Goal: Task Accomplishment & Management: Manage account settings

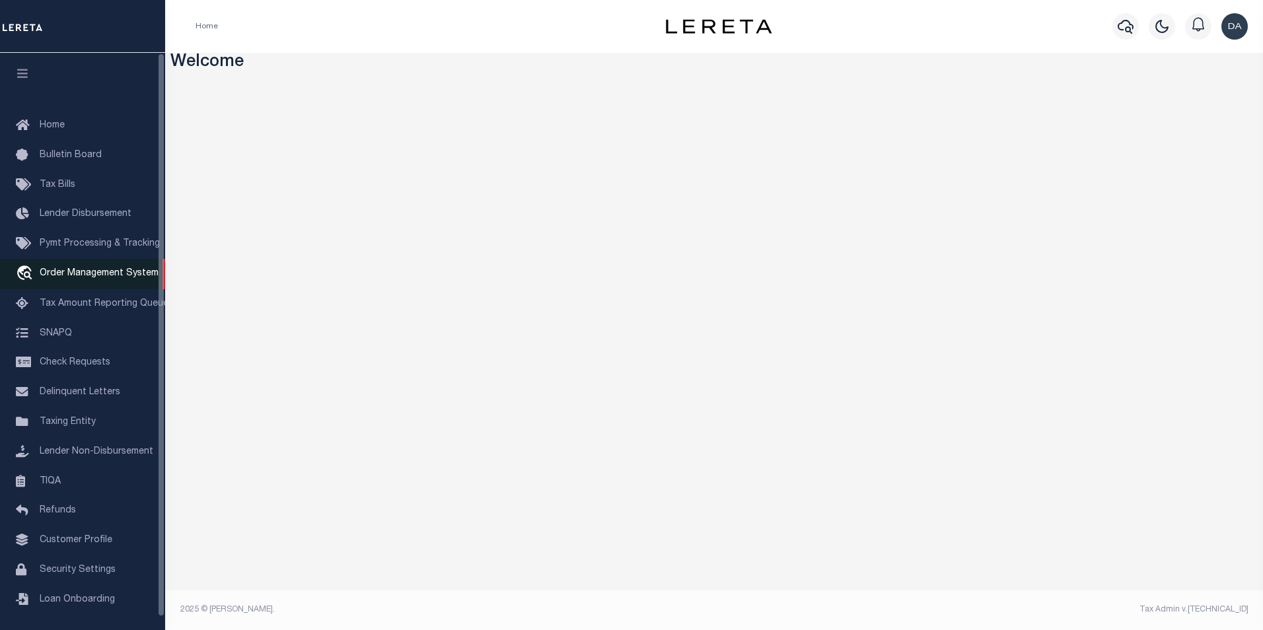
click at [100, 278] on span "Order Management System" at bounding box center [99, 273] width 119 height 9
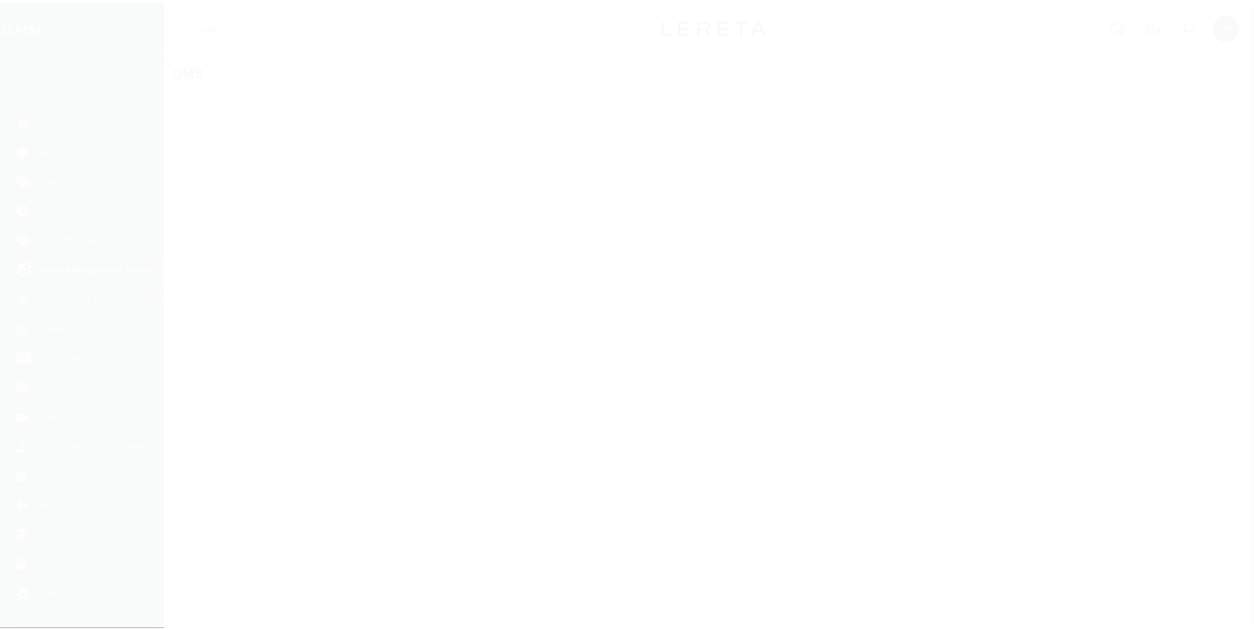
scroll to position [13, 0]
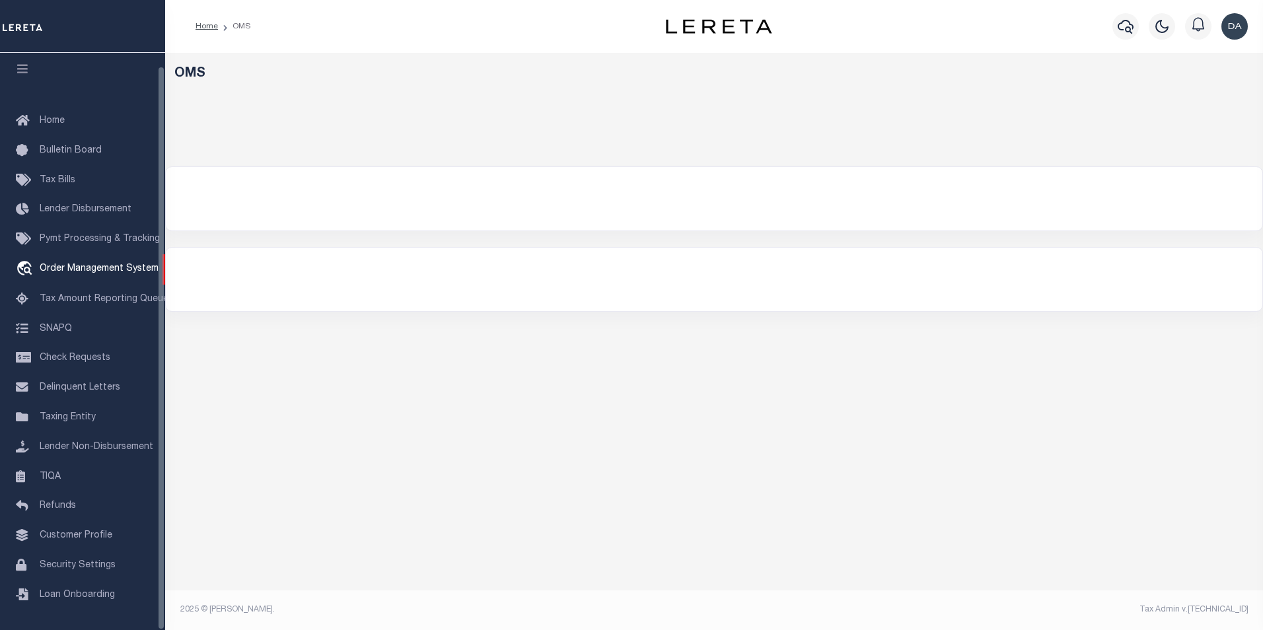
select select "200"
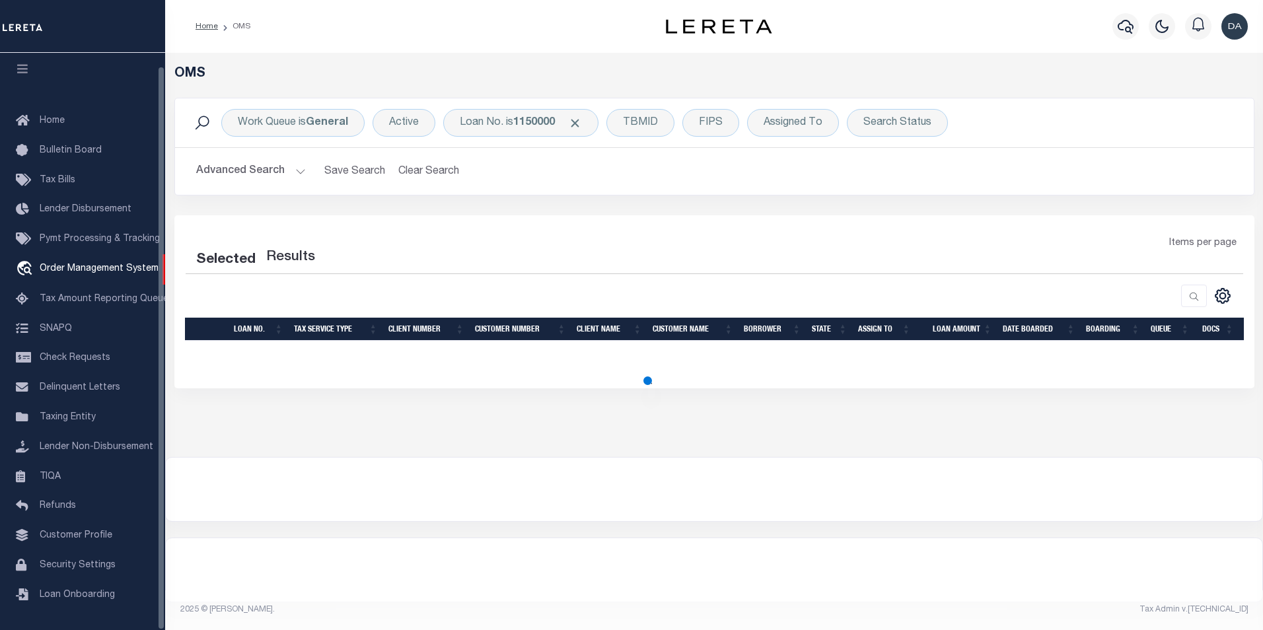
select select "200"
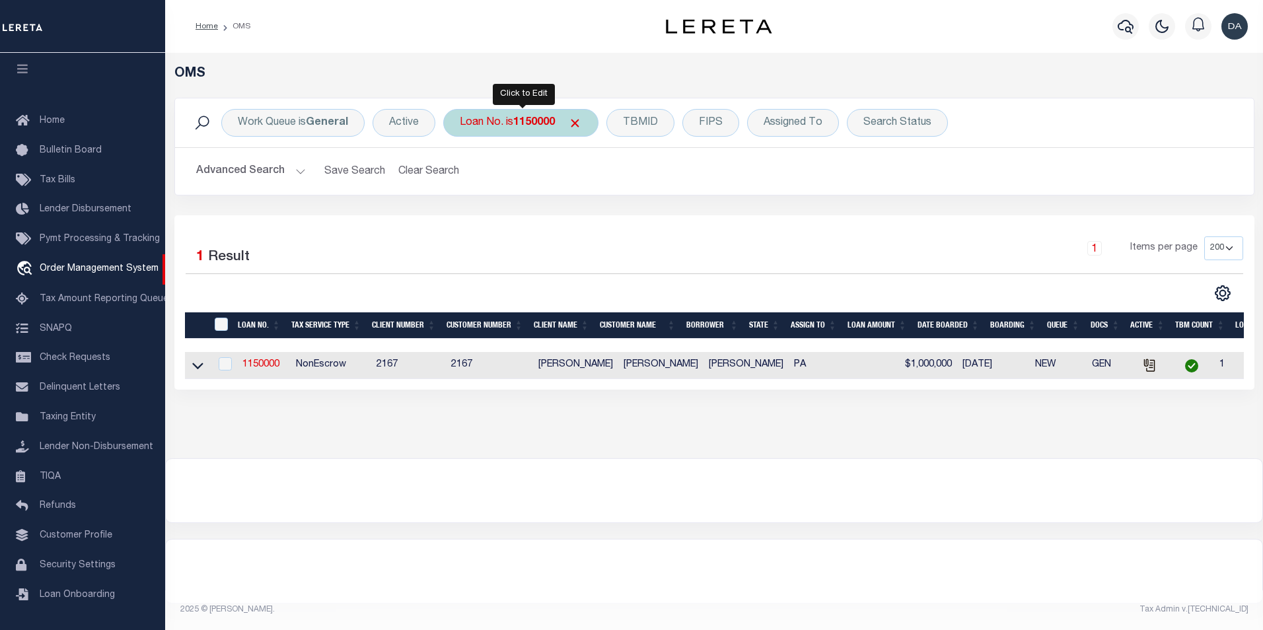
click at [502, 121] on div "Loan No. is 1150000" at bounding box center [520, 123] width 155 height 28
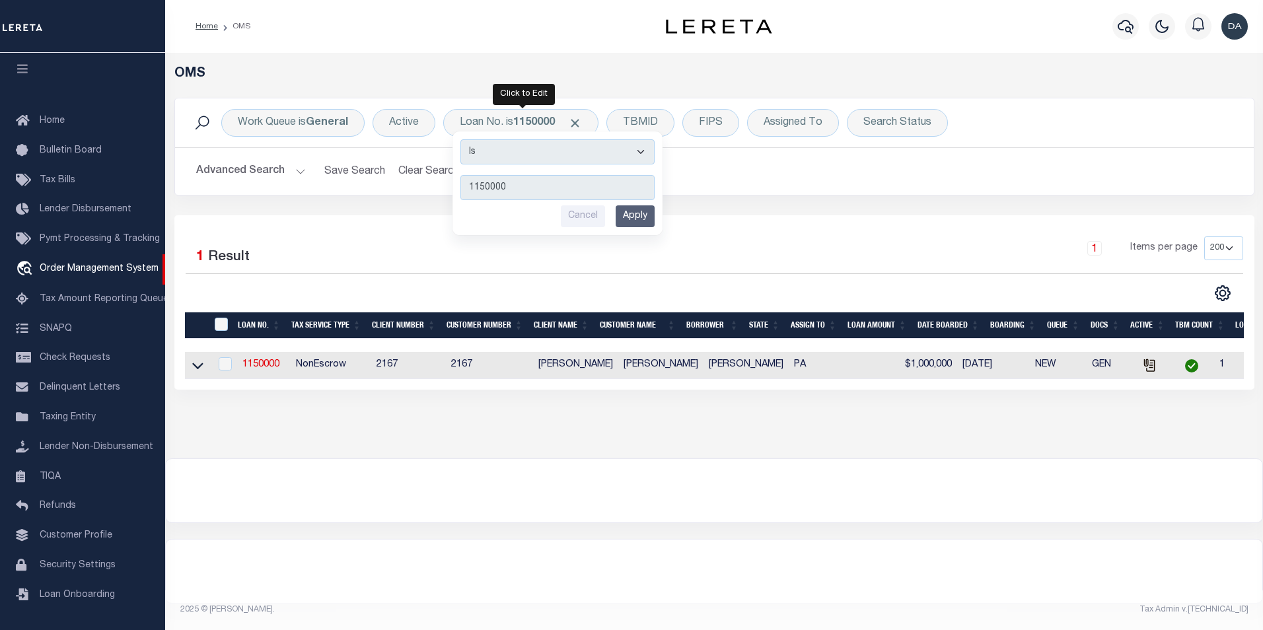
type input "1159958-dg992"
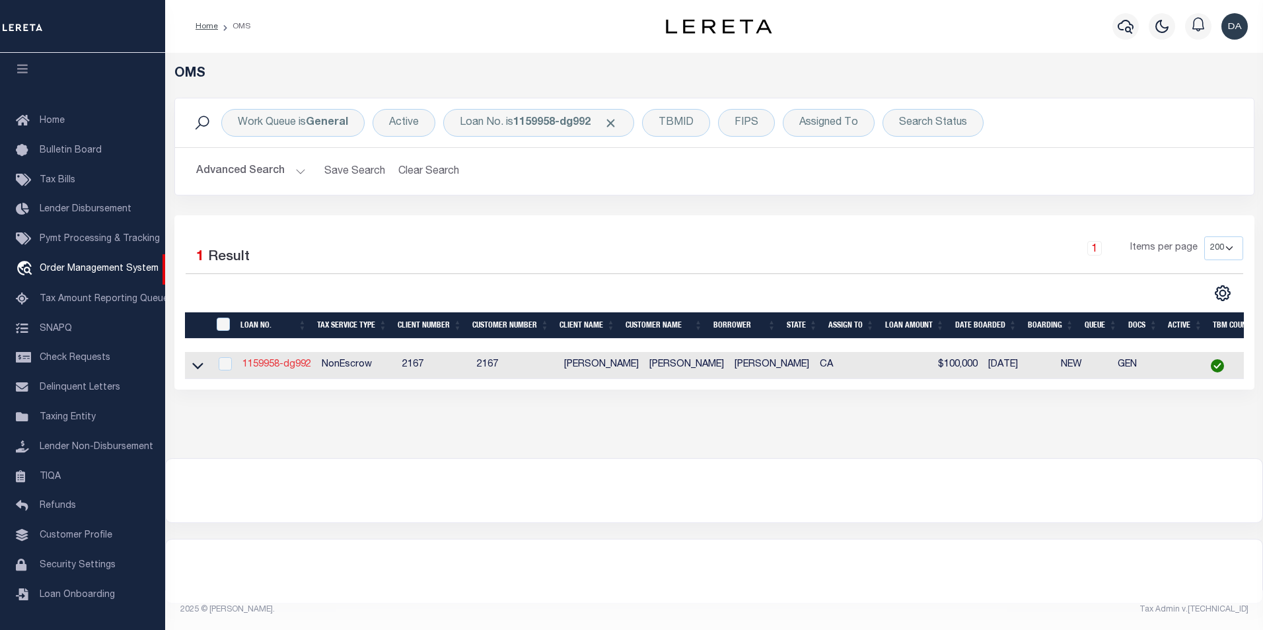
click at [283, 367] on link "1159958-dg992" at bounding box center [277, 364] width 69 height 9
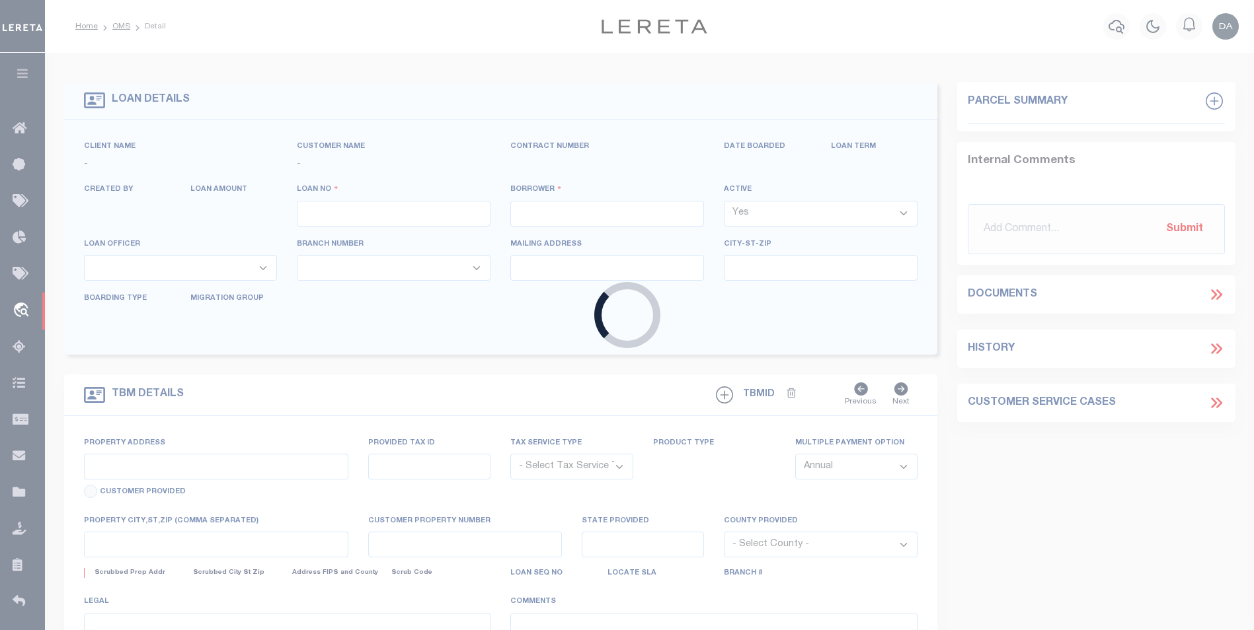
type input "1159958-dg992"
type input "david M garcia"
select select
type input "91007"
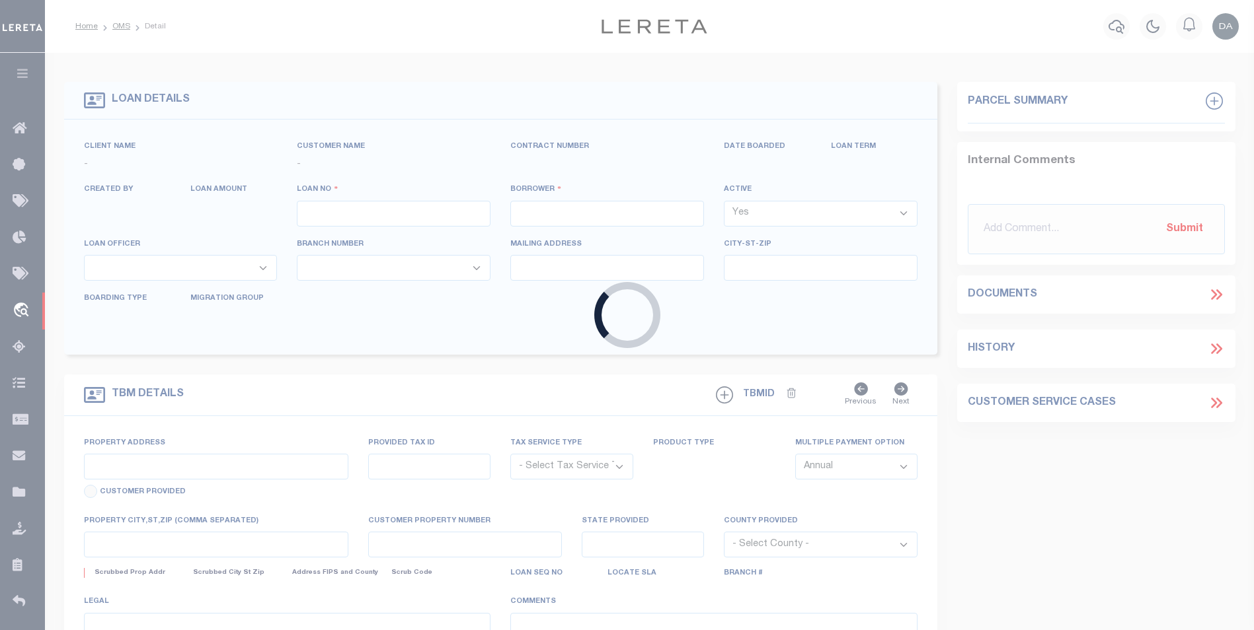
type input "05/10/2025"
select select "10"
select select "NonEscrow"
type input "785 SUNSET BLVD"
select select
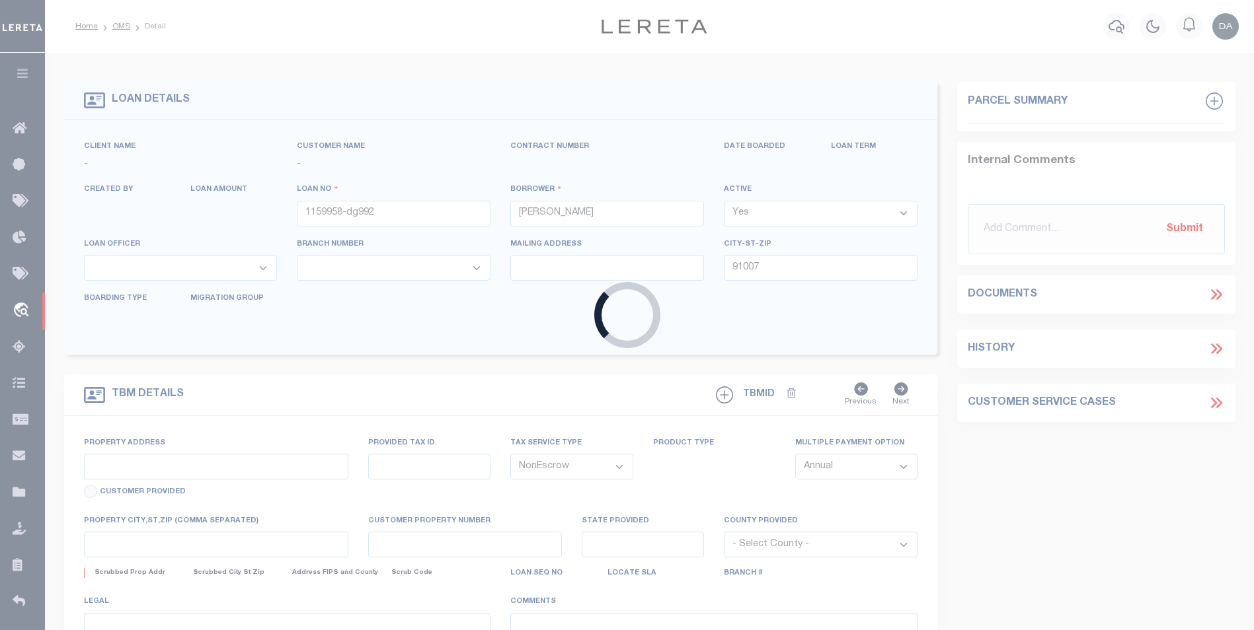
type input "ARCADIA CA 91007"
type input "CA"
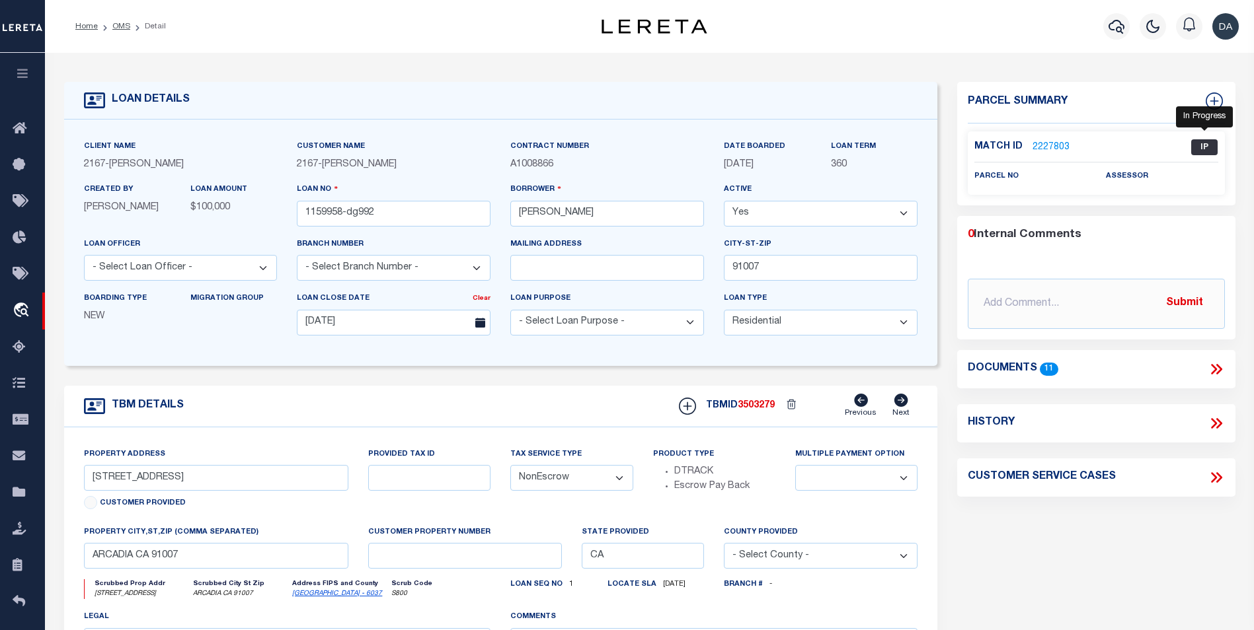
click at [1195, 141] on span "IP" at bounding box center [1204, 147] width 26 height 16
click at [1060, 146] on link "2227803" at bounding box center [1050, 148] width 37 height 14
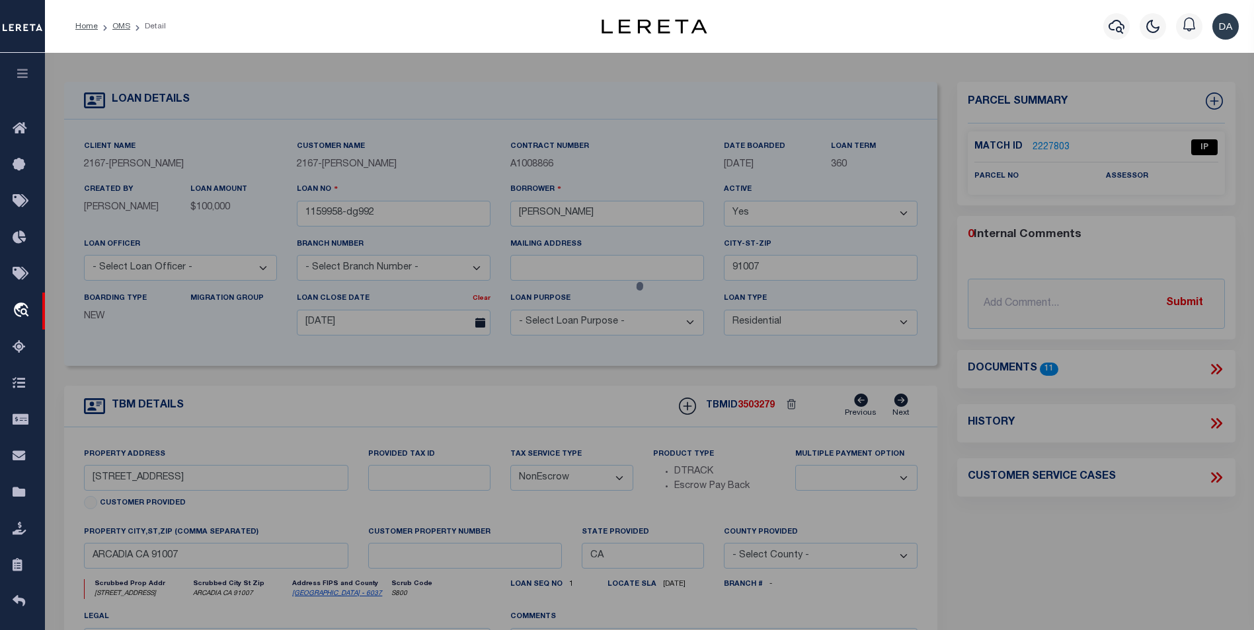
checkbox input "false"
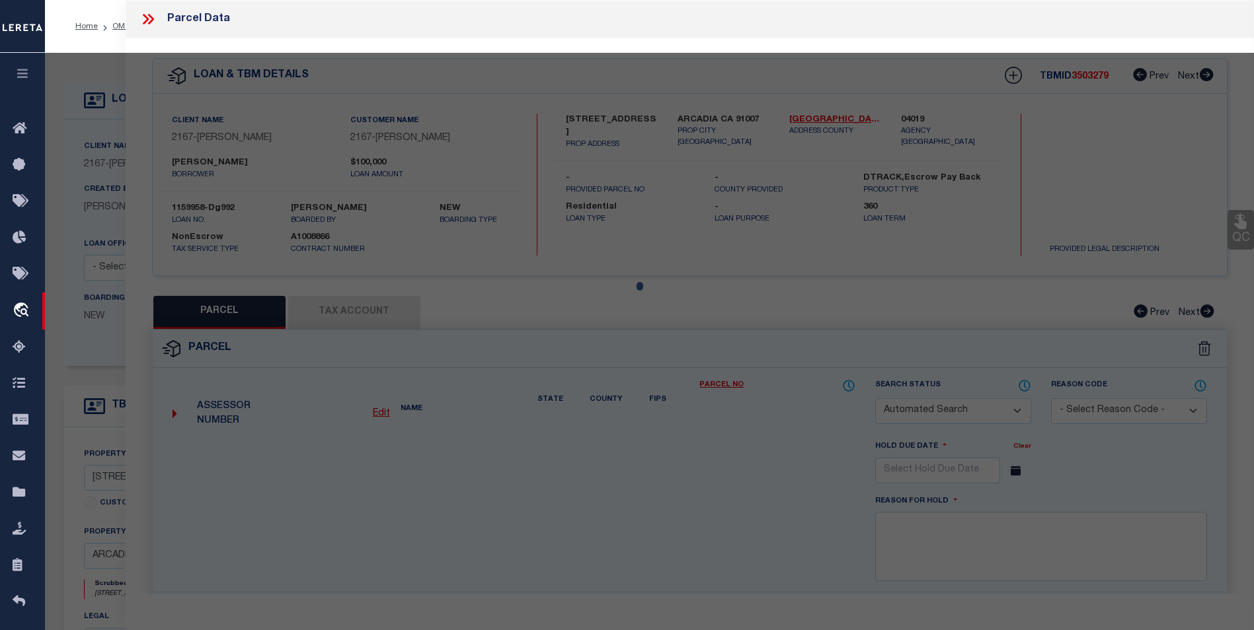
select select "IP"
checkbox input "false"
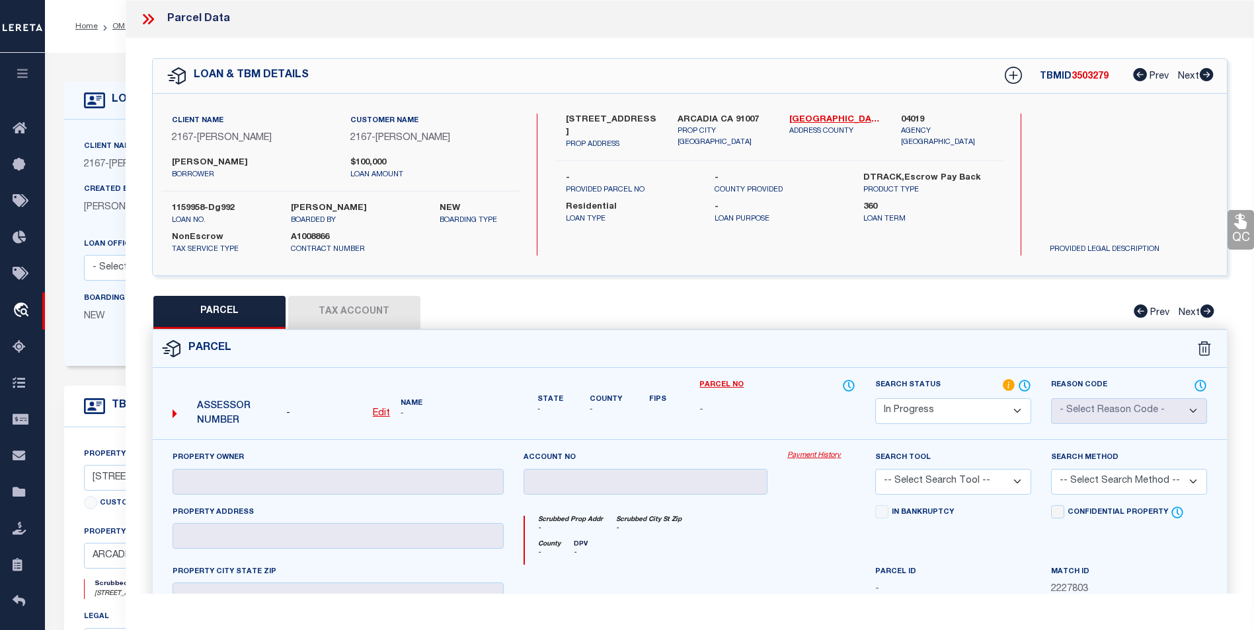
click at [989, 427] on div "Search Status Automated Search Bad Parcel Complete Duplicate Parcel High Dollar…" at bounding box center [953, 409] width 176 height 61
click at [991, 418] on select "Automated Search Bad Parcel Complete Duplicate Parcel High Dollar Reporting In …" at bounding box center [953, 411] width 156 height 26
click at [875, 398] on select "Automated Search Bad Parcel Complete Duplicate Parcel High Dollar Reporting In …" at bounding box center [953, 411] width 156 height 26
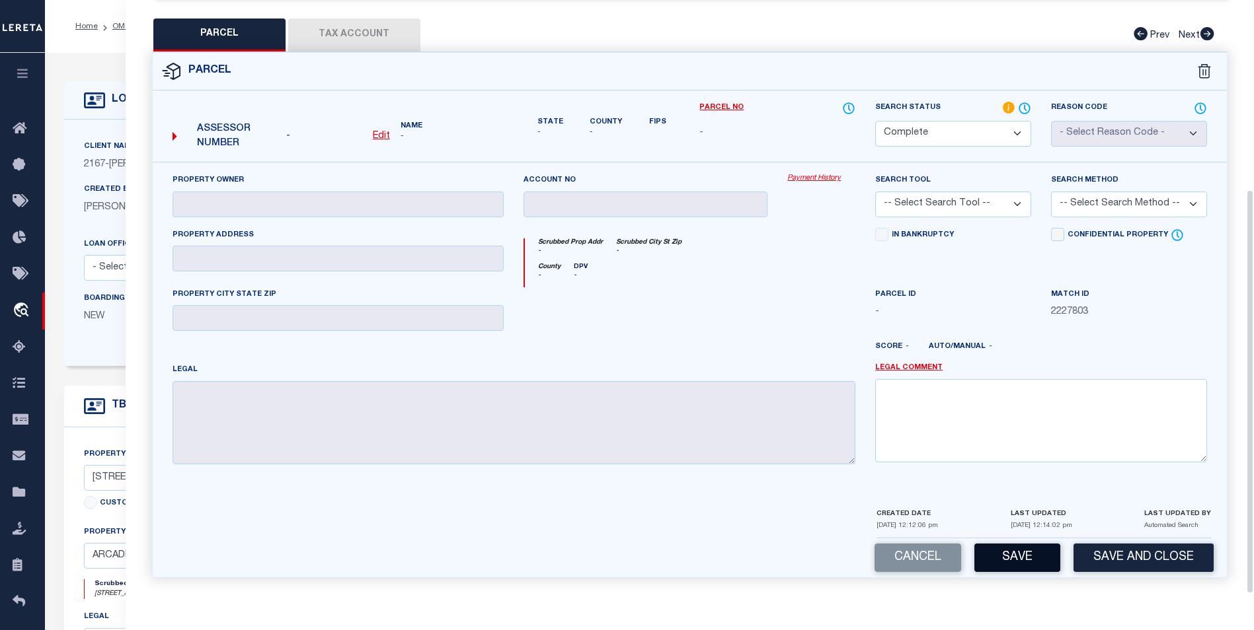
click at [1031, 553] on button "Save" at bounding box center [1017, 558] width 86 height 28
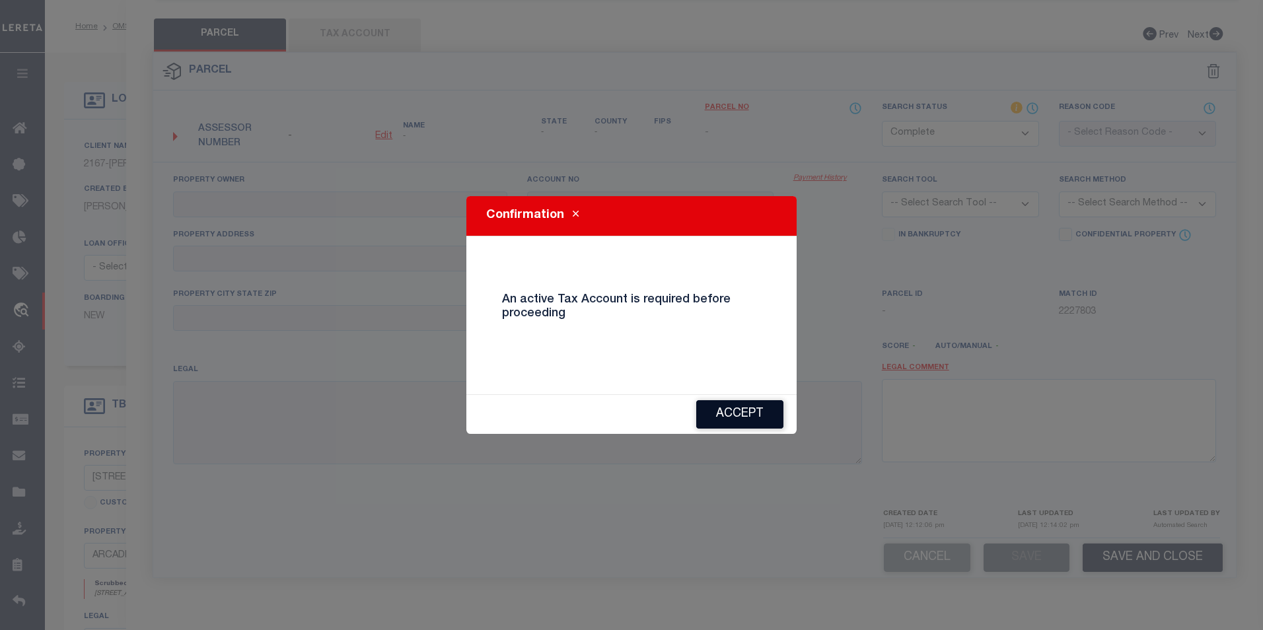
click at [769, 421] on button "Accept" at bounding box center [739, 414] width 87 height 28
select select "AS"
checkbox input "false"
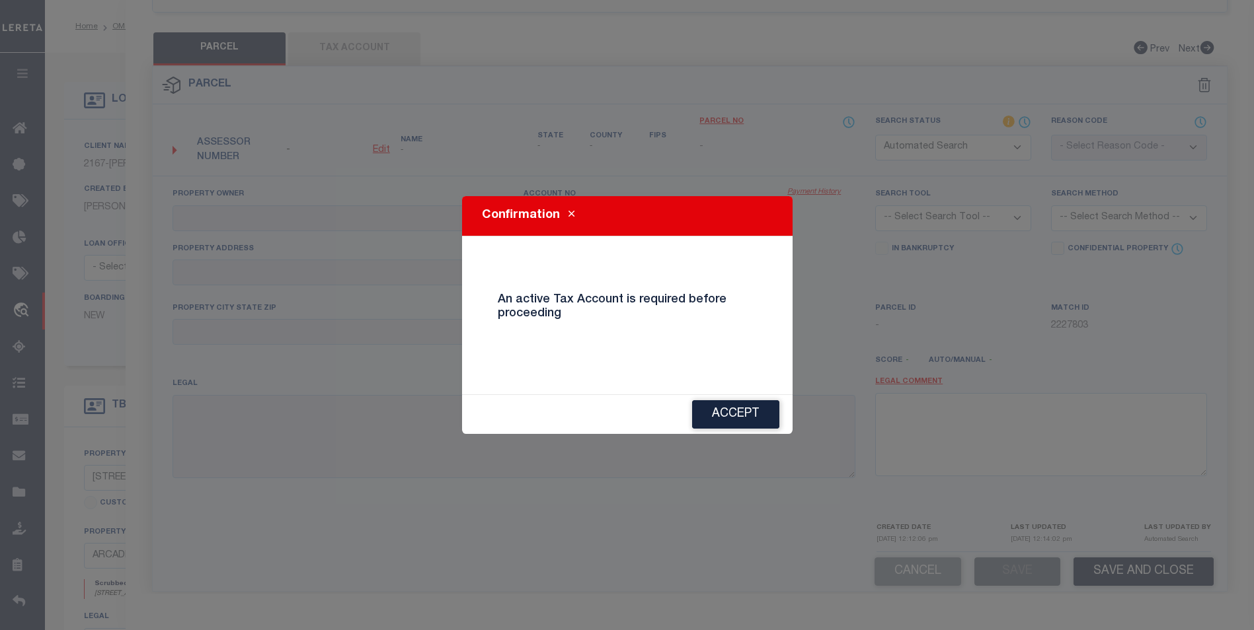
select select "IP"
checkbox input "false"
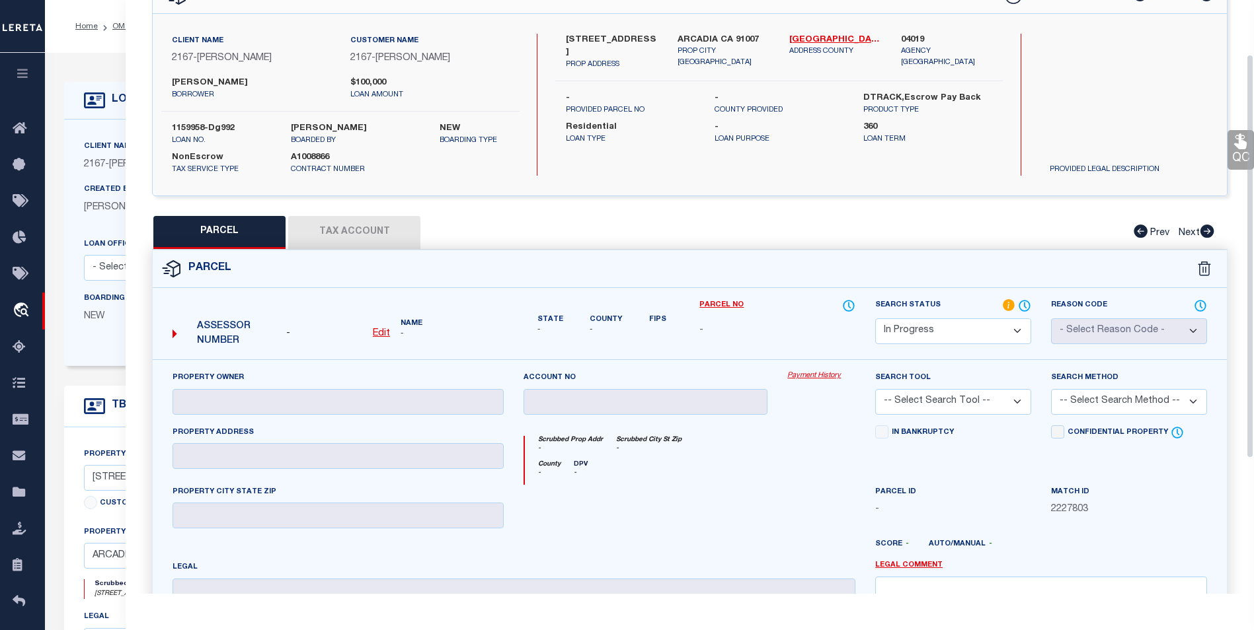
scroll to position [14, 0]
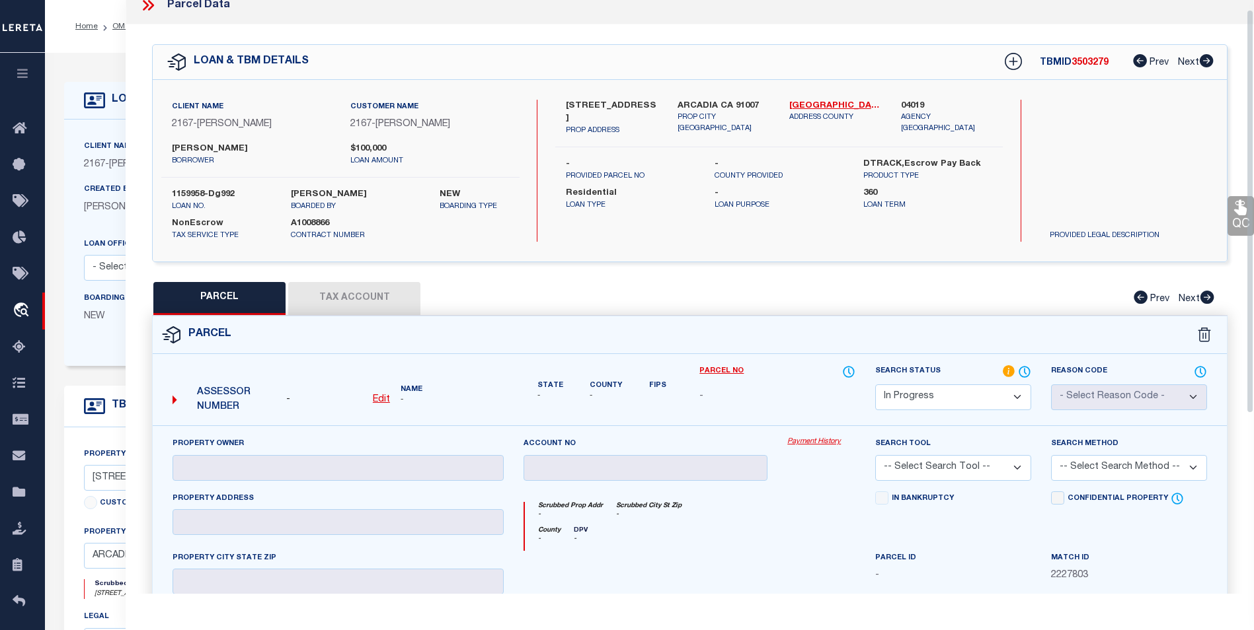
click at [366, 294] on div "PARCEL Tax Account Prev Next" at bounding box center [689, 298] width 1075 height 33
click at [152, 5] on icon at bounding box center [151, 5] width 6 height 11
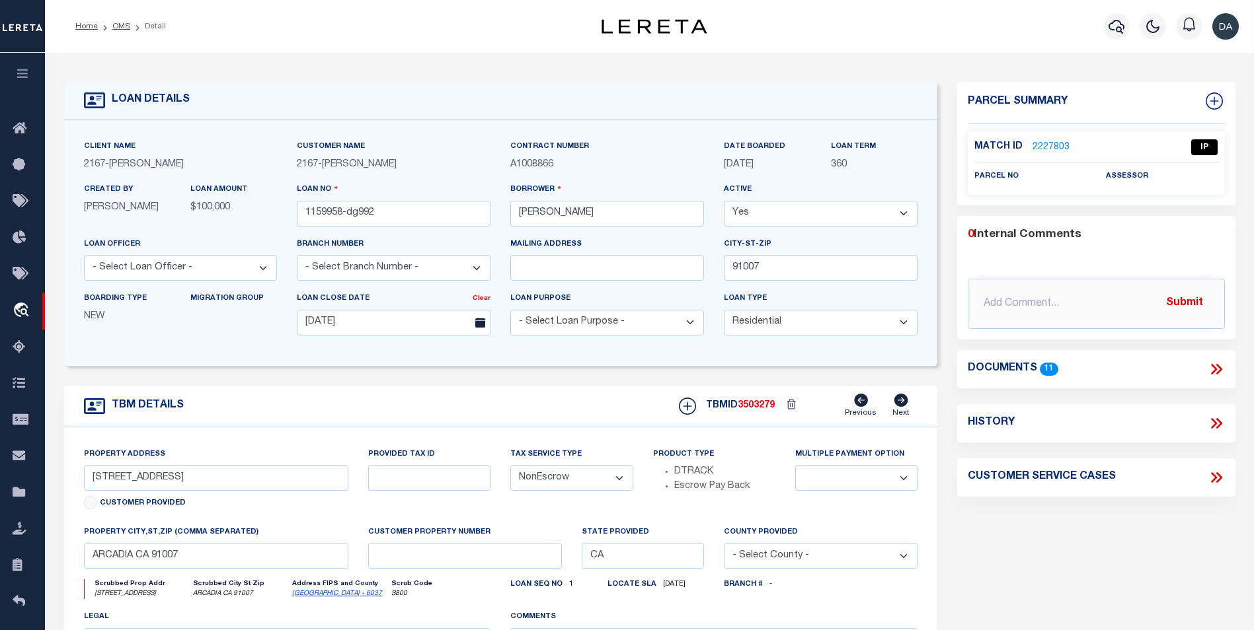
click at [1044, 142] on link "2227803" at bounding box center [1050, 148] width 37 height 14
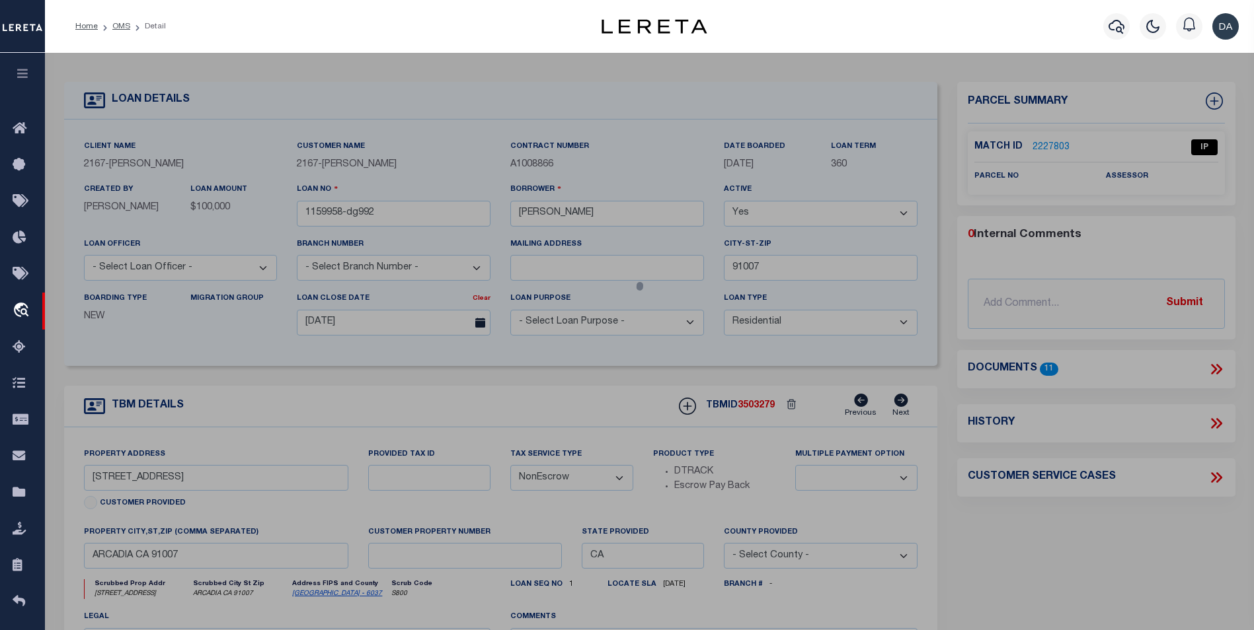
select select "AS"
checkbox input "false"
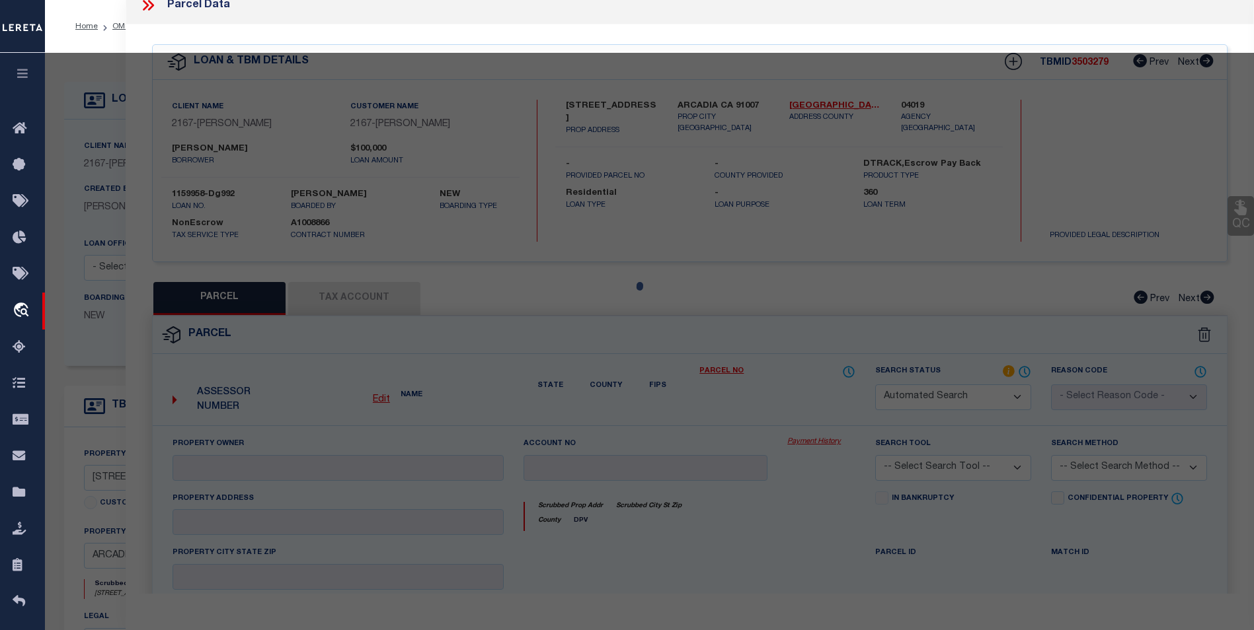
select select "IP"
checkbox input "false"
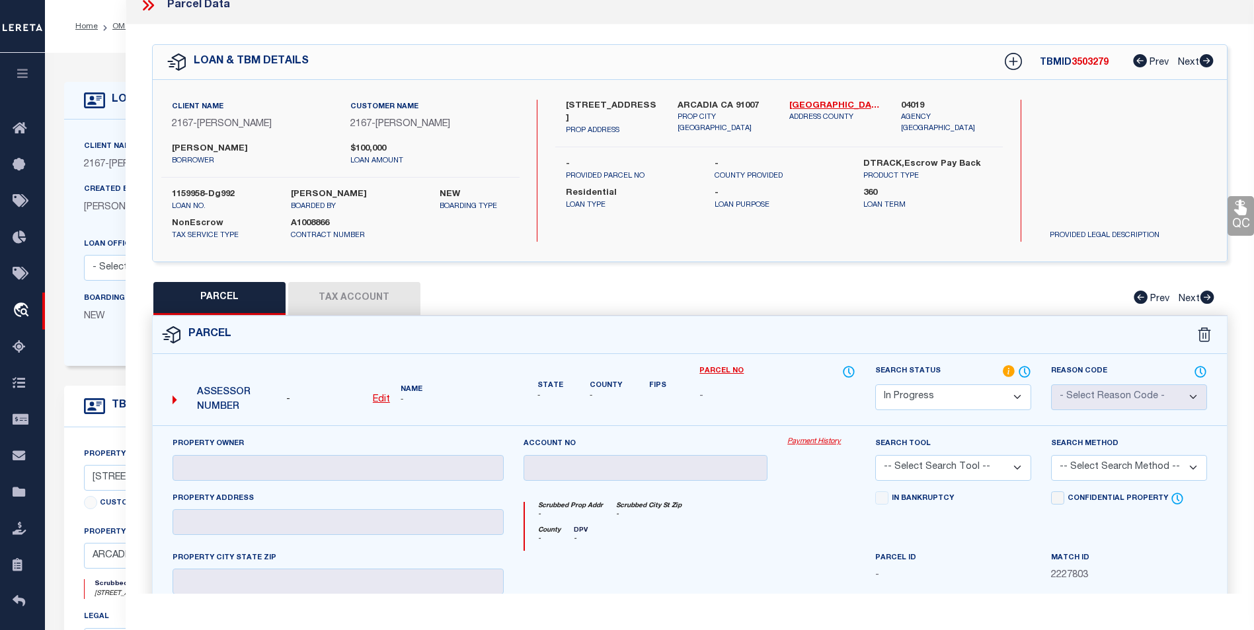
click at [389, 397] on u "Edit" at bounding box center [381, 399] width 17 height 9
select select "IP"
type textarea "-"
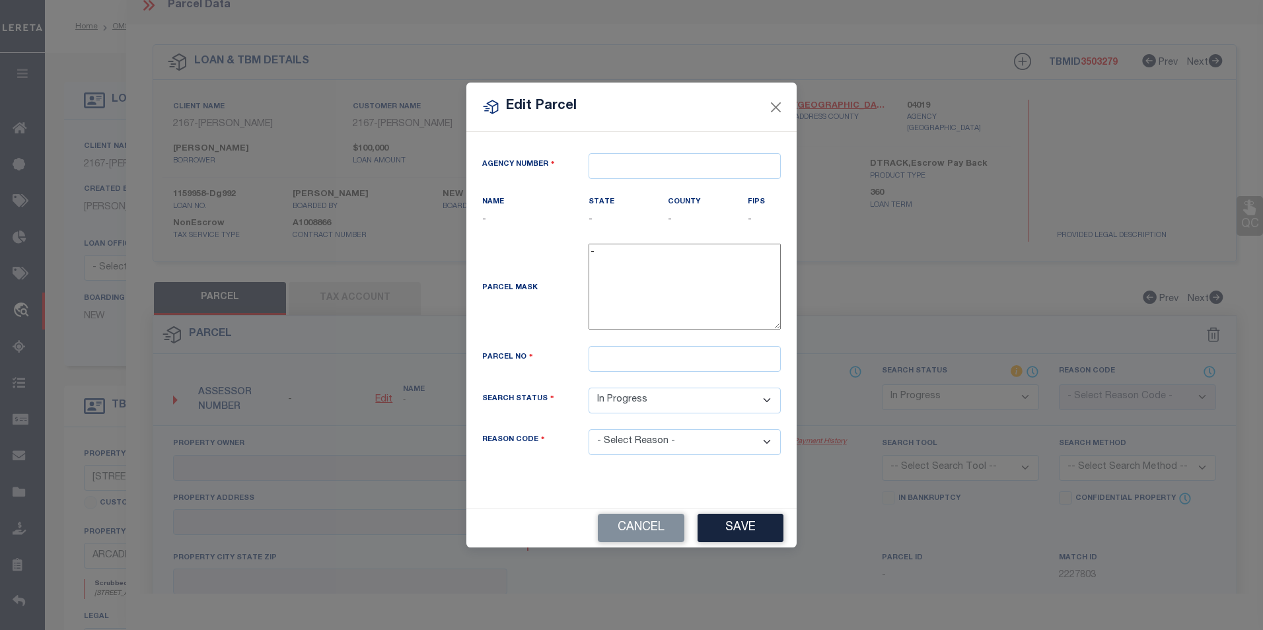
click at [664, 151] on div "Agency Number Name - State -" at bounding box center [632, 319] width 330 height 375
click at [656, 159] on input "text" at bounding box center [685, 166] width 192 height 26
click at [660, 168] on input "text" at bounding box center [685, 166] width 192 height 26
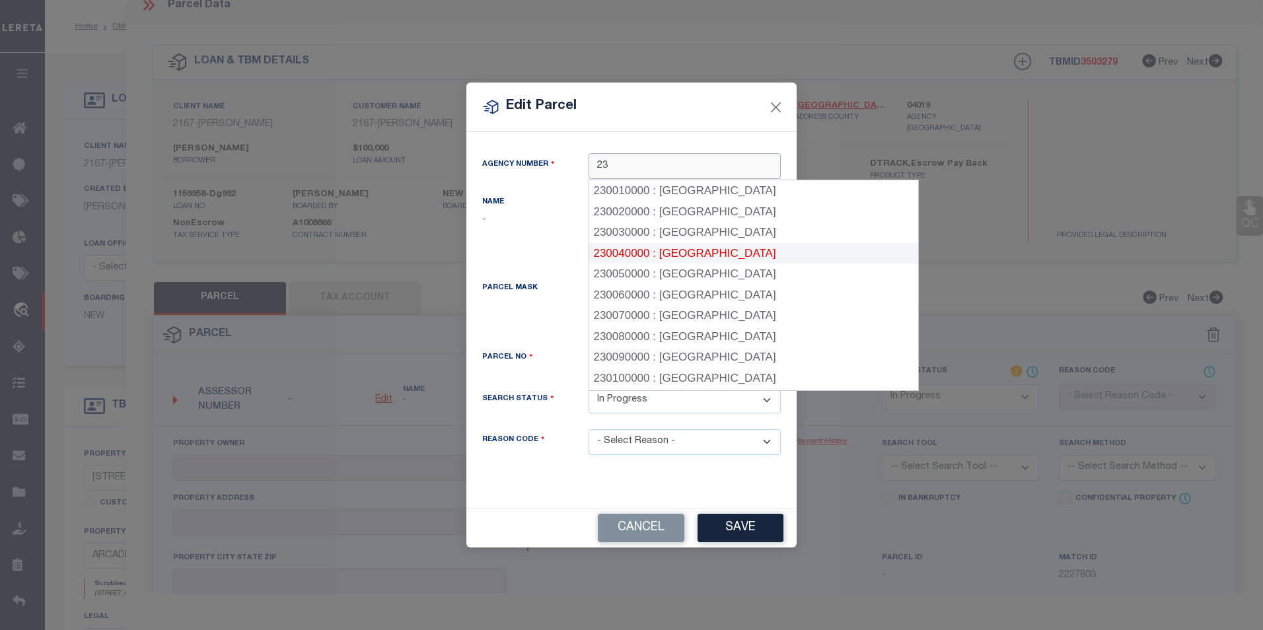
click at [708, 254] on div "230040000 : ATTALA COUNTY" at bounding box center [753, 253] width 329 height 21
type input "230040000"
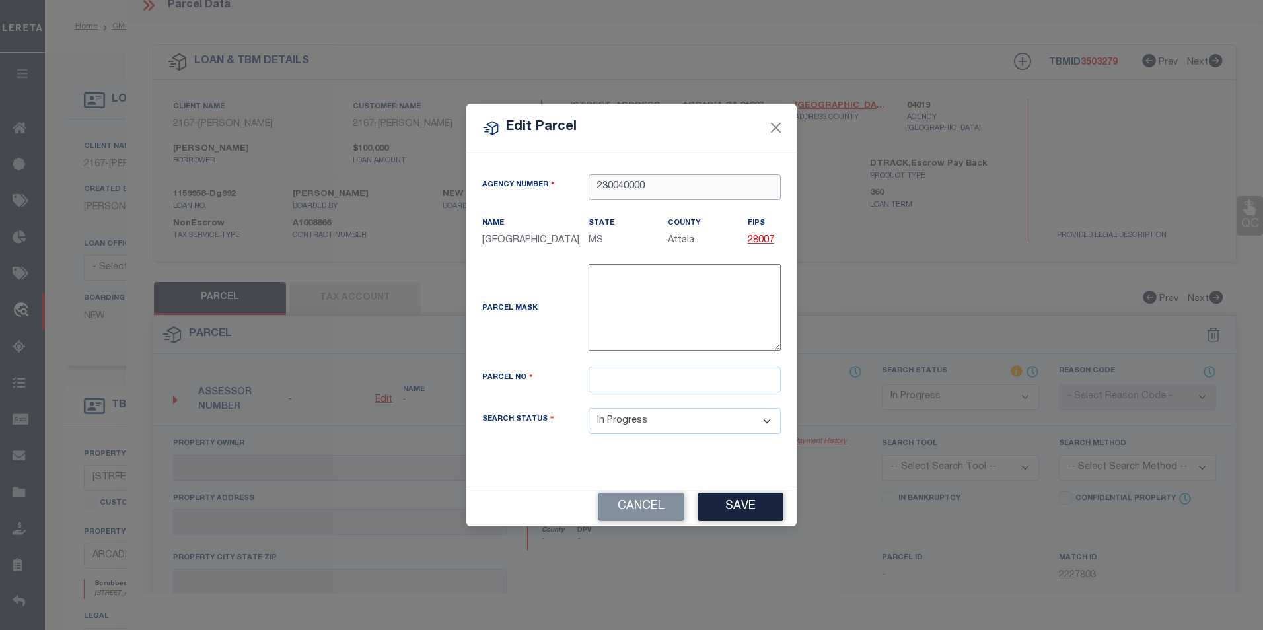
type input "230040000"
click at [641, 380] on input "text" at bounding box center [685, 380] width 192 height 26
type input "abc123"
click at [741, 501] on button "Save" at bounding box center [741, 507] width 86 height 28
select select "IP"
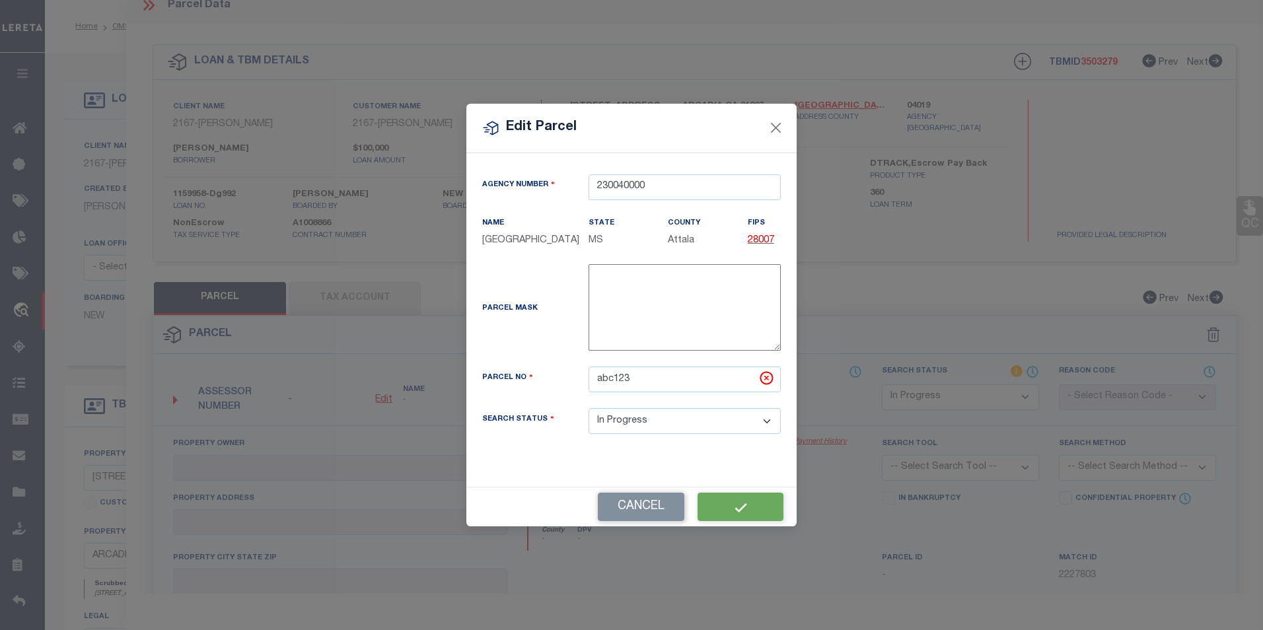
checkbox input "false"
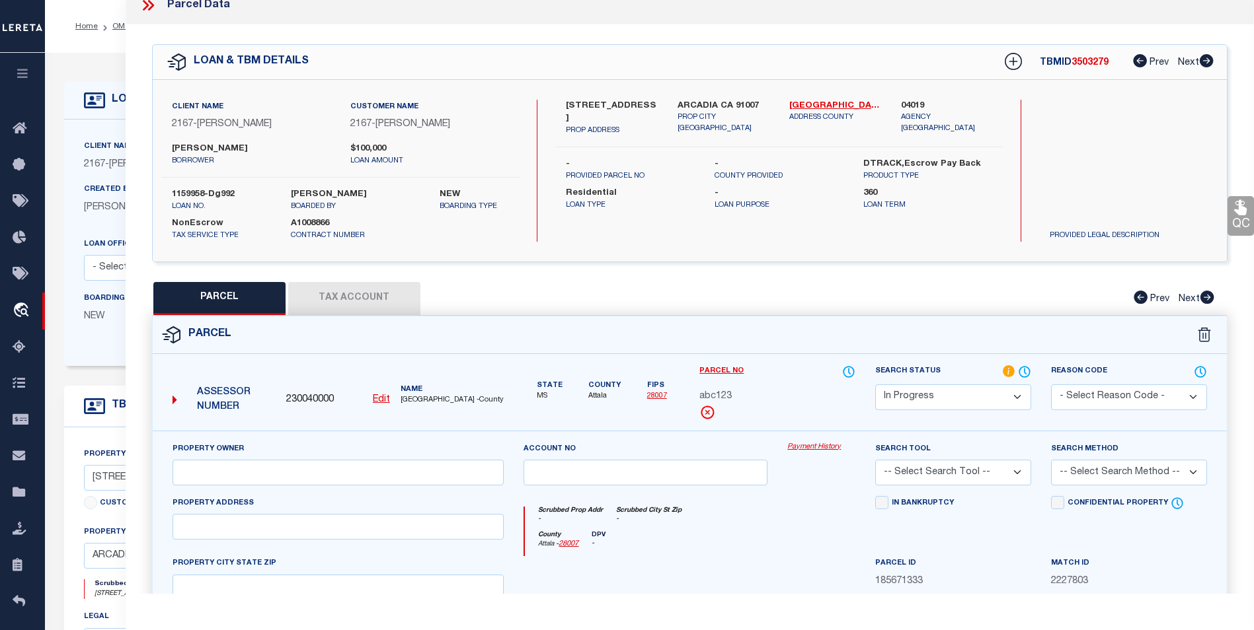
click at [360, 288] on button "Tax Account" at bounding box center [354, 298] width 132 height 33
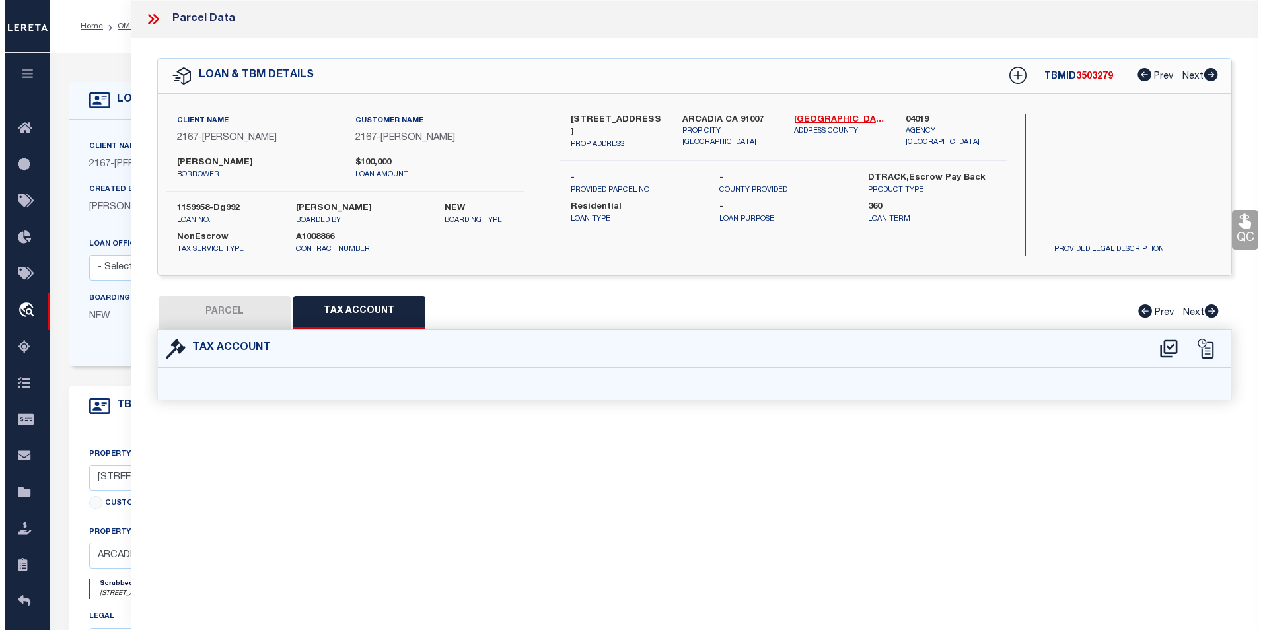
scroll to position [0, 0]
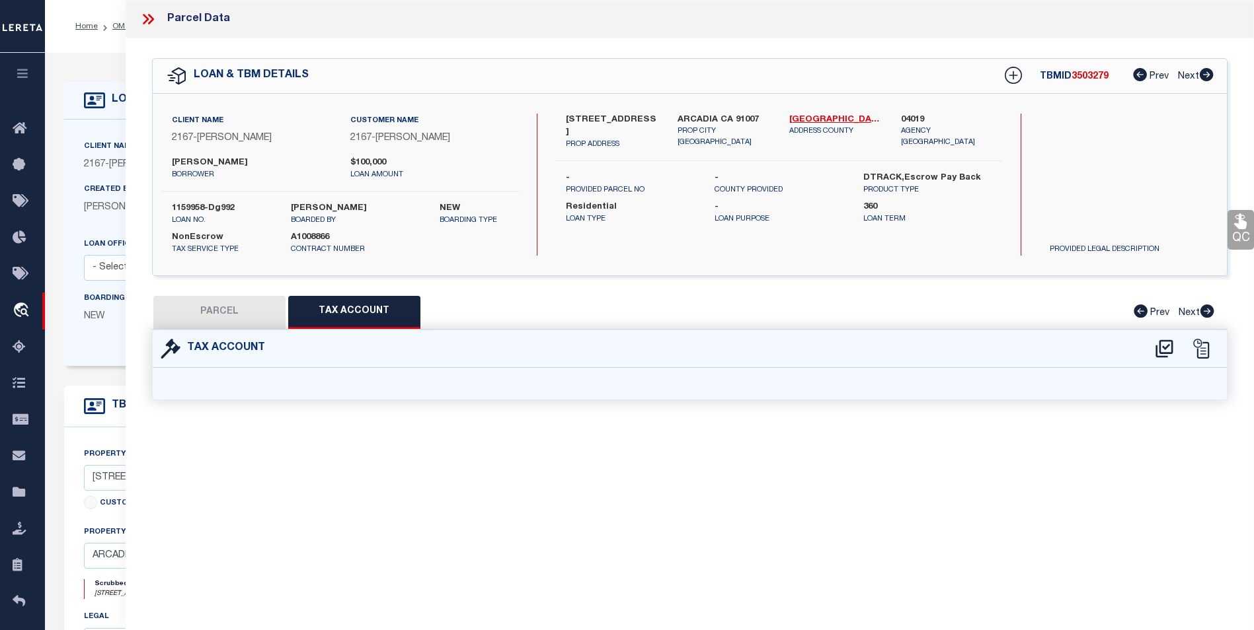
select select "100"
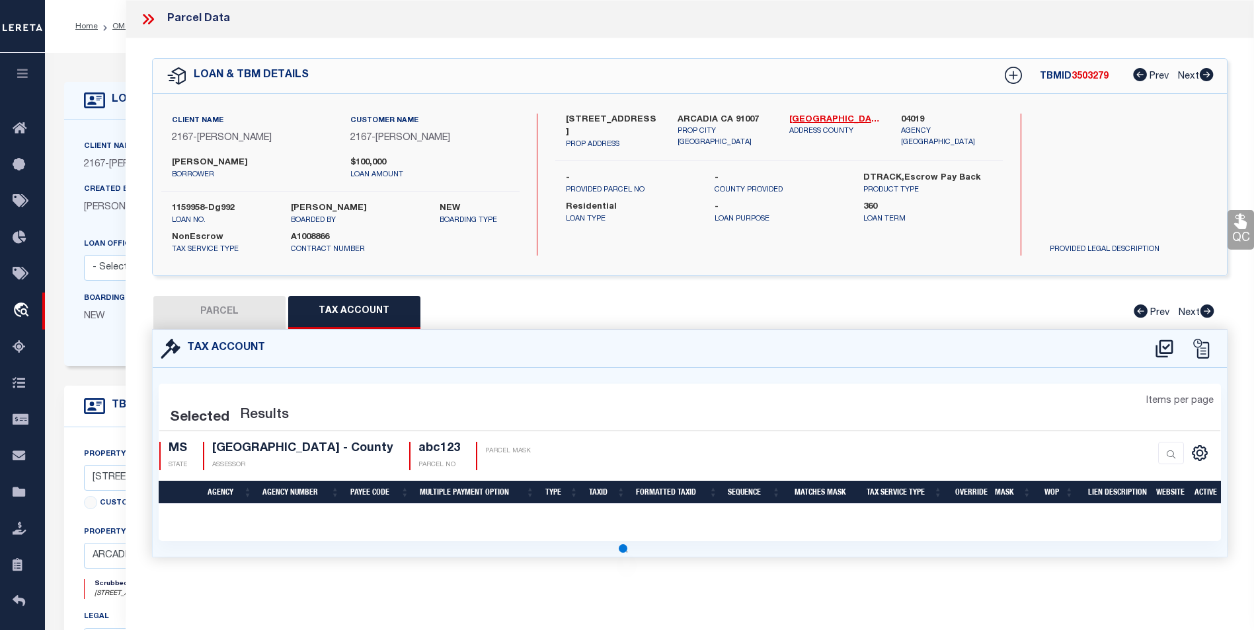
select select "100"
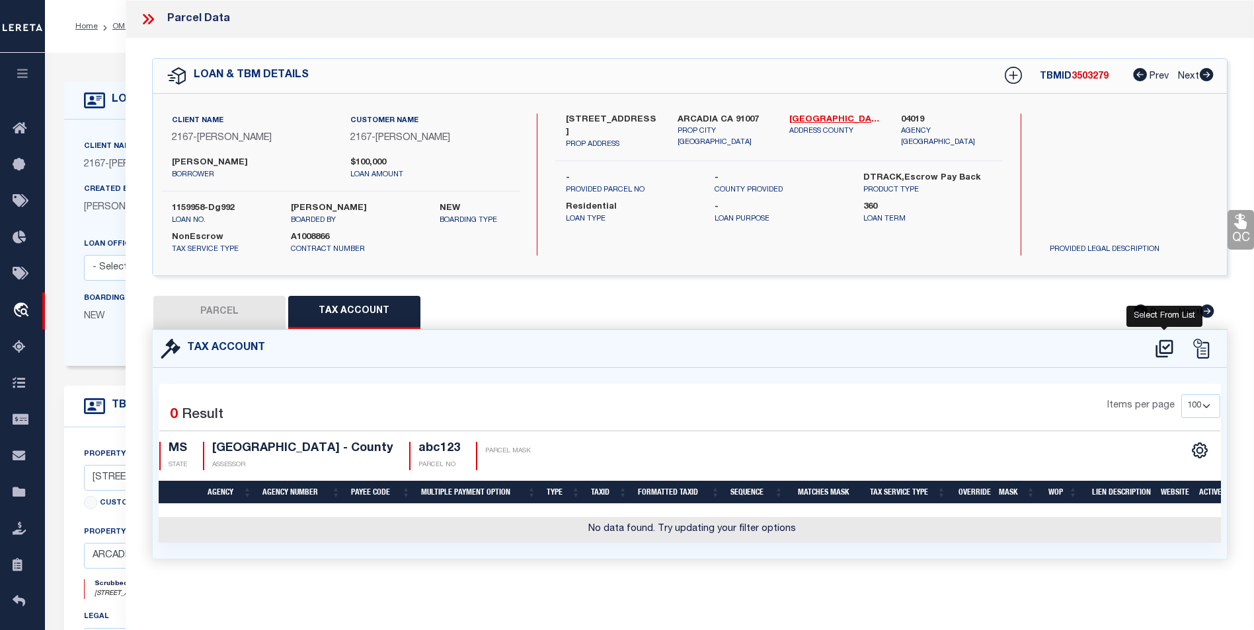
click at [1159, 350] on icon at bounding box center [1163, 349] width 17 height 18
select select "100"
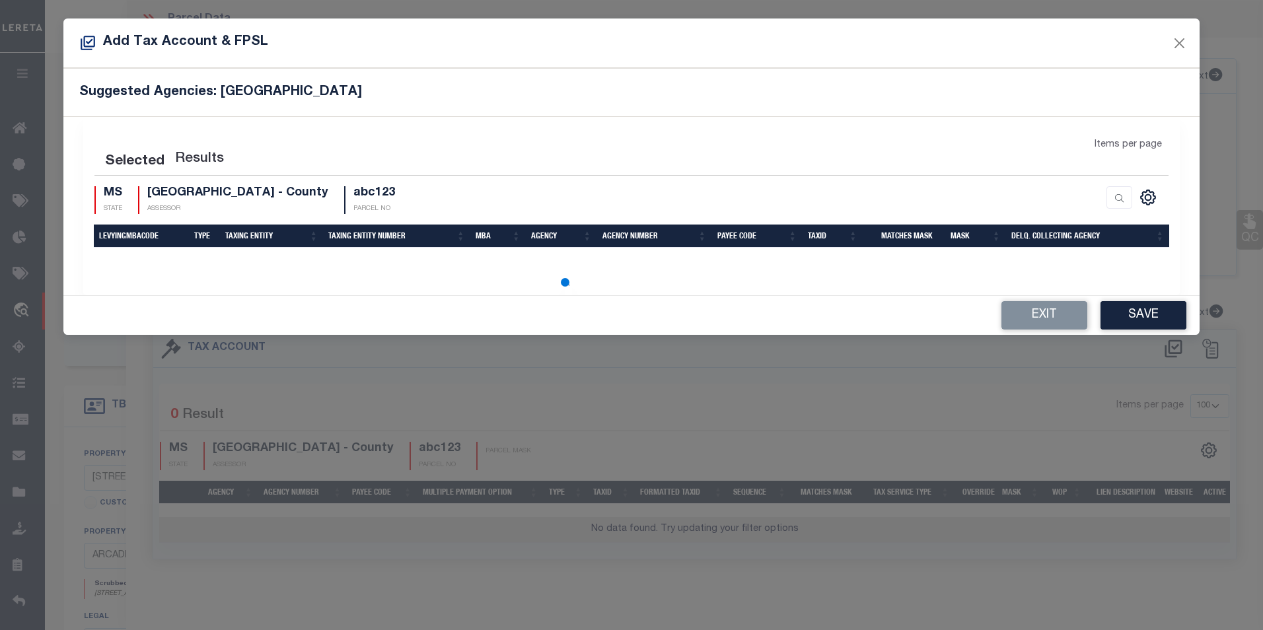
select select "100"
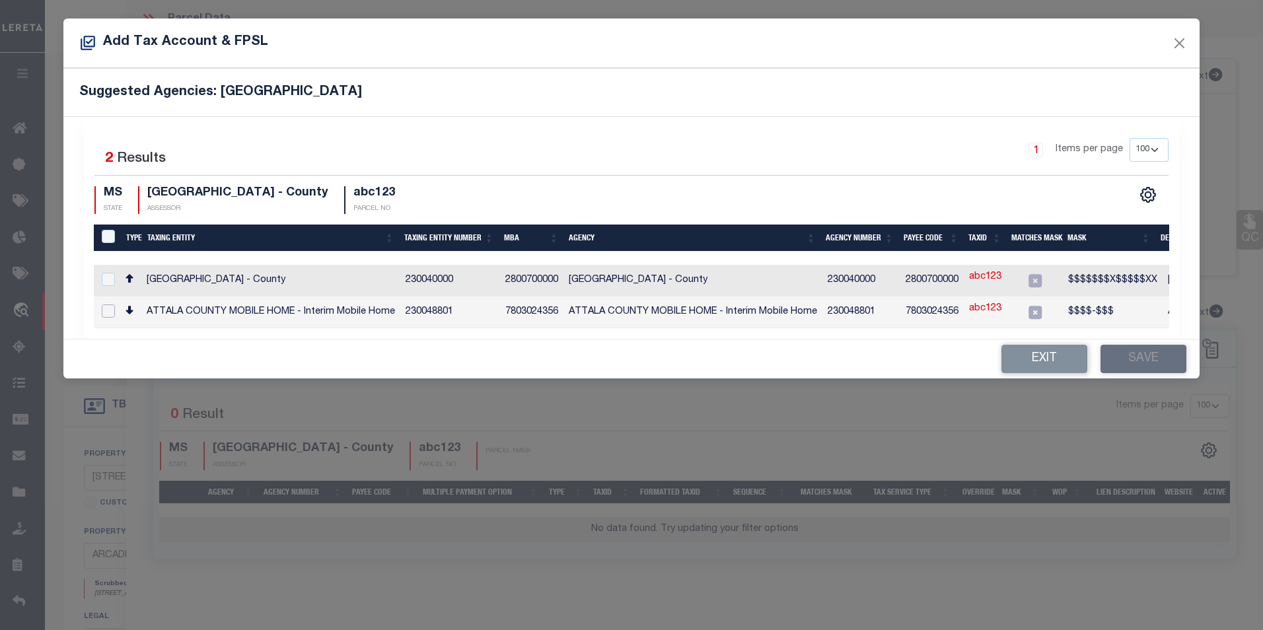
click at [106, 308] on input "checkbox" at bounding box center [108, 311] width 13 height 13
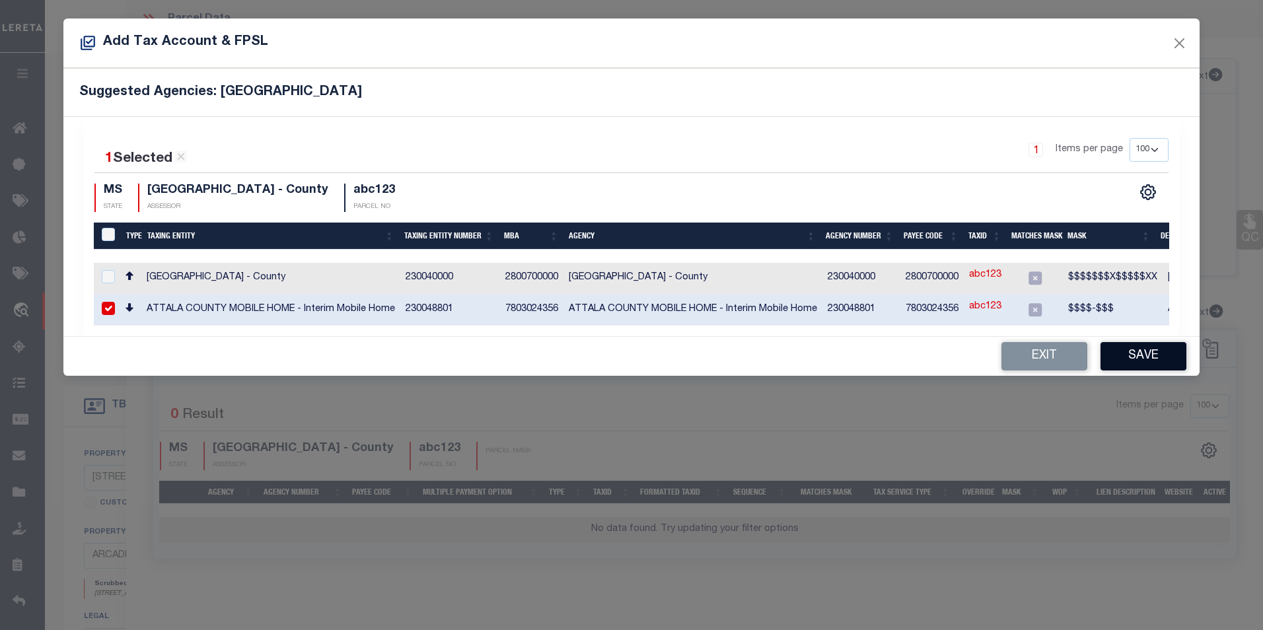
click at [1139, 365] on button "Save" at bounding box center [1144, 356] width 86 height 28
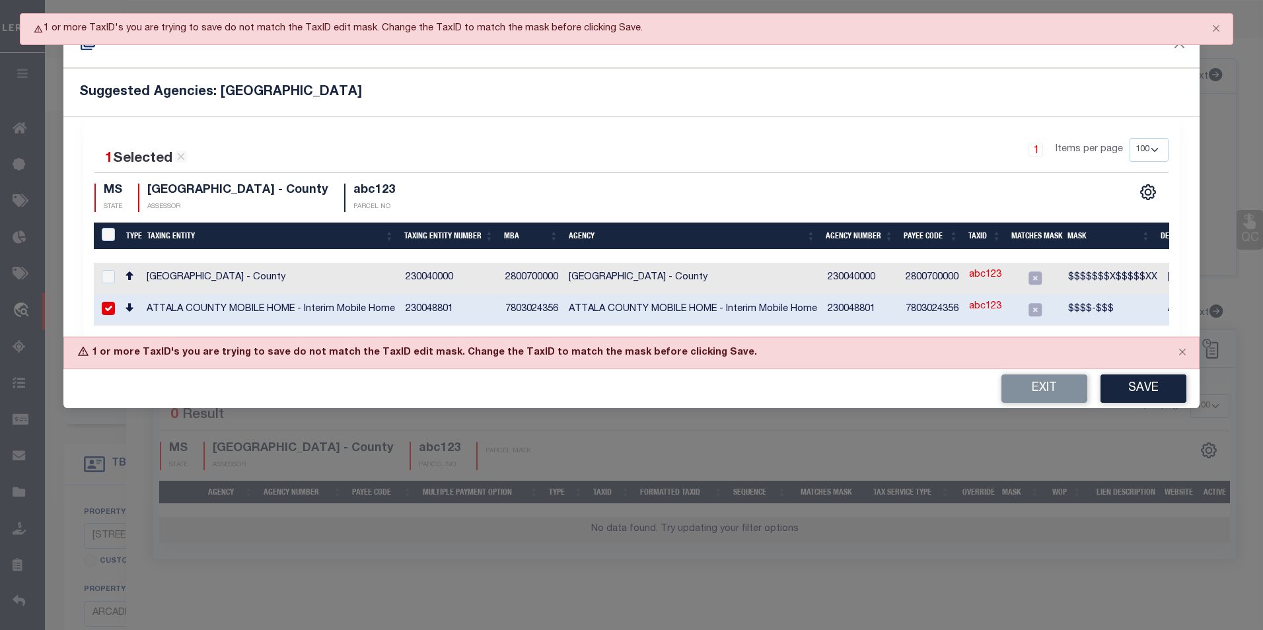
click at [1038, 332] on div "1 Selected 2 Results 1 Items per page 10 25 50 100 200 MS STATE" at bounding box center [632, 226] width 1098 height 219
click at [934, 320] on td "7803024356" at bounding box center [932, 311] width 63 height 32
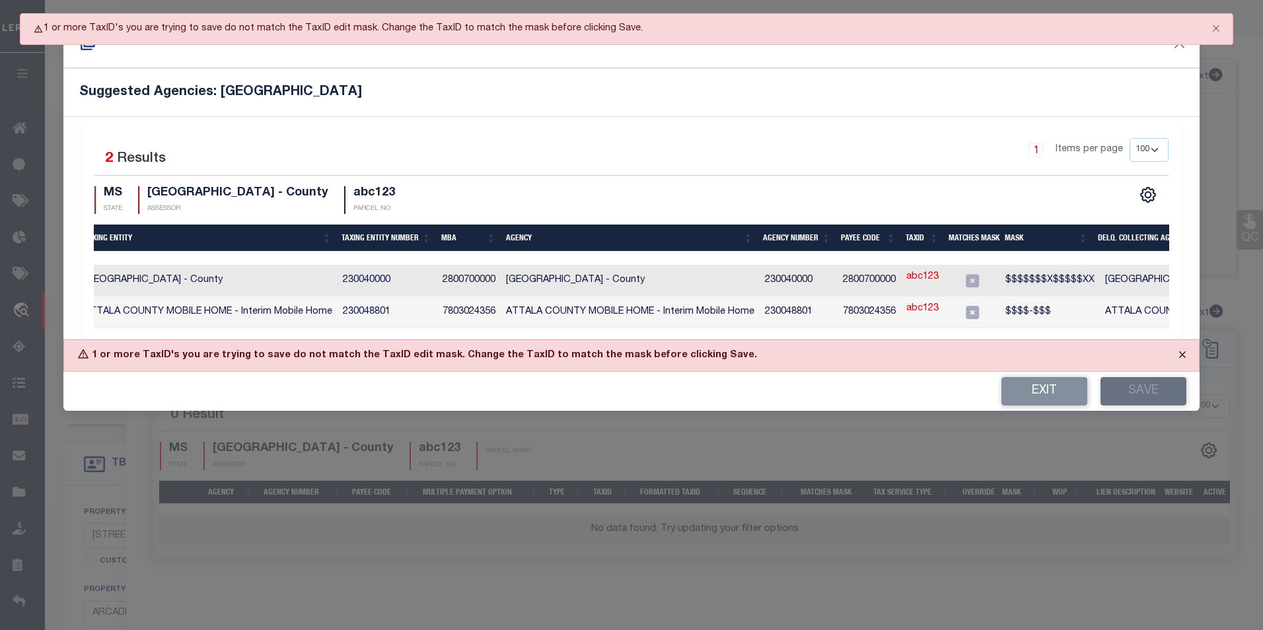
click at [1180, 363] on button "Close" at bounding box center [1182, 354] width 33 height 29
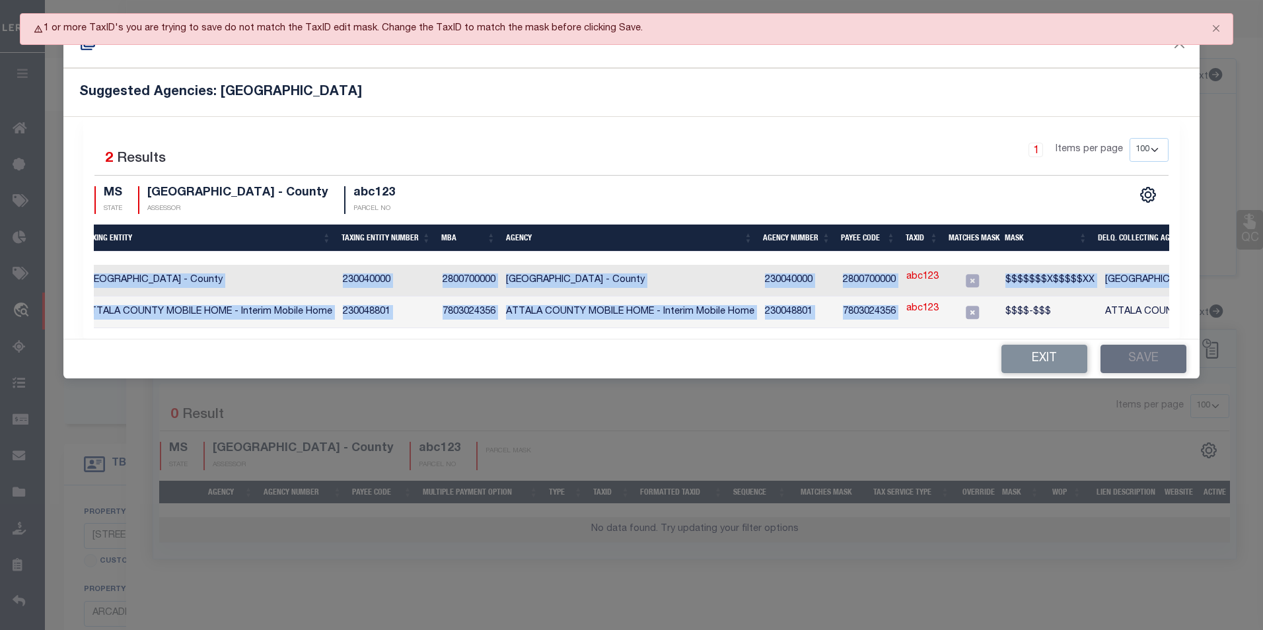
drag, startPoint x: 983, startPoint y: 322, endPoint x: 1035, endPoint y: 330, distance: 52.3
click at [1035, 328] on div "Type Taxing Entity Taxing Entity Number MBA Agency Agency Number Payee Code Tax…" at bounding box center [632, 296] width 1076 height 63
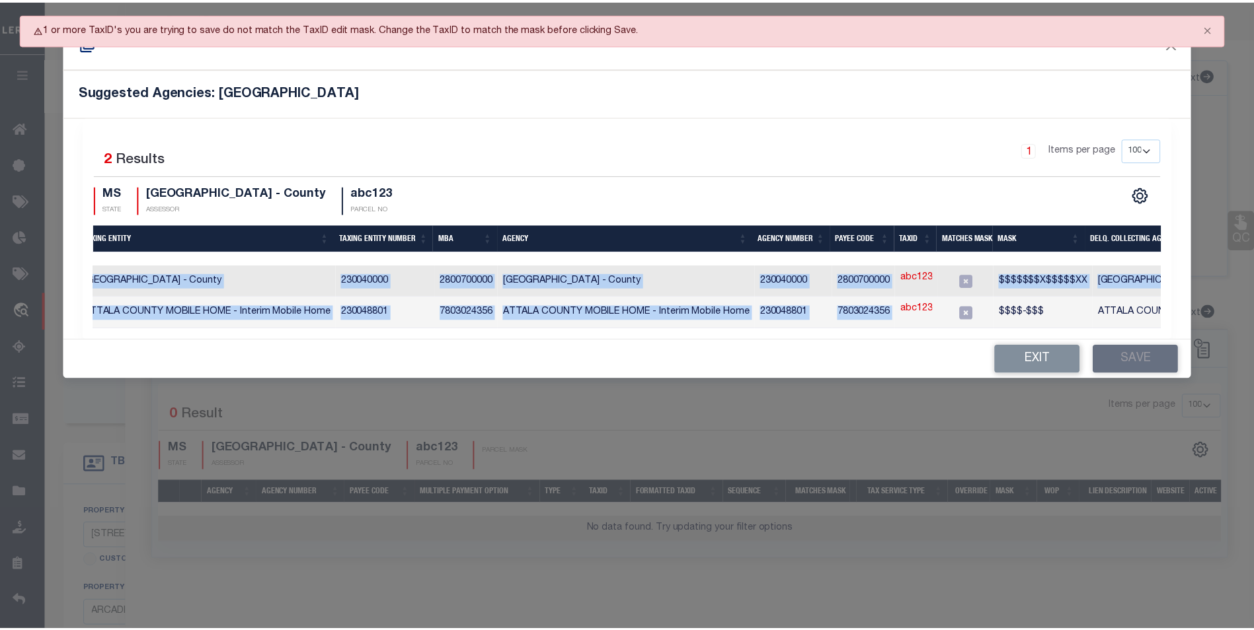
scroll to position [0, 243]
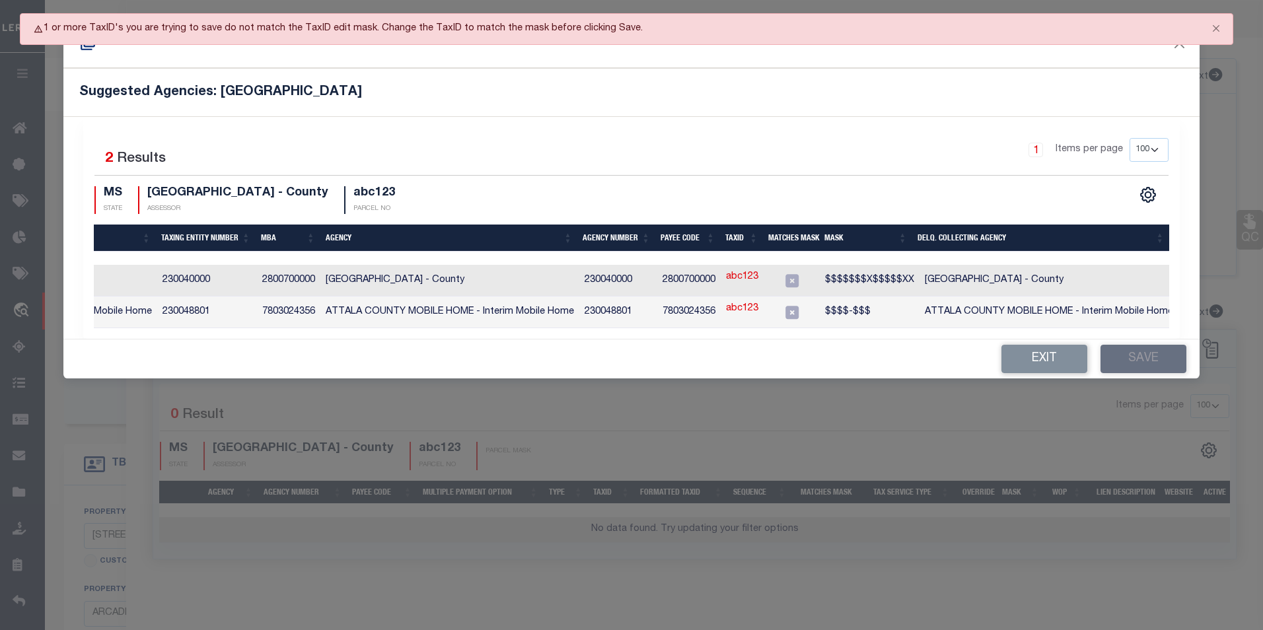
click at [772, 346] on div "Exit Save" at bounding box center [631, 359] width 1137 height 39
click at [793, 309] on icon at bounding box center [792, 312] width 17 height 17
checkbox input "true"
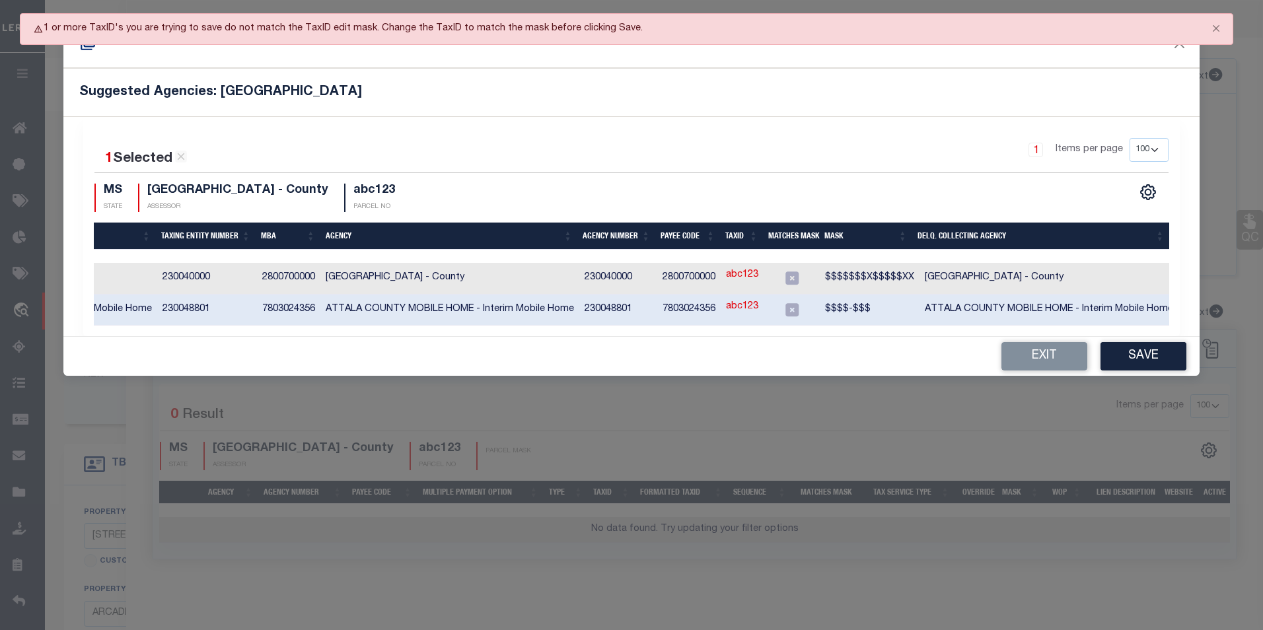
click at [741, 307] on link "abc123" at bounding box center [742, 307] width 32 height 15
type input "abc123"
type textarea "$$$$-$$$"
checkbox input "false"
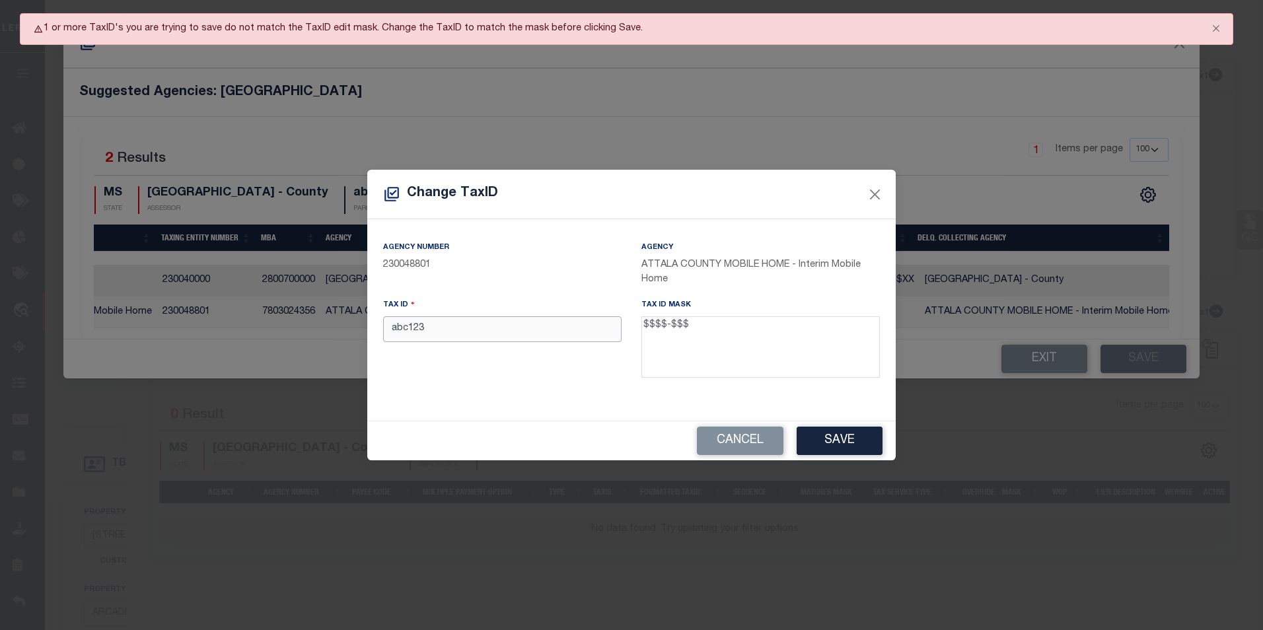
click at [408, 327] on input "abc123" at bounding box center [502, 330] width 239 height 26
type input "abcd-123"
click at [845, 439] on button "Save" at bounding box center [840, 441] width 86 height 28
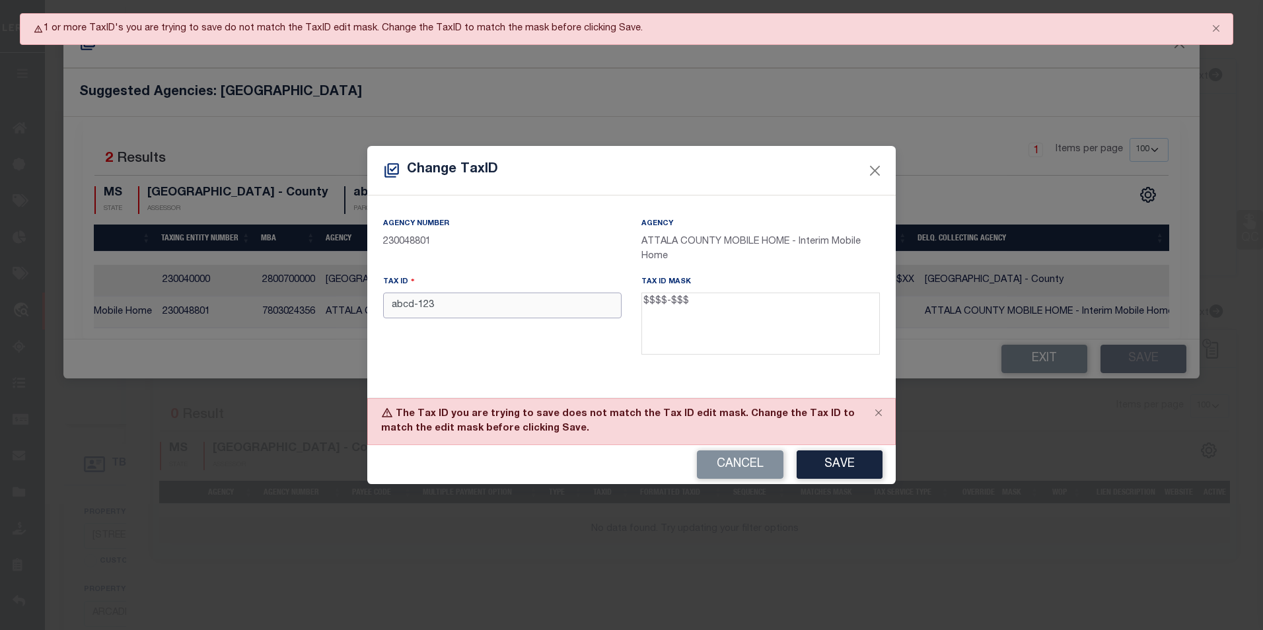
click at [445, 305] on input "abcd-123" at bounding box center [502, 306] width 239 height 26
click at [487, 334] on div "Tax ID abcd-123" at bounding box center [502, 318] width 258 height 86
click at [540, 368] on div "Agency Number 230048801 Agency ATTALA COUNTY MOBILE HOME - Interim Mobile Home …" at bounding box center [631, 297] width 529 height 202
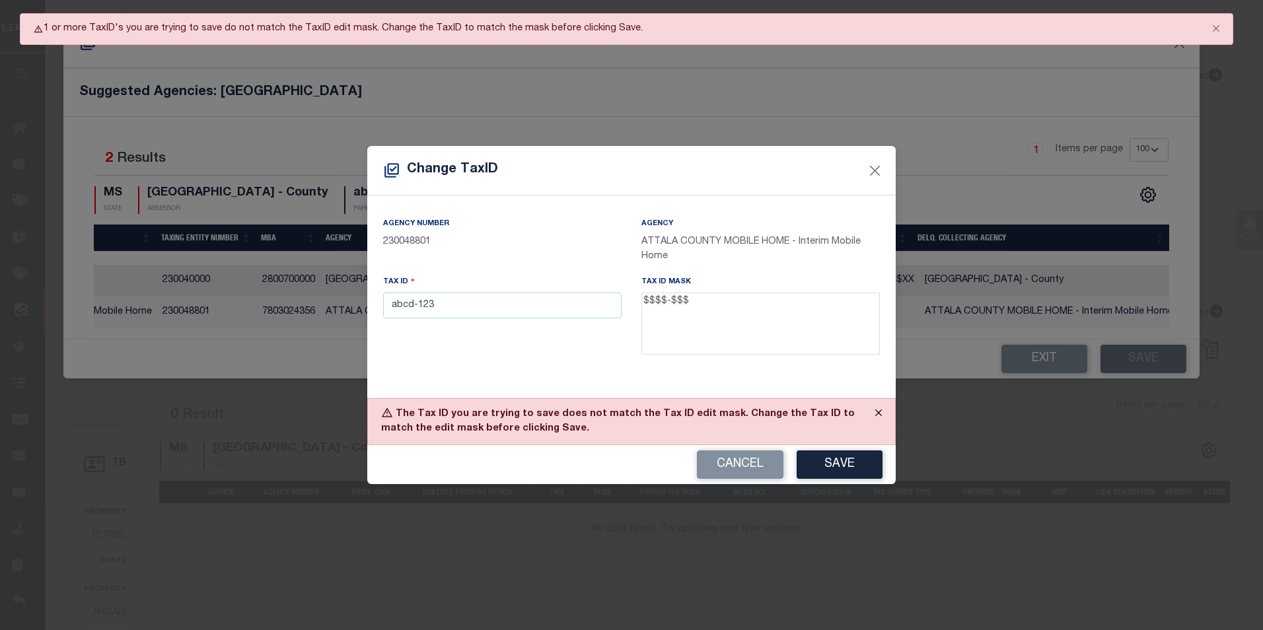
click at [875, 413] on button "Close" at bounding box center [878, 413] width 33 height 29
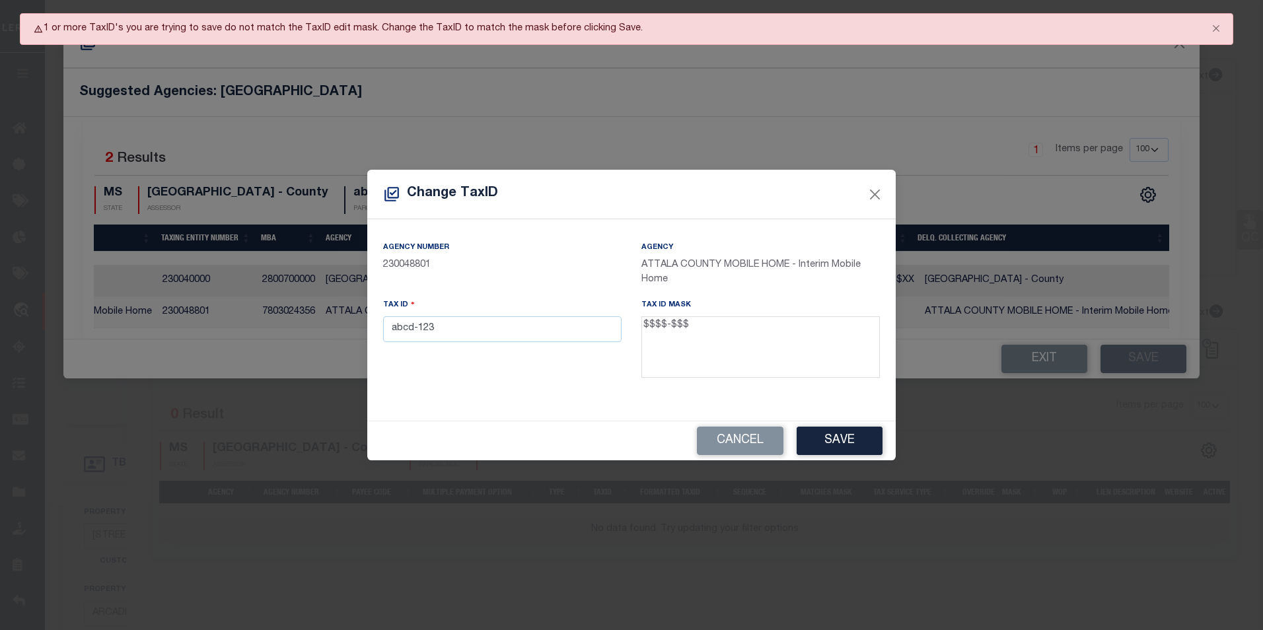
drag, startPoint x: 663, startPoint y: 326, endPoint x: 653, endPoint y: 325, distance: 10.7
click at [653, 325] on textarea "$$$$-$$$" at bounding box center [761, 348] width 239 height 62
click at [743, 445] on button "Cancel" at bounding box center [740, 441] width 87 height 28
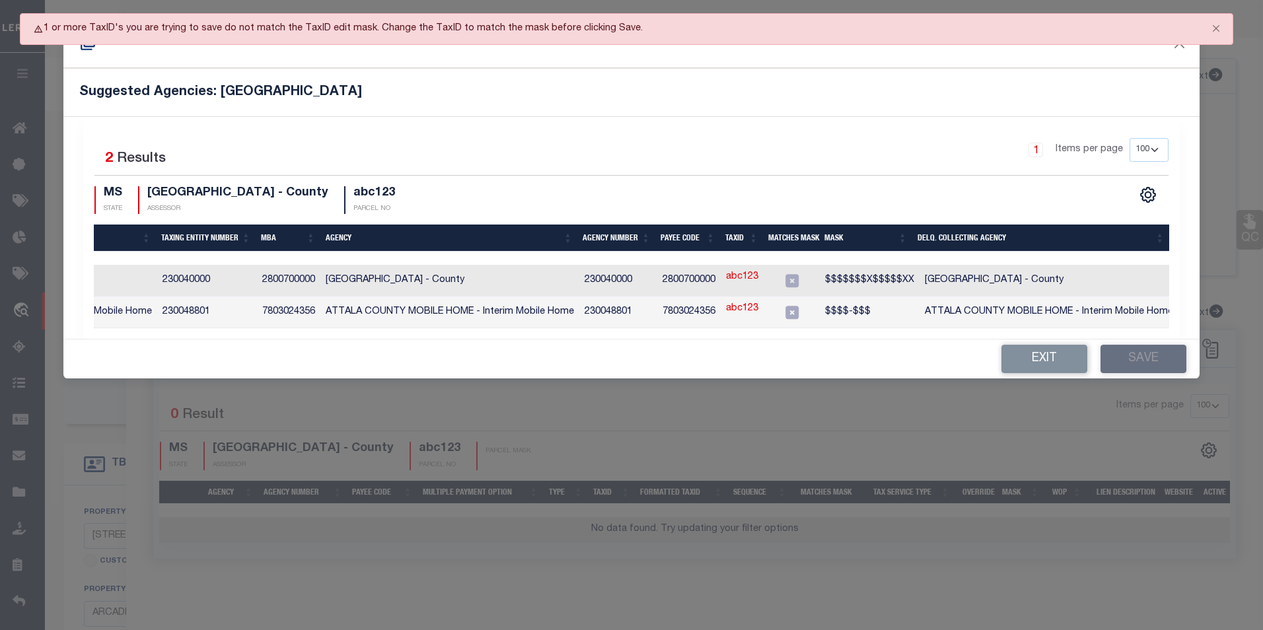
click at [1037, 364] on button "Exit" at bounding box center [1045, 359] width 86 height 28
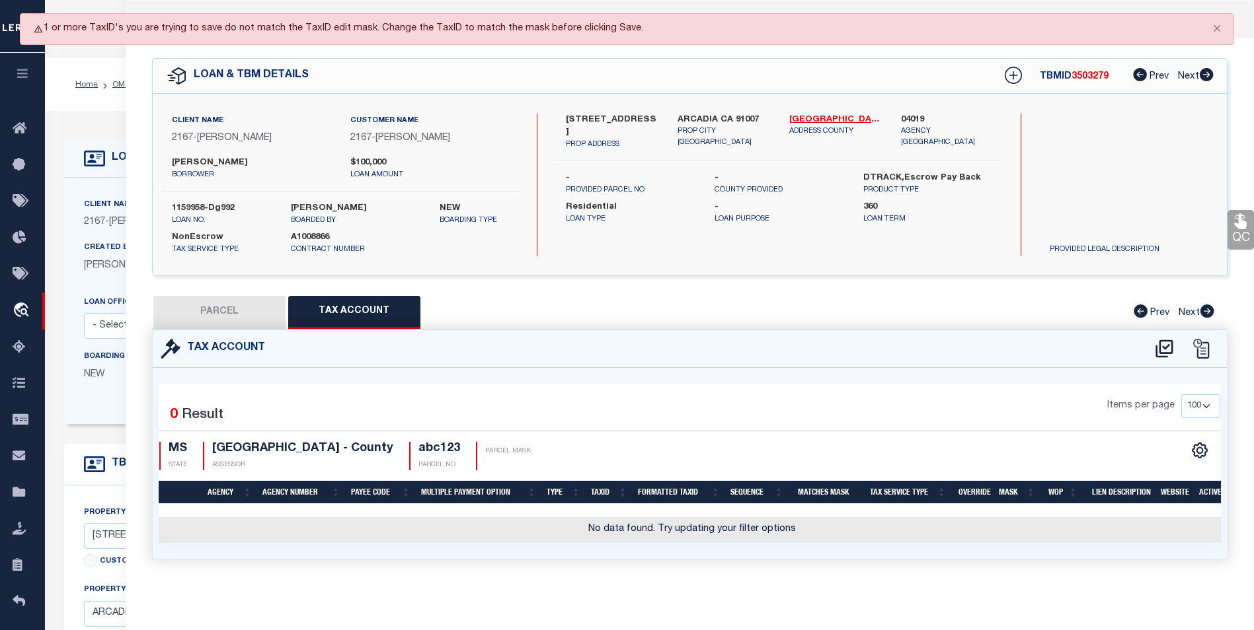
click at [207, 316] on button "PARCEL" at bounding box center [219, 312] width 132 height 33
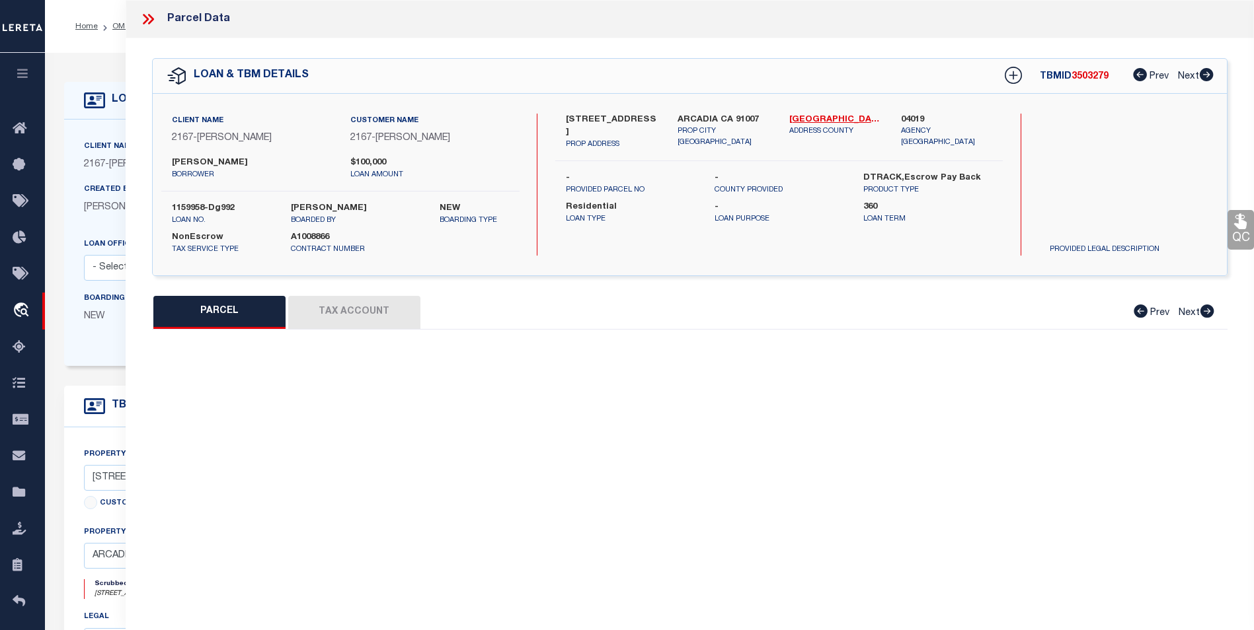
select select "AS"
checkbox input "false"
select select "IP"
checkbox input "false"
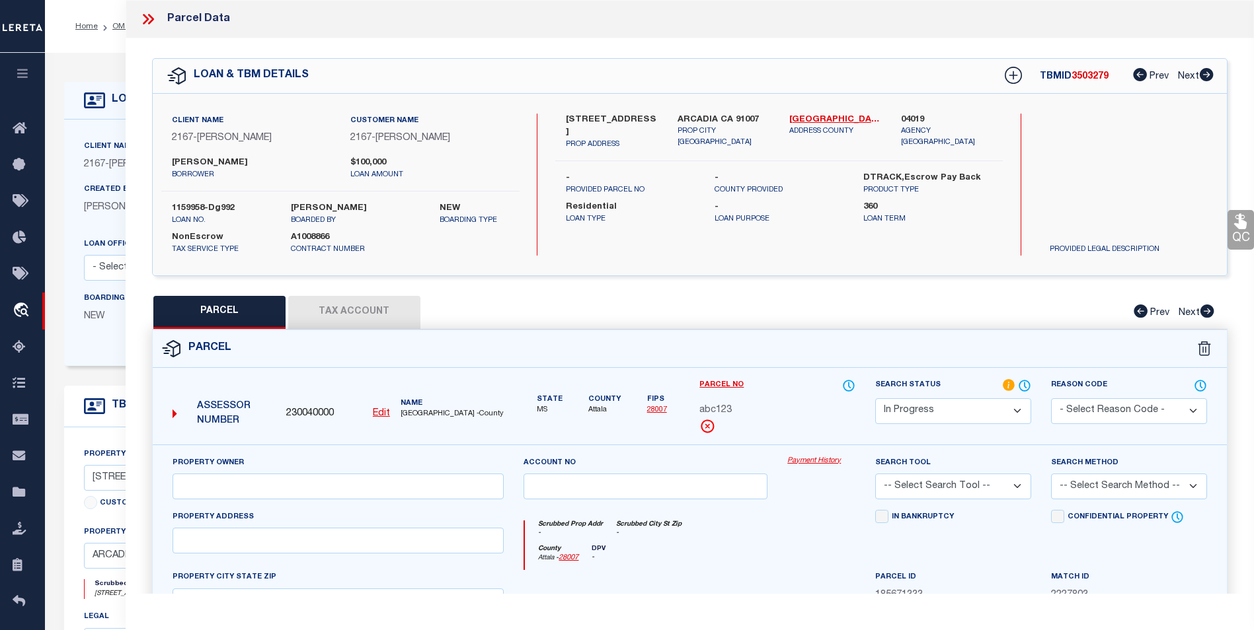
click at [388, 418] on link "Edit" at bounding box center [381, 414] width 17 height 15
select select "IP"
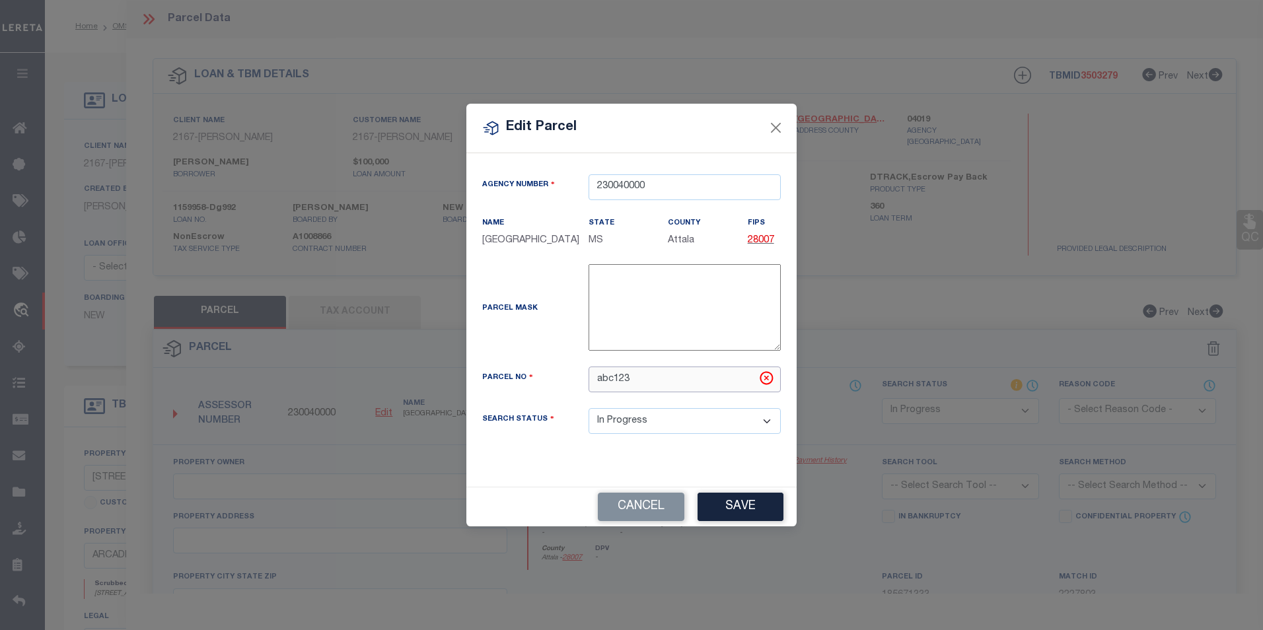
click at [652, 391] on input "abc123" at bounding box center [685, 380] width 192 height 26
paste input "abcd-123"
type input "abcd-123"
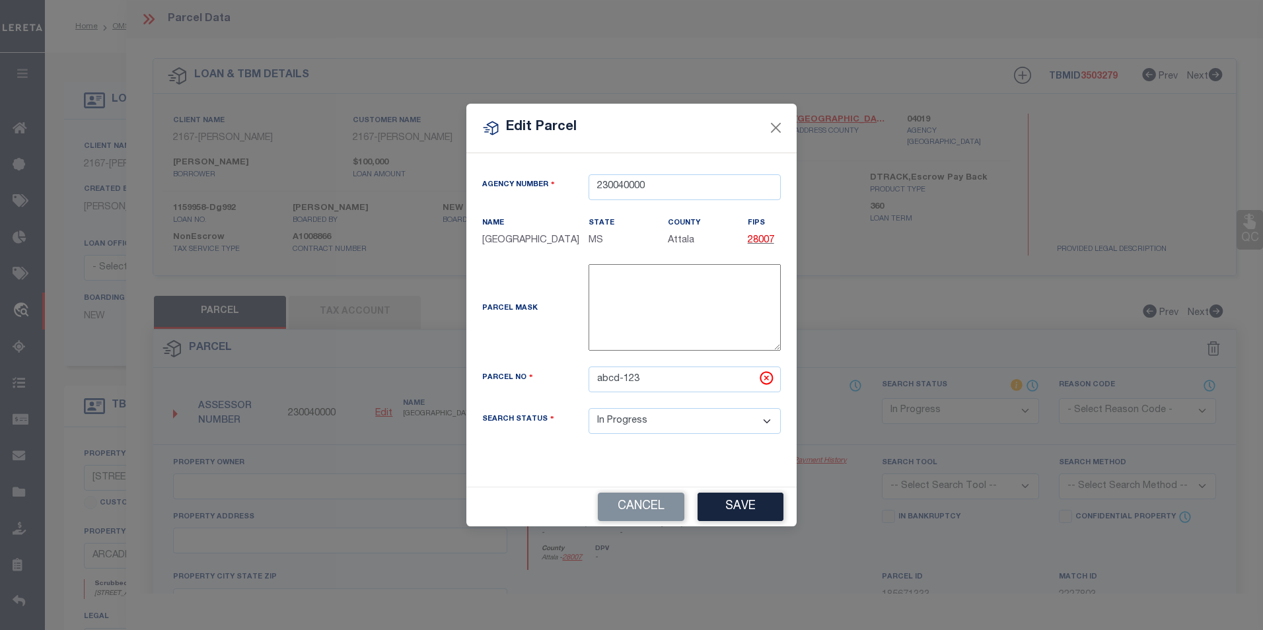
click at [689, 462] on div "Agency Number 230040000 Name ATTALA COUNTY State" at bounding box center [632, 320] width 330 height 334
click at [736, 500] on button "Save" at bounding box center [741, 507] width 86 height 28
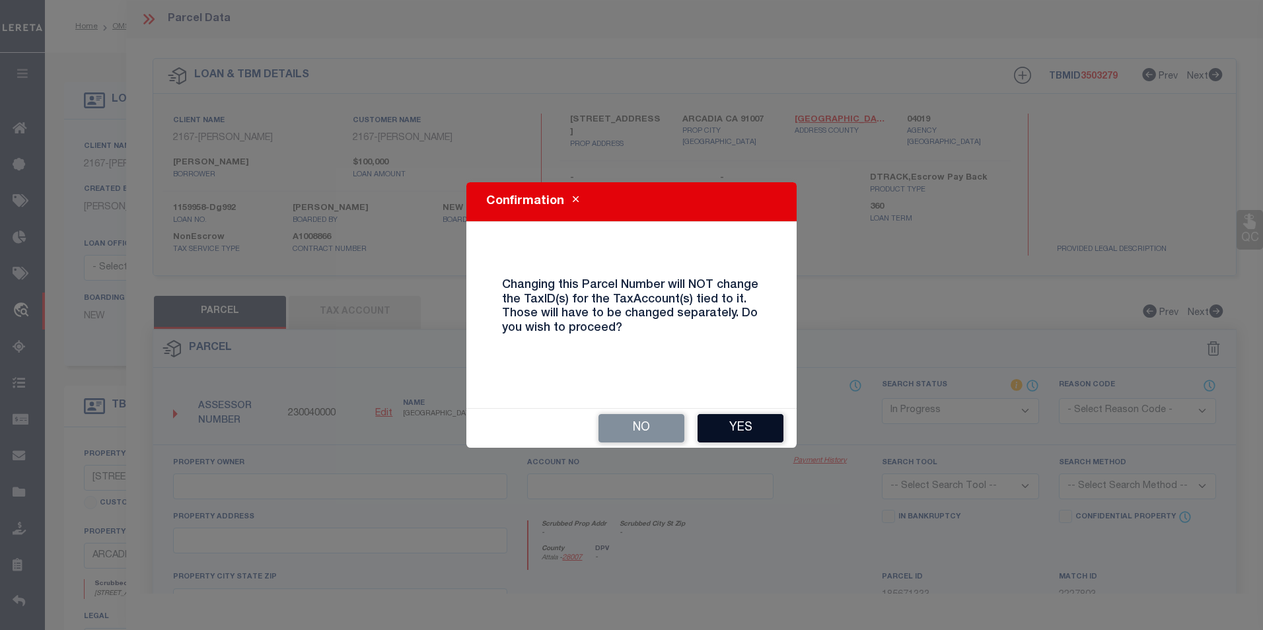
click at [747, 429] on button "Yes" at bounding box center [741, 428] width 86 height 28
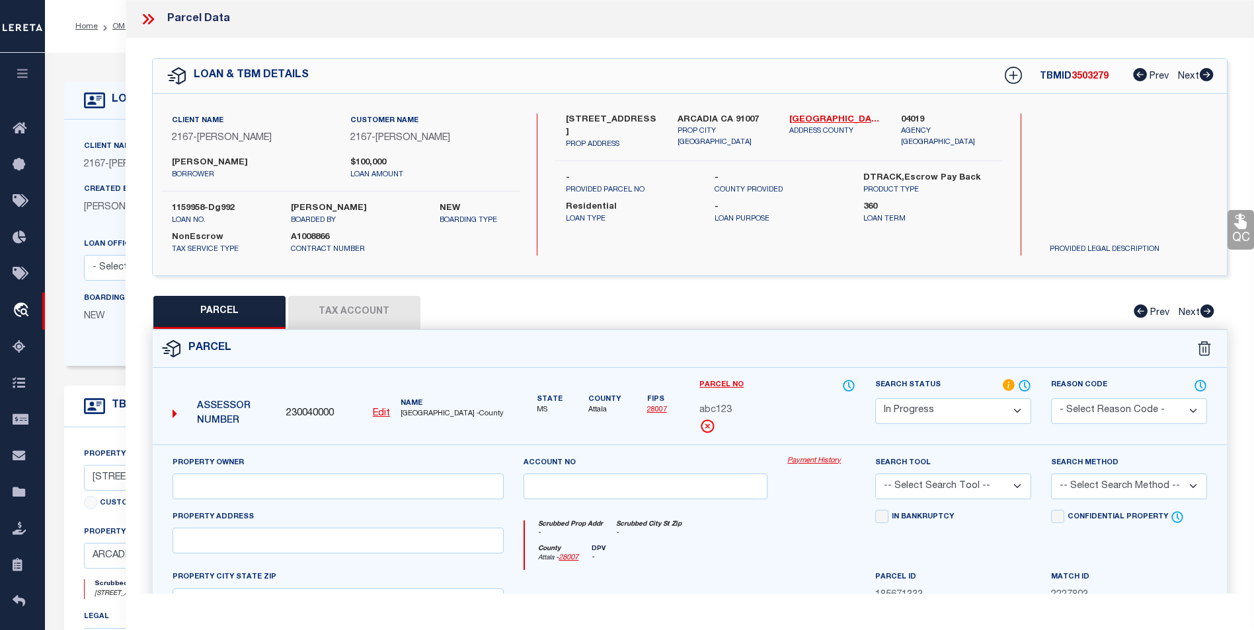
click at [463, 363] on div "Parcel" at bounding box center [690, 349] width 1074 height 38
select select "IP"
checkbox input "false"
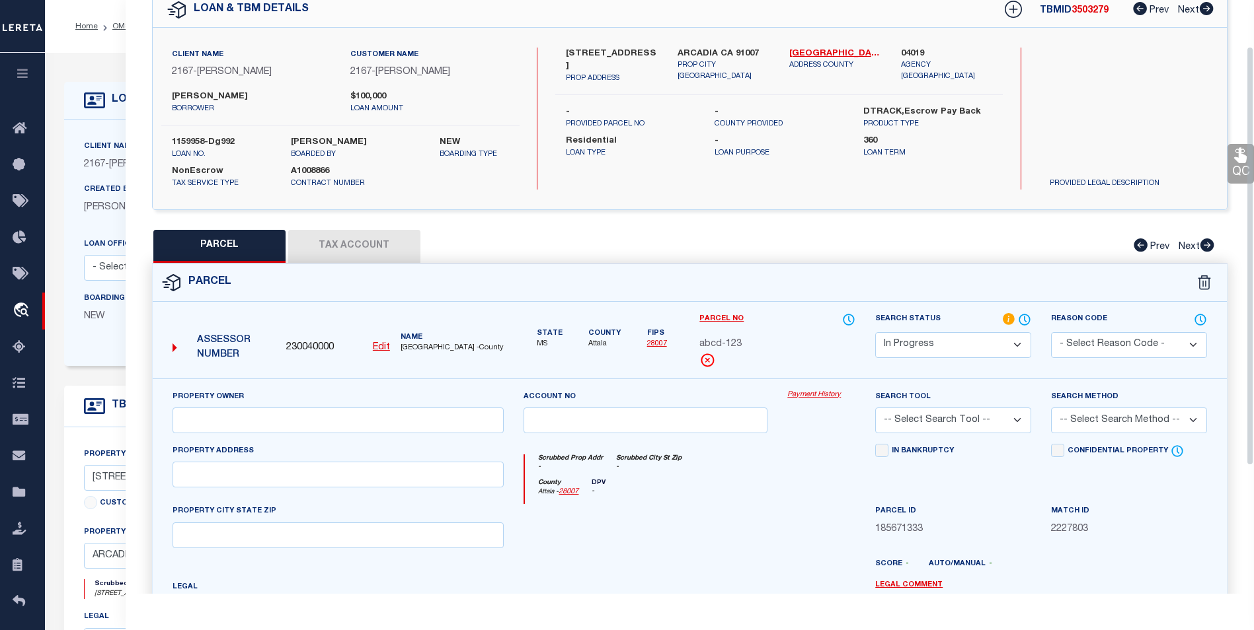
scroll to position [0, 0]
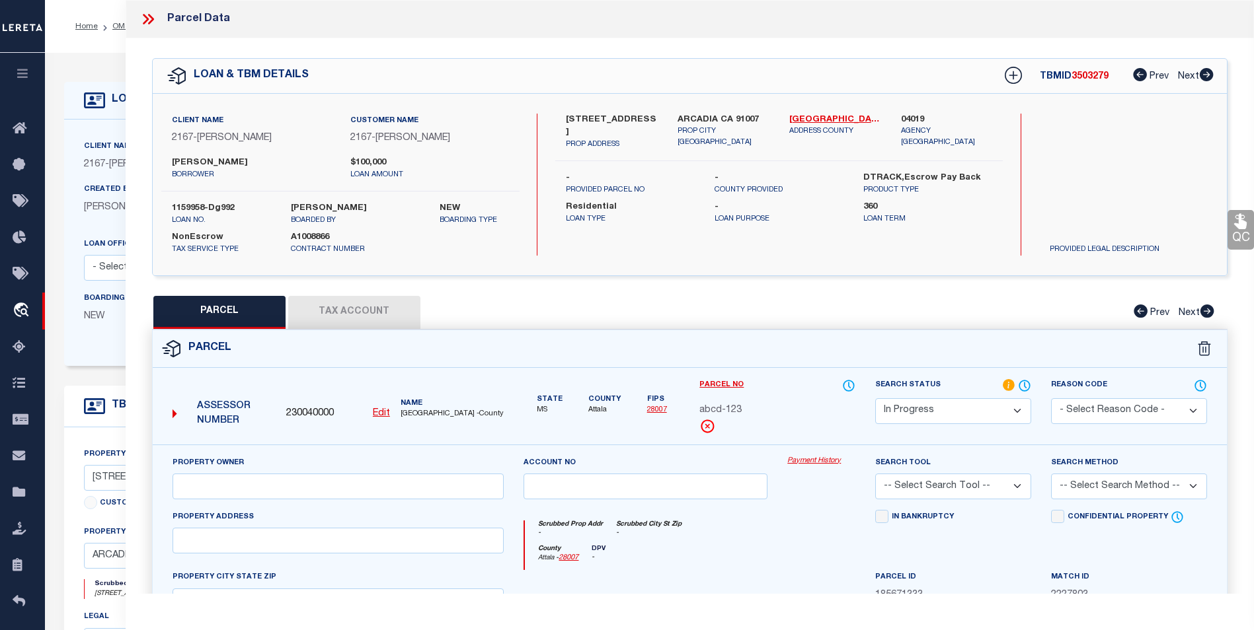
click at [374, 319] on button "Tax Account" at bounding box center [354, 312] width 132 height 33
select select "100"
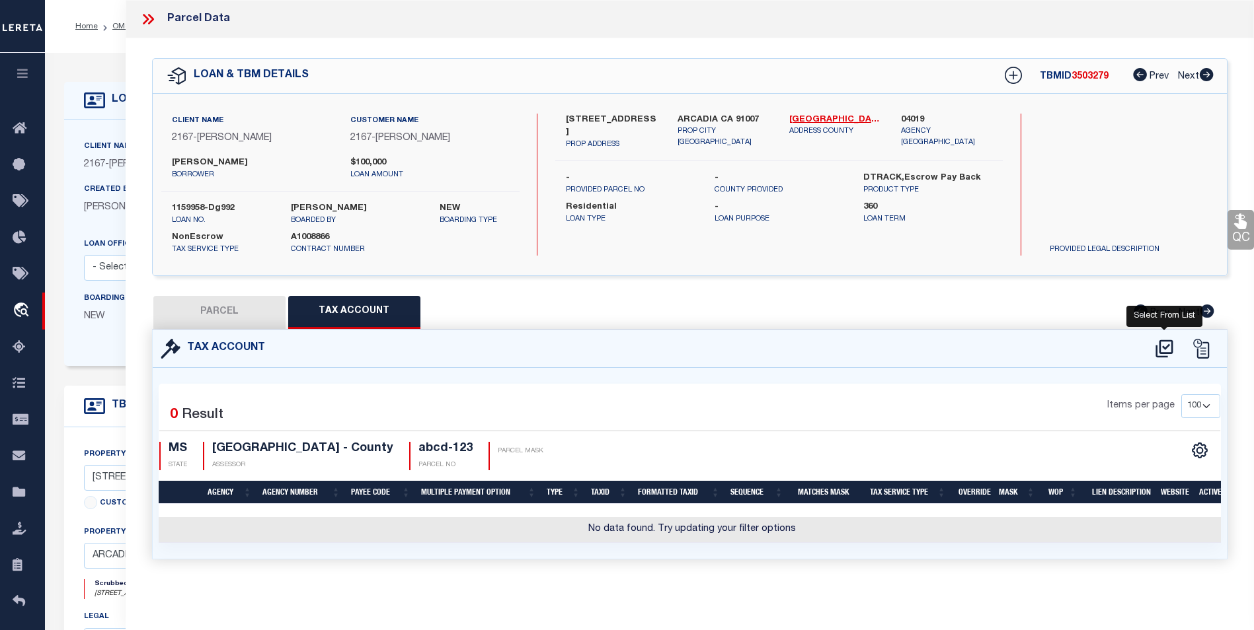
click at [1160, 350] on icon at bounding box center [1163, 349] width 17 height 18
select select "100"
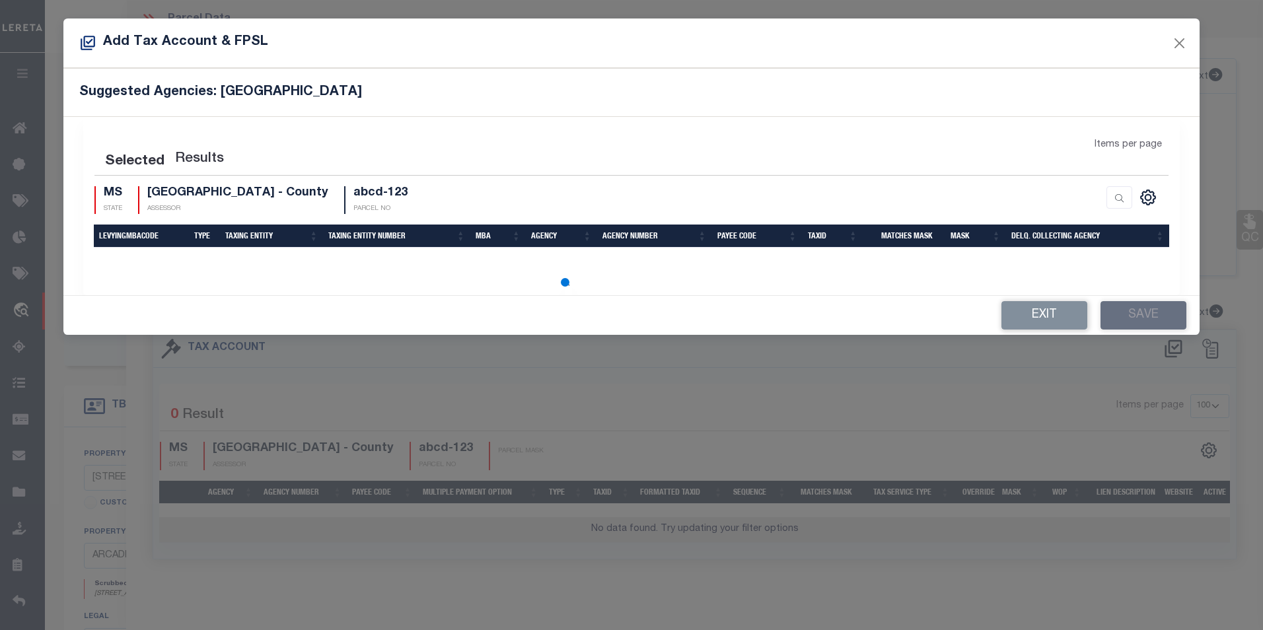
select select "100"
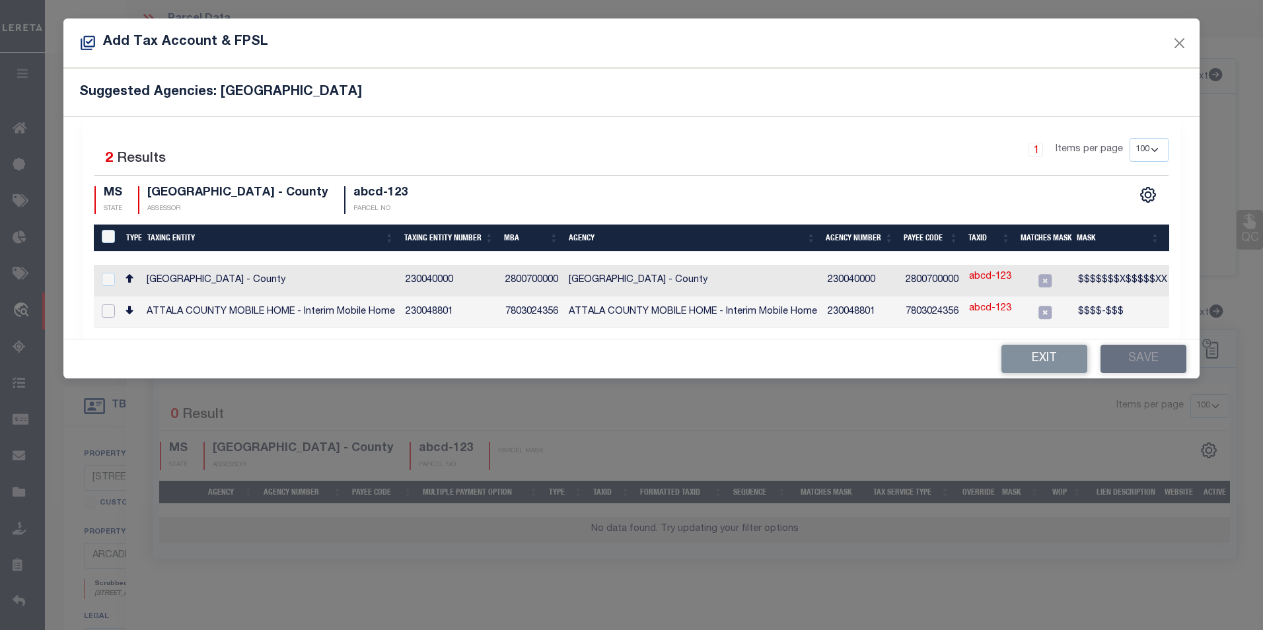
click at [108, 308] on input "checkbox" at bounding box center [108, 311] width 13 height 13
checkbox input "true"
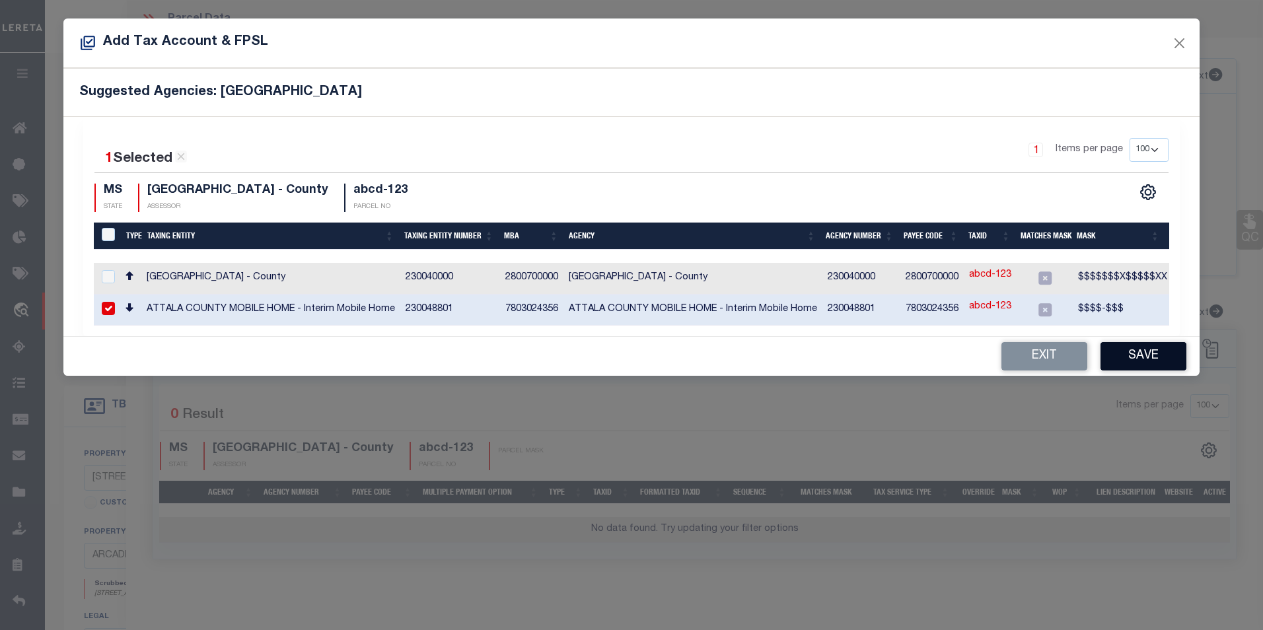
click at [1133, 361] on button "Save" at bounding box center [1144, 356] width 86 height 28
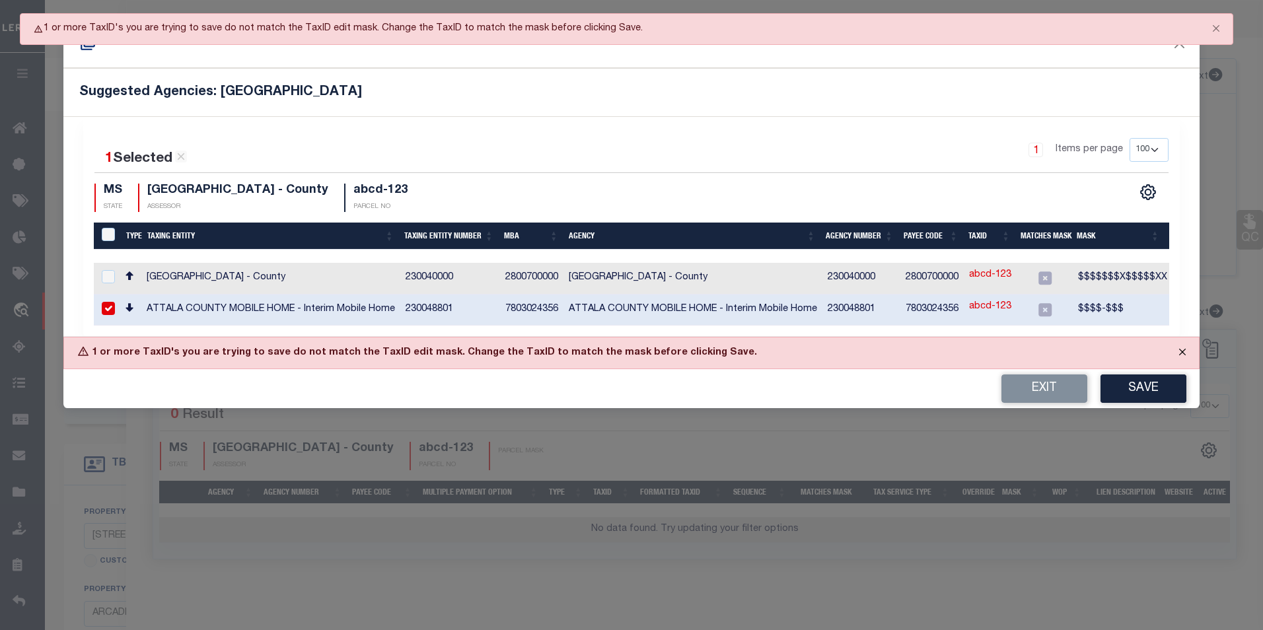
click at [1180, 359] on button "Close" at bounding box center [1182, 352] width 33 height 29
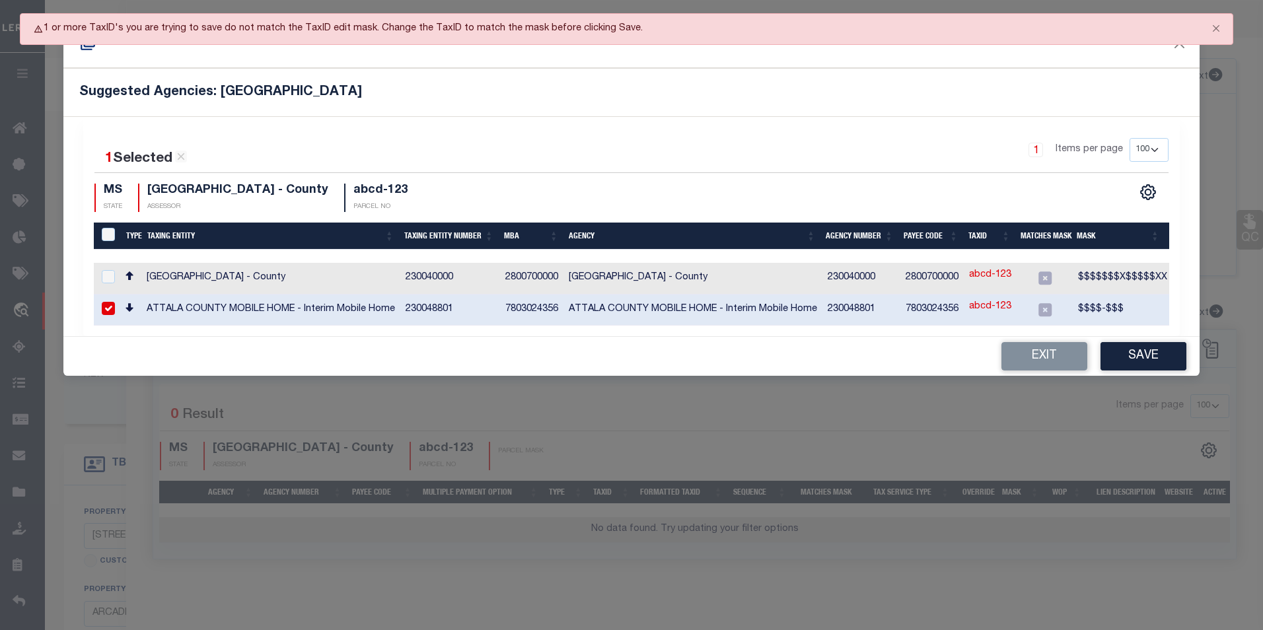
click at [981, 303] on link "abcd-123" at bounding box center [990, 307] width 42 height 15
type input "abcd-123"
checkbox input "false"
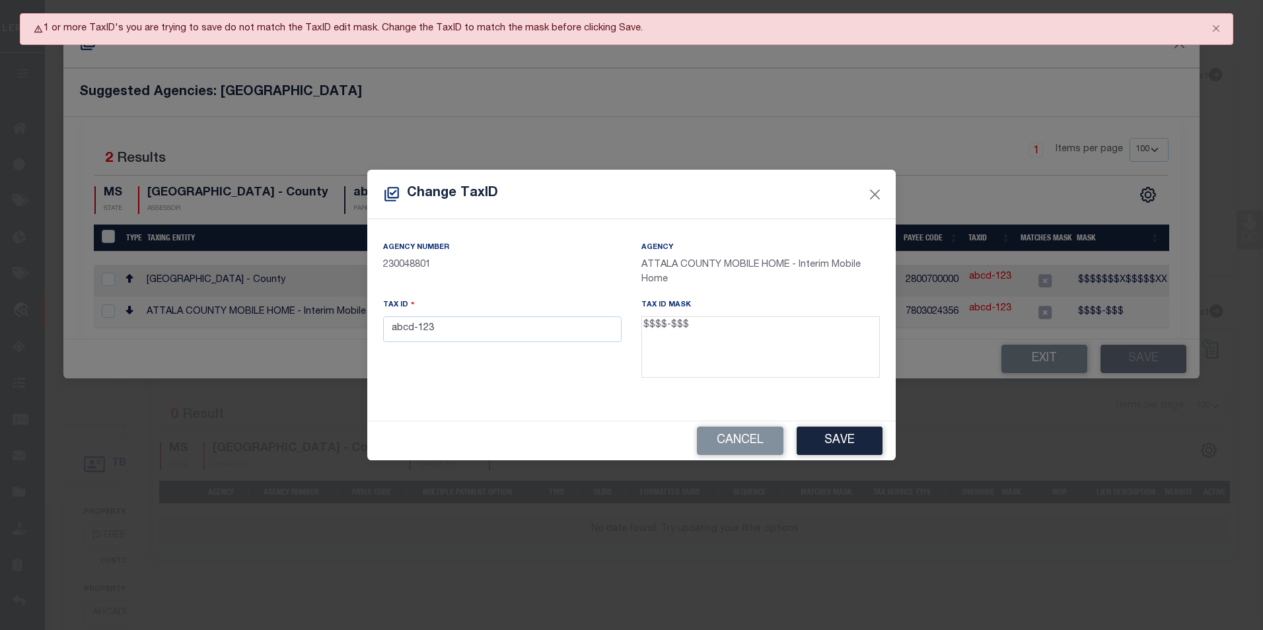
click at [582, 393] on div "Agency Number 230048801 Agency ATTALA COUNTY MOBILE HOME - Interim Mobile Home …" at bounding box center [631, 320] width 529 height 202
click at [549, 332] on input "abcd-123" at bounding box center [502, 330] width 239 height 26
click at [549, 338] on input "abcd-123" at bounding box center [502, 330] width 239 height 26
drag, startPoint x: 699, startPoint y: 329, endPoint x: 644, endPoint y: 324, distance: 55.1
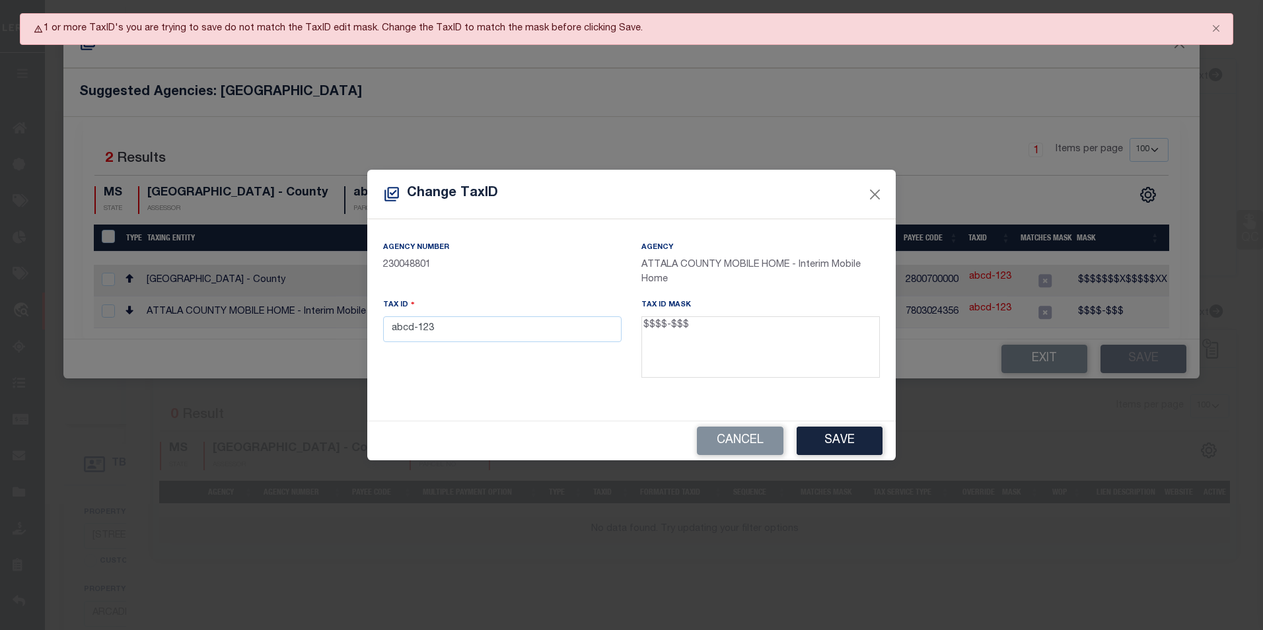
click at [644, 324] on textarea "$$$$-$$$" at bounding box center [761, 348] width 239 height 62
click at [605, 357] on div "Tax ID abcd-123" at bounding box center [502, 341] width 258 height 86
click at [505, 333] on input "abcd-123" at bounding box center [502, 330] width 239 height 26
click at [505, 332] on input "abcd-123" at bounding box center [502, 330] width 239 height 26
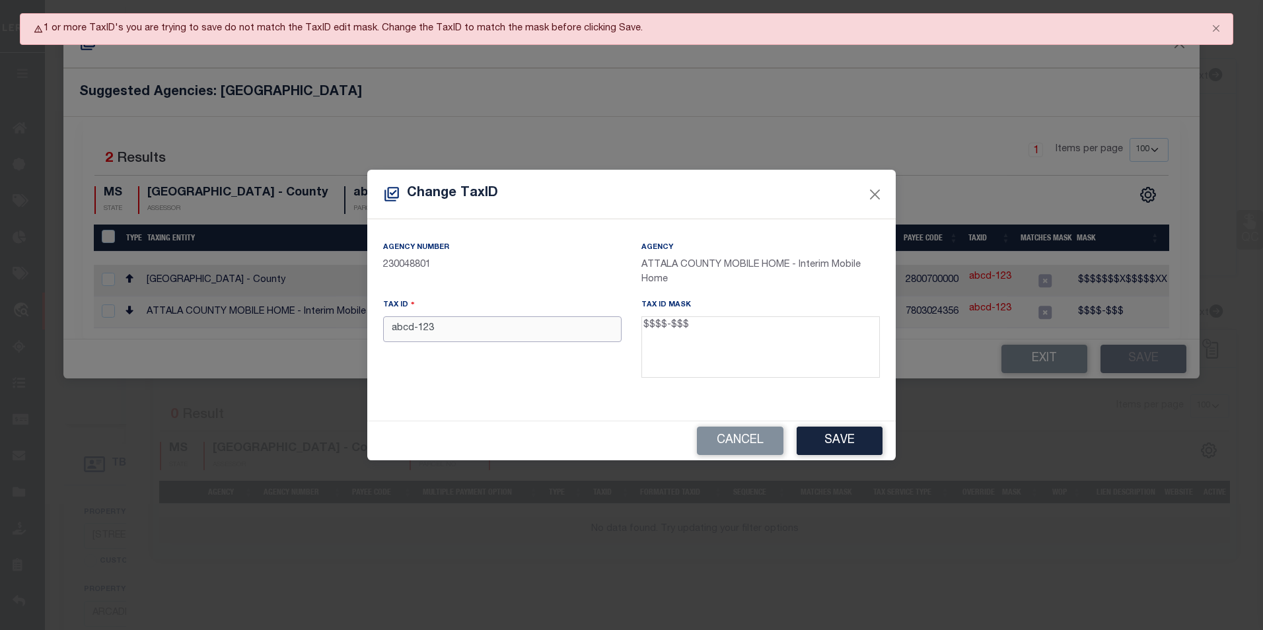
click at [505, 332] on input "abcd-123" at bounding box center [502, 330] width 239 height 26
paste input "1111-123"
type input "1111-123"
click at [519, 394] on div "Agency Number 230048801 Agency ATTALA COUNTY MOBILE HOME - Interim Mobile Home …" at bounding box center [631, 320] width 529 height 202
click at [820, 431] on button "Save" at bounding box center [840, 441] width 86 height 28
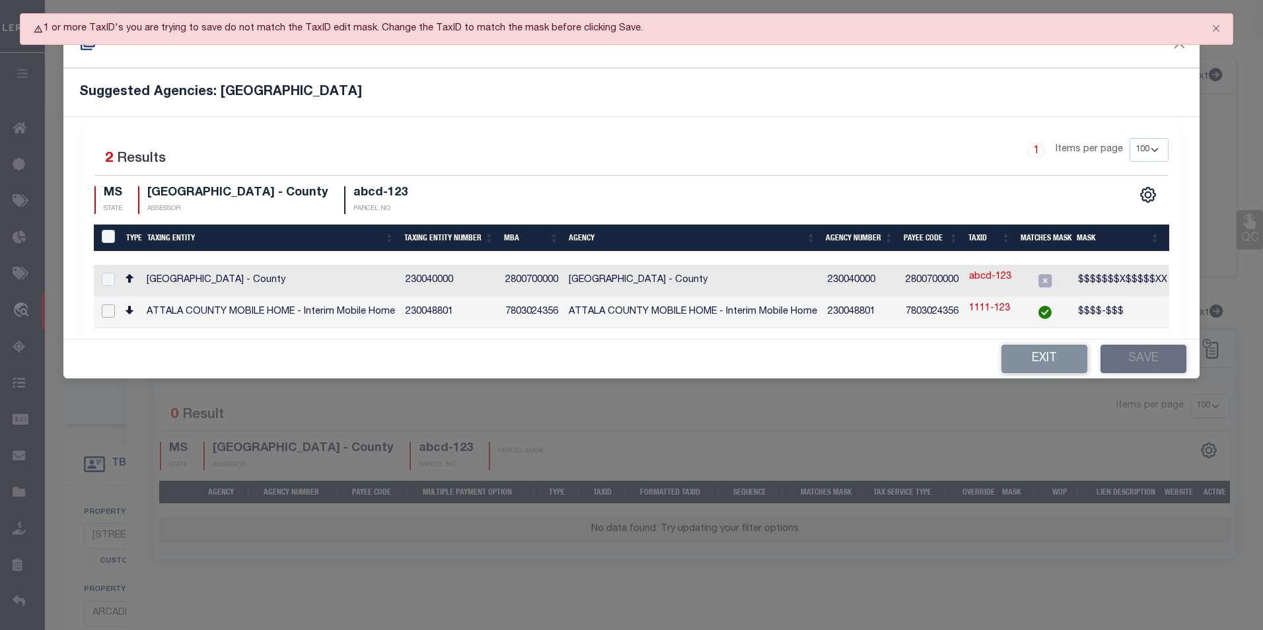
click at [110, 305] on input "checkbox" at bounding box center [108, 311] width 13 height 13
checkbox input "true"
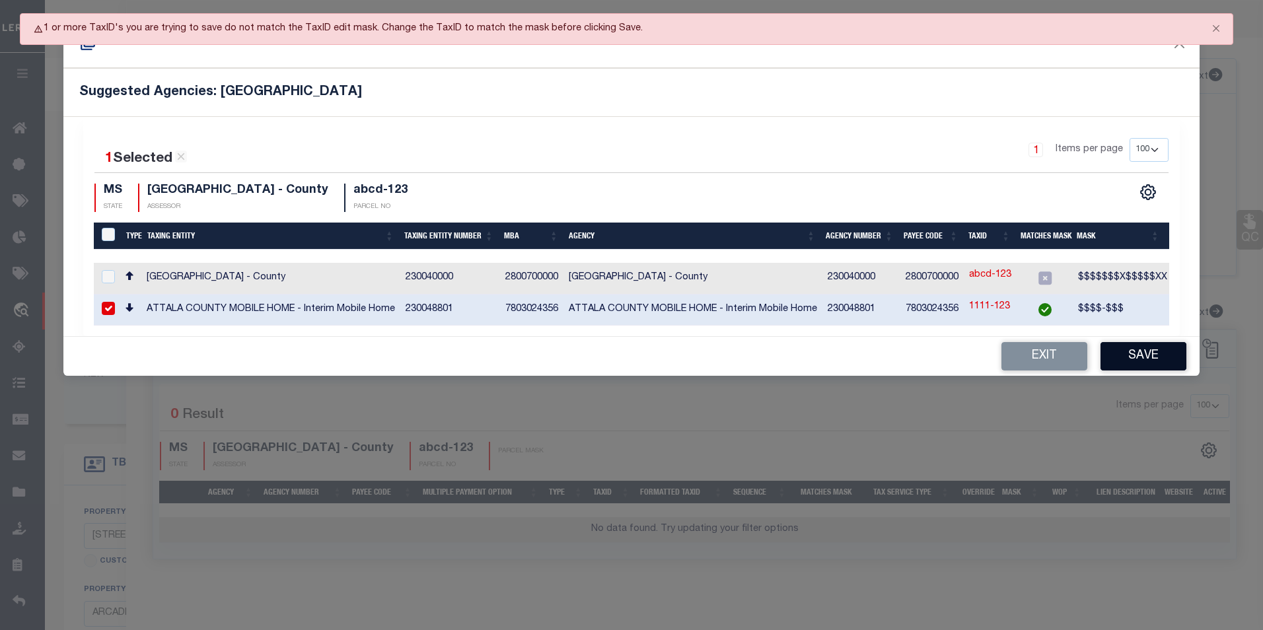
click at [1131, 357] on button "Save" at bounding box center [1144, 356] width 86 height 28
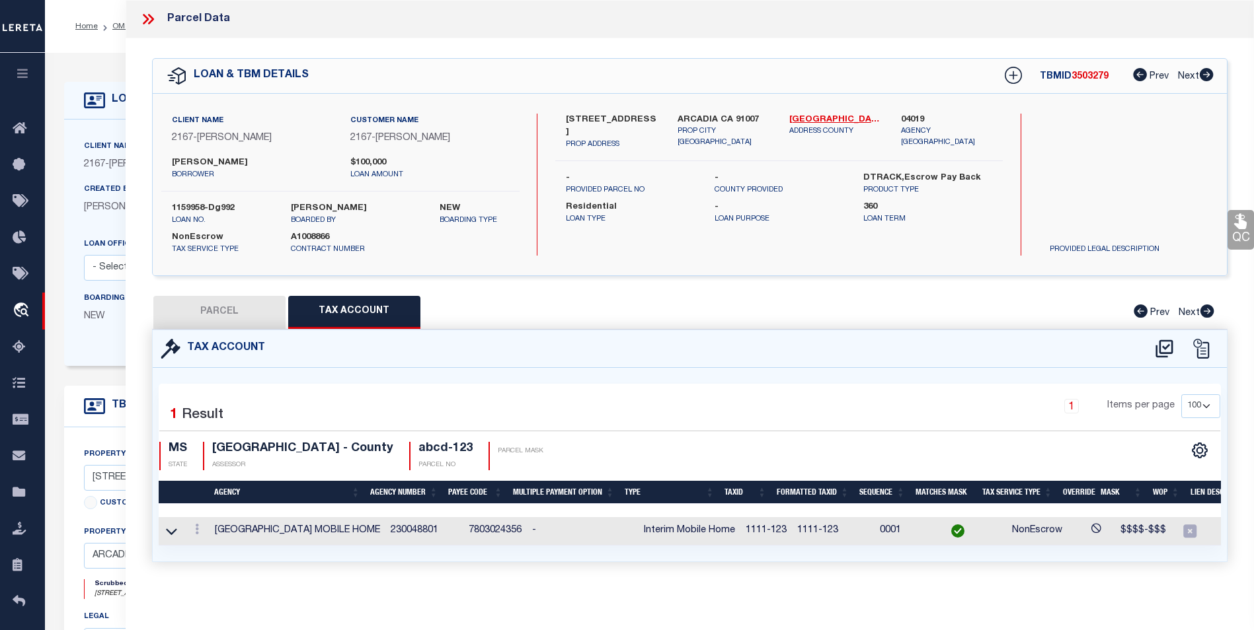
drag, startPoint x: 241, startPoint y: 321, endPoint x: 255, endPoint y: 321, distance: 13.9
click at [241, 320] on button "PARCEL" at bounding box center [219, 312] width 132 height 33
select select "AS"
checkbox input "false"
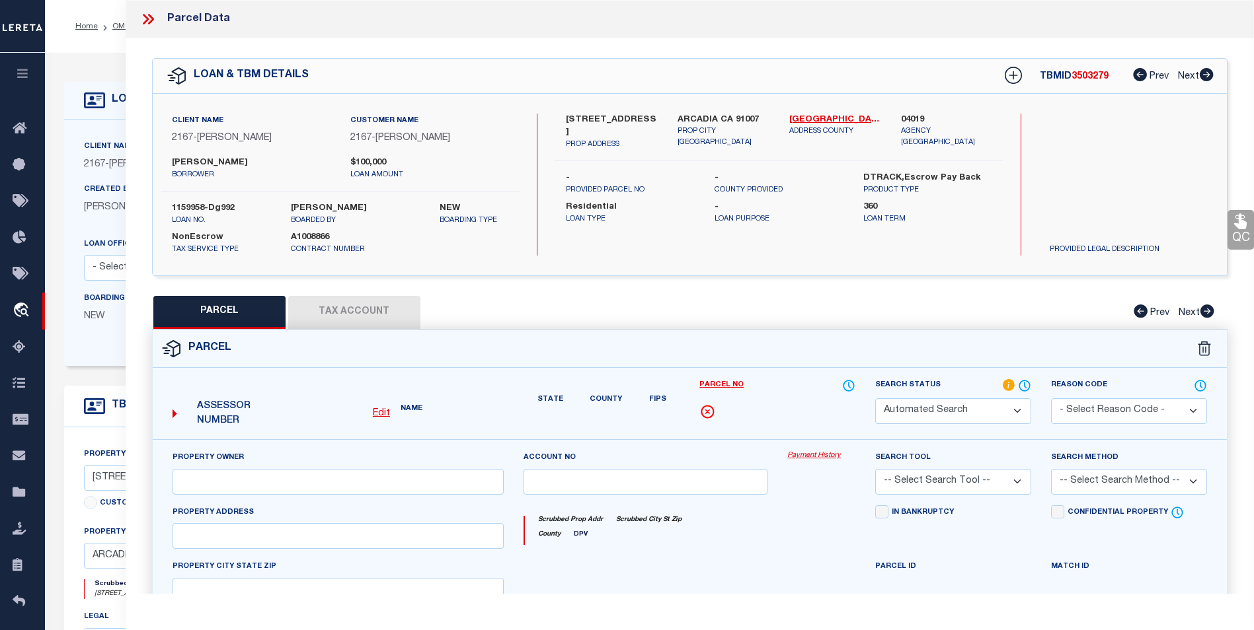
select select "IP"
checkbox input "false"
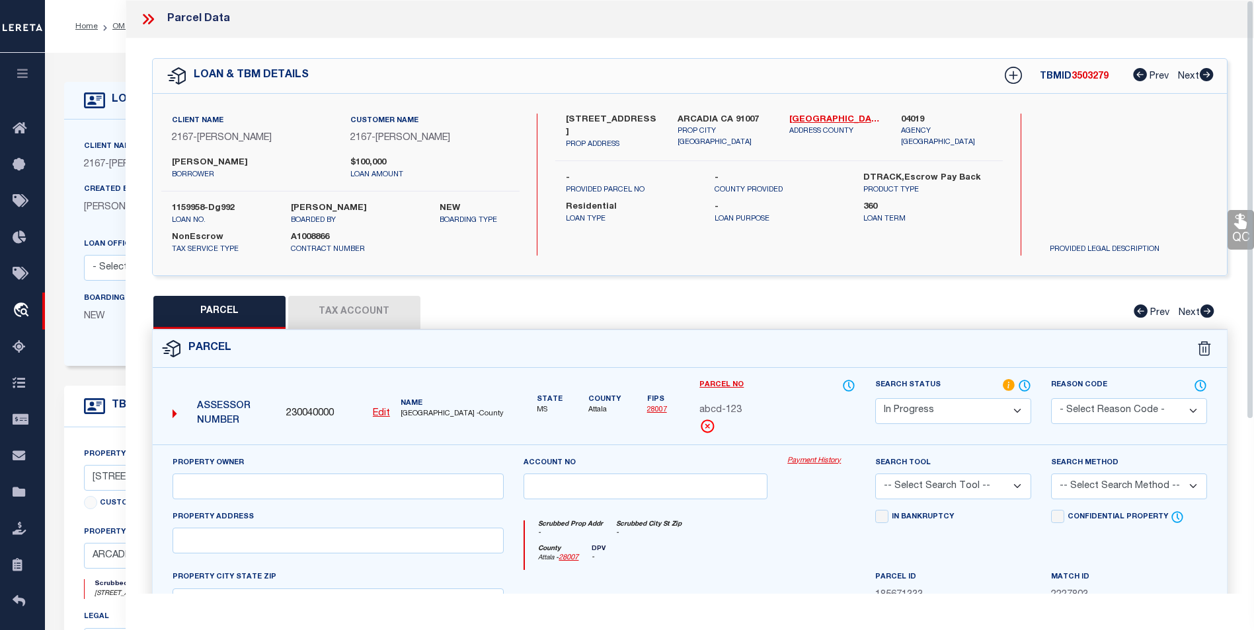
click at [153, 13] on icon at bounding box center [147, 19] width 17 height 17
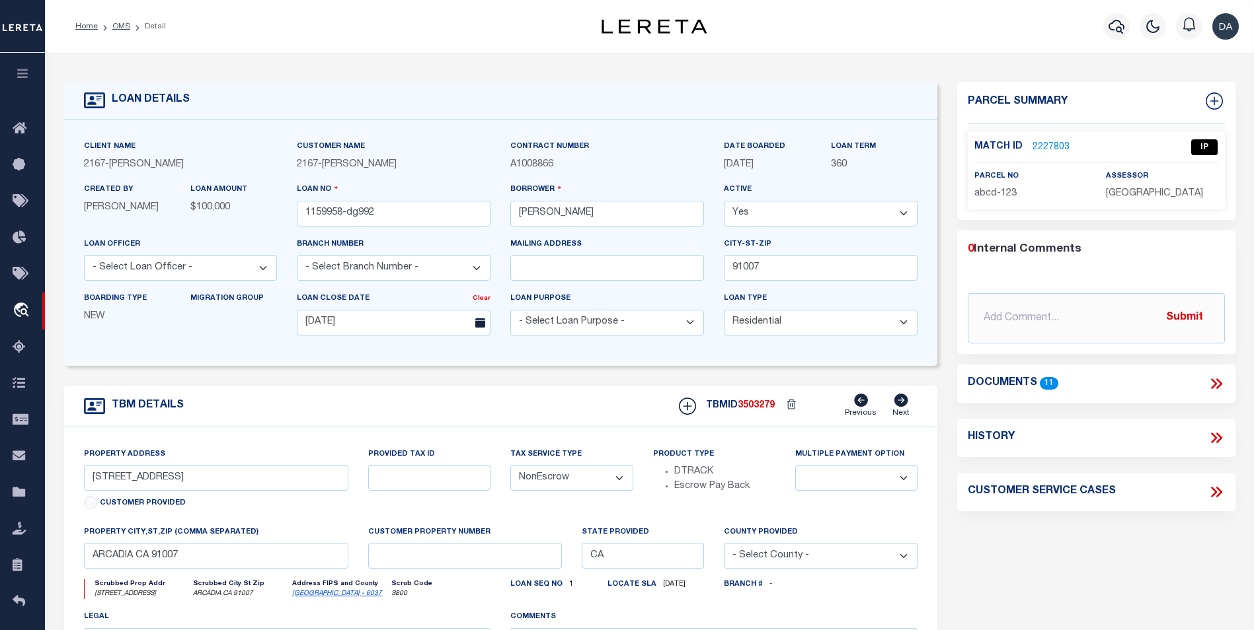
click at [1053, 143] on link "2227803" at bounding box center [1050, 148] width 37 height 14
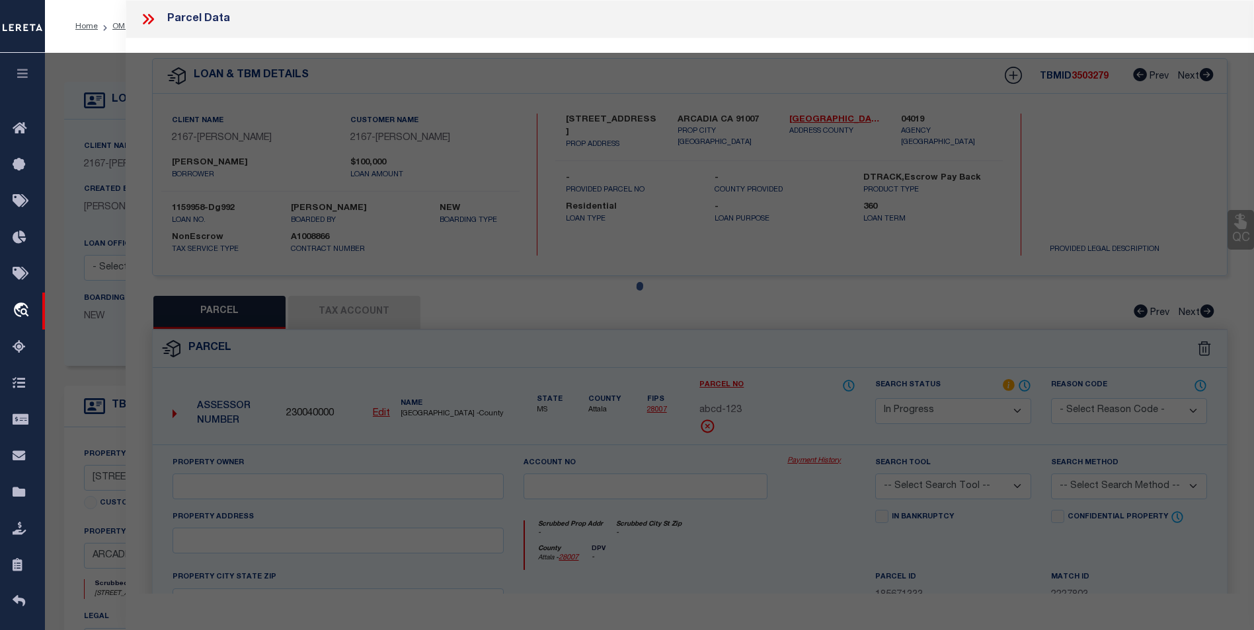
select select "AS"
checkbox input "false"
select select "IP"
checkbox input "false"
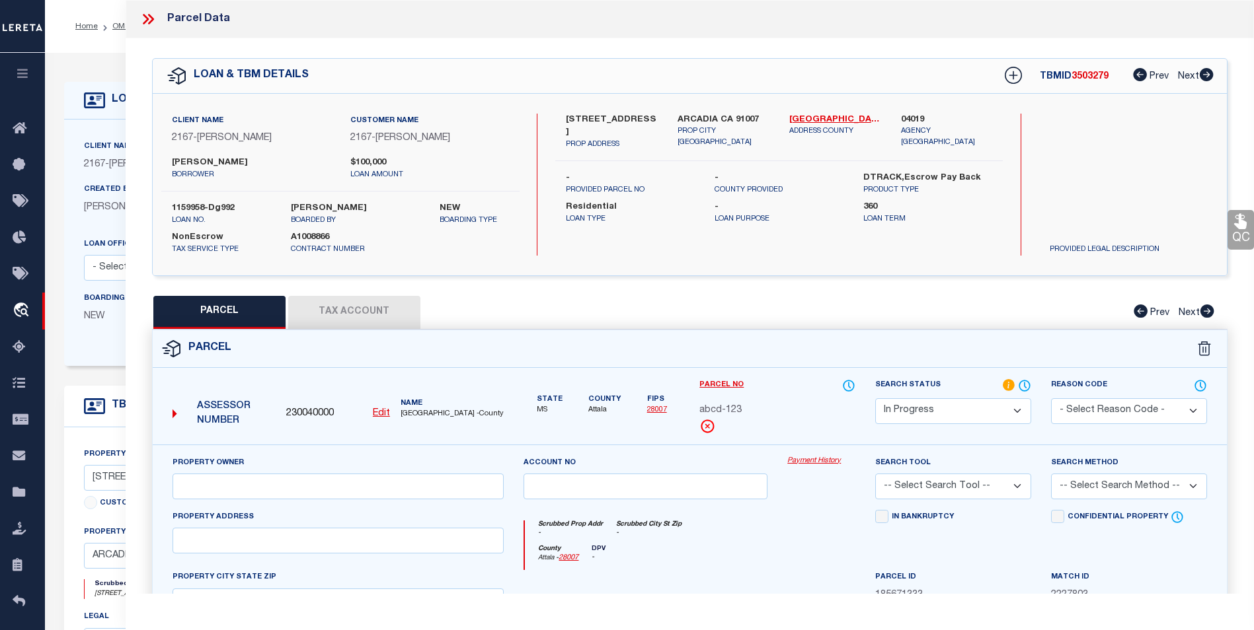
click at [941, 402] on select "Automated Search Bad Parcel Complete Duplicate Parcel High Dollar Reporting In …" at bounding box center [953, 411] width 156 height 26
select select "CP"
click at [875, 398] on select "Automated Search Bad Parcel Complete Duplicate Parcel High Dollar Reporting In …" at bounding box center [953, 411] width 156 height 26
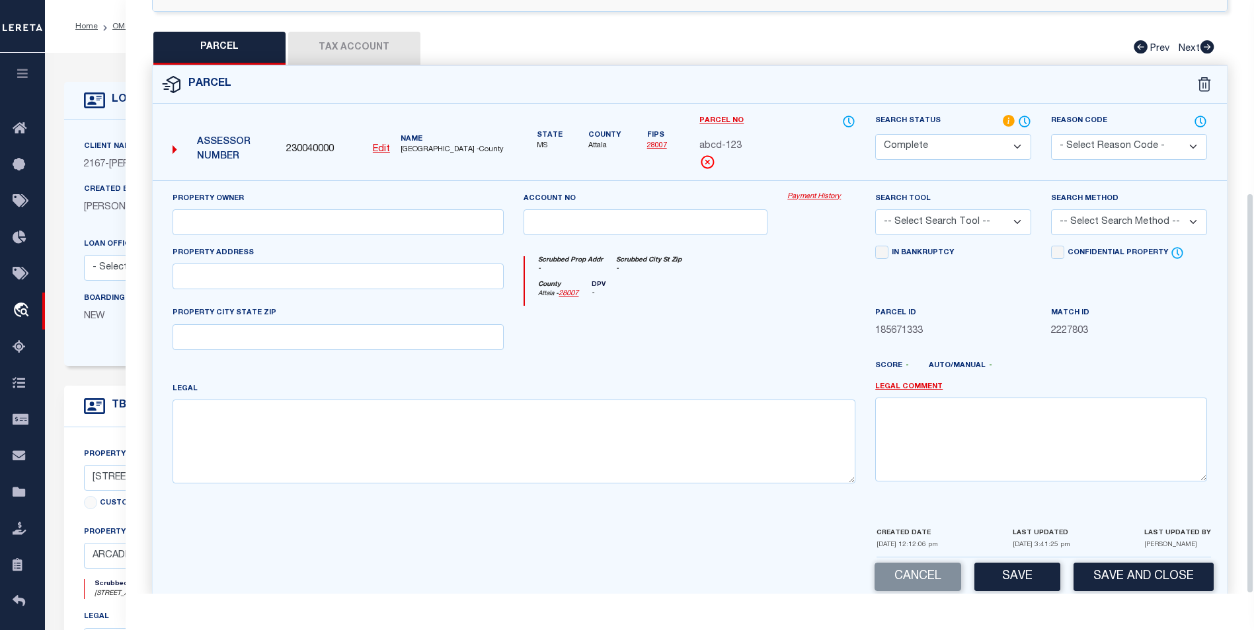
scroll to position [285, 0]
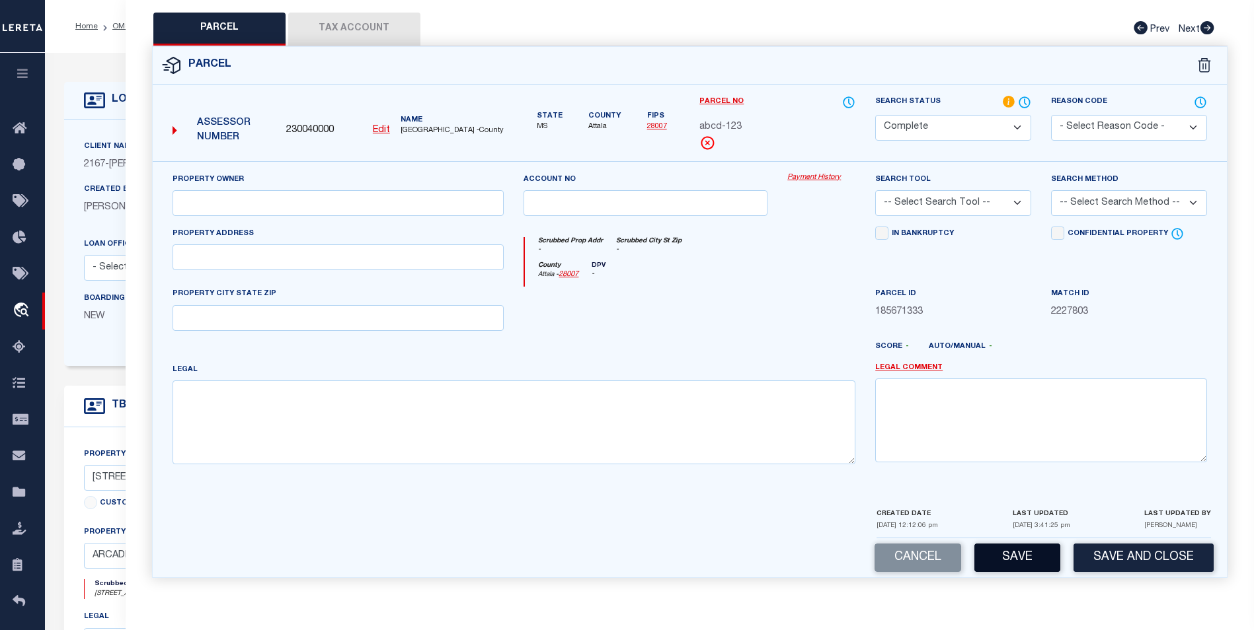
click at [1008, 565] on button "Save" at bounding box center [1017, 558] width 86 height 28
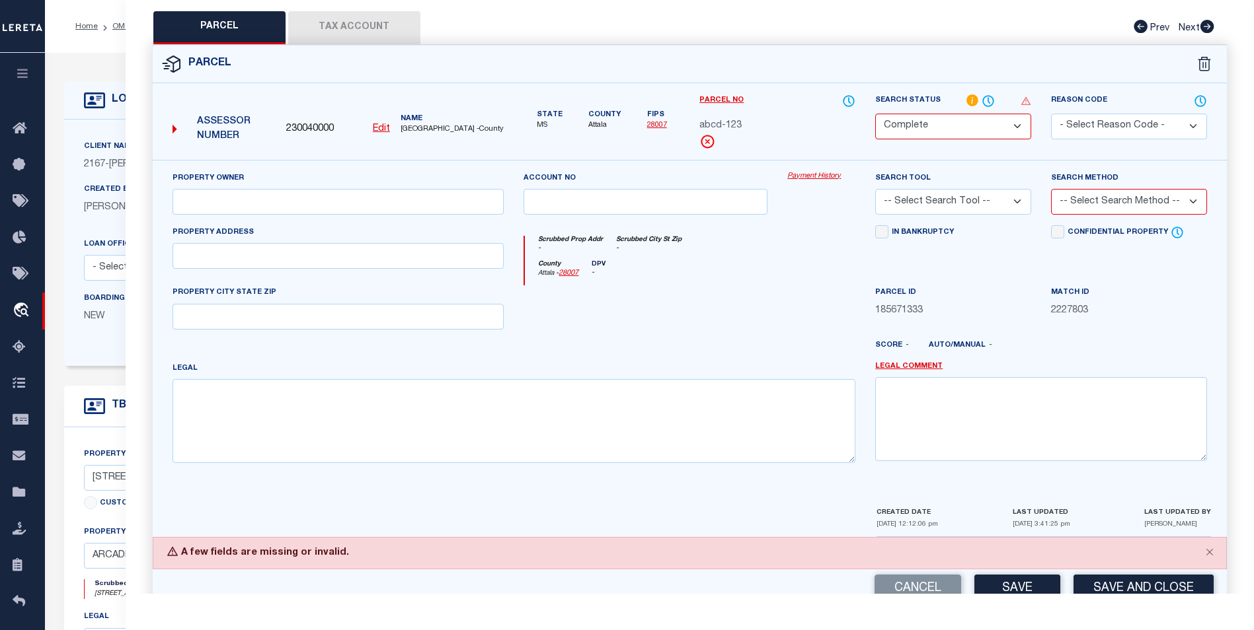
click at [995, 204] on select "-- Select Search Tool -- 3rd Party Website Agency File Agency Website ATLS CNV-…" at bounding box center [953, 202] width 156 height 26
select select "TPW"
click at [875, 189] on select "-- Select Search Tool -- 3rd Party Website Agency File Agency Website ATLS CNV-…" at bounding box center [953, 202] width 156 height 26
click at [1111, 202] on select "-- Select Search Method -- Property Address Legal Liability Info Provided" at bounding box center [1129, 202] width 156 height 26
select select "ADD"
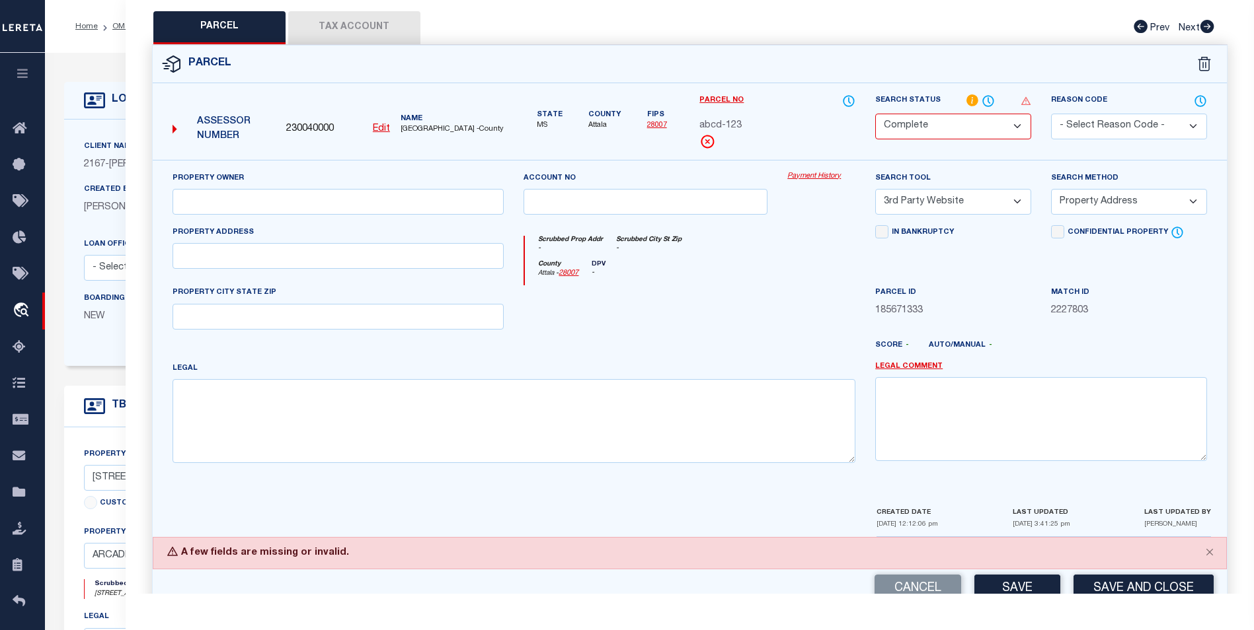
click at [1051, 189] on select "-- Select Search Method -- Property Address Legal Liability Info Provided" at bounding box center [1129, 202] width 156 height 26
click at [1213, 555] on button "Close" at bounding box center [1209, 552] width 33 height 29
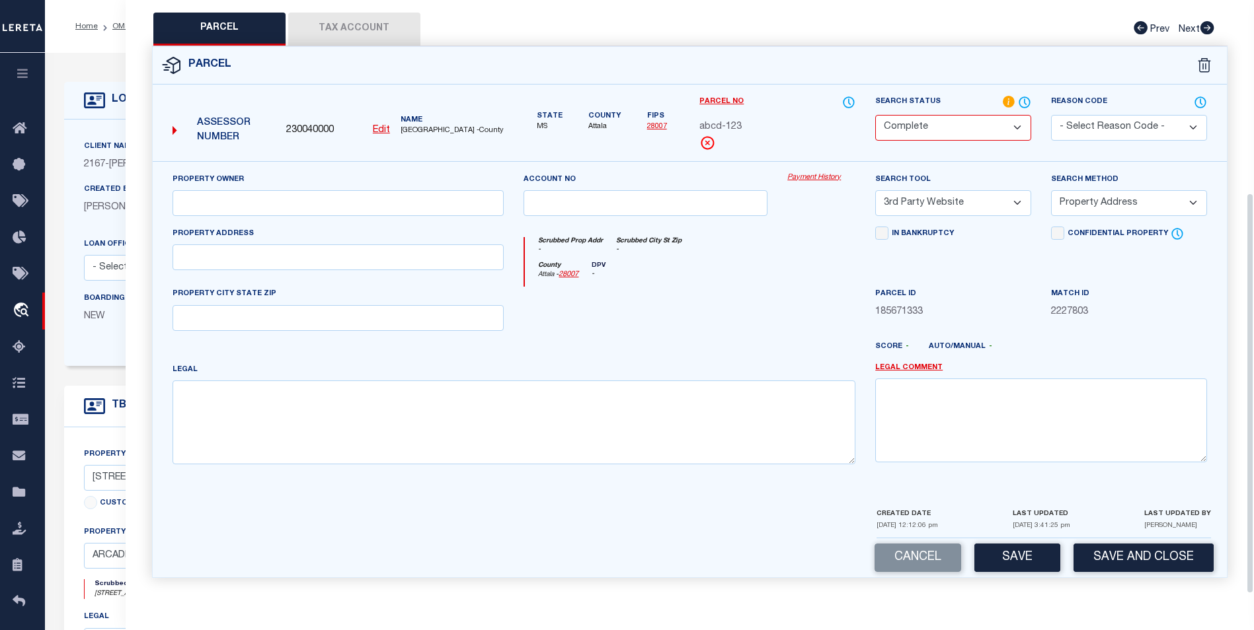
click at [1035, 556] on button "Save" at bounding box center [1017, 558] width 86 height 28
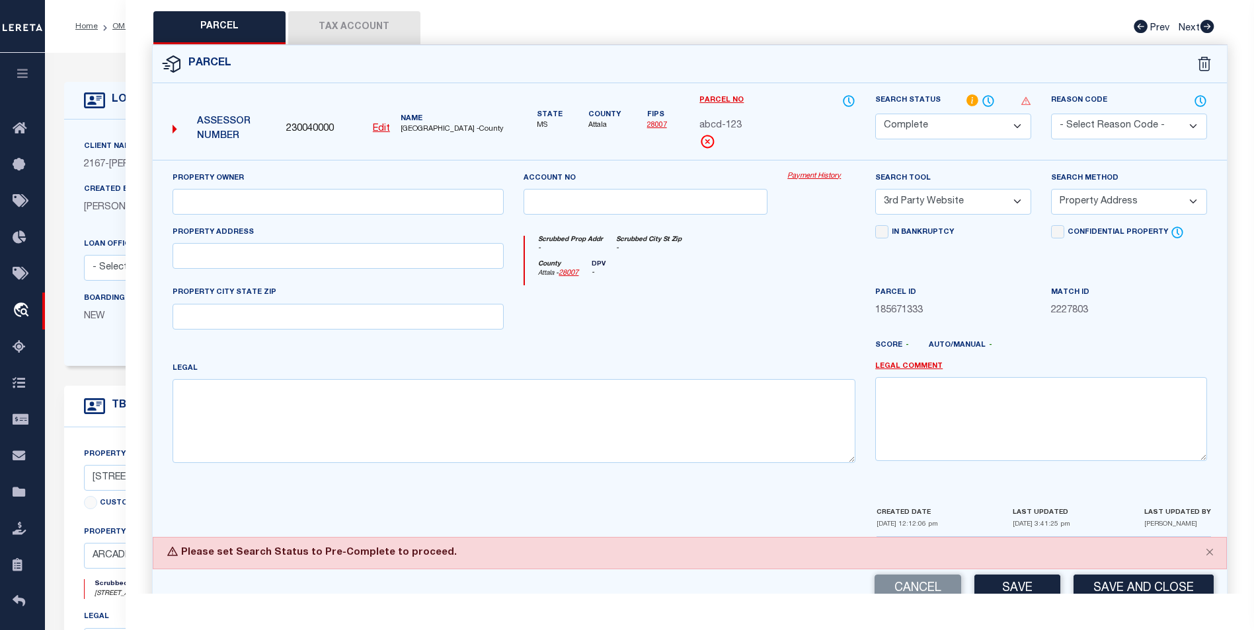
click at [923, 126] on select "Automated Search Bad Parcel Complete Duplicate Parcel High Dollar Reporting In …" at bounding box center [953, 127] width 156 height 26
click at [875, 114] on select "Automated Search Bad Parcel Complete Duplicate Parcel High Dollar Reporting In …" at bounding box center [953, 127] width 156 height 26
click at [1010, 587] on button "Save" at bounding box center [1017, 589] width 86 height 28
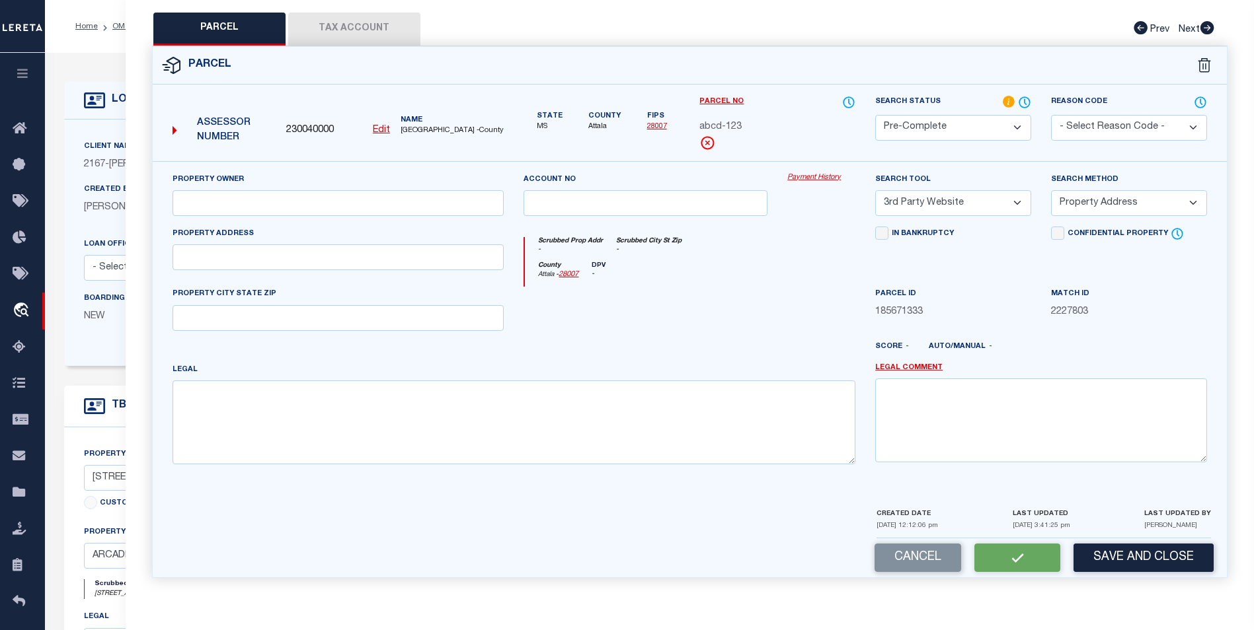
select select "AS"
select select
checkbox input "false"
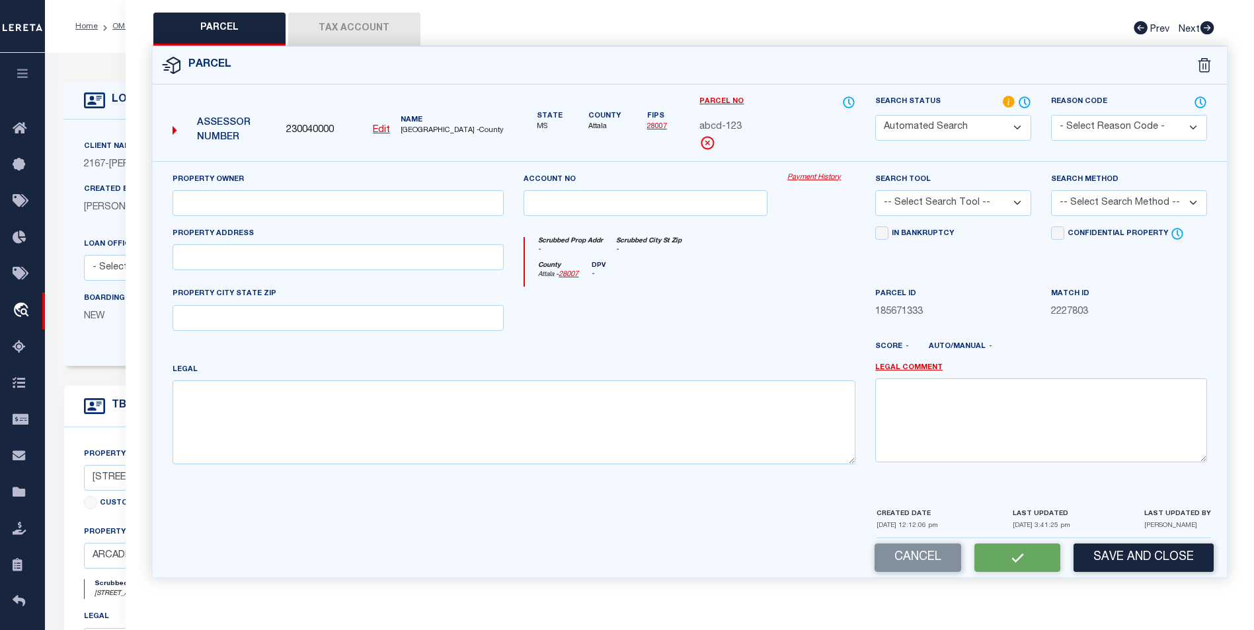
select select "PC"
select select "TPW"
select select "ADD"
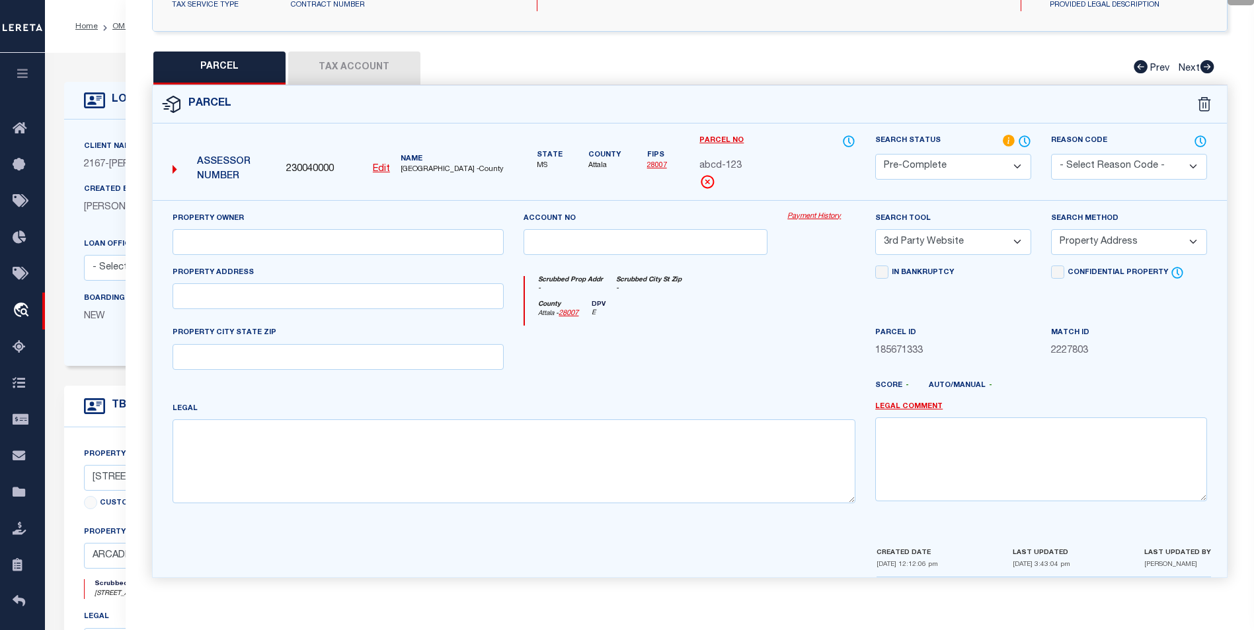
scroll to position [0, 0]
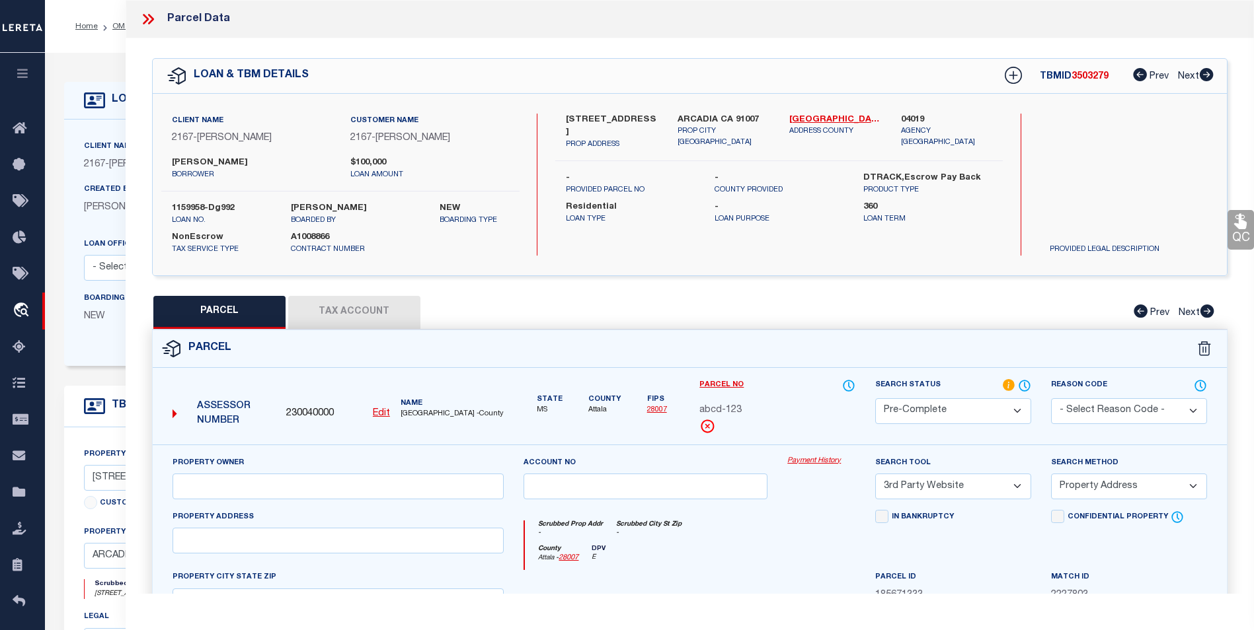
click at [151, 20] on icon at bounding box center [151, 19] width 6 height 11
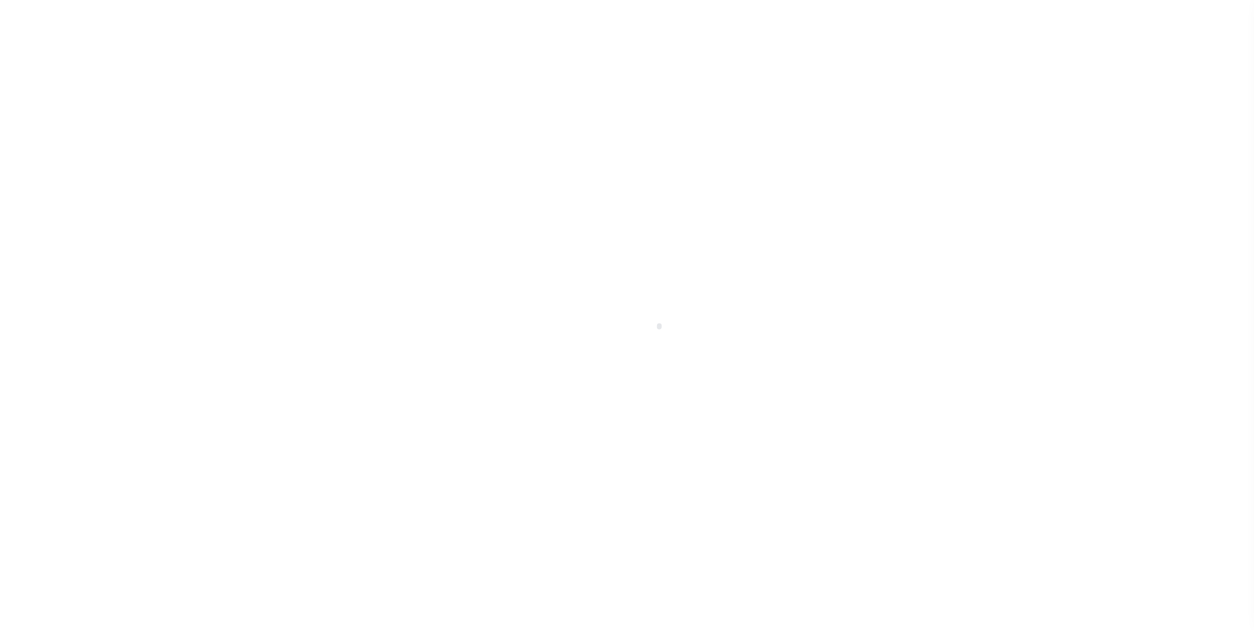
select select "10"
select select "NonEscrow"
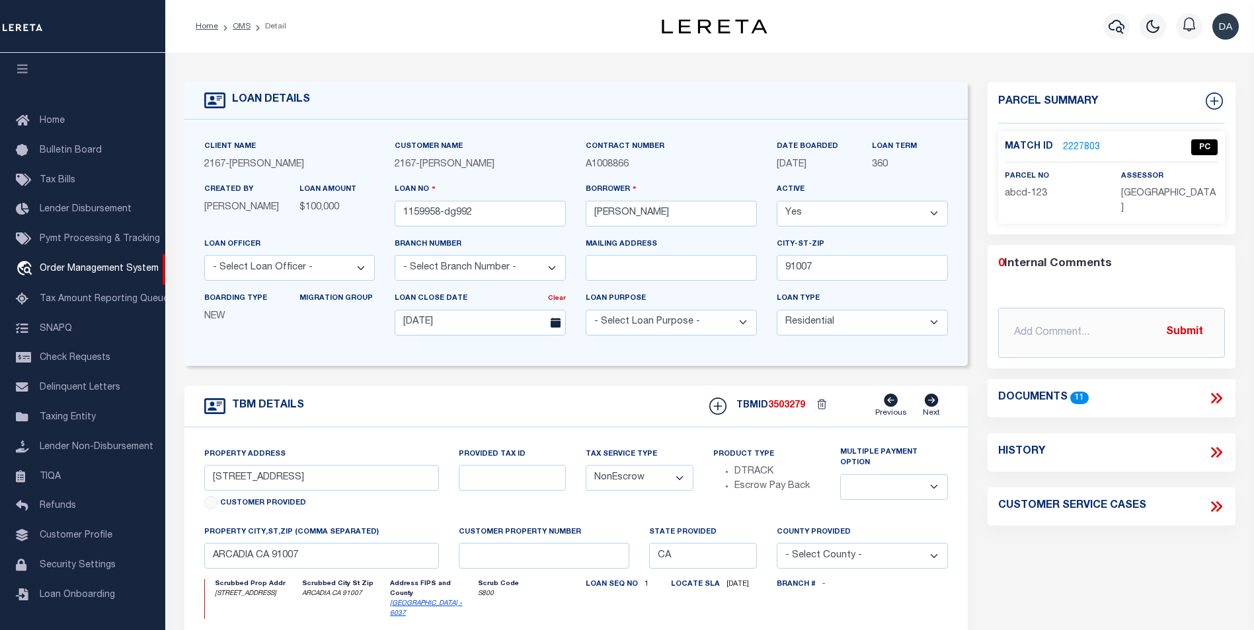
click at [1075, 143] on link "2227803" at bounding box center [1081, 148] width 37 height 14
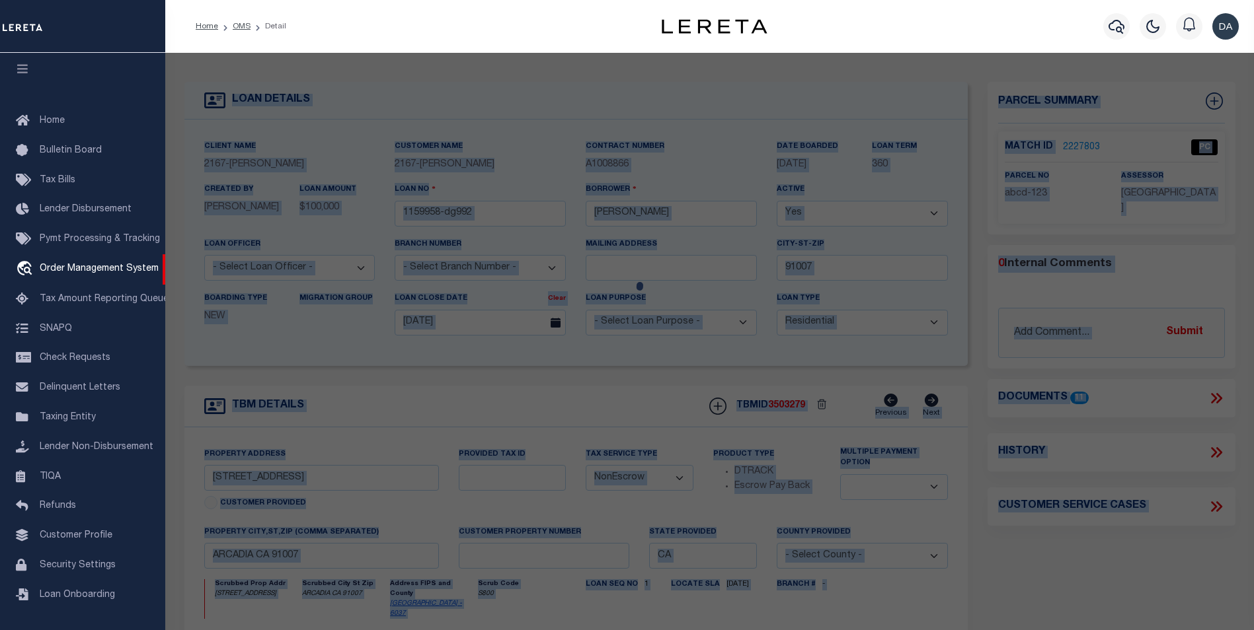
checkbox input "false"
select select "PC"
select select "TPW"
select select "ADD"
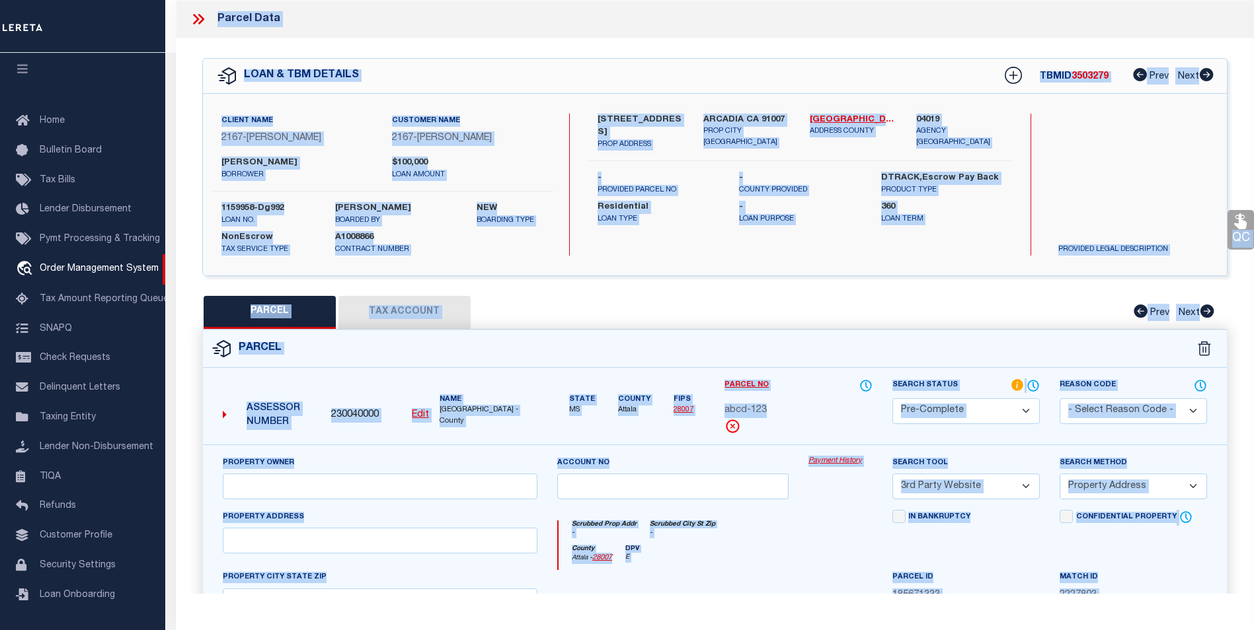
click at [957, 407] on select "Automated Search Bad Parcel Complete Duplicate Parcel High Dollar Reporting In …" at bounding box center [965, 411] width 147 height 26
select select "CP"
click at [892, 398] on select "Automated Search Bad Parcel Complete Duplicate Parcel High Dollar Reporting In …" at bounding box center [965, 411] width 147 height 26
click at [1015, 387] on icon at bounding box center [1017, 385] width 12 height 12
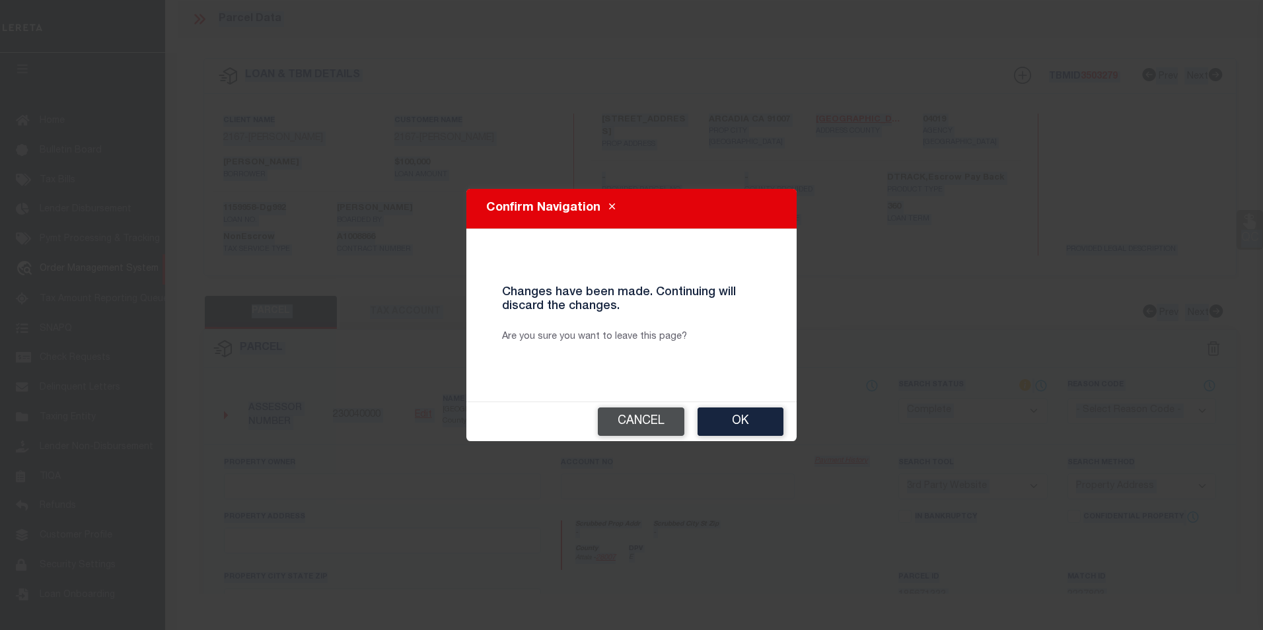
click at [656, 429] on button "Cancel" at bounding box center [641, 422] width 87 height 28
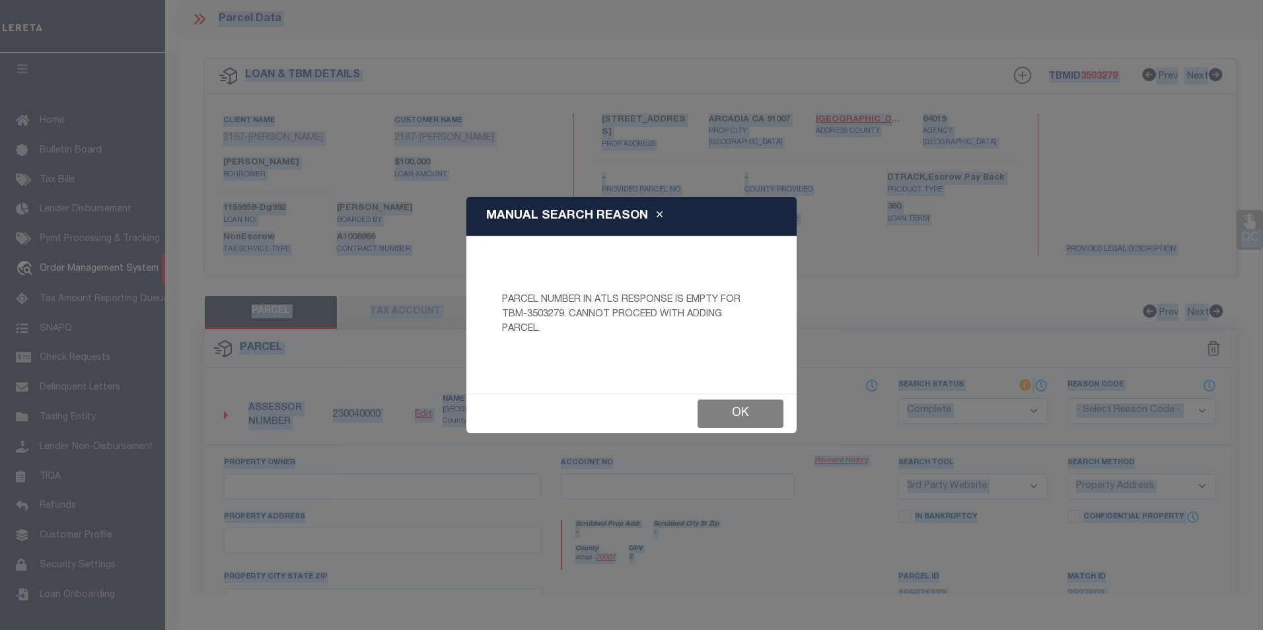
click at [741, 415] on button "Ok" at bounding box center [741, 414] width 86 height 28
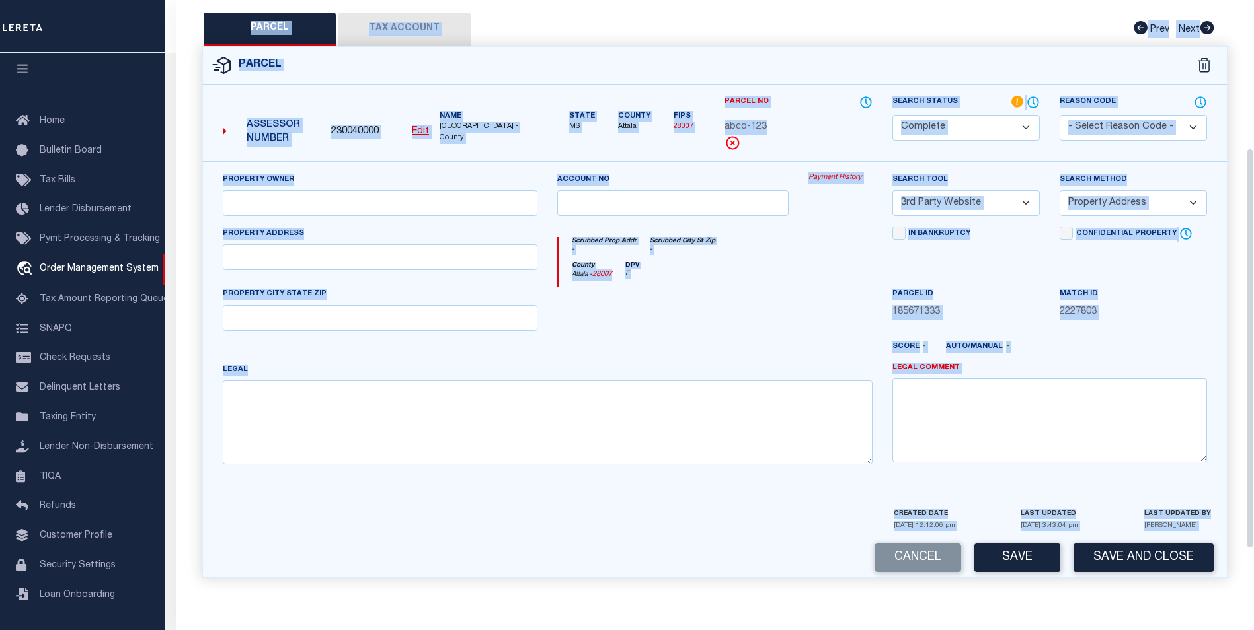
scroll to position [219, 0]
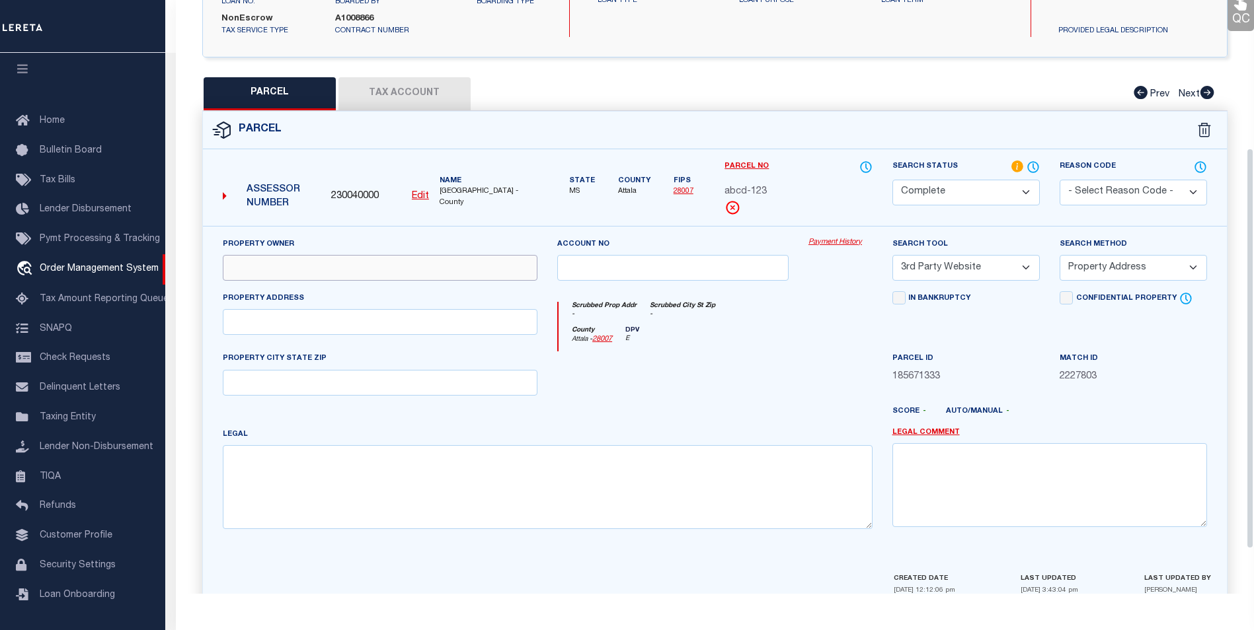
click at [276, 271] on input "text" at bounding box center [380, 268] width 315 height 26
type input "ALTON JAY BURNS, TRUSTEE"
click at [310, 319] on input "text" at bounding box center [380, 322] width 315 height 26
type input "712 WEBB PEAK"
click at [701, 428] on div "Property Owner ALTON JAY BURNS, TRUSTEE Account no Payment History Search Tool …" at bounding box center [715, 388] width 1004 height 303
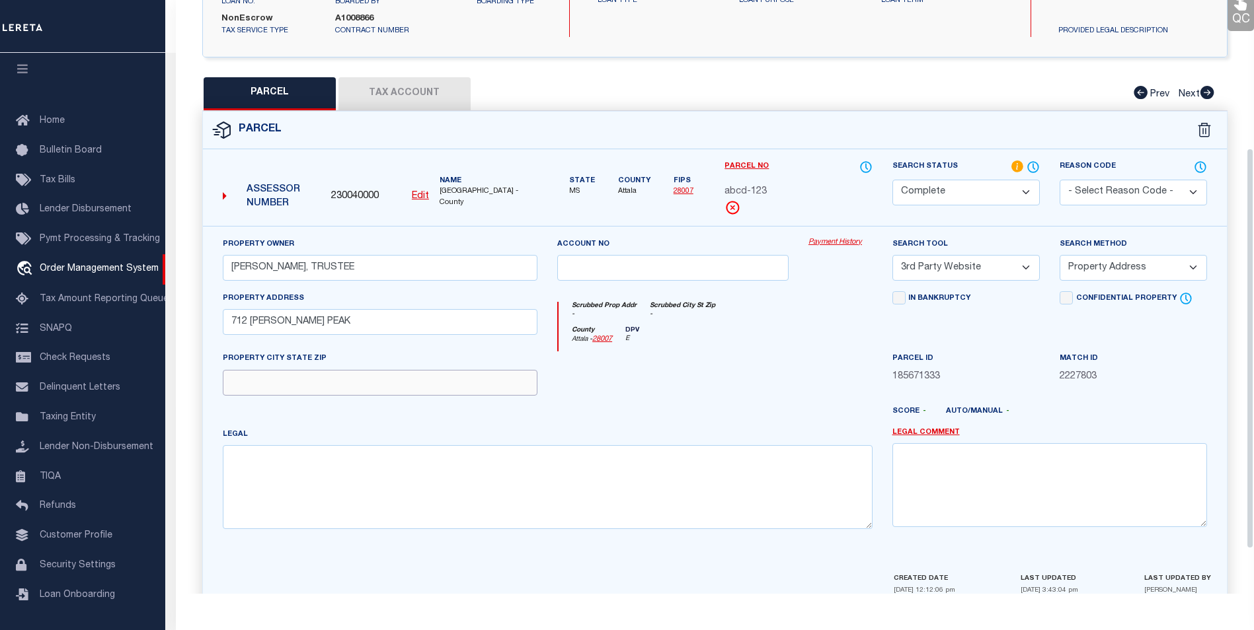
click at [352, 383] on input "text" at bounding box center [380, 383] width 315 height 26
type input "EDWARDS CO"
drag, startPoint x: 344, startPoint y: 390, endPoint x: 307, endPoint y: 432, distance: 55.7
click at [307, 432] on div "Legal" at bounding box center [548, 479] width 650 height 102
click at [689, 400] on div at bounding box center [672, 379] width 251 height 54
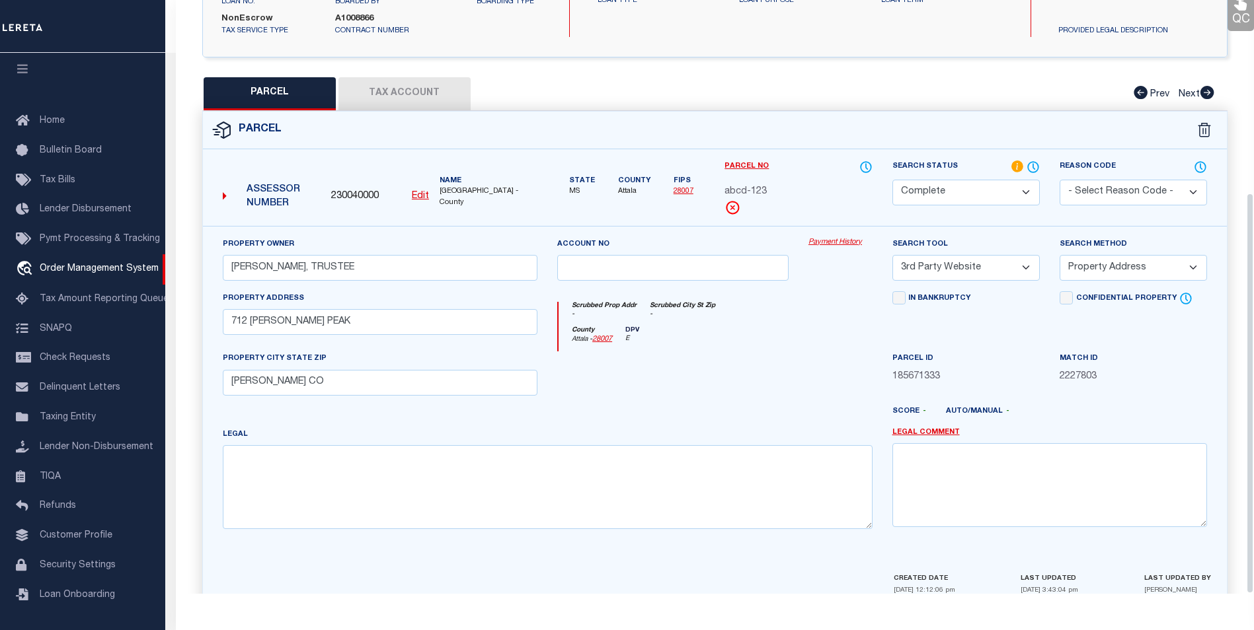
scroll to position [285, 0]
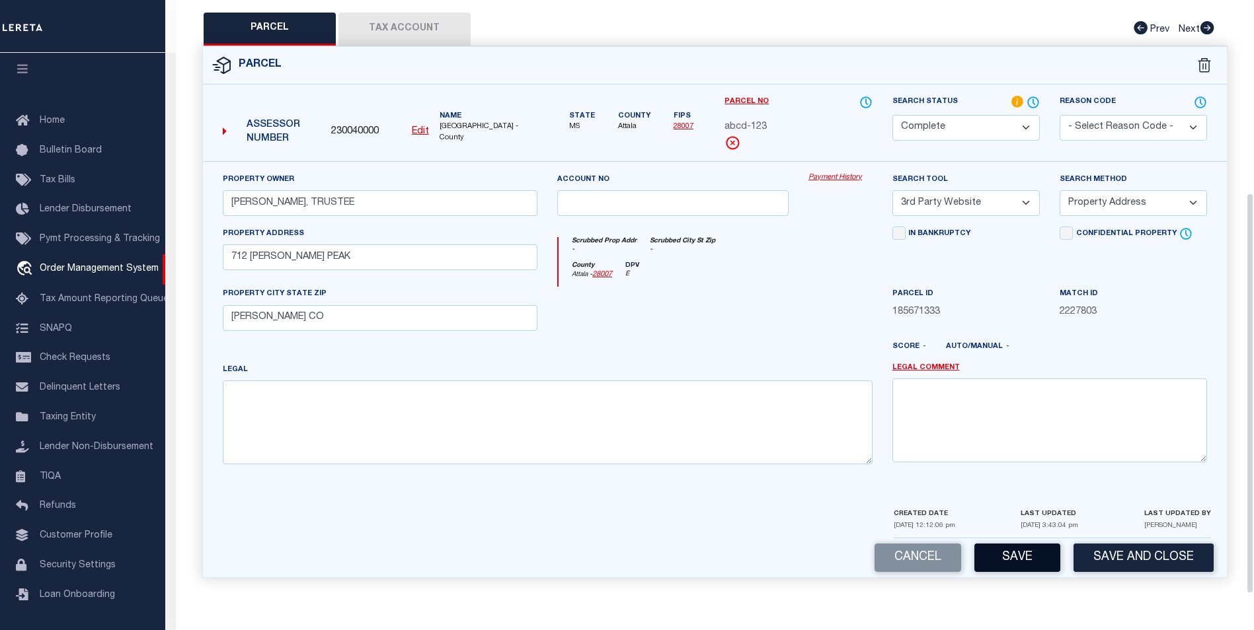
click at [997, 552] on button "Save" at bounding box center [1017, 558] width 86 height 28
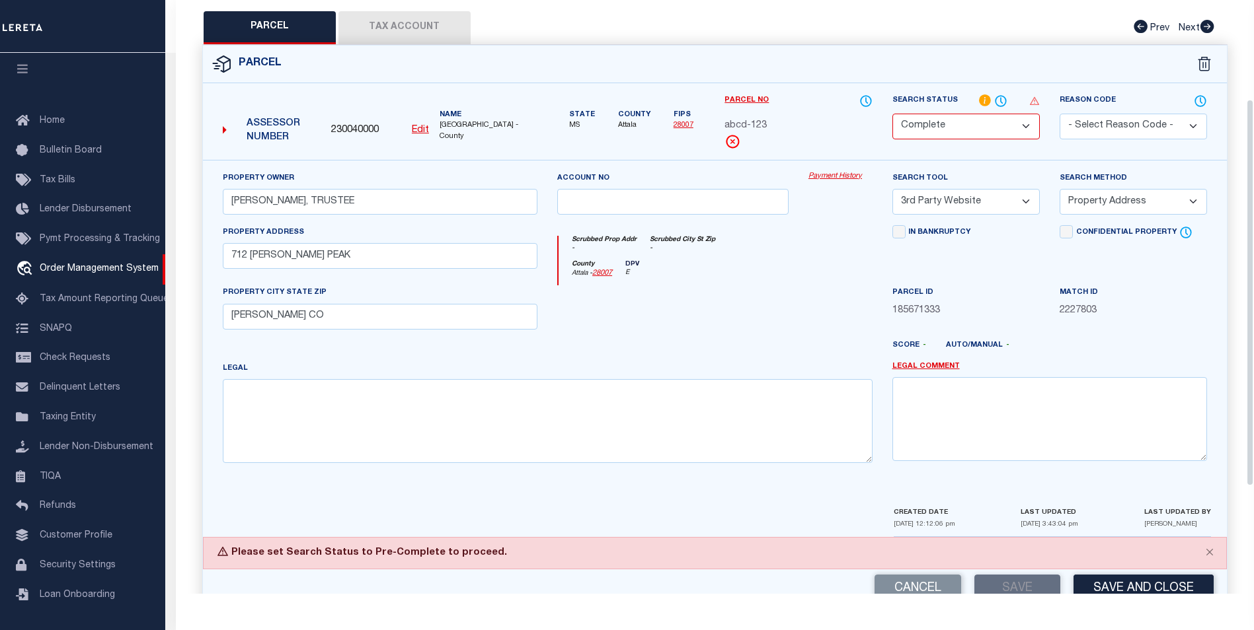
scroll to position [153, 0]
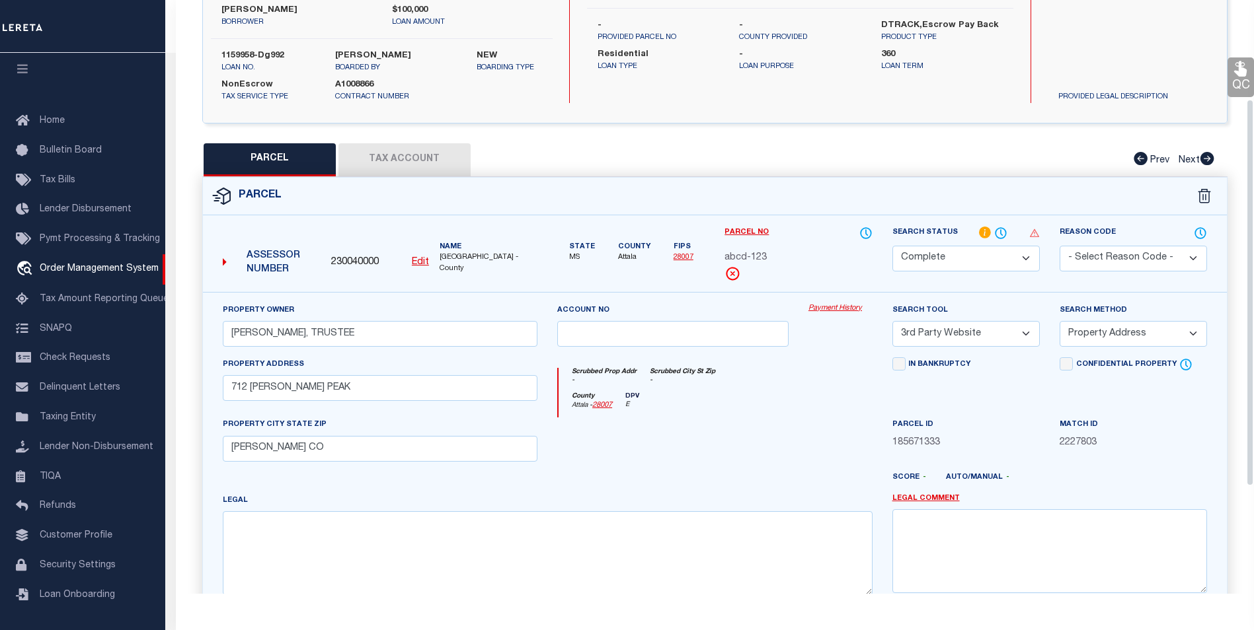
click at [946, 264] on select "Automated Search Bad Parcel Complete Duplicate Parcel High Dollar Reporting In …" at bounding box center [965, 259] width 147 height 26
click at [892, 246] on select "Automated Search Bad Parcel Complete Duplicate Parcel High Dollar Reporting In …" at bounding box center [965, 259] width 147 height 26
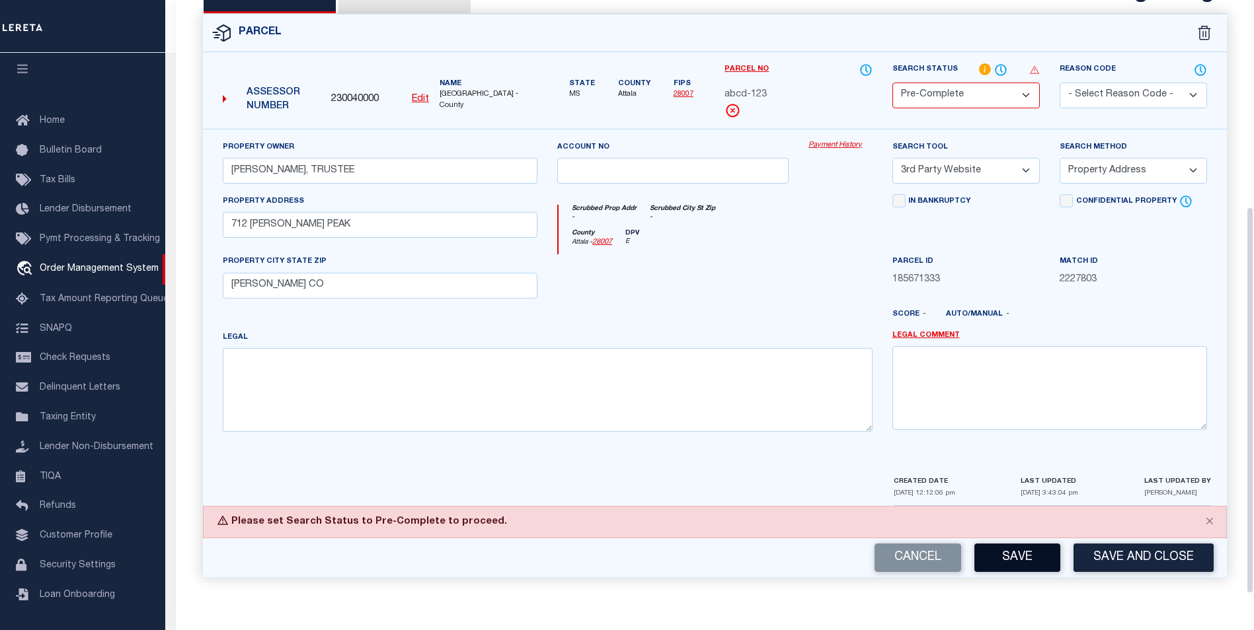
click at [1004, 547] on button "Save" at bounding box center [1017, 558] width 86 height 28
click at [1004, 547] on div "Cancel Save Save and Close" at bounding box center [715, 558] width 1024 height 39
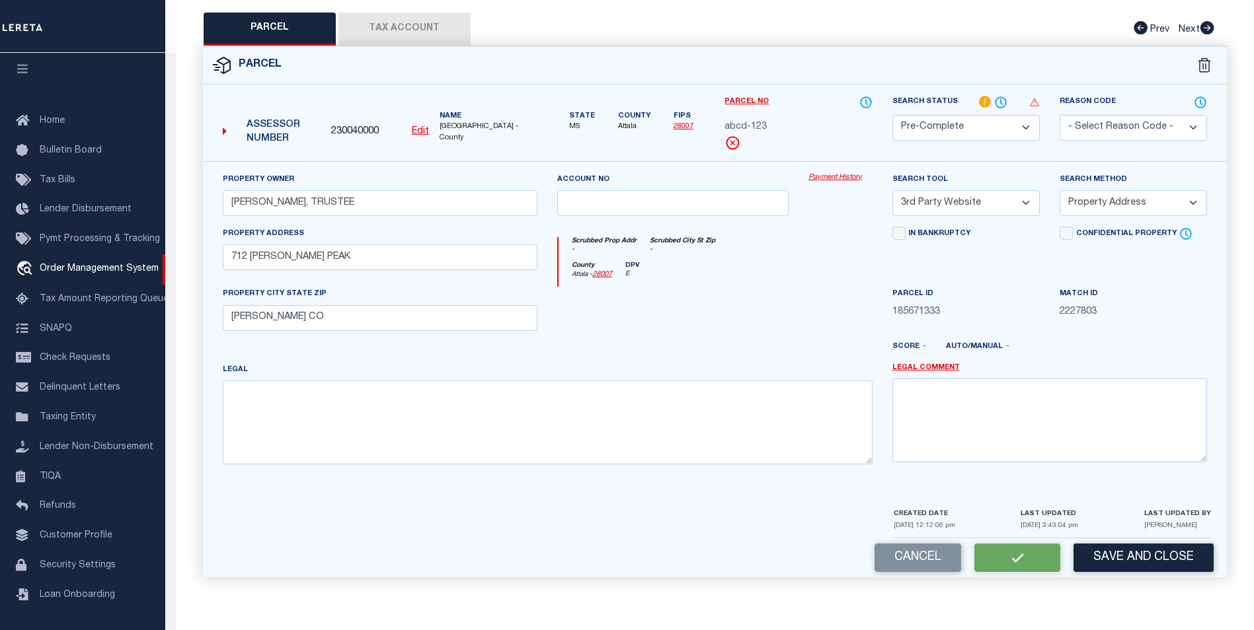
select select "AS"
select select
checkbox input "false"
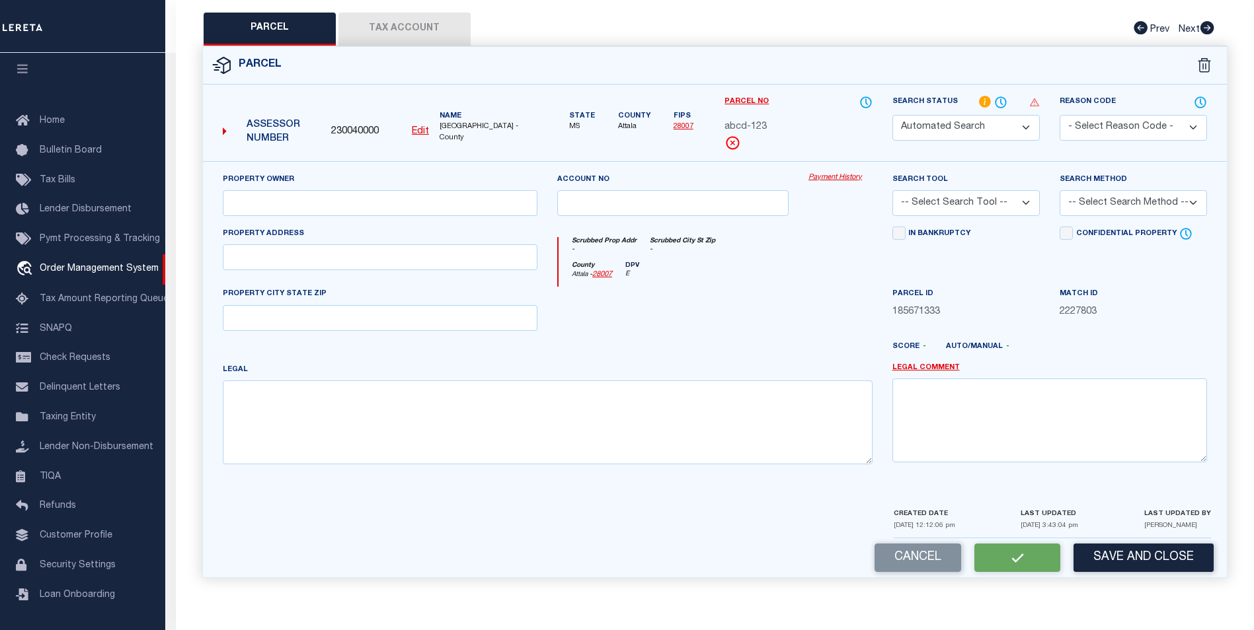
select select "PC"
type input "ALTON JAY BURNS, TRUSTEE"
select select "TPW"
select select "ADD"
type input "712 WEBB PEAK"
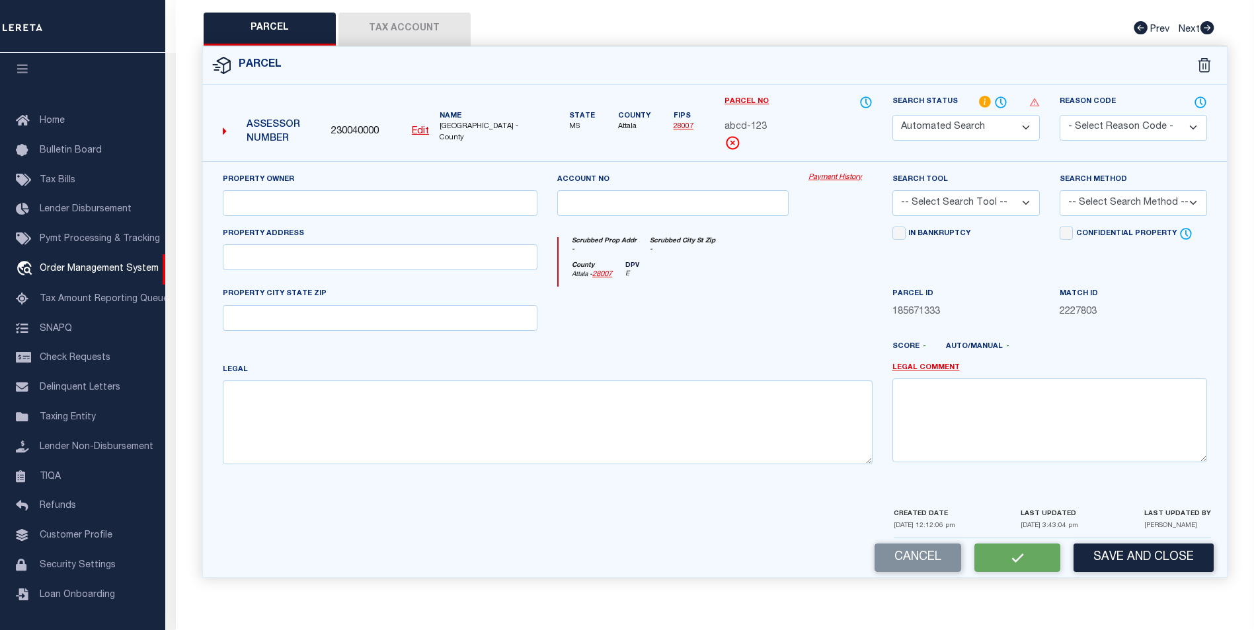
type input "EDWARDS CO"
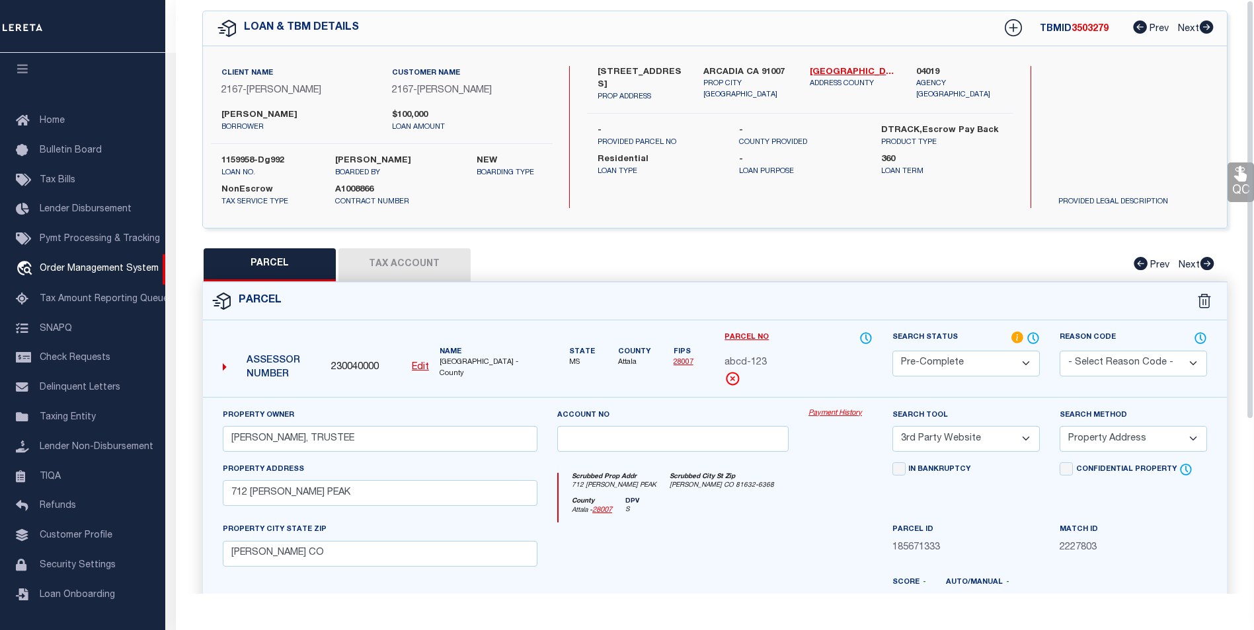
scroll to position [0, 0]
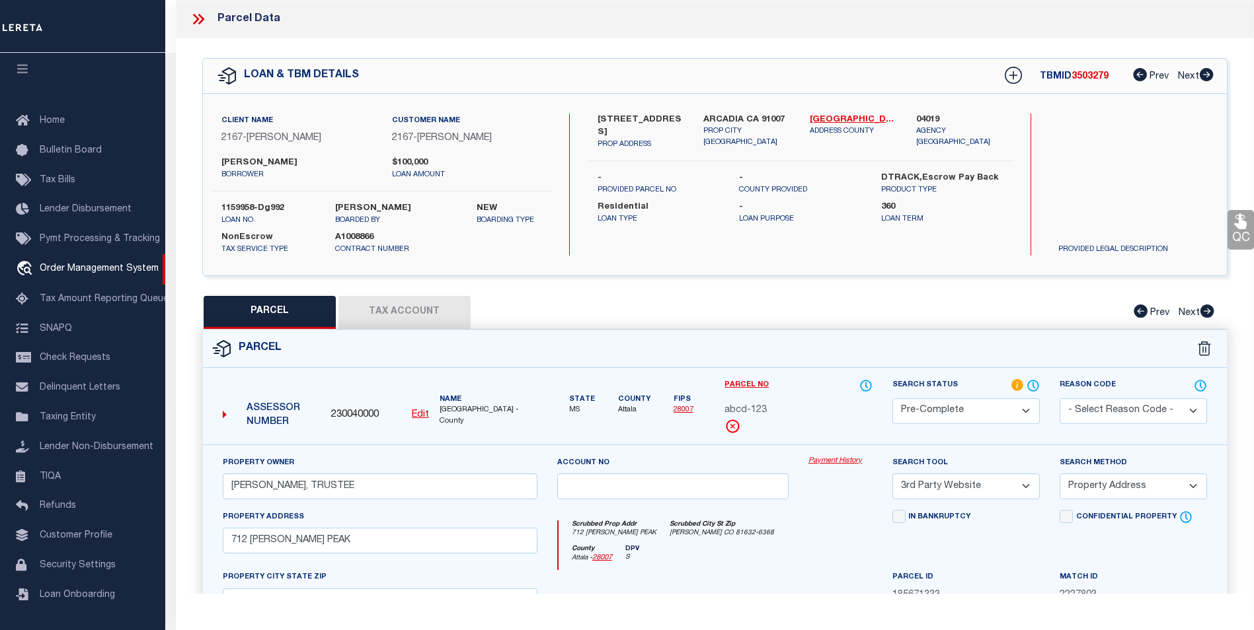
click at [195, 14] on icon at bounding box center [198, 19] width 17 height 17
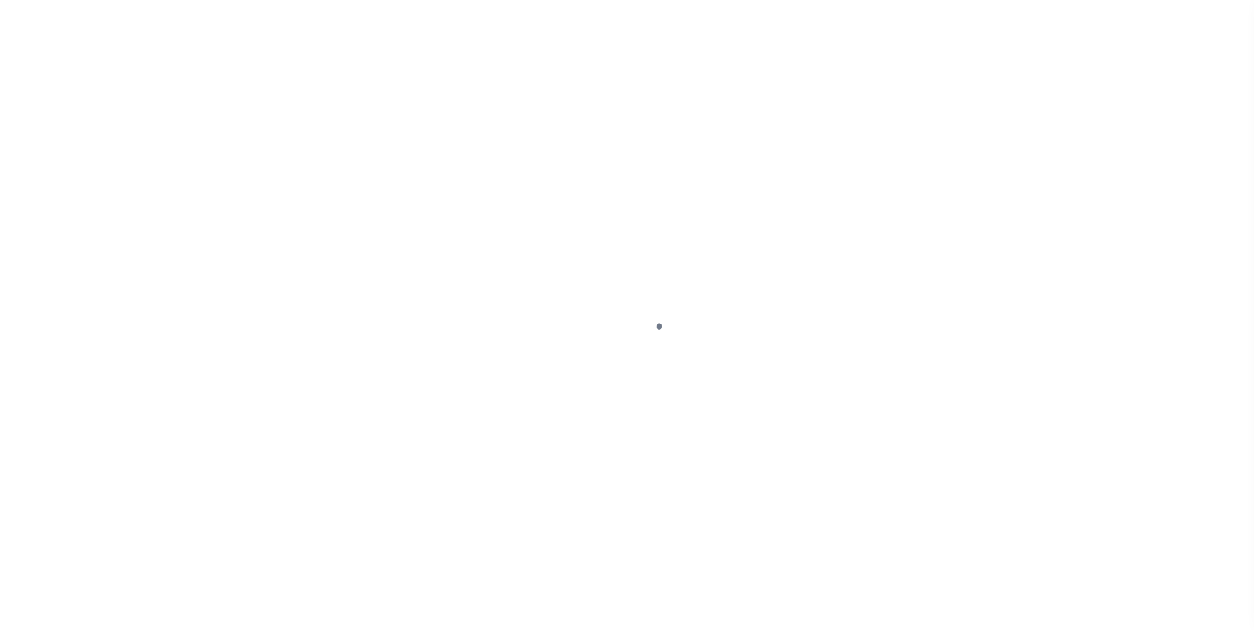
select select "10"
select select "NonEscrow"
type input "785 SUNSET BLVD"
select select
type input "ARCADIA CA 91007"
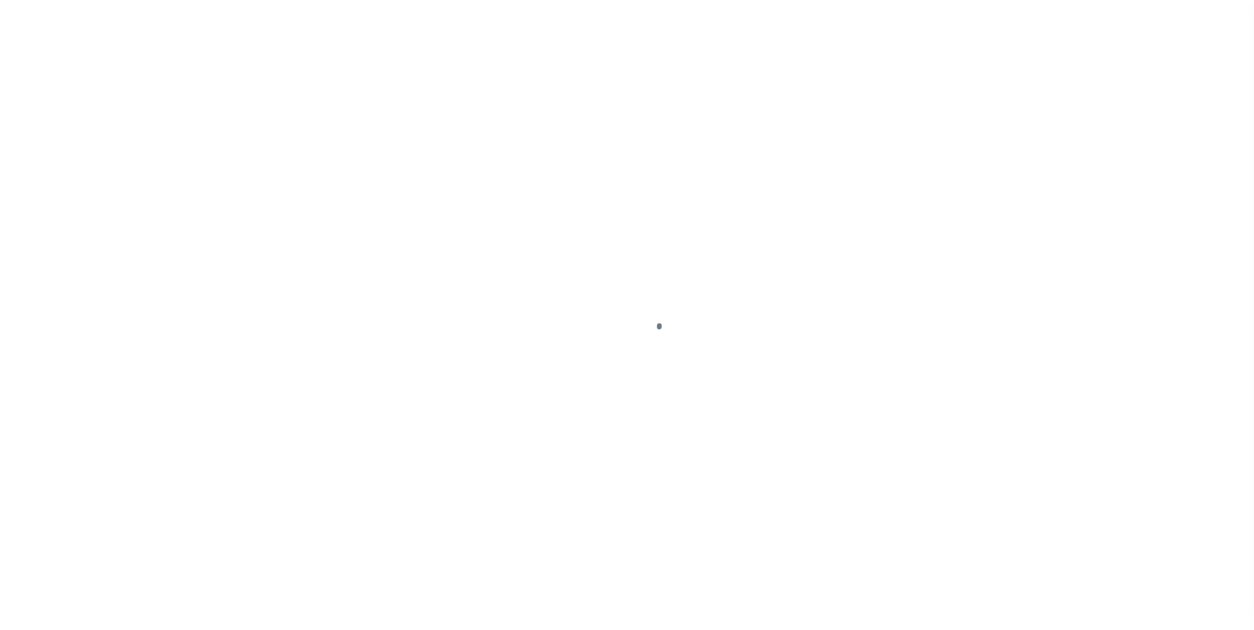
type input "CA"
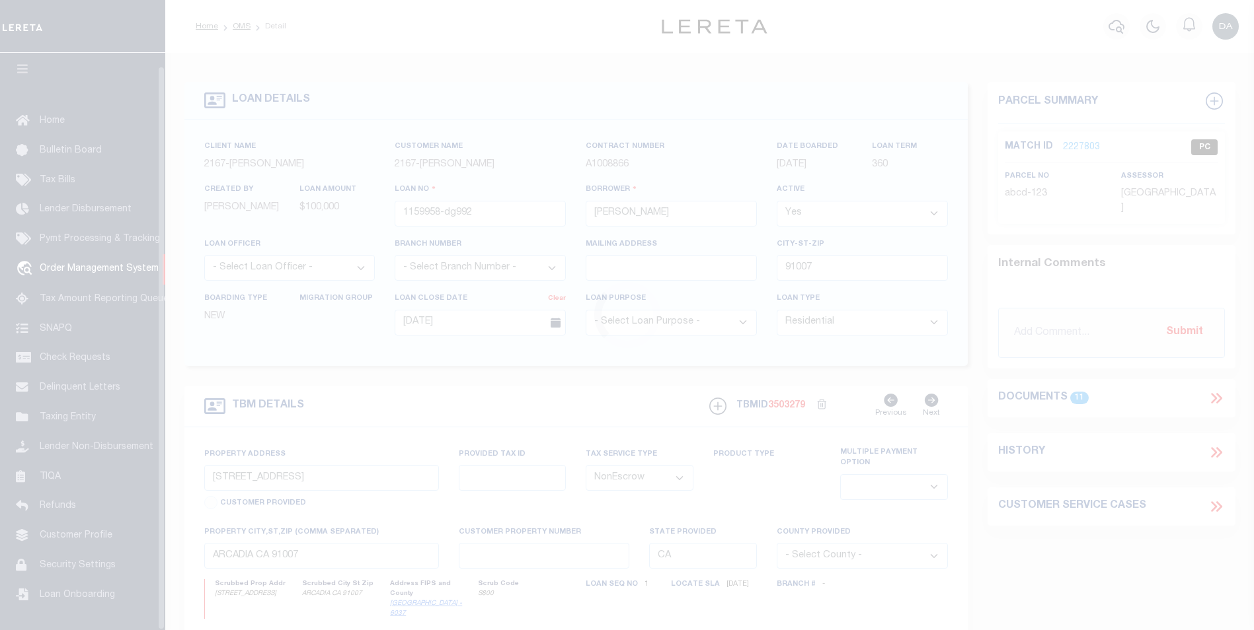
scroll to position [13, 0]
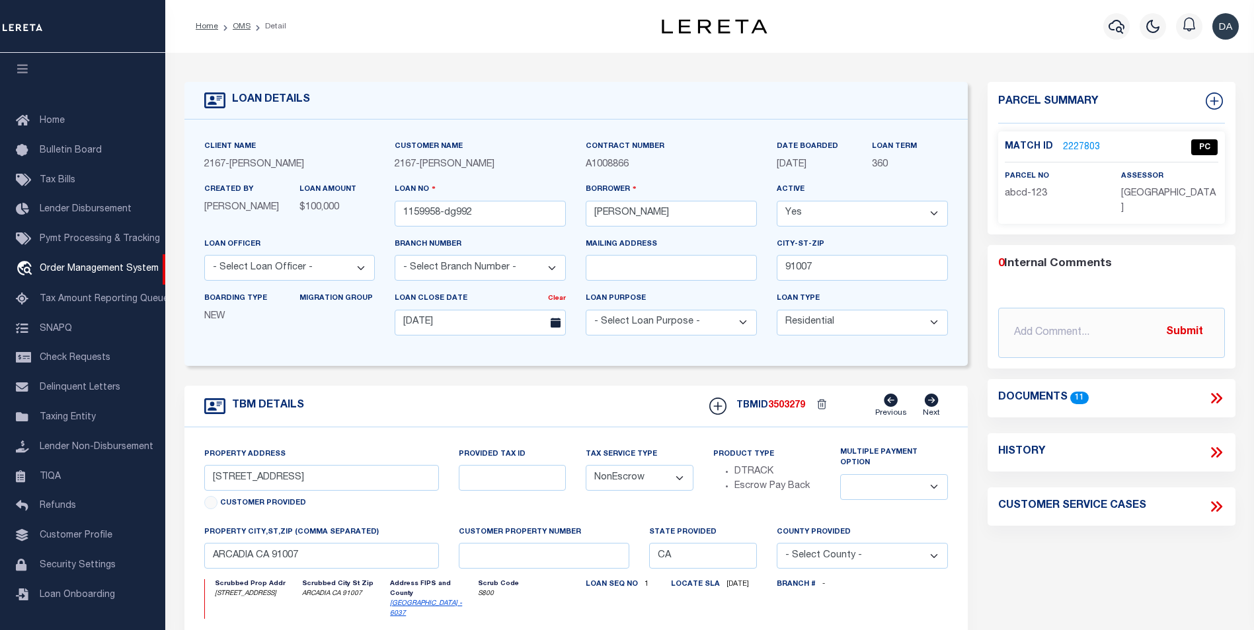
click at [1080, 143] on link "2227803" at bounding box center [1081, 148] width 37 height 14
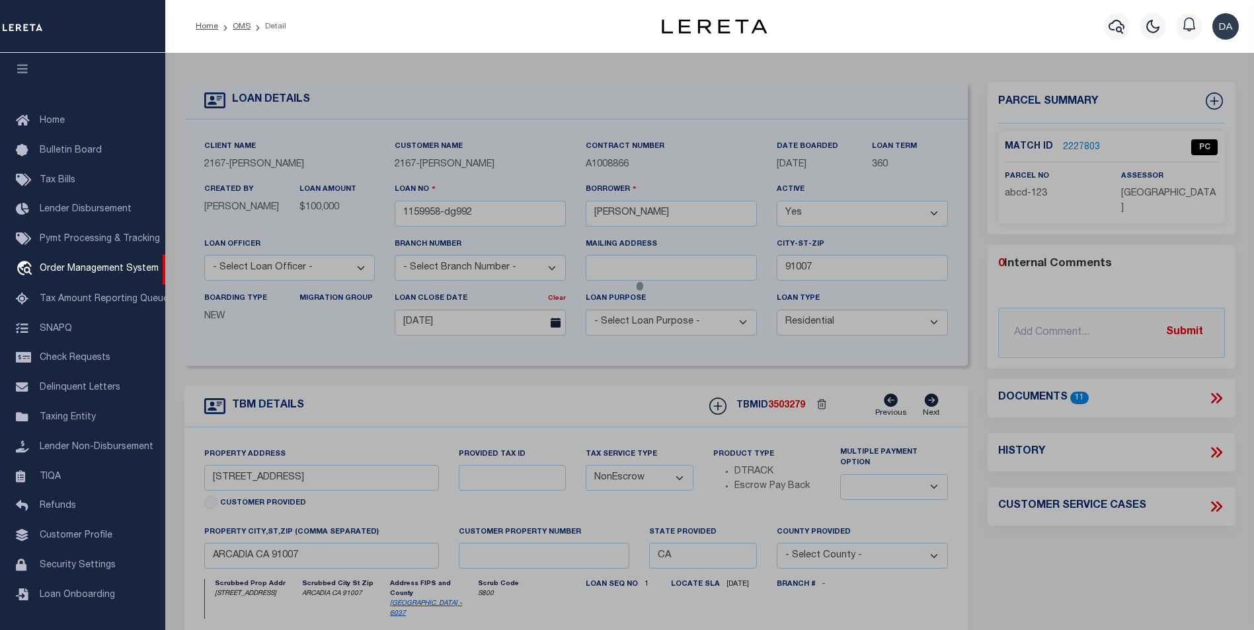
checkbox input "false"
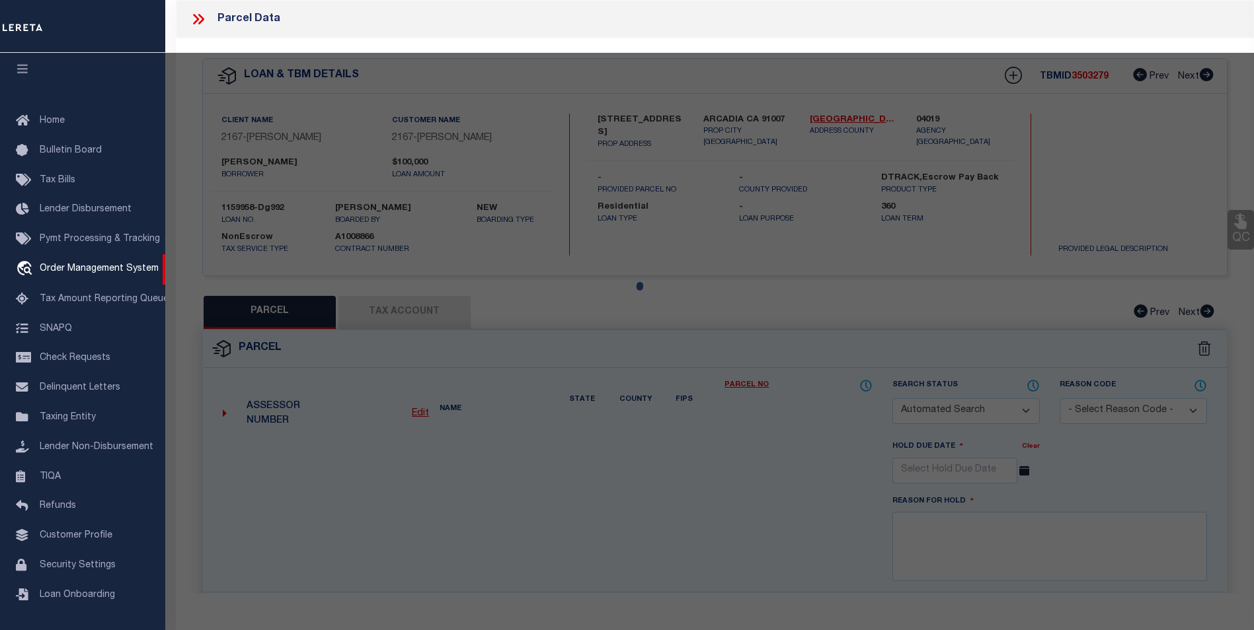
select select "PC"
type input "ALTON JAY BURNS, TRUSTEE"
select select "TPW"
select select "ADD"
type input "712 WEBB PEAK"
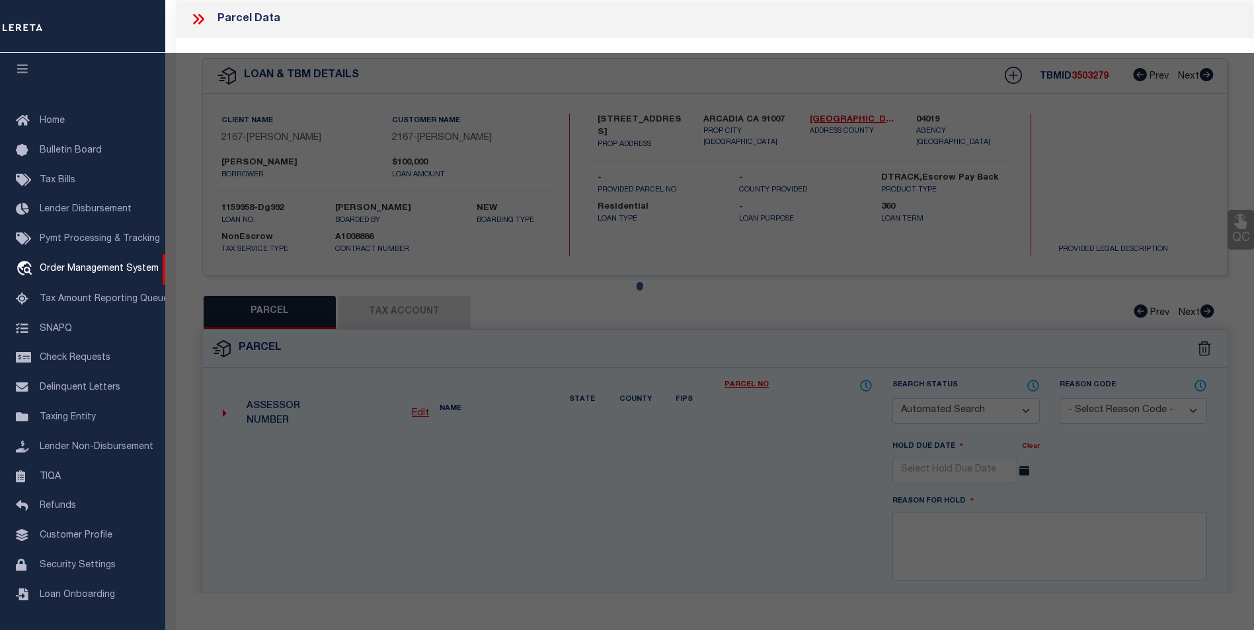
type input "EDWARDS CO"
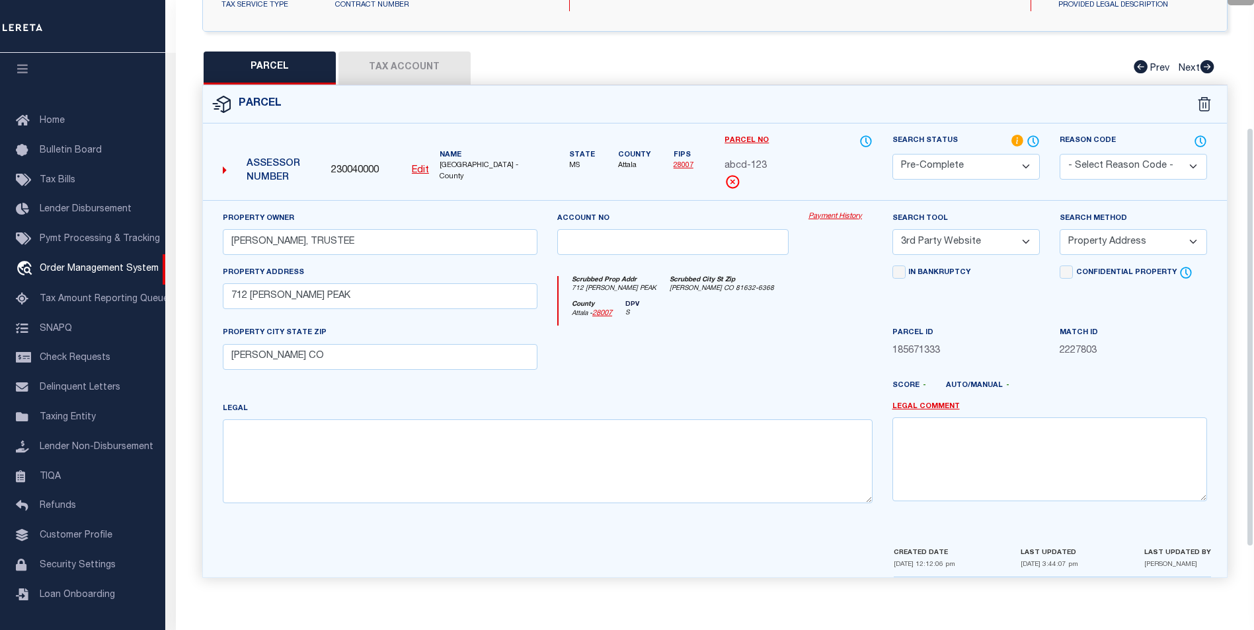
scroll to position [180, 0]
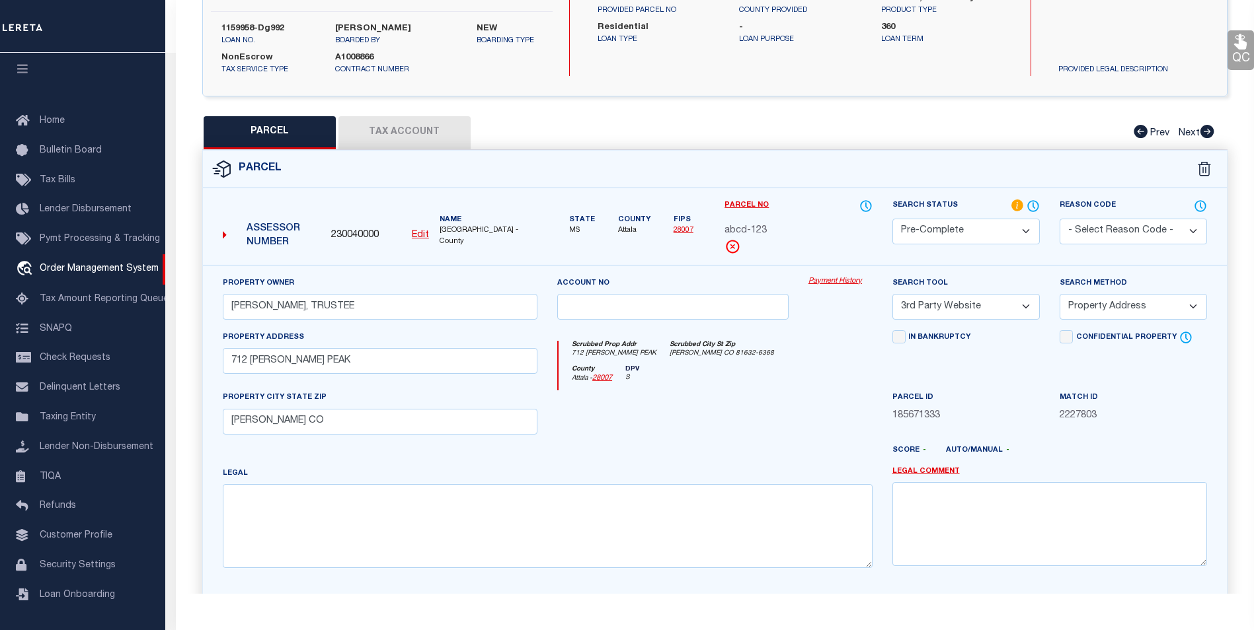
click at [957, 228] on select "Automated Search Bad Parcel Complete Duplicate Parcel High Dollar Reporting In …" at bounding box center [965, 232] width 147 height 26
select select "CP"
click at [892, 219] on select "Automated Search Bad Parcel Complete Duplicate Parcel High Dollar Reporting In …" at bounding box center [965, 232] width 147 height 26
click at [1085, 231] on select "- Select Reason Code - 099 - Other (Provide additional detail) ACT - Agency Cha…" at bounding box center [1132, 232] width 147 height 26
select select "099"
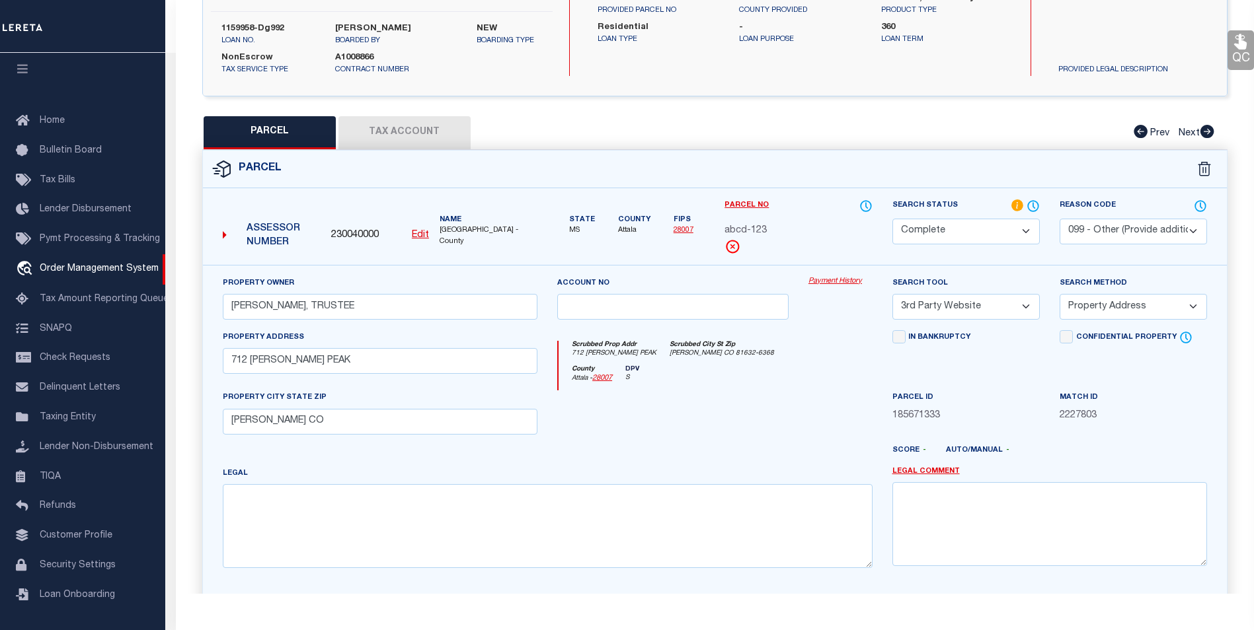
click at [1059, 219] on select "- Select Reason Code - 099 - Other (Provide additional detail) ACT - Agency Cha…" at bounding box center [1132, 232] width 147 height 26
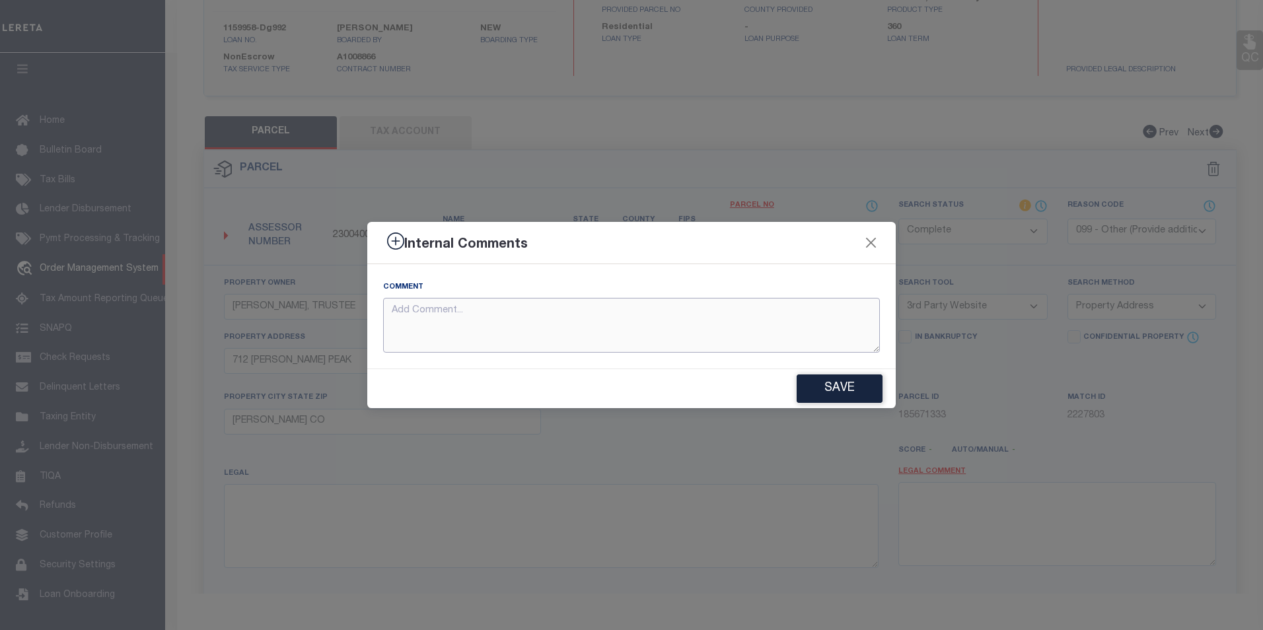
click at [654, 332] on textarea at bounding box center [631, 325] width 497 height 55
type textarea "other"
click at [842, 386] on button "Save" at bounding box center [840, 389] width 86 height 28
type textarea "other"
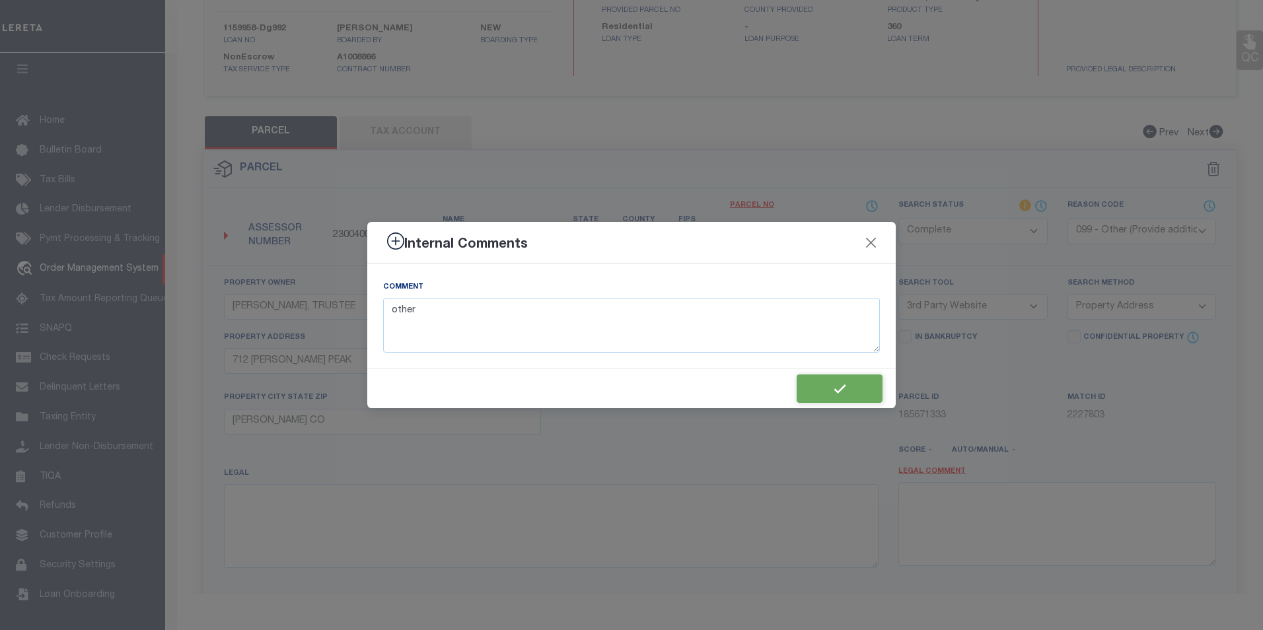
type textarea "other"
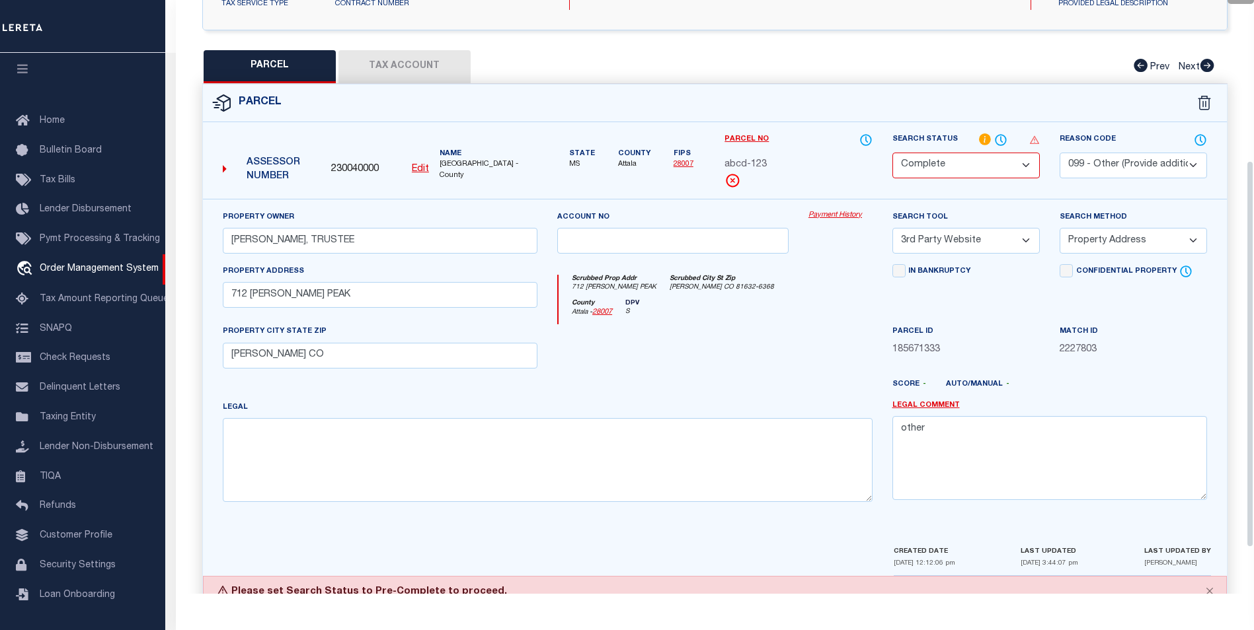
scroll to position [312, 0]
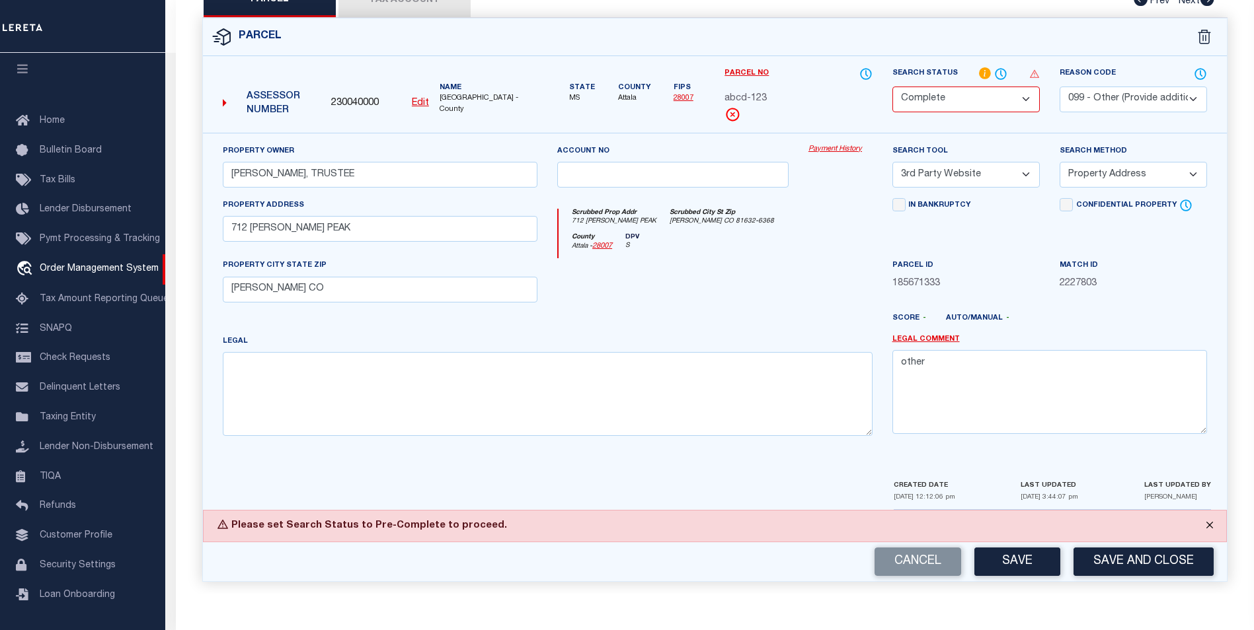
click at [1207, 524] on button "Close" at bounding box center [1209, 525] width 33 height 29
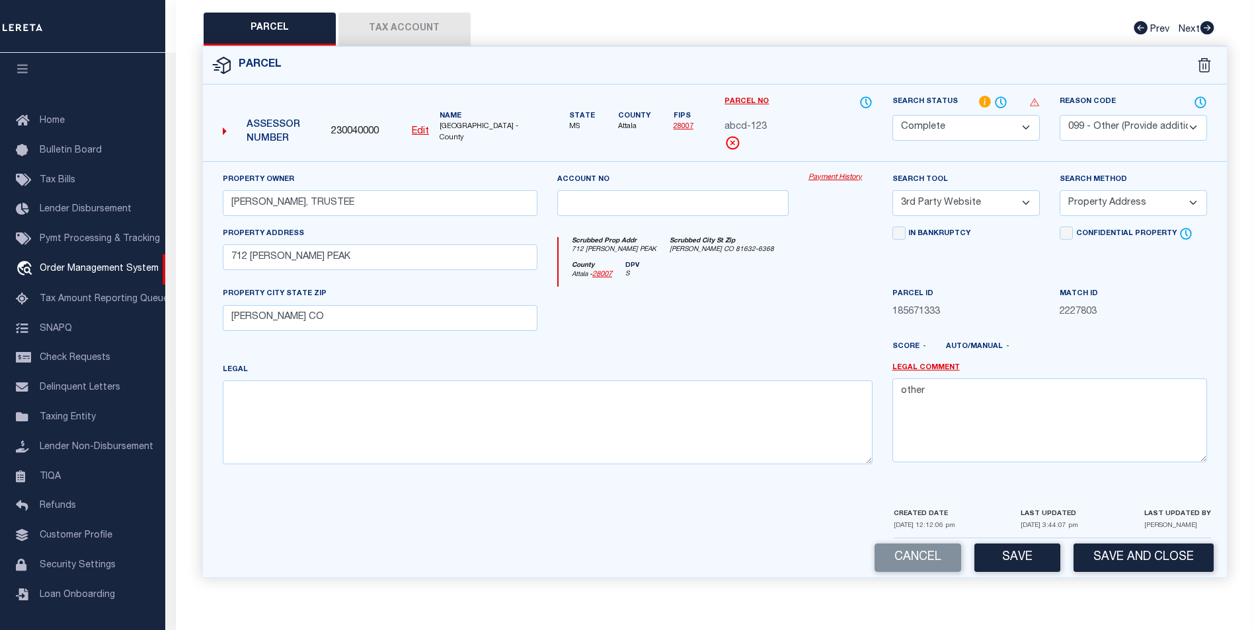
click at [999, 124] on select "Automated Search Bad Parcel Complete Duplicate Parcel High Dollar Reporting In …" at bounding box center [965, 128] width 147 height 26
click at [943, 128] on select "Automated Search Bad Parcel Complete Duplicate Parcel High Dollar Reporting In …" at bounding box center [965, 128] width 147 height 26
click at [892, 115] on select "Automated Search Bad Parcel Complete Duplicate Parcel High Dollar Reporting In …" at bounding box center [965, 128] width 147 height 26
click at [1049, 557] on button "Save" at bounding box center [1017, 558] width 86 height 28
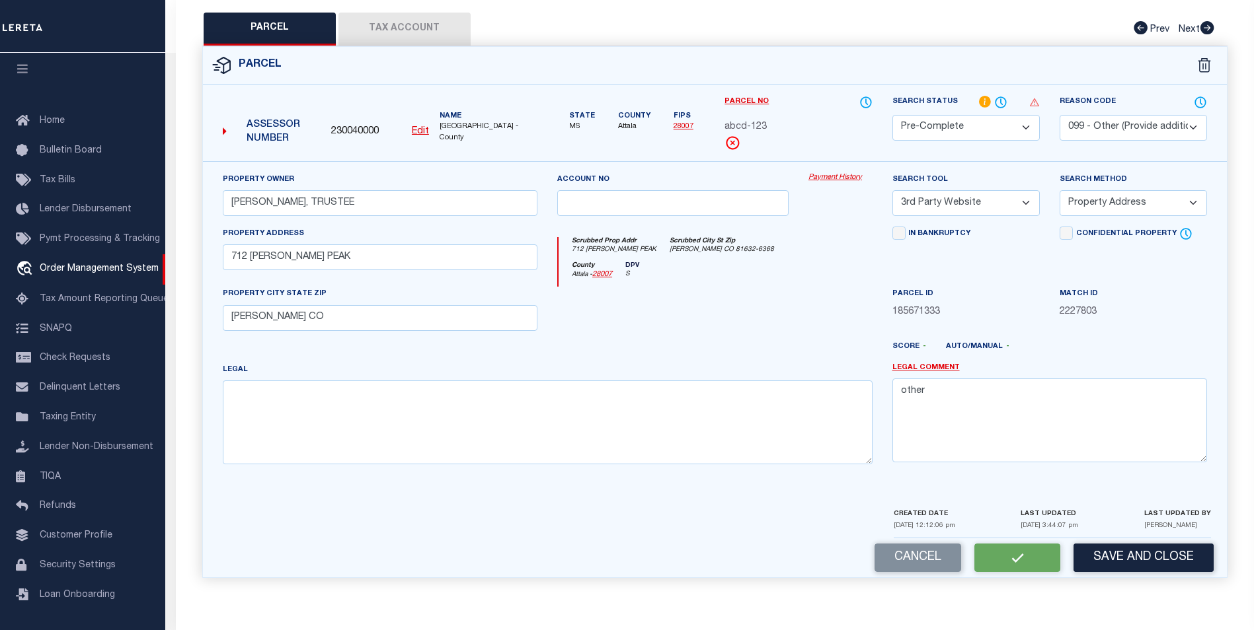
select select "AS"
select select
checkbox input "false"
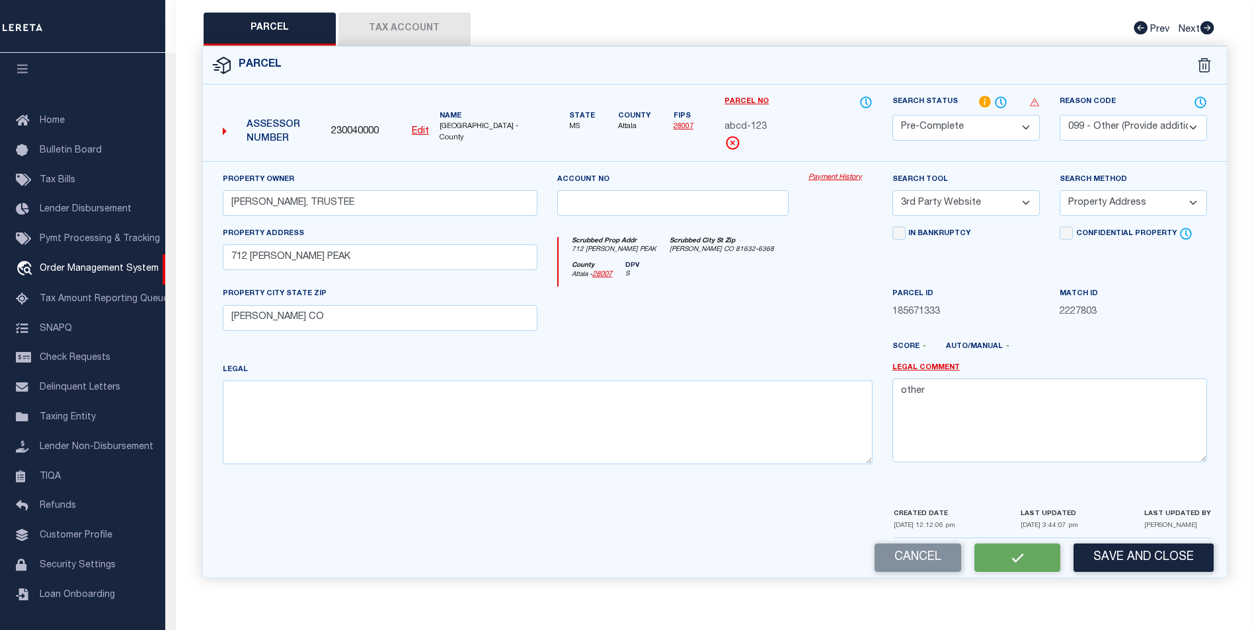
checkbox input "false"
select select "PC"
select select "099"
type input "ALTON JAY BURNS, TRUSTEE"
select select "TPW"
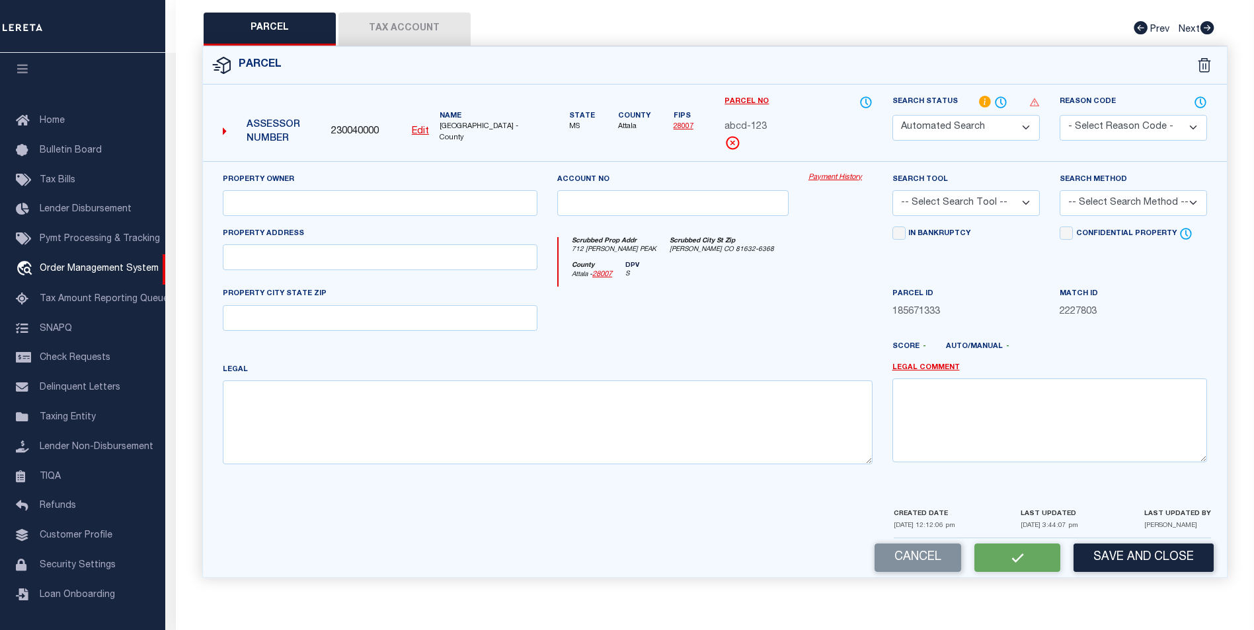
select select "ADD"
type input "712 WEBB PEAK"
type input "EDWARDS CO"
type textarea "other"
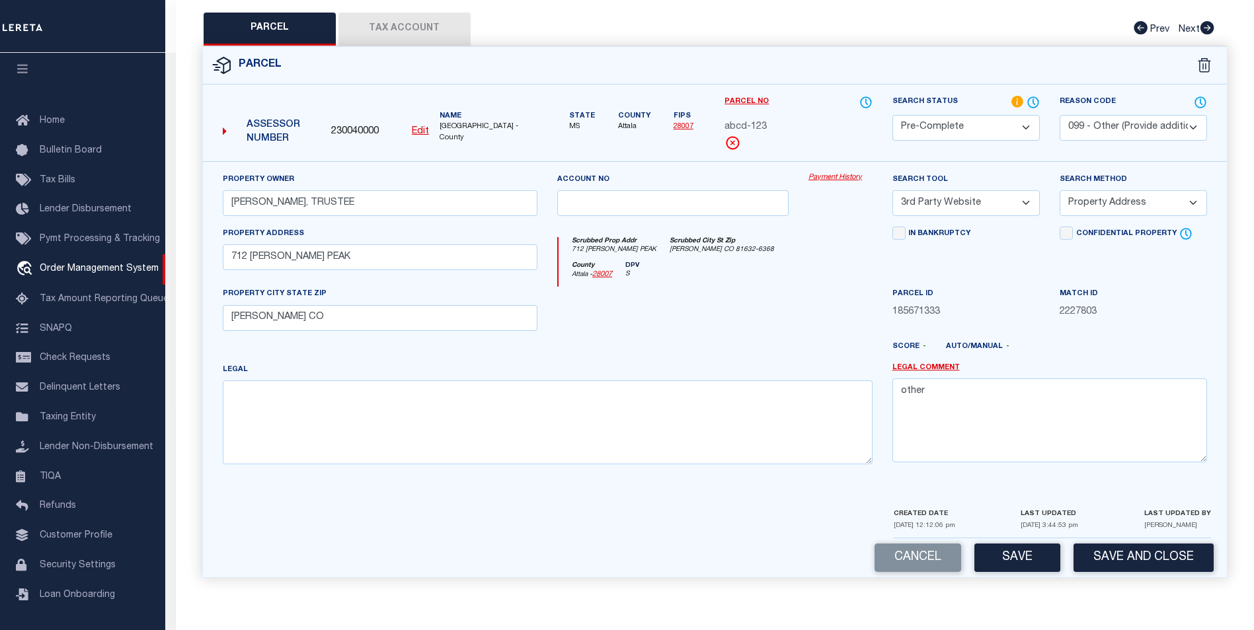
click at [1004, 124] on select "Automated Search Bad Parcel Complete Duplicate Parcel High Dollar Reporting In …" at bounding box center [965, 128] width 147 height 26
click at [892, 115] on select "Automated Search Bad Parcel Complete Duplicate Parcel High Dollar Reporting In …" at bounding box center [965, 128] width 147 height 26
click at [1001, 564] on button "Save" at bounding box center [1017, 558] width 86 height 28
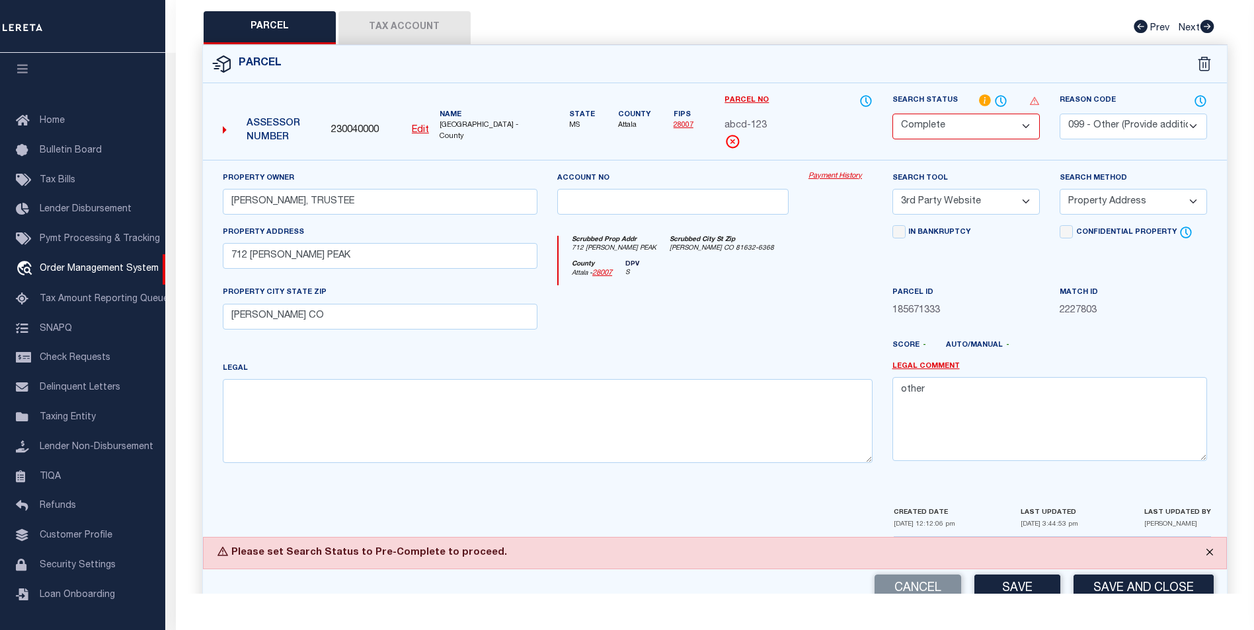
click at [1210, 552] on button "Close" at bounding box center [1209, 552] width 33 height 29
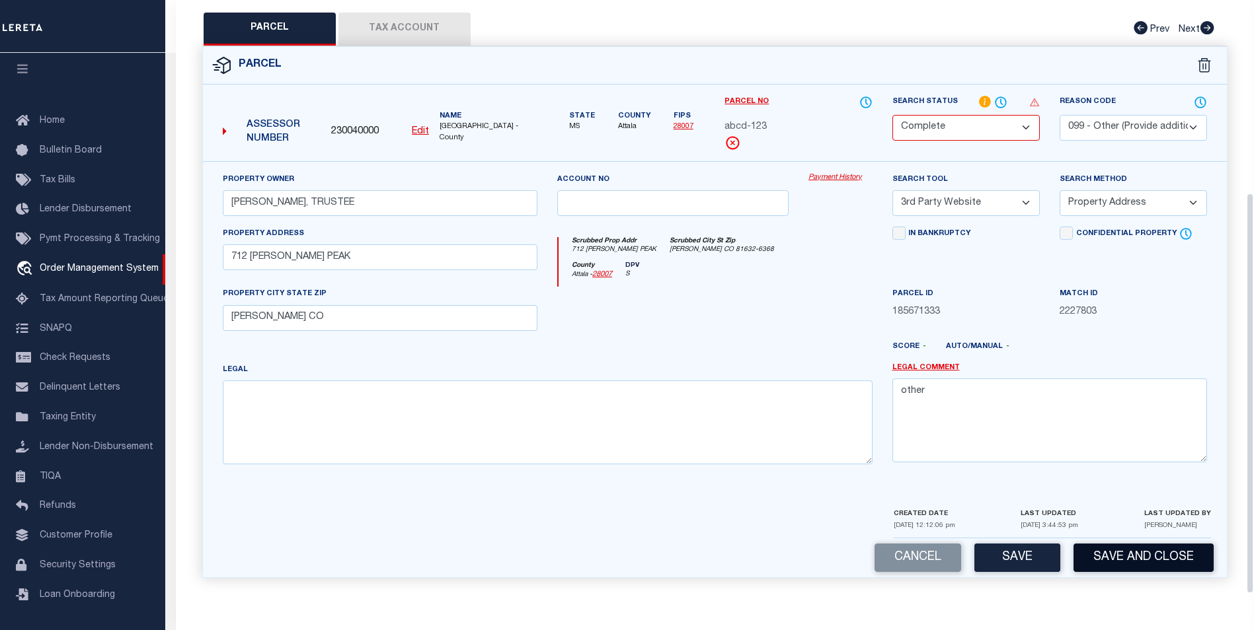
click at [1150, 564] on button "Save and Close" at bounding box center [1143, 558] width 140 height 28
click at [1150, 564] on div "Cancel Save Save and Close" at bounding box center [715, 558] width 1024 height 39
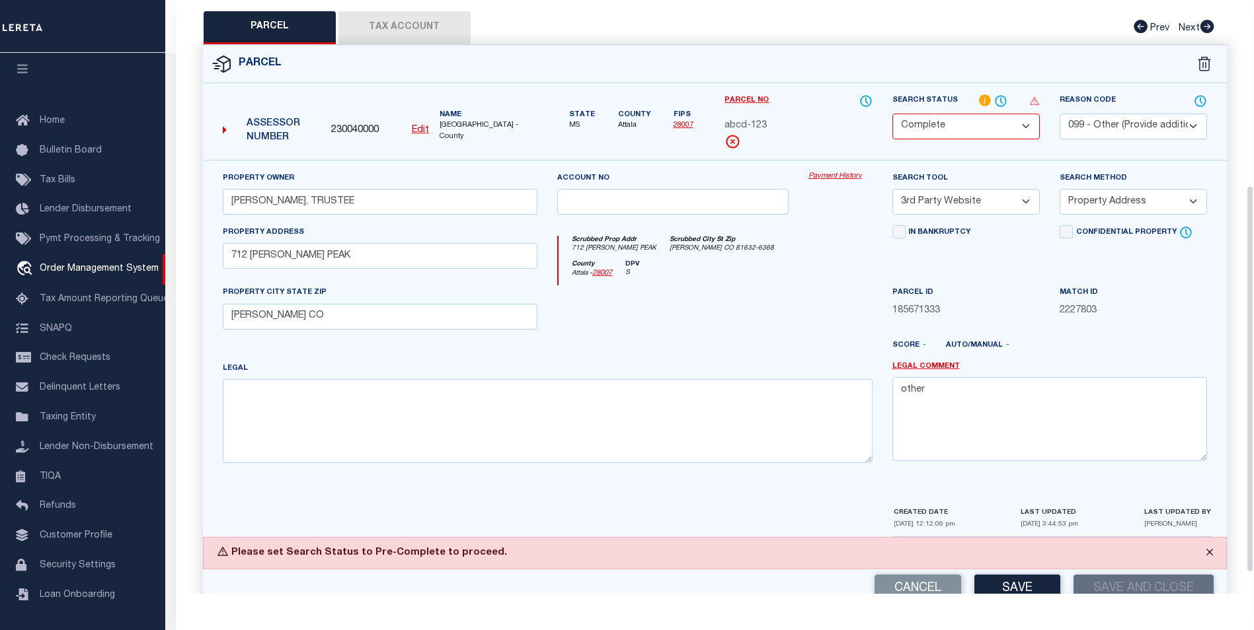
click at [1208, 551] on button "Close" at bounding box center [1209, 552] width 33 height 29
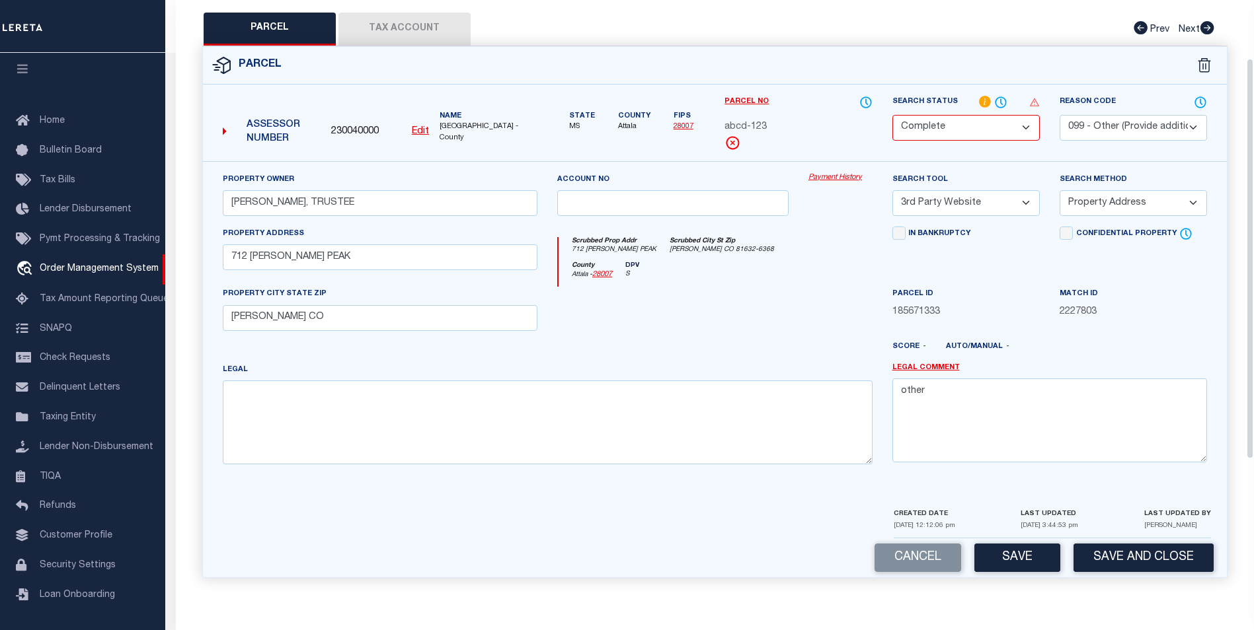
scroll to position [0, 0]
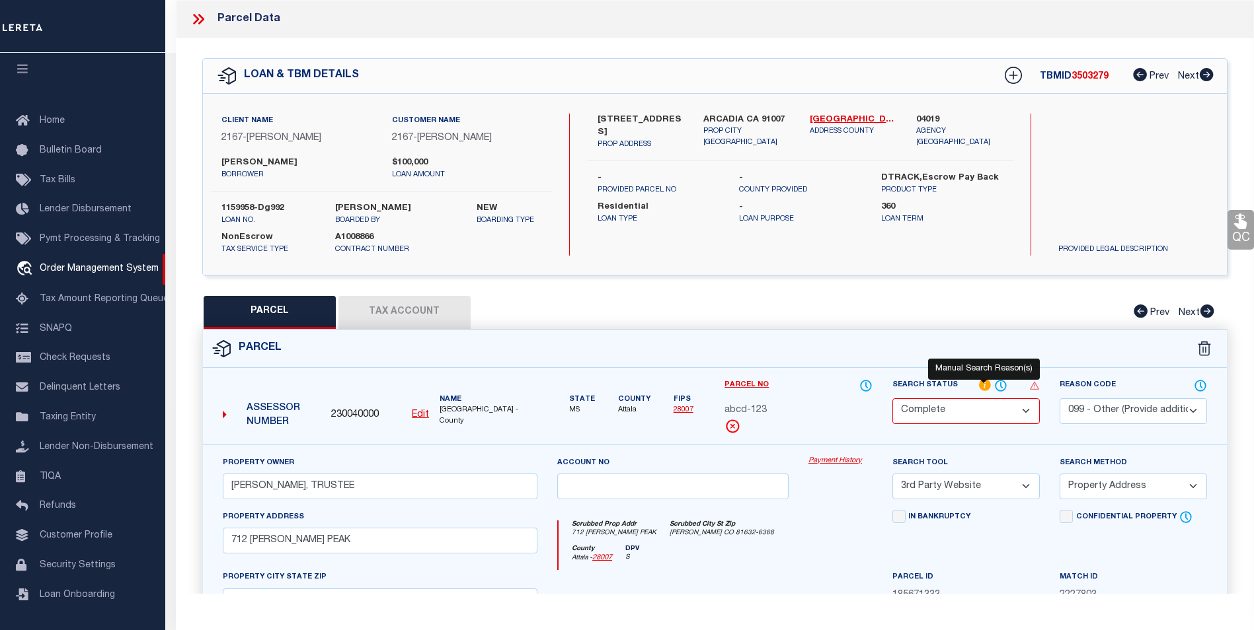
click at [981, 383] on icon at bounding box center [985, 385] width 12 height 12
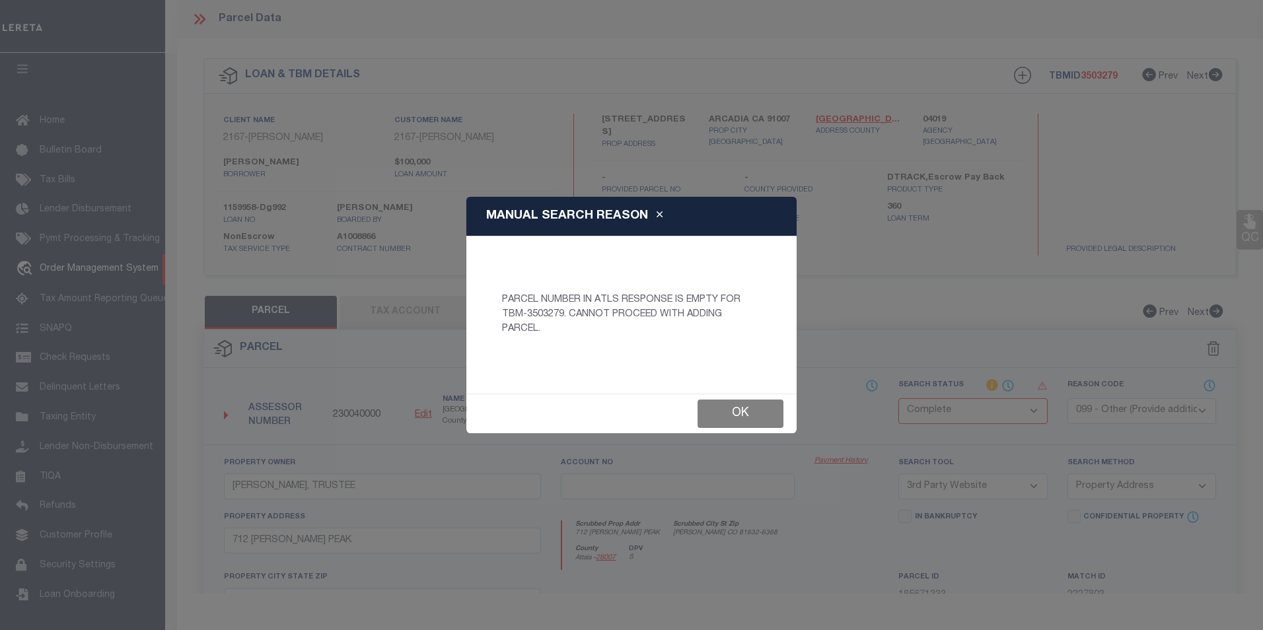
click at [743, 407] on button "Ok" at bounding box center [741, 414] width 86 height 28
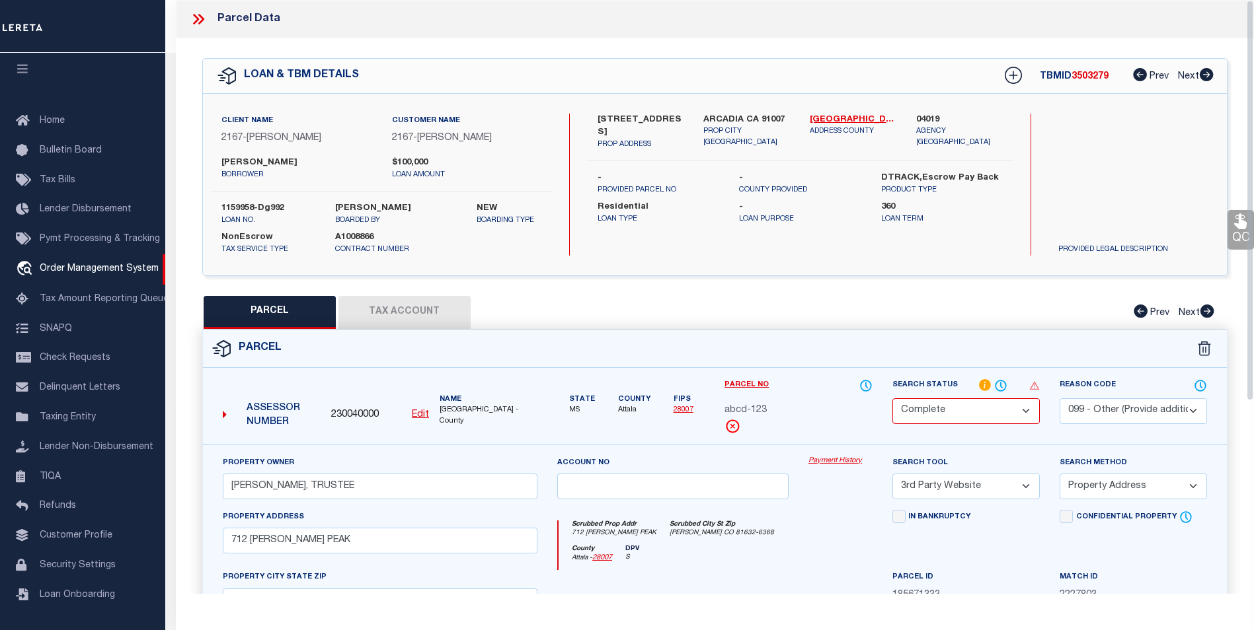
click at [200, 15] on icon at bounding box center [201, 19] width 6 height 11
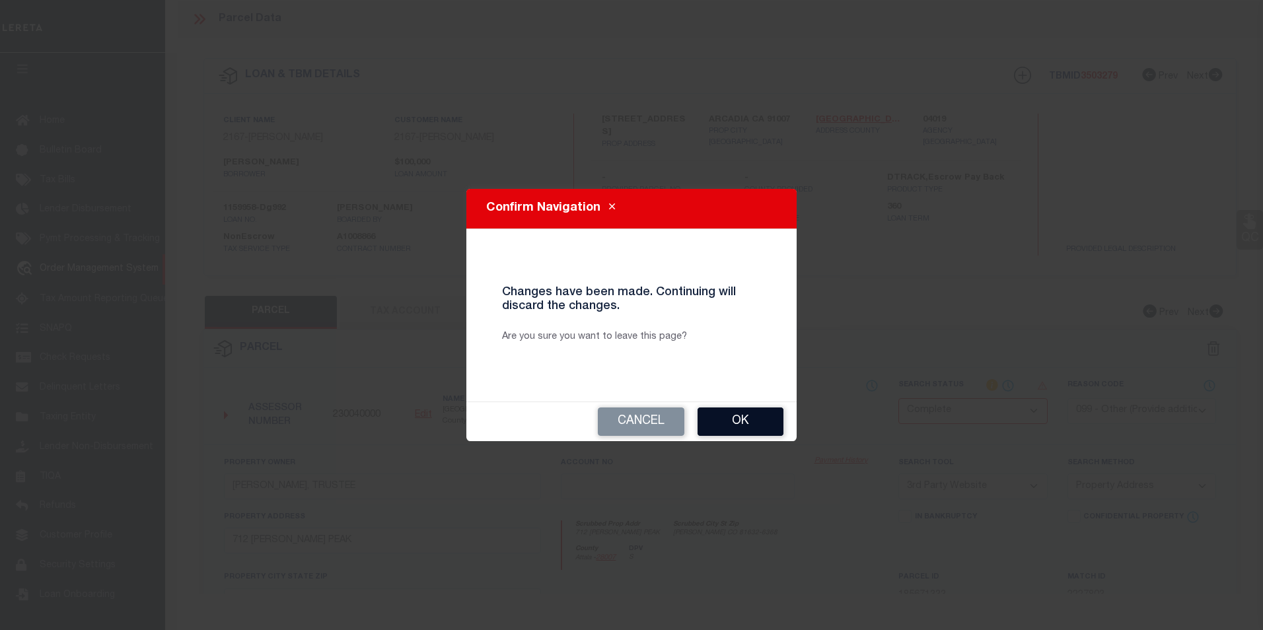
click at [716, 417] on button "Ok" at bounding box center [741, 422] width 86 height 28
select select "PC"
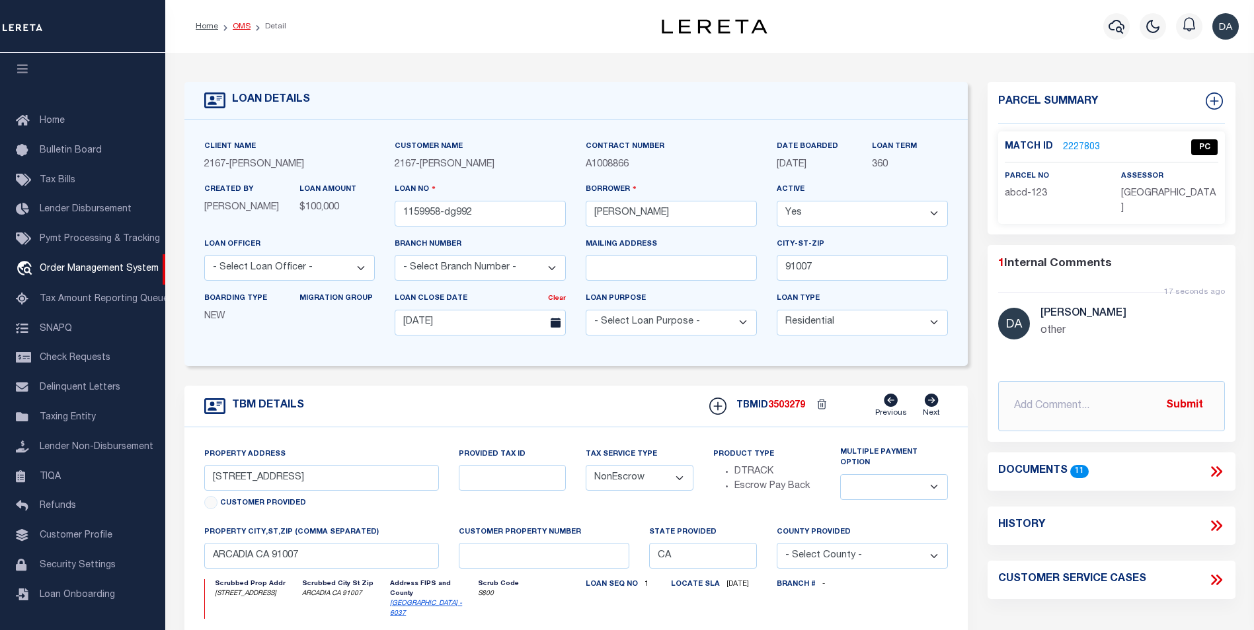
click at [239, 22] on link "OMS" at bounding box center [242, 26] width 18 height 8
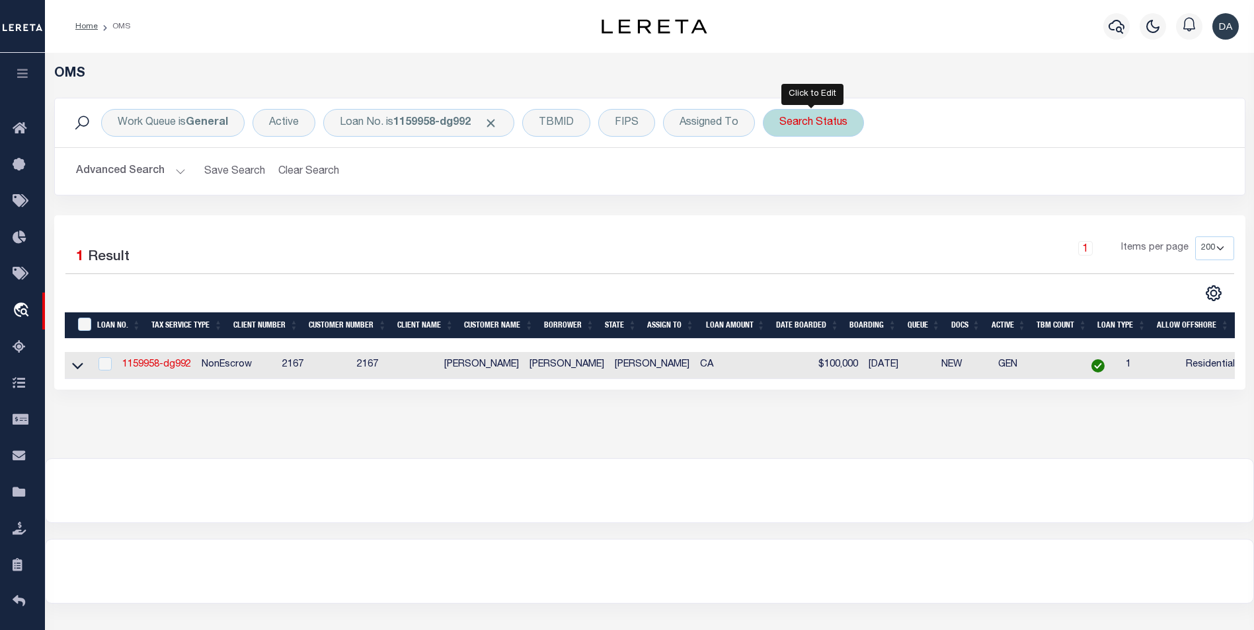
click at [792, 122] on div "Search Status" at bounding box center [813, 123] width 101 height 28
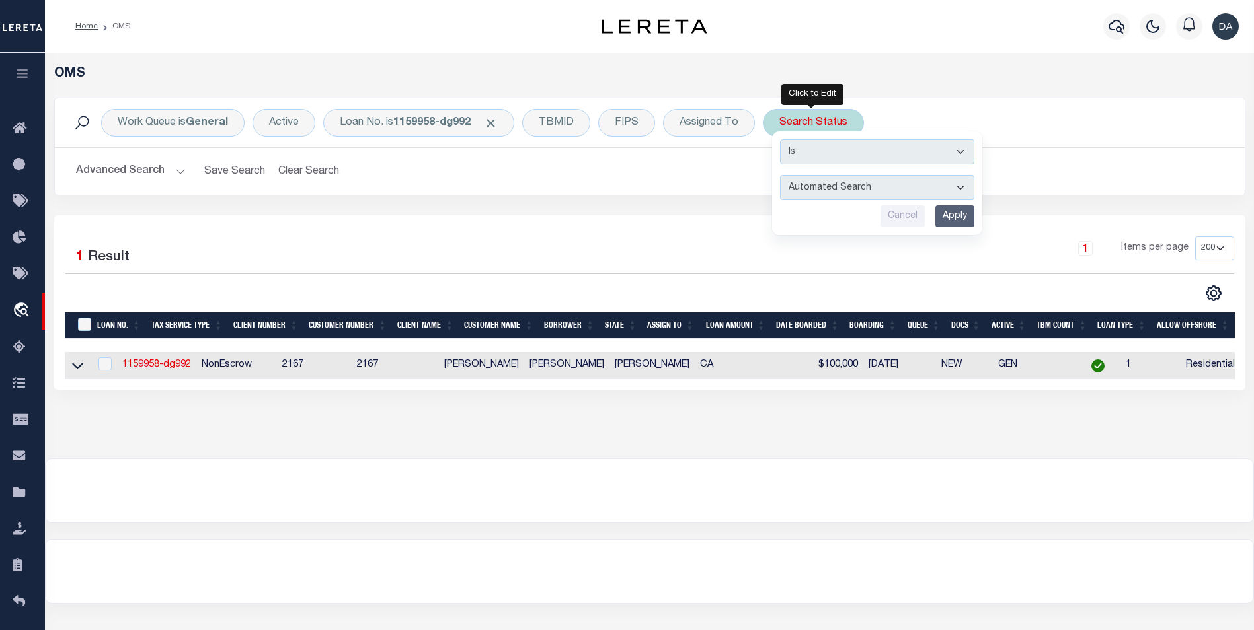
click at [864, 183] on select "Automated Search Bad Parcel Complete Duplicate Parcel High Dollar Reporting In …" at bounding box center [877, 187] width 194 height 25
select select "CP"
click at [780, 175] on select "Automated Search Bad Parcel Complete Duplicate Parcel High Dollar Reporting In …" at bounding box center [877, 187] width 194 height 25
click at [953, 217] on input "Apply" at bounding box center [954, 217] width 39 height 22
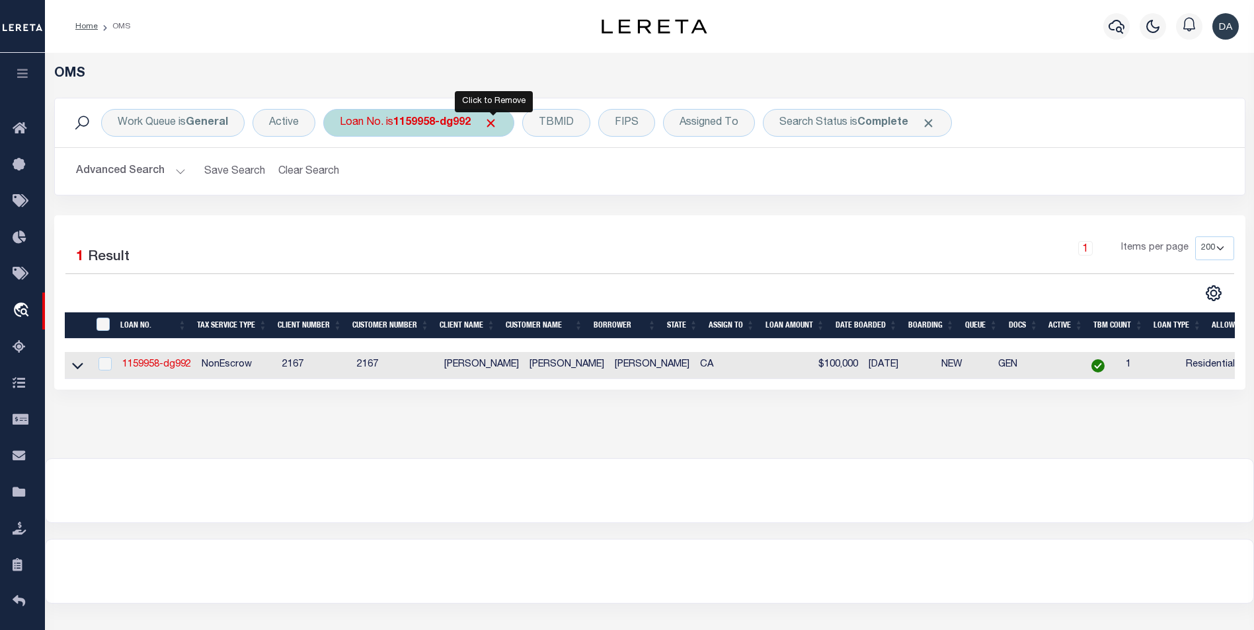
click at [494, 126] on span "Click to Remove" at bounding box center [491, 123] width 14 height 14
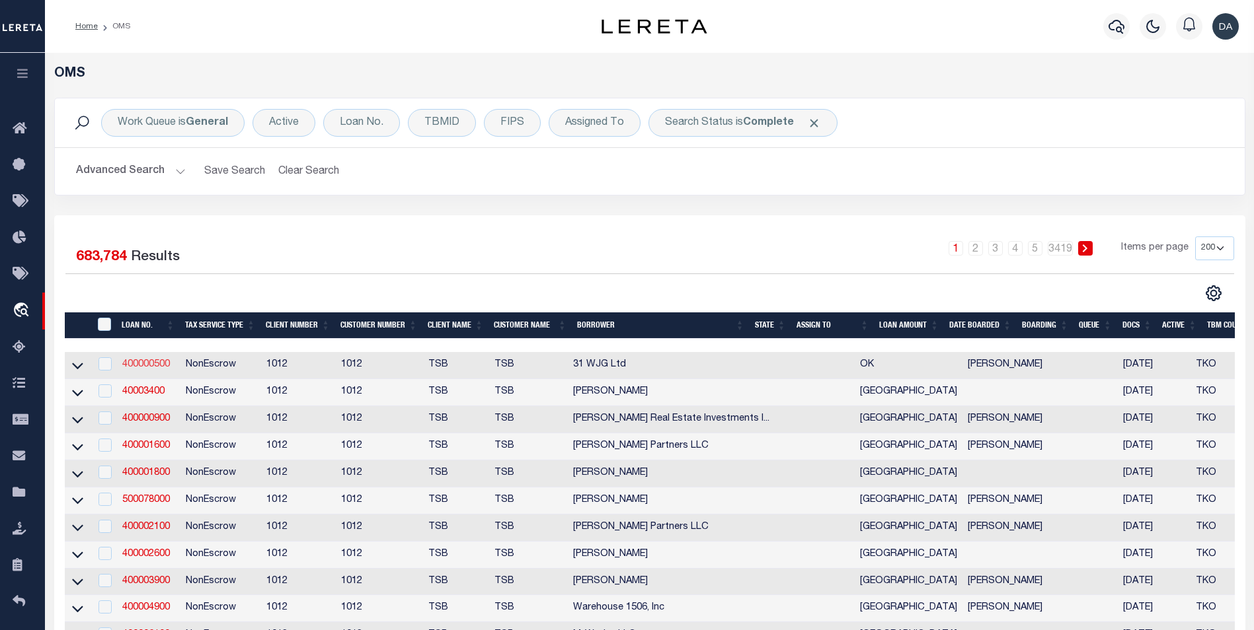
click at [157, 362] on link "400000500" at bounding box center [146, 364] width 48 height 9
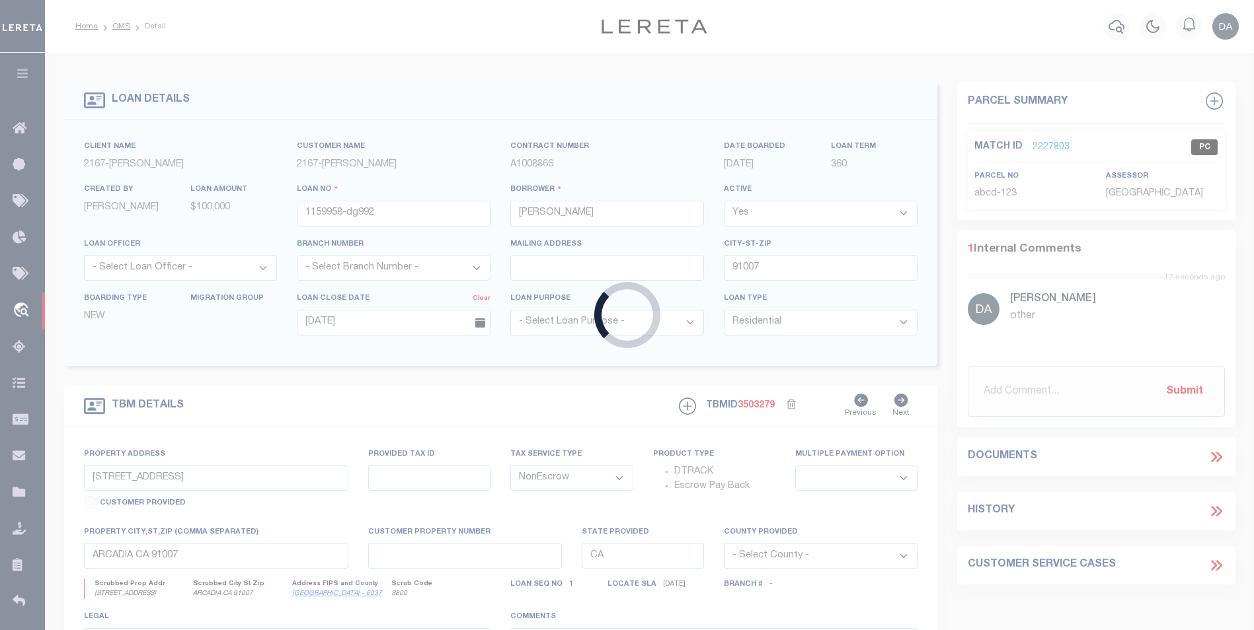
type input "400000500"
type input "31 WJG Ltd"
select select "False"
select select
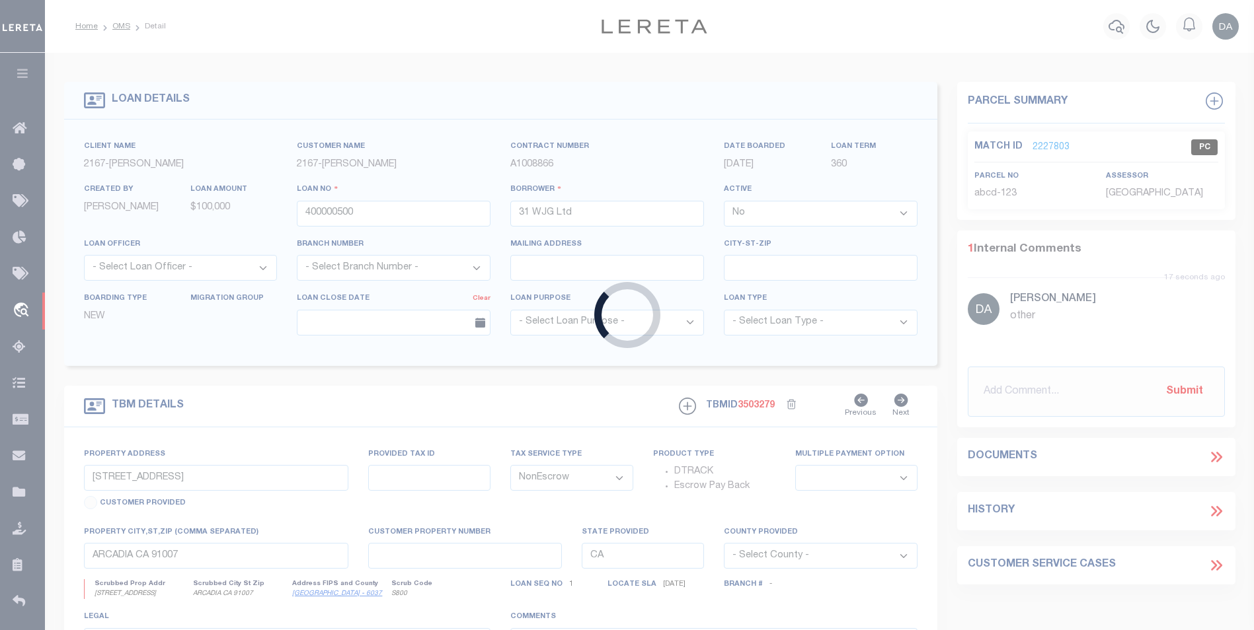
type input "3314 Memorial"
select select
type input "Tulsa OK 74115"
type input "OK"
select select "Tulsa"
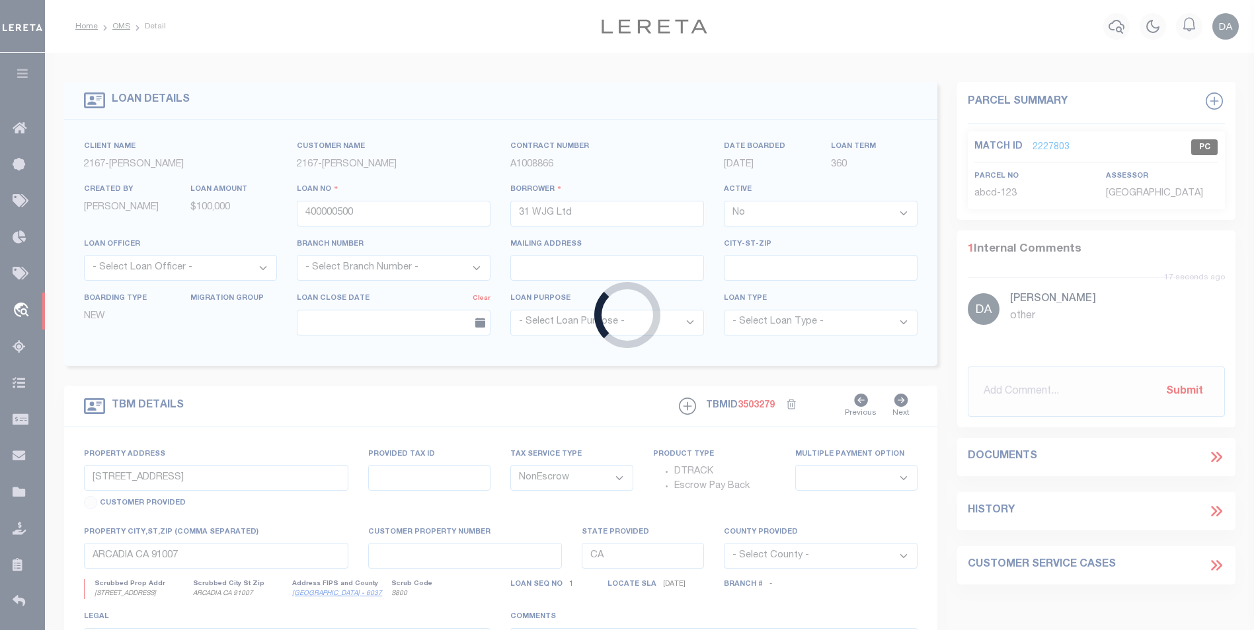
type textarea "Airplane Hanger"
select select "4117"
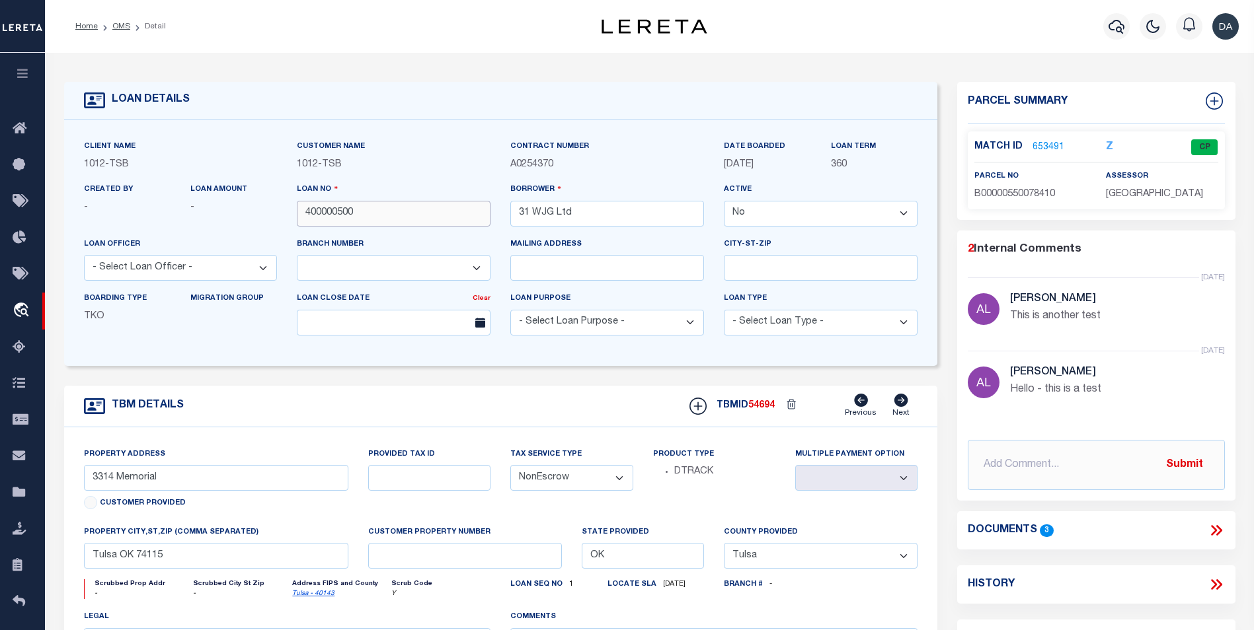
click at [340, 213] on input "400000500" at bounding box center [394, 214] width 194 height 26
click at [433, 398] on div "TBM DETAILS TBMID 54694 Previous Next" at bounding box center [501, 407] width 874 height 42
click at [412, 217] on input "400000500" at bounding box center [394, 214] width 194 height 26
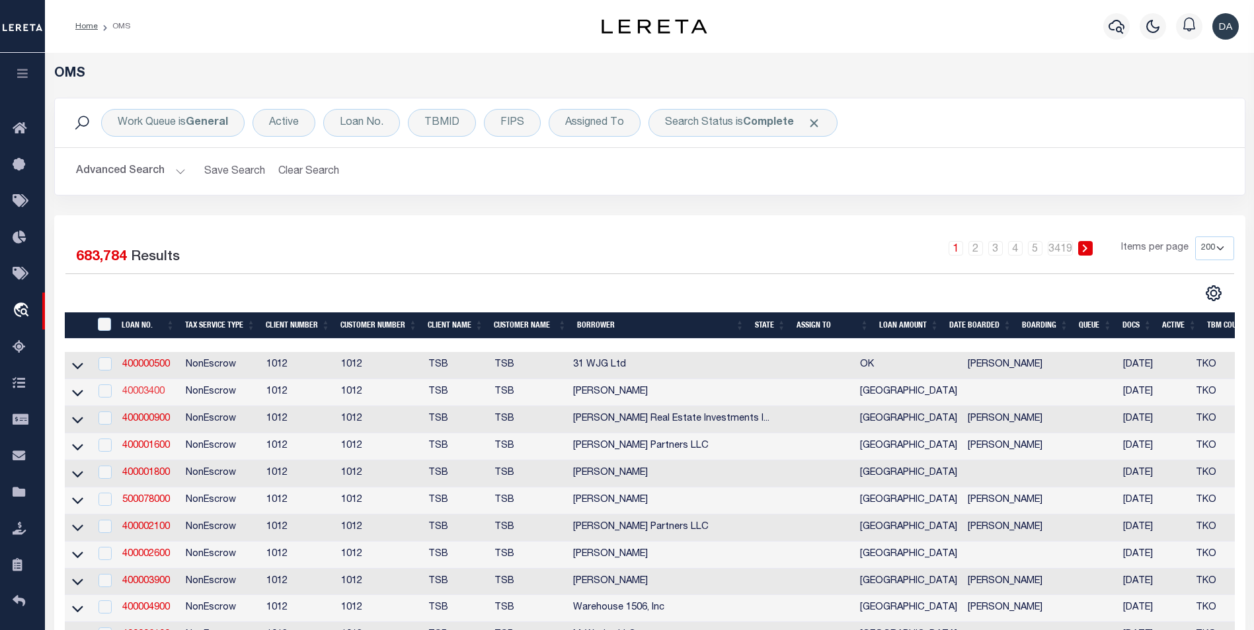
click at [151, 395] on link "40003400" at bounding box center [143, 391] width 42 height 9
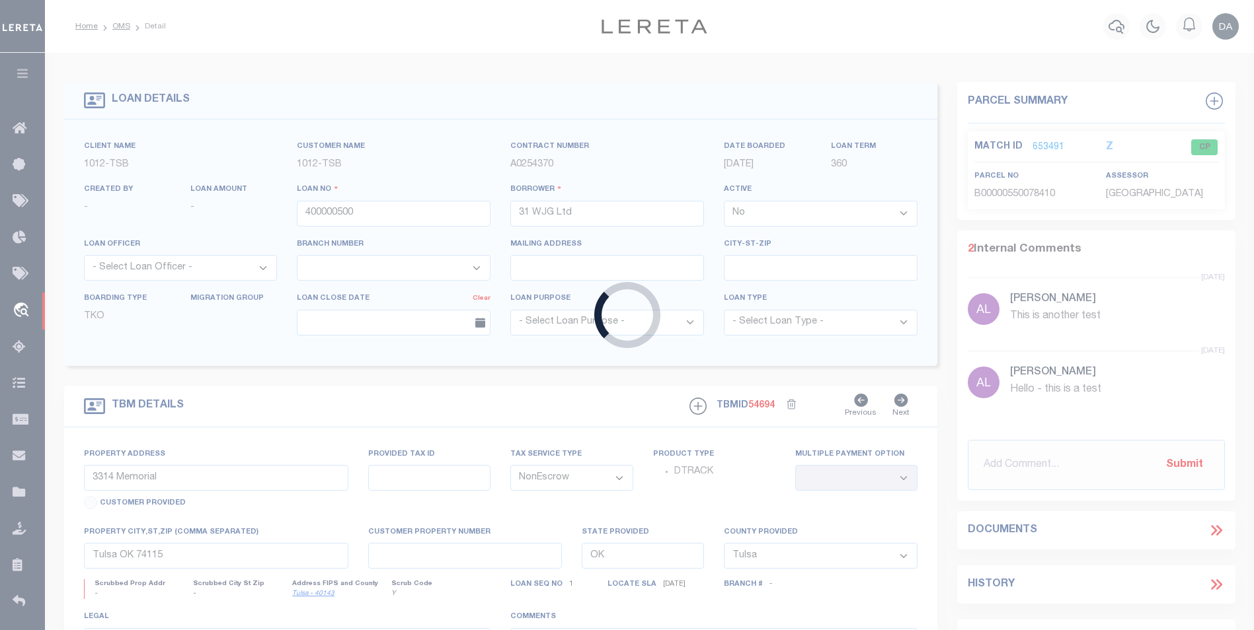
type input "40003400"
type input "Casey E Drake"
select select "56"
type input "5910 Velasco"
select select
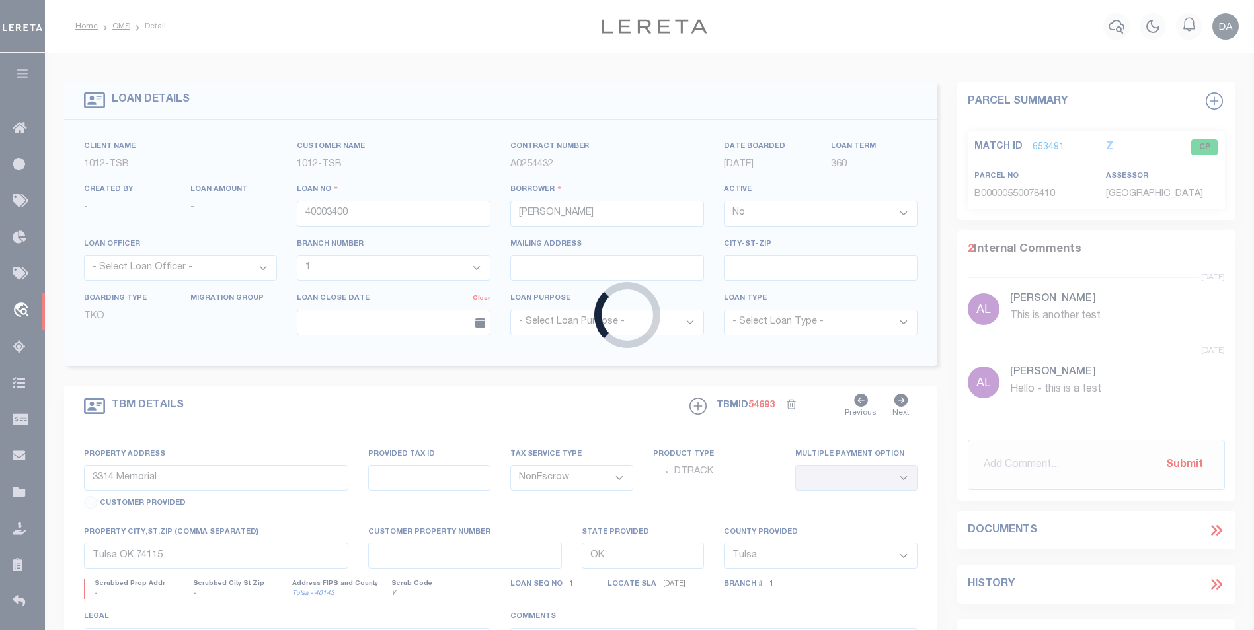
type input "Dallas TX 75206"
type input "[GEOGRAPHIC_DATA]"
select select "[GEOGRAPHIC_DATA]"
select select "56"
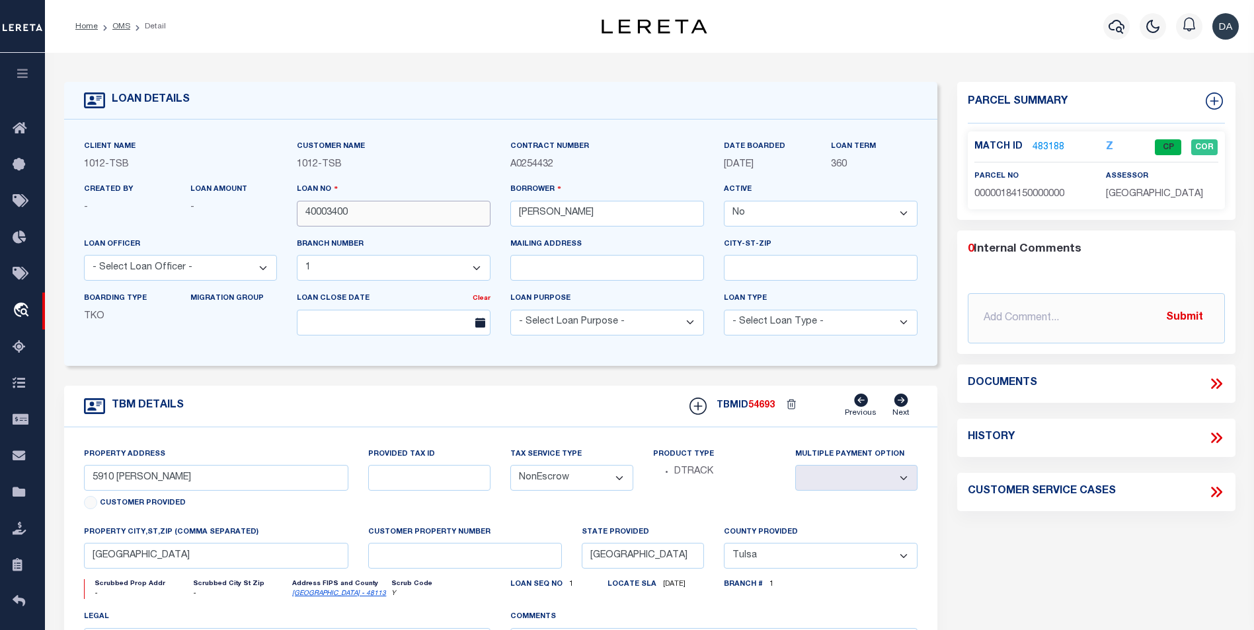
click at [329, 209] on input "40003400" at bounding box center [394, 214] width 194 height 26
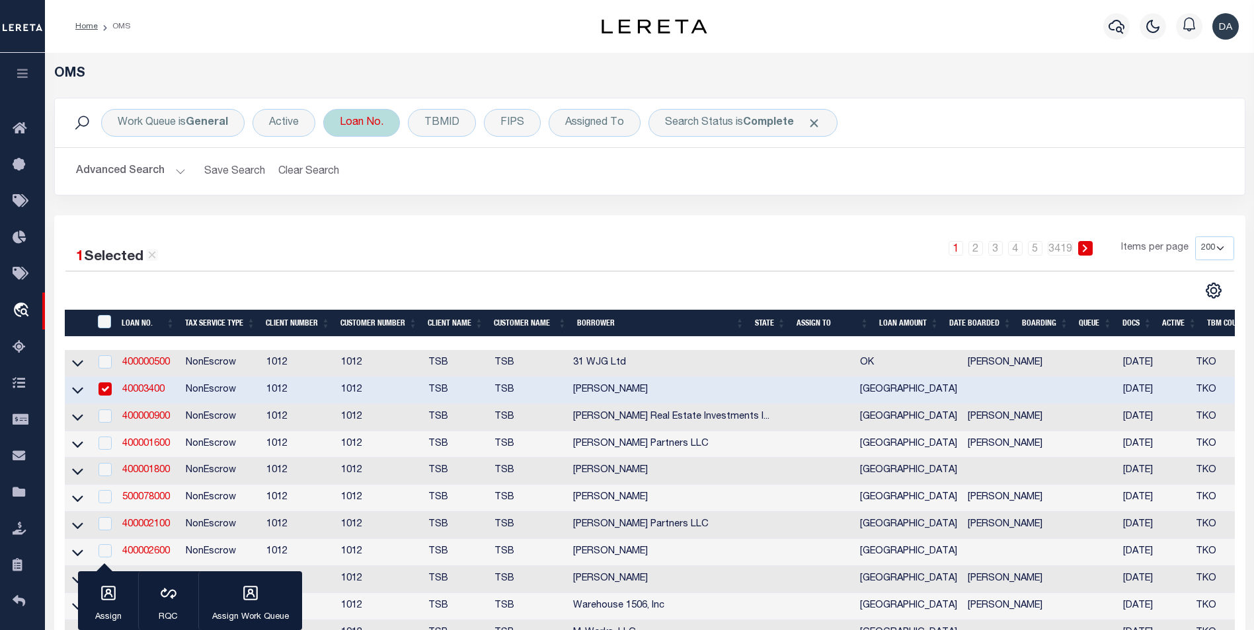
click at [366, 127] on div "Loan No." at bounding box center [361, 123] width 77 height 28
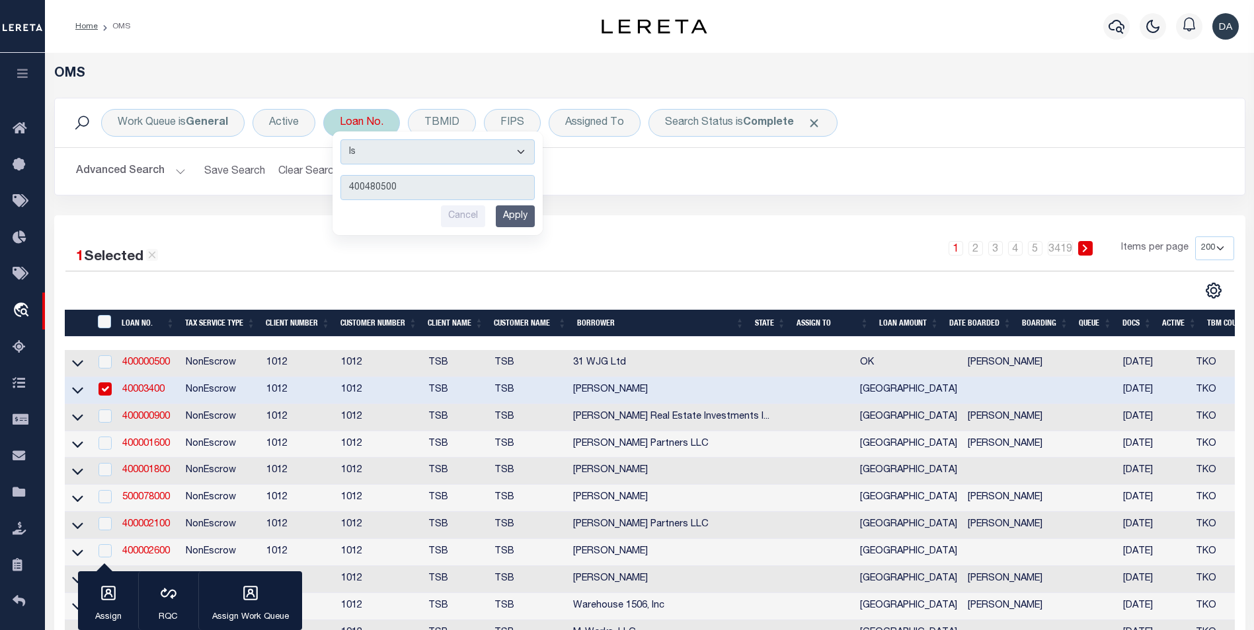
type input "400480500"
click at [511, 218] on input "Apply" at bounding box center [515, 217] width 39 height 22
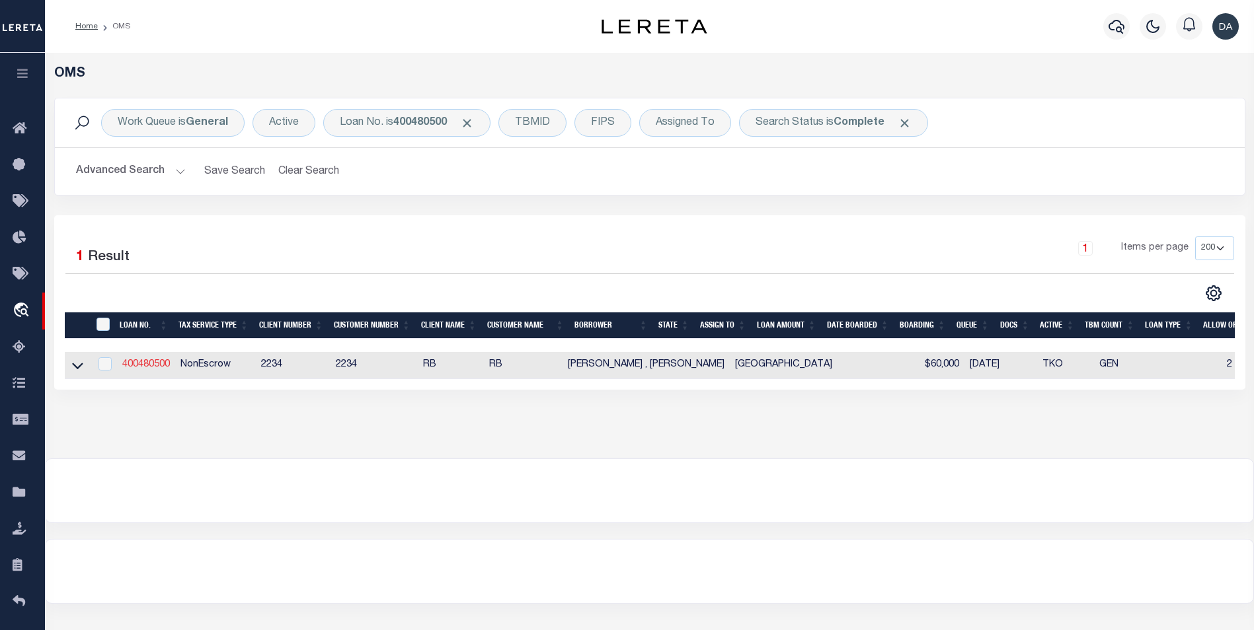
click at [135, 362] on link "400480500" at bounding box center [146, 364] width 48 height 9
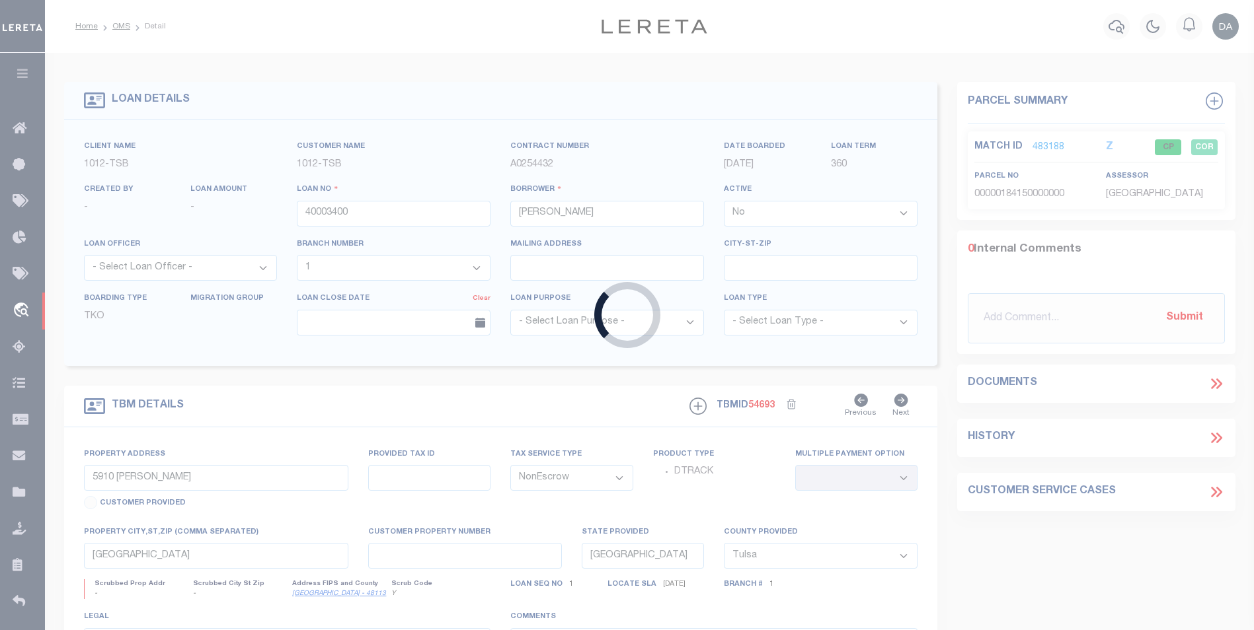
type input "400480500"
type input "[PERSON_NAME] , [PERSON_NAME]"
select select
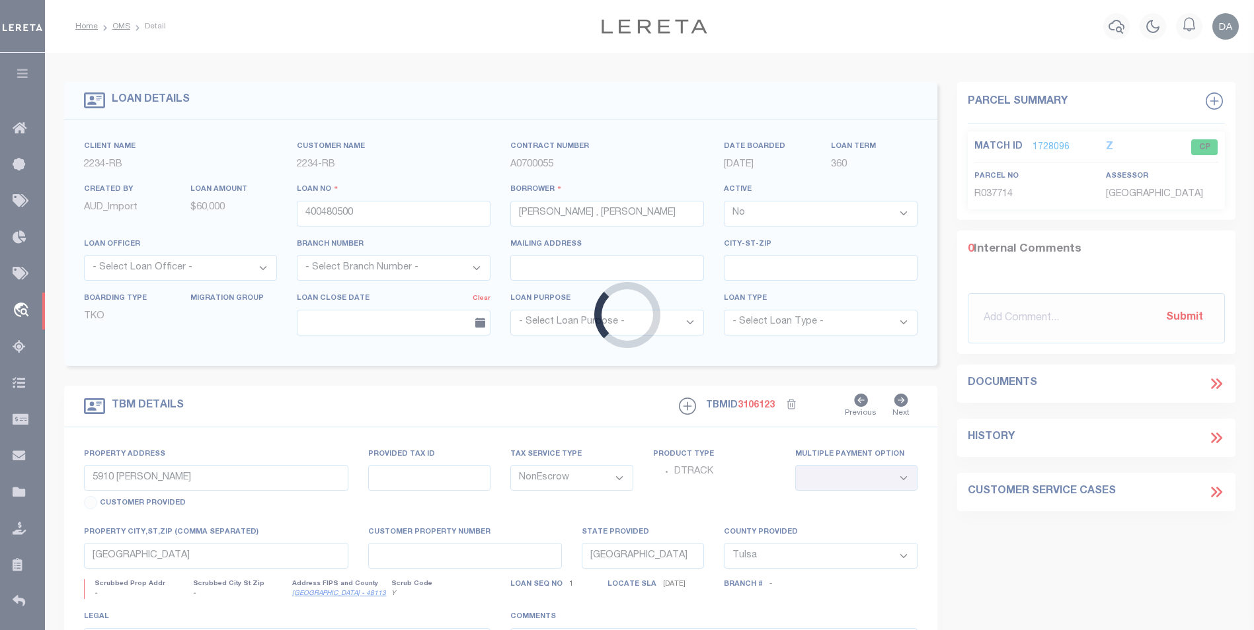
type input "[STREET_ADDRESS]"
type input "R037713"
select select
type input "[GEOGRAPHIC_DATA]"
select select
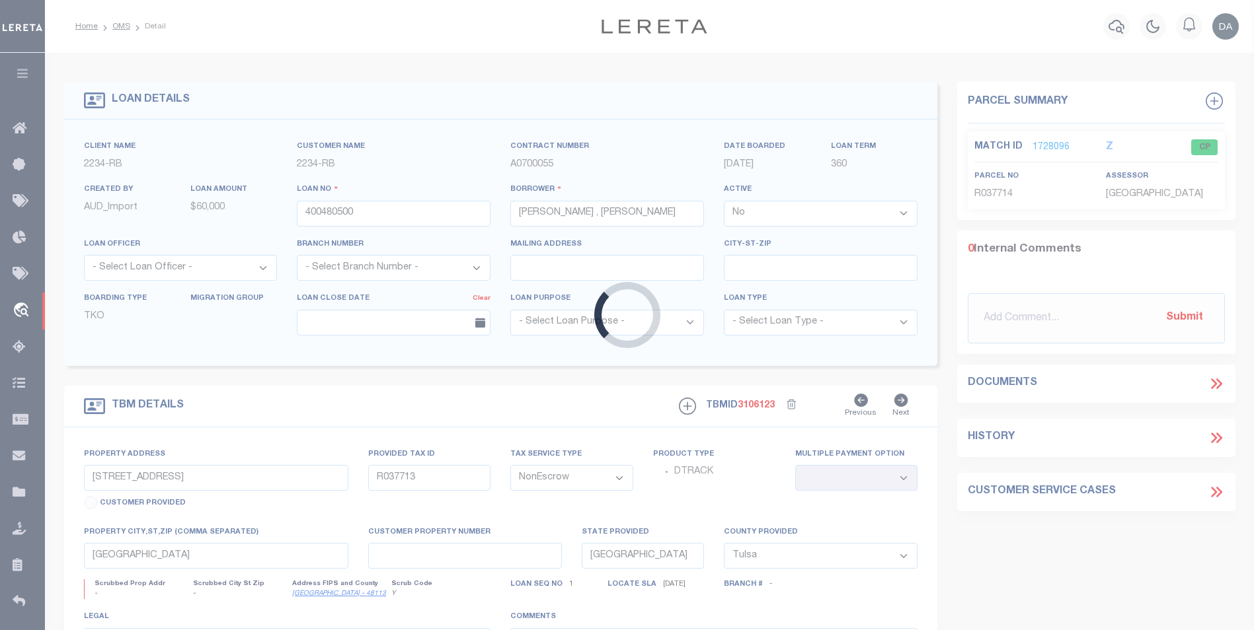
type textarea "Liability subject to parcel provided"
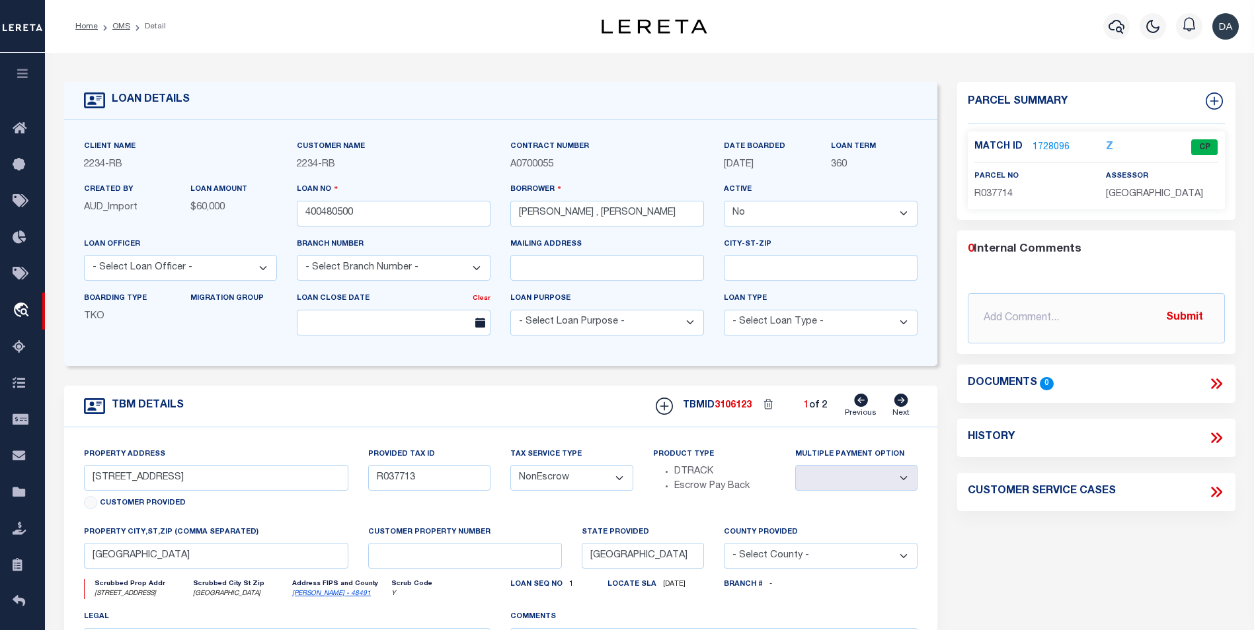
click at [1215, 381] on icon at bounding box center [1214, 384] width 6 height 11
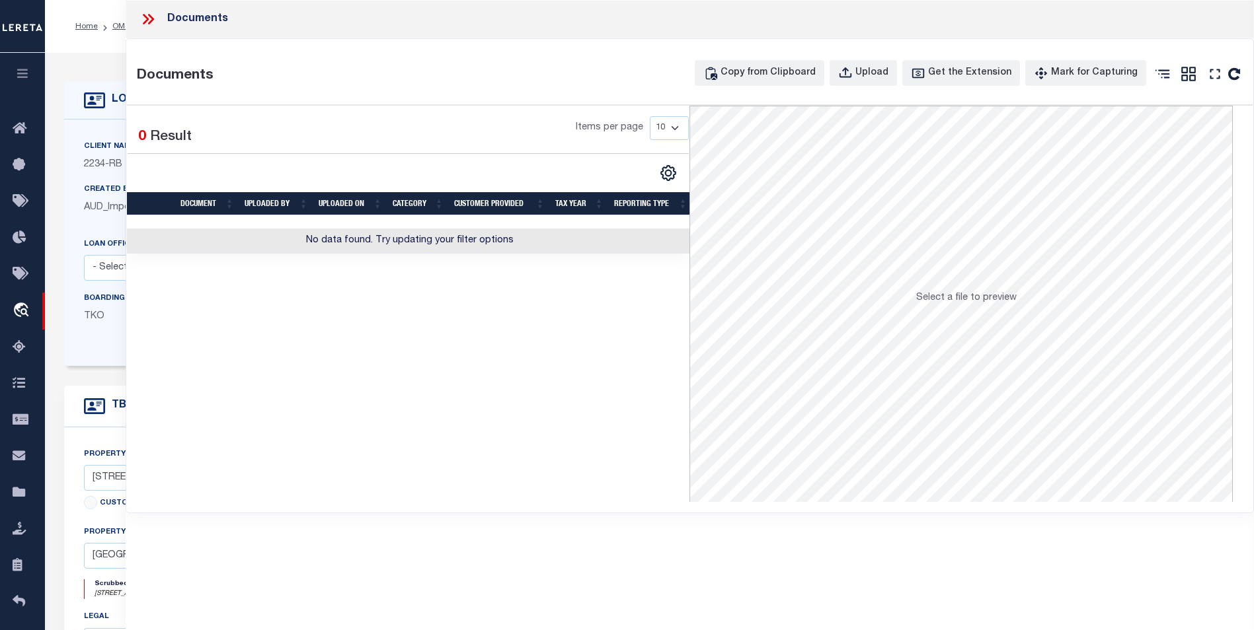
click at [133, 8] on div "Documents" at bounding box center [690, 19] width 1128 height 38
drag, startPoint x: 133, startPoint y: 8, endPoint x: 140, endPoint y: 16, distance: 10.3
click at [140, 16] on icon at bounding box center [147, 19] width 17 height 17
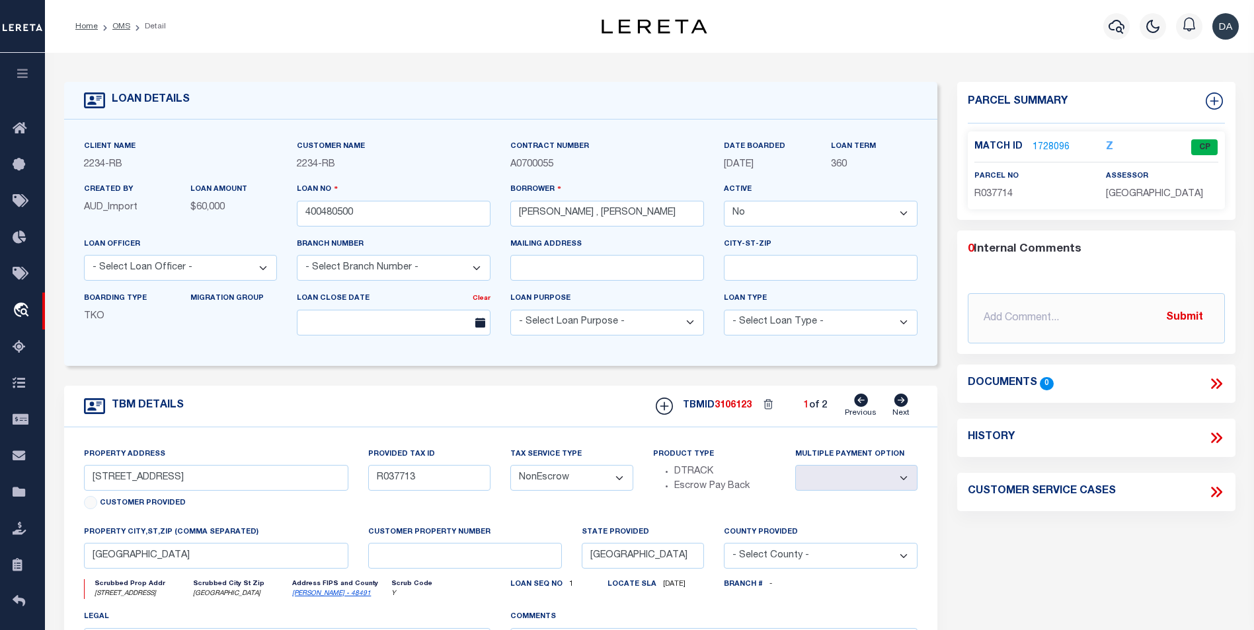
click at [597, 409] on div "TBM DETAILS TBMID 3106123 1 of 2 Next" at bounding box center [501, 407] width 874 height 42
click at [1043, 151] on link "1728096" at bounding box center [1050, 148] width 37 height 14
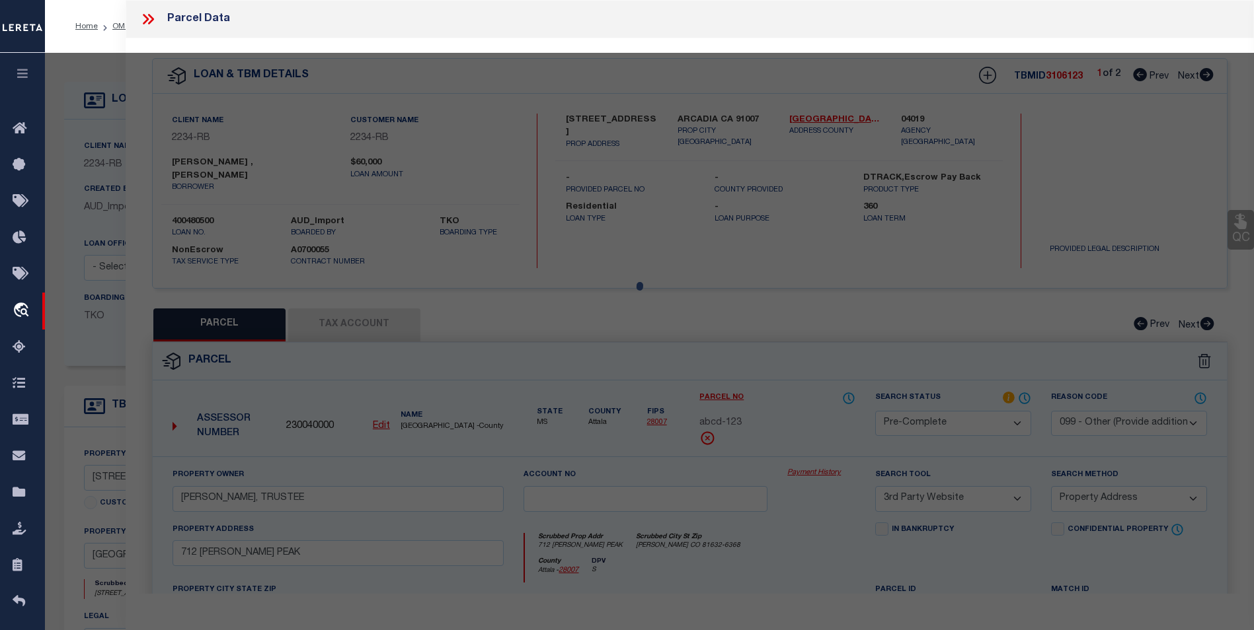
select select "AS"
select select
checkbox input "false"
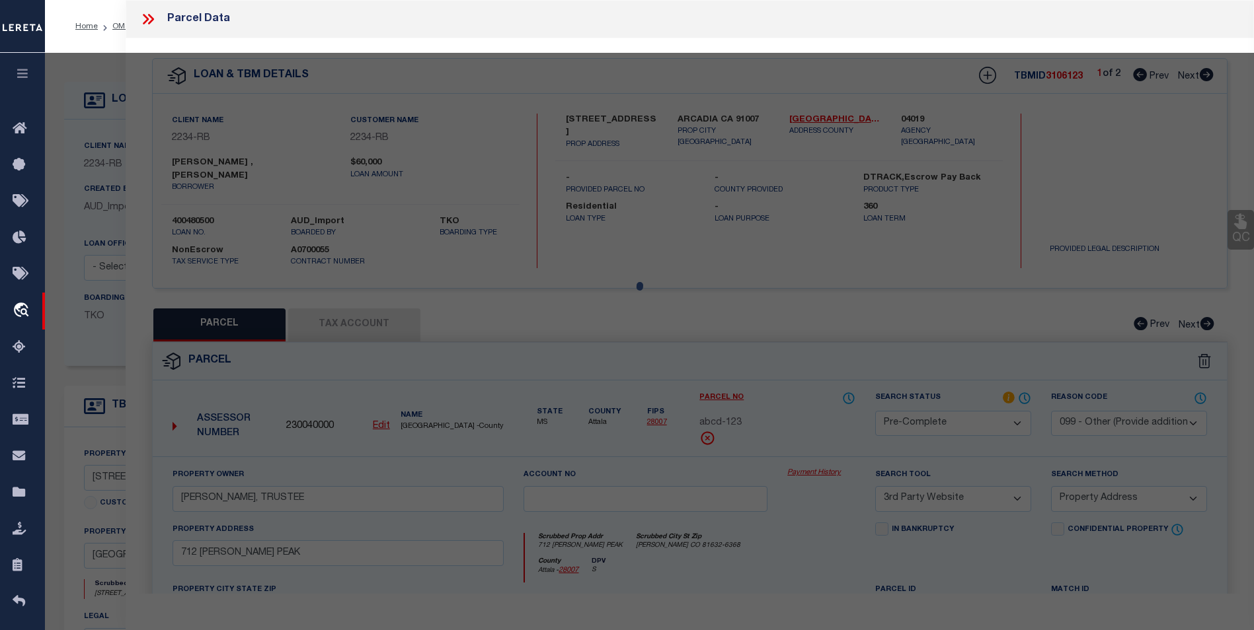
checkbox input "false"
select select "CP"
type input "[PERSON_NAME] & [PERSON_NAME]"
type input "R-17-W343-200C-0014-0009"
type input "[STREET_ADDRESS]"
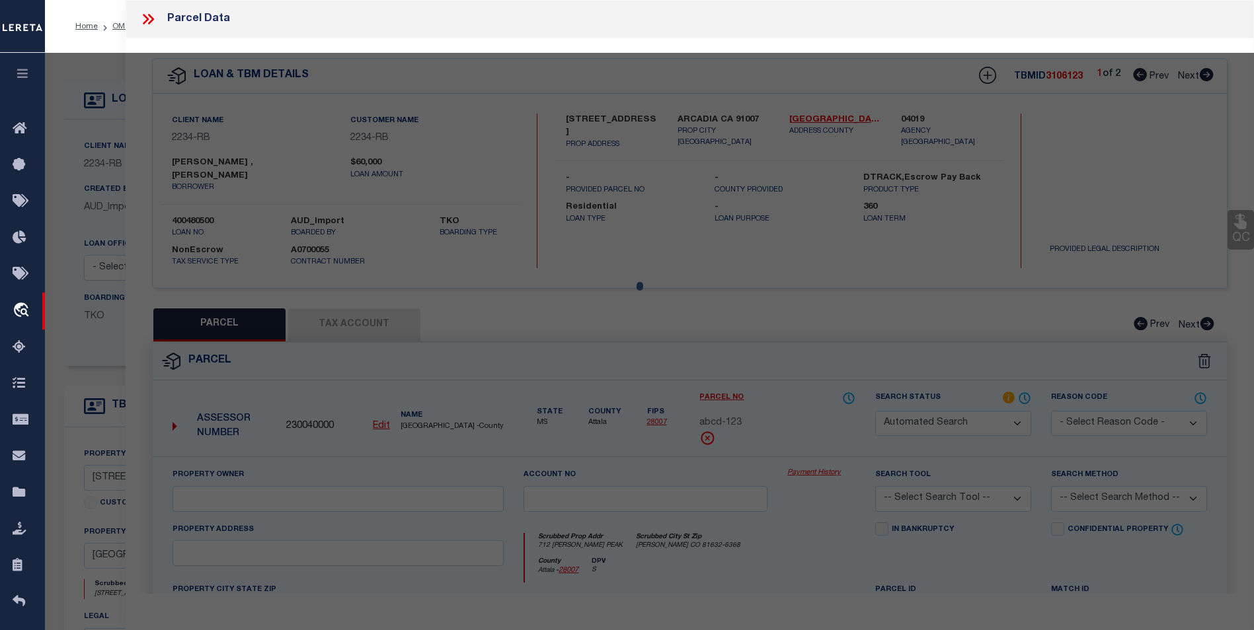
type input "[GEOGRAPHIC_DATA]"
type textarea "[STREET_ADDRESS]"
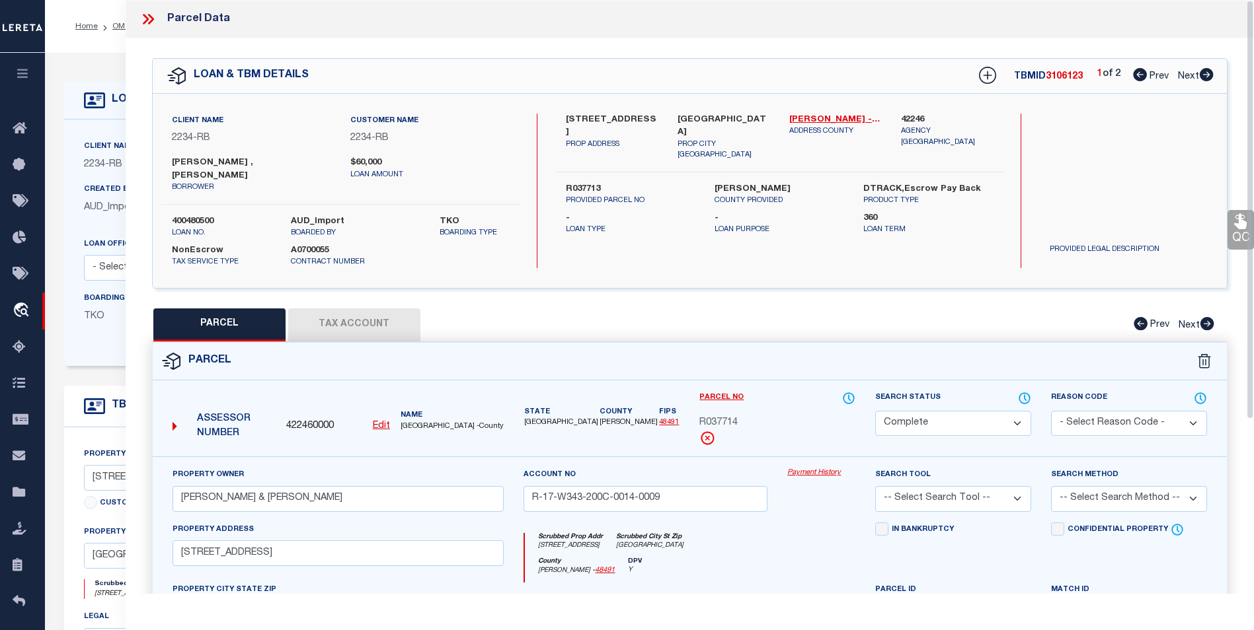
click at [348, 309] on button "Tax Account" at bounding box center [354, 325] width 132 height 33
select select "100"
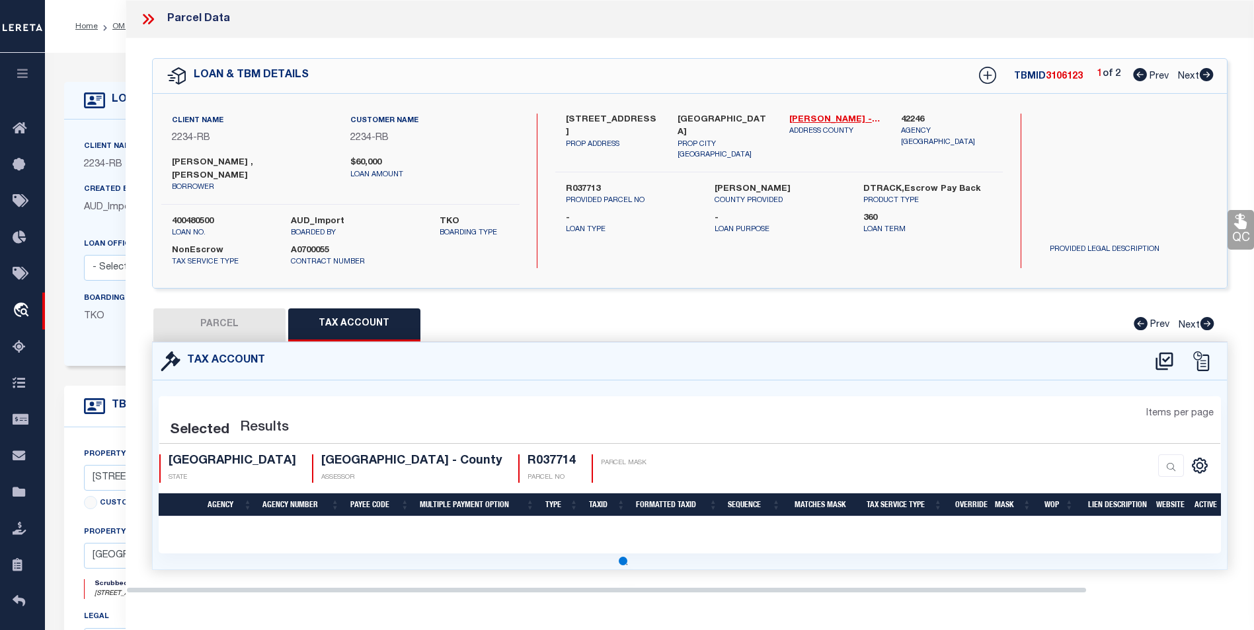
select select "100"
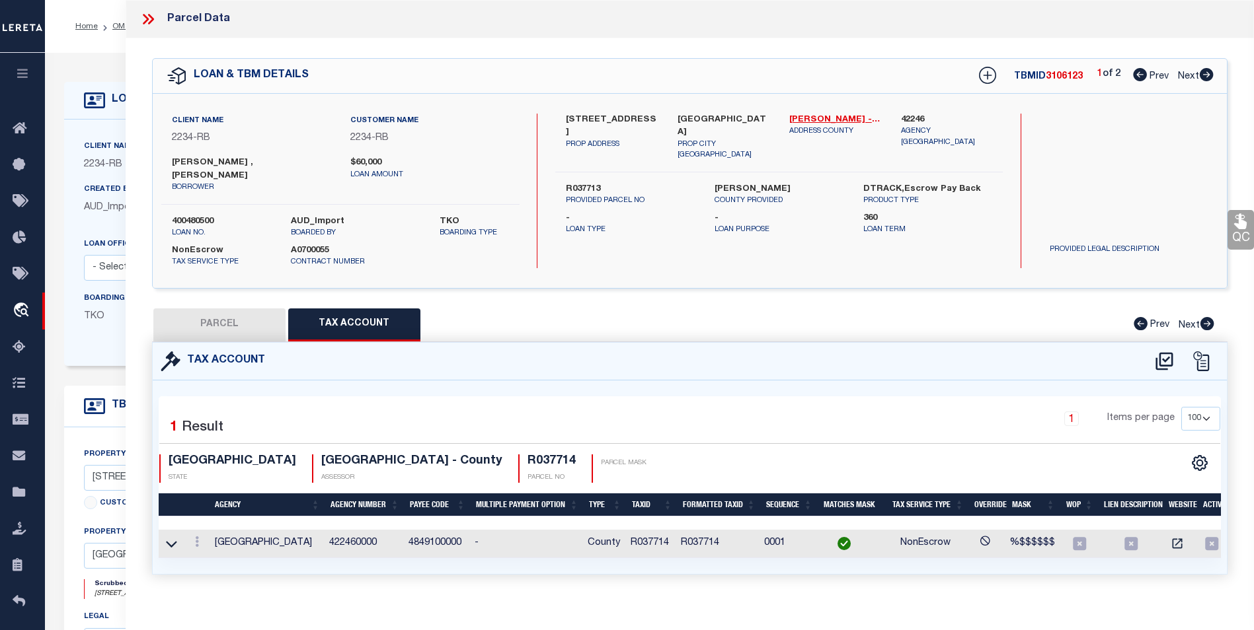
scroll to position [8, 0]
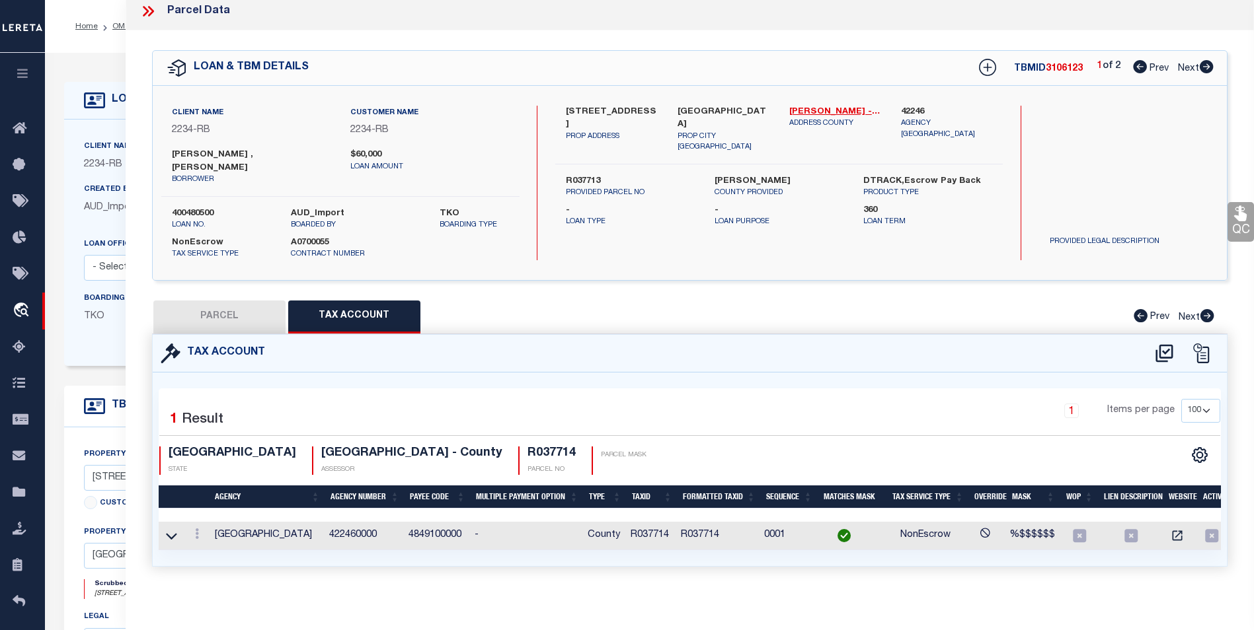
click at [178, 531] on link at bounding box center [171, 535] width 15 height 9
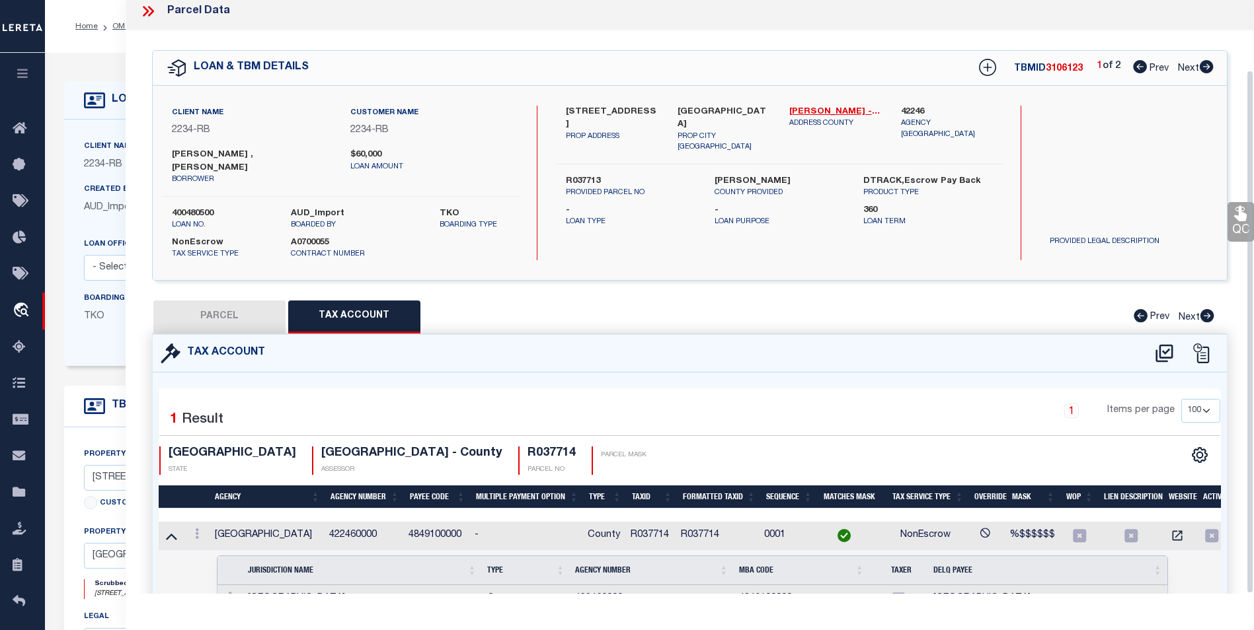
scroll to position [79, 0]
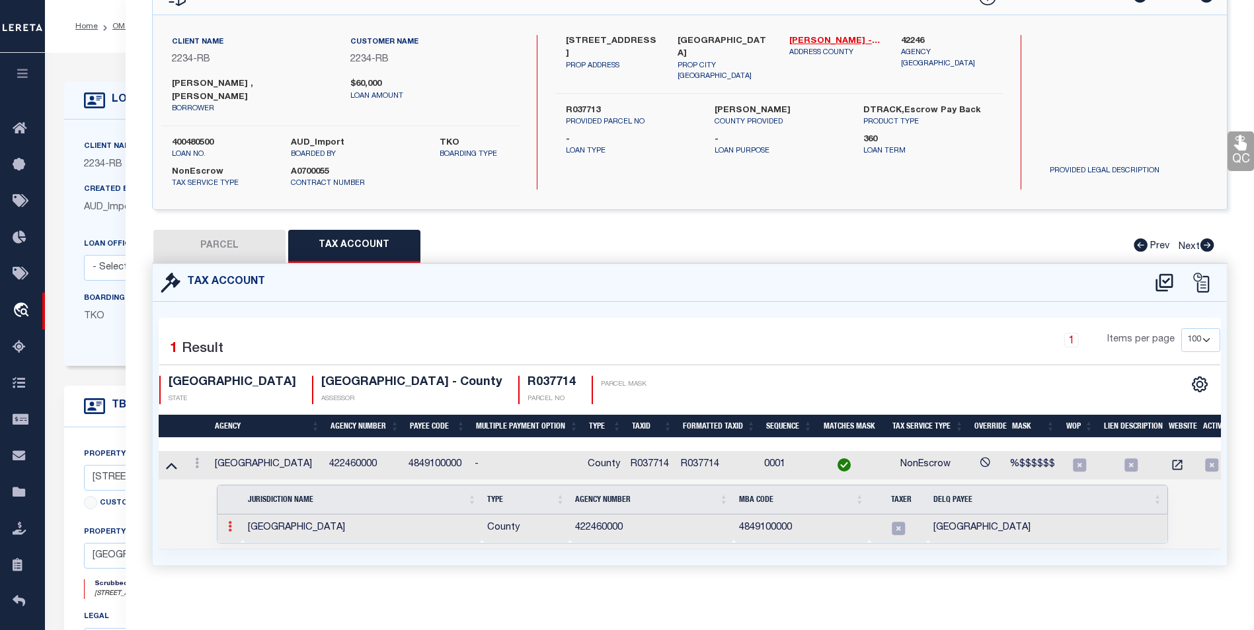
click at [229, 521] on icon at bounding box center [230, 526] width 4 height 11
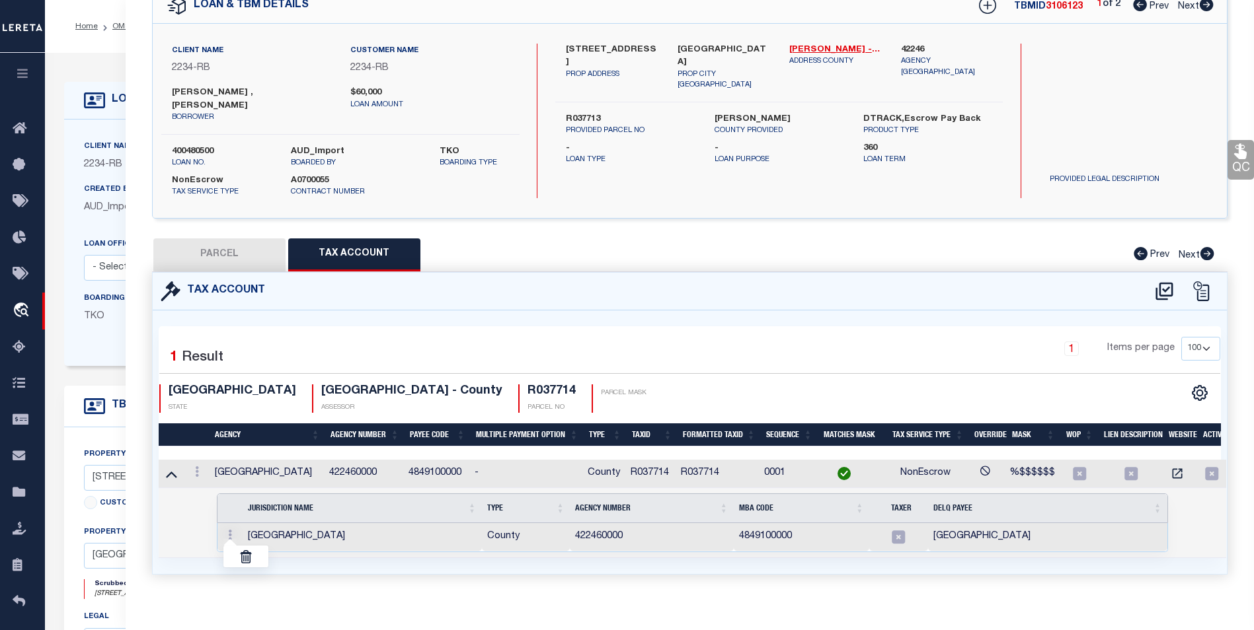
click at [434, 582] on div "Tax Account 1 1" at bounding box center [689, 439] width 1095 height 334
drag, startPoint x: 692, startPoint y: 556, endPoint x: 1008, endPoint y: 566, distance: 316.7
click at [1008, 566] on div "Selected 1 Result 1 Items per page 10 25 50 100 TX STATE" at bounding box center [690, 443] width 1074 height 264
drag, startPoint x: 1008, startPoint y: 566, endPoint x: 965, endPoint y: 607, distance: 59.8
click at [965, 607] on div "Parcel Data QC QC QC - Select Status -" at bounding box center [690, 315] width 1128 height 630
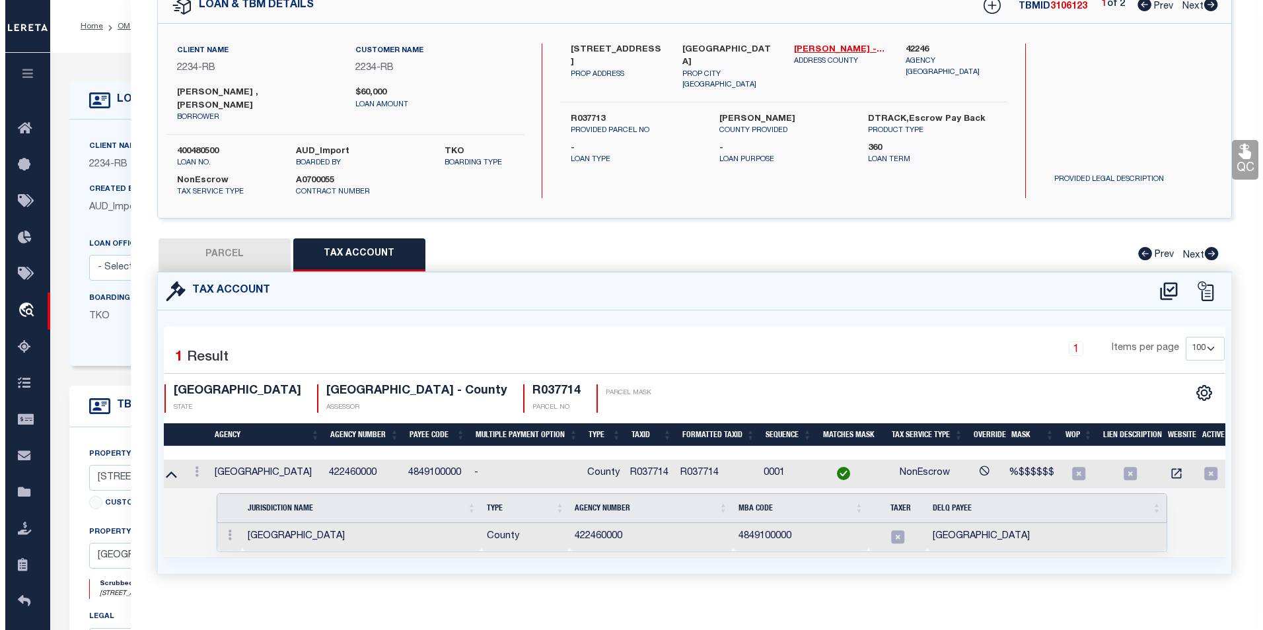
scroll to position [0, 0]
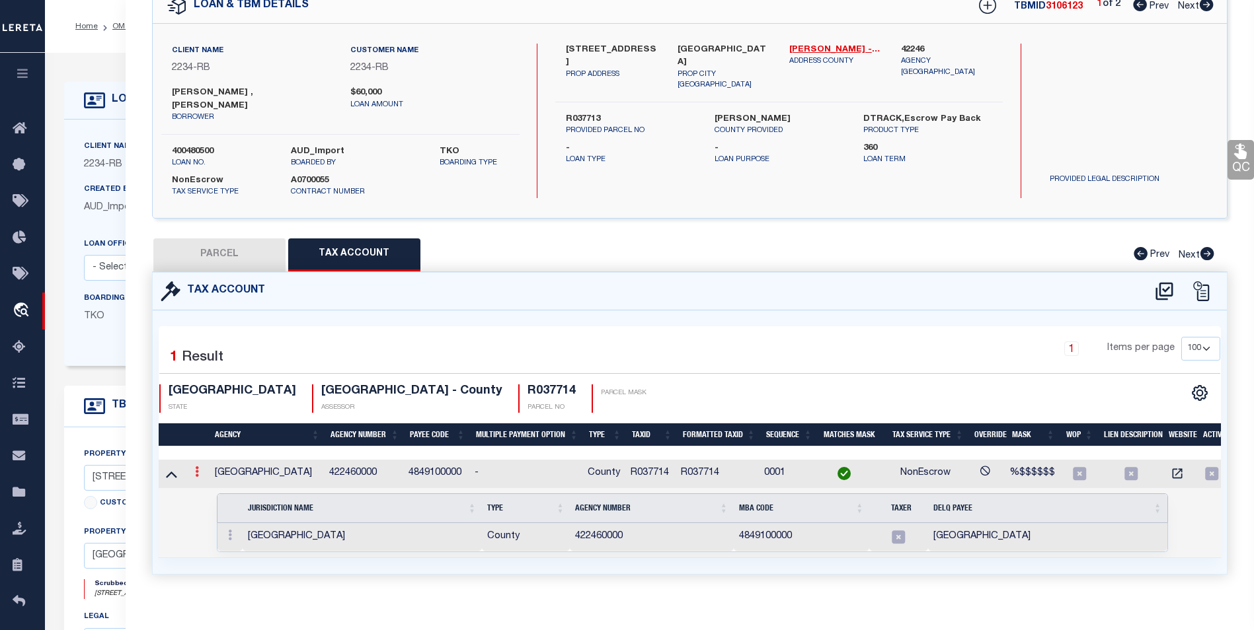
click at [196, 467] on icon at bounding box center [197, 472] width 4 height 11
click at [213, 487] on icon "" at bounding box center [211, 492] width 10 height 10
type input "R037714"
type textarea "%$$$$$$"
type input "XXXXXXX*"
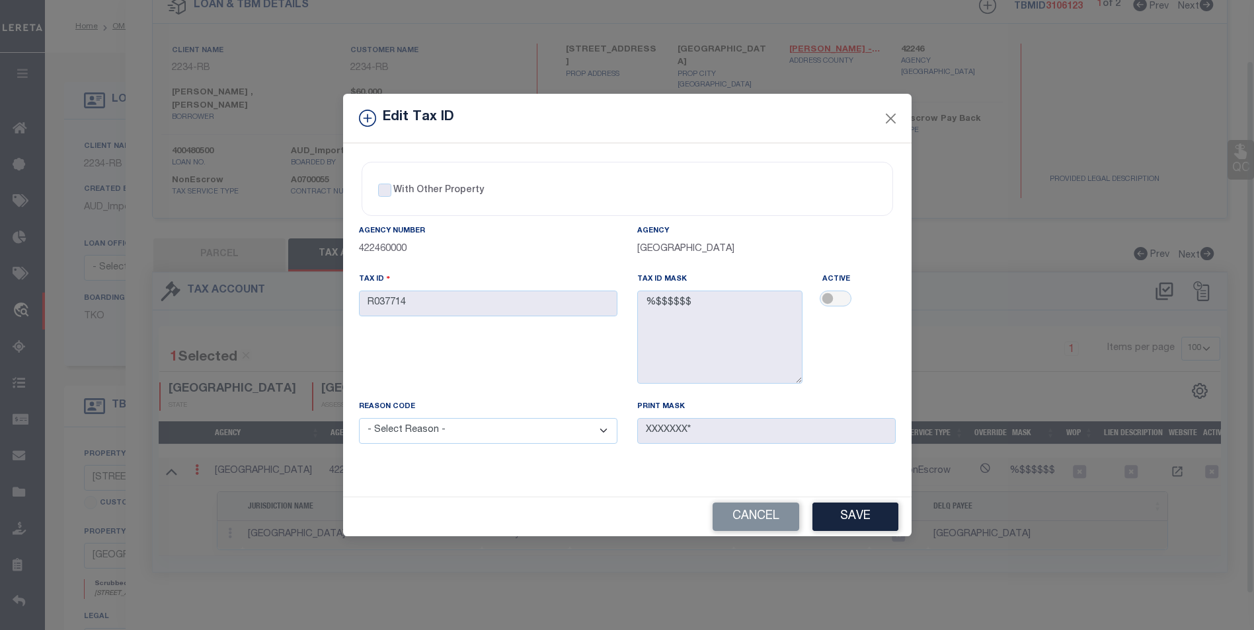
scroll to position [67, 0]
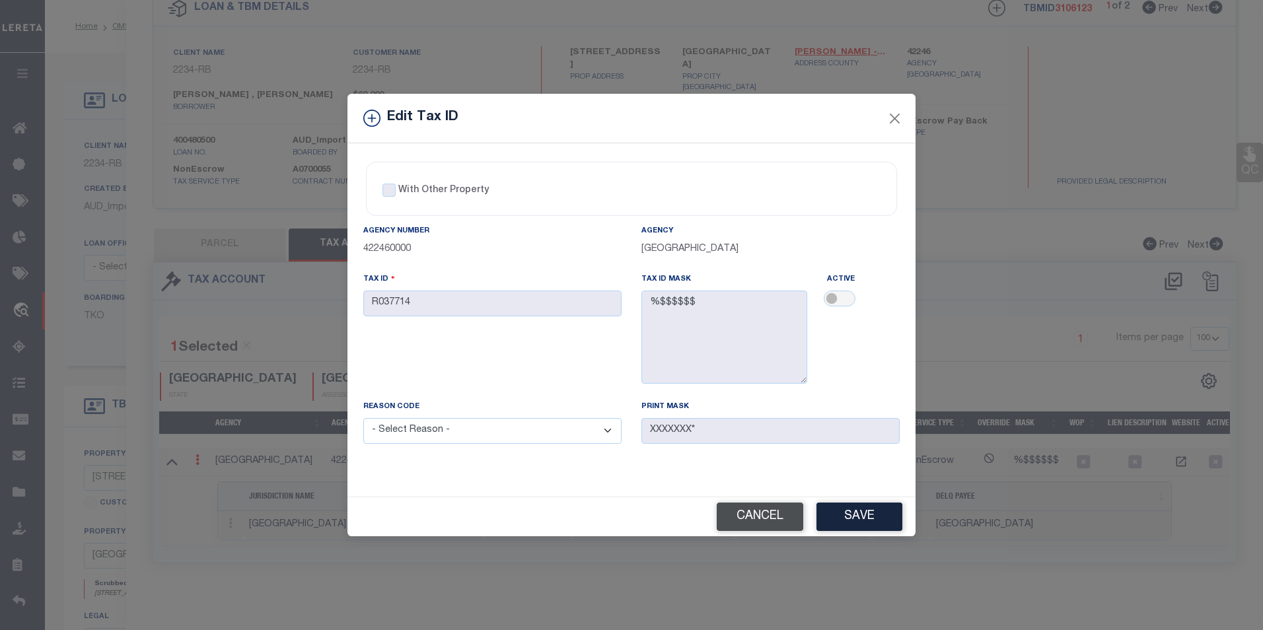
click at [734, 519] on button "Cancel" at bounding box center [760, 517] width 87 height 28
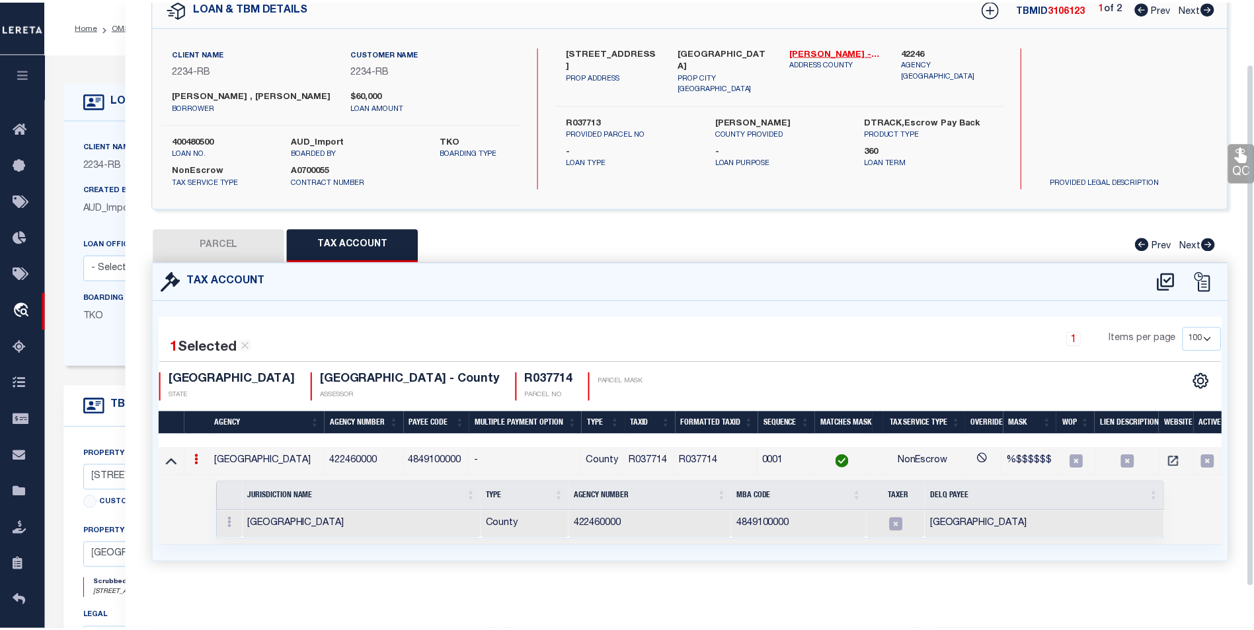
scroll to position [70, 0]
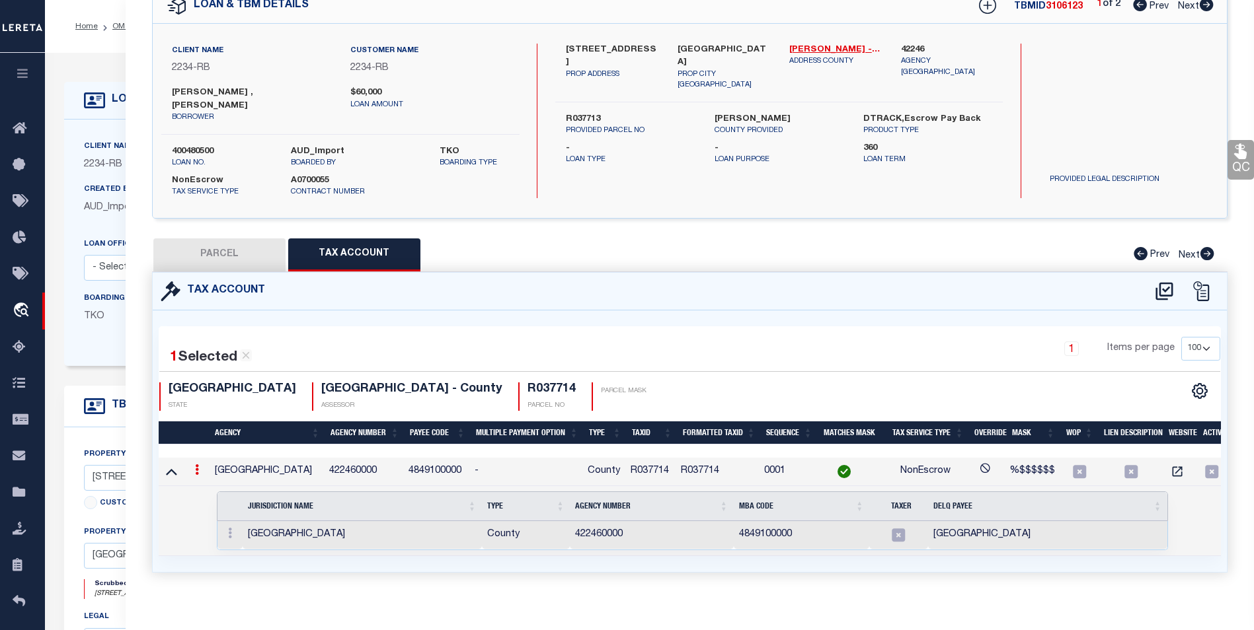
click at [353, 458] on td "422460000" at bounding box center [363, 472] width 79 height 28
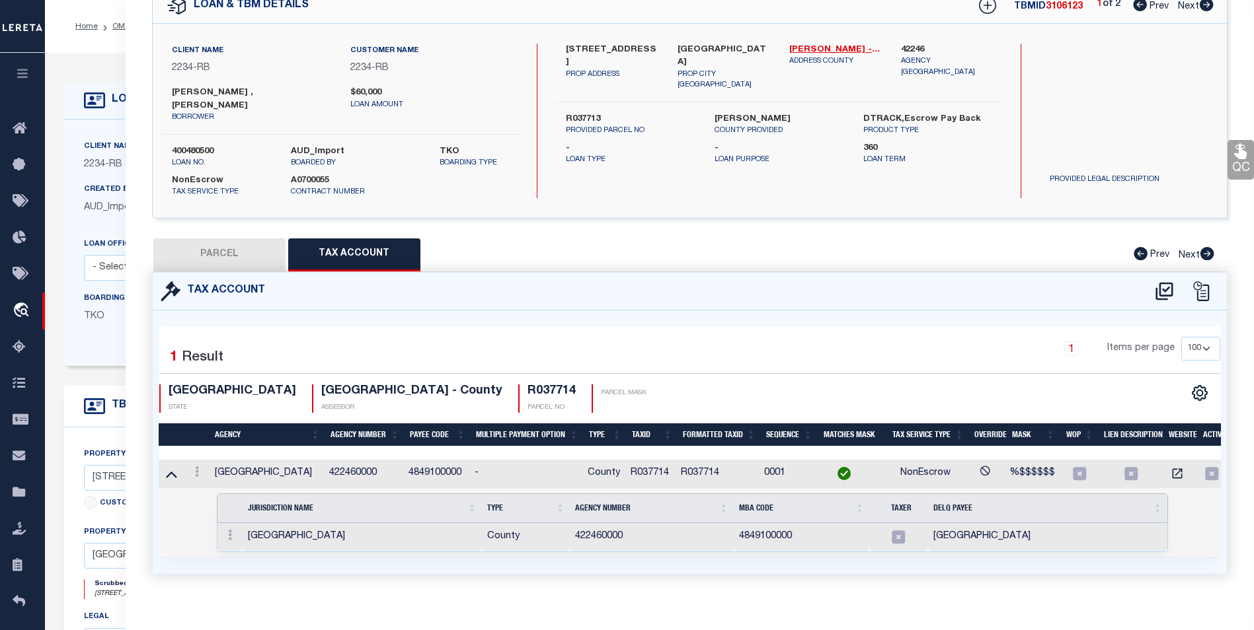
click at [353, 460] on td "422460000" at bounding box center [363, 474] width 79 height 28
copy td "422460000"
click at [644, 469] on span "R037714" at bounding box center [649, 473] width 38 height 9
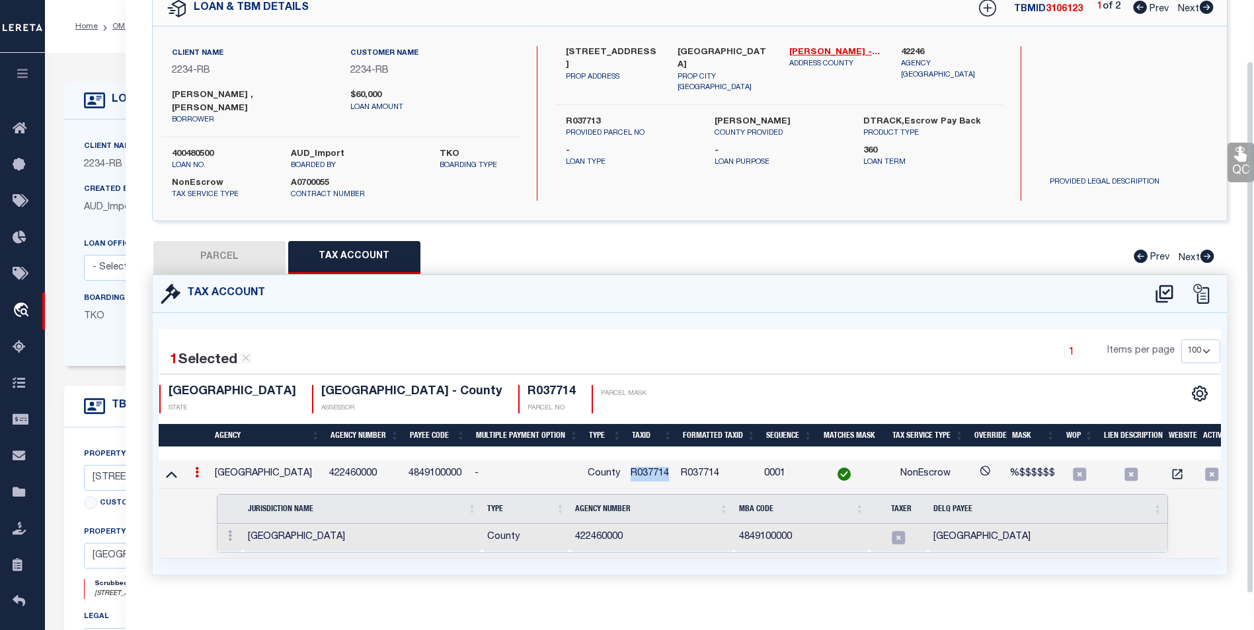
click at [644, 469] on span "R037714" at bounding box center [649, 473] width 38 height 9
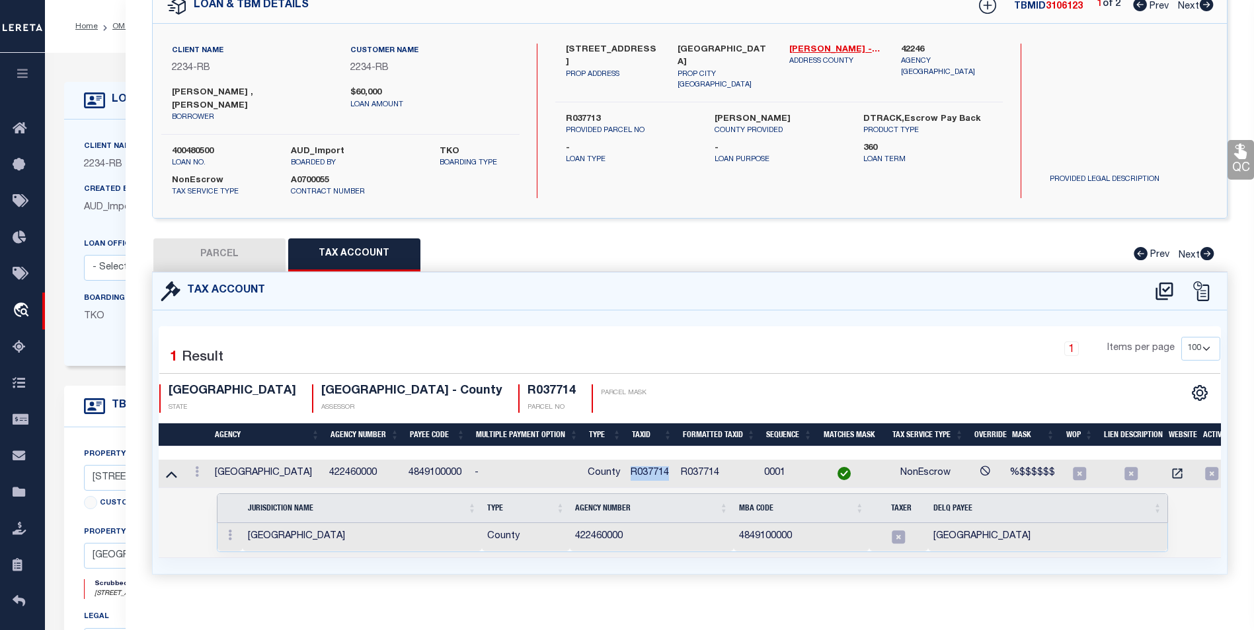
copy span "R037714"
click at [350, 460] on td "422460000" at bounding box center [363, 474] width 79 height 28
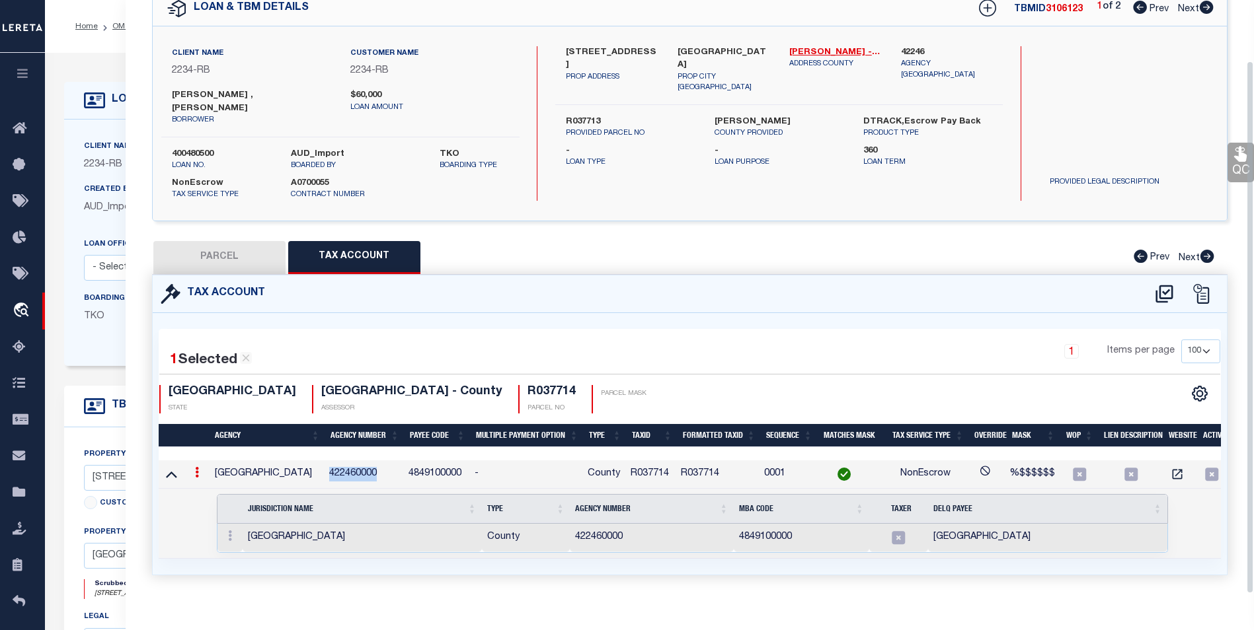
click at [350, 461] on td "422460000" at bounding box center [363, 475] width 79 height 28
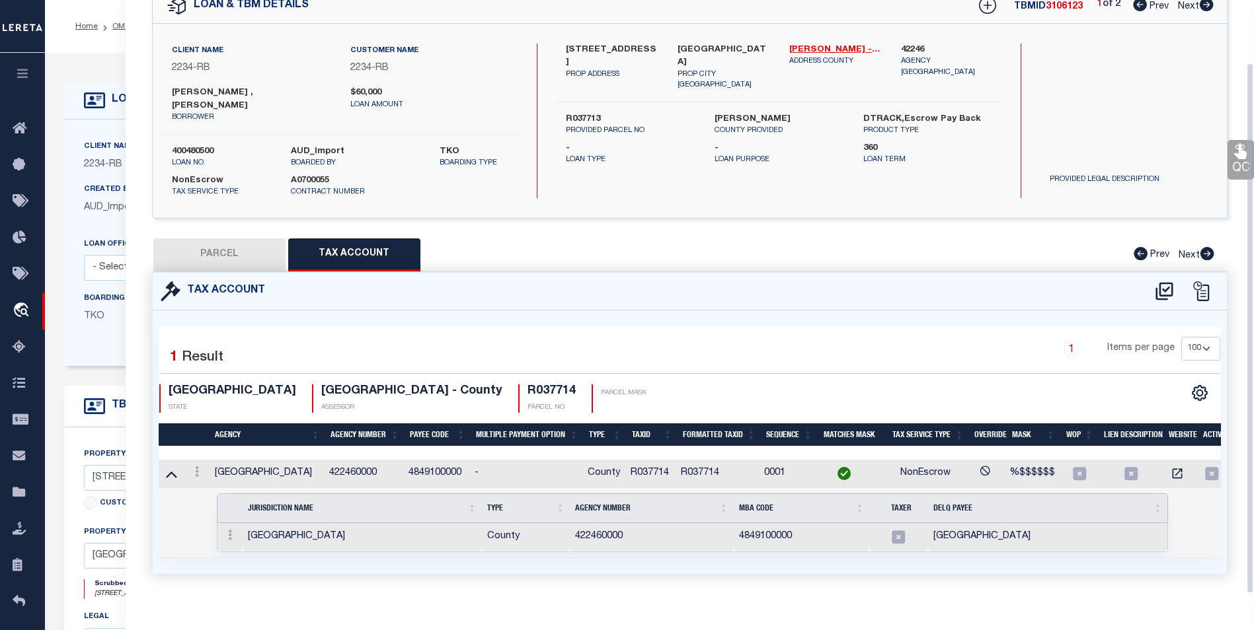
click at [736, 599] on div "Parcel Data QC QC QC - Select Status -" at bounding box center [690, 315] width 1128 height 630
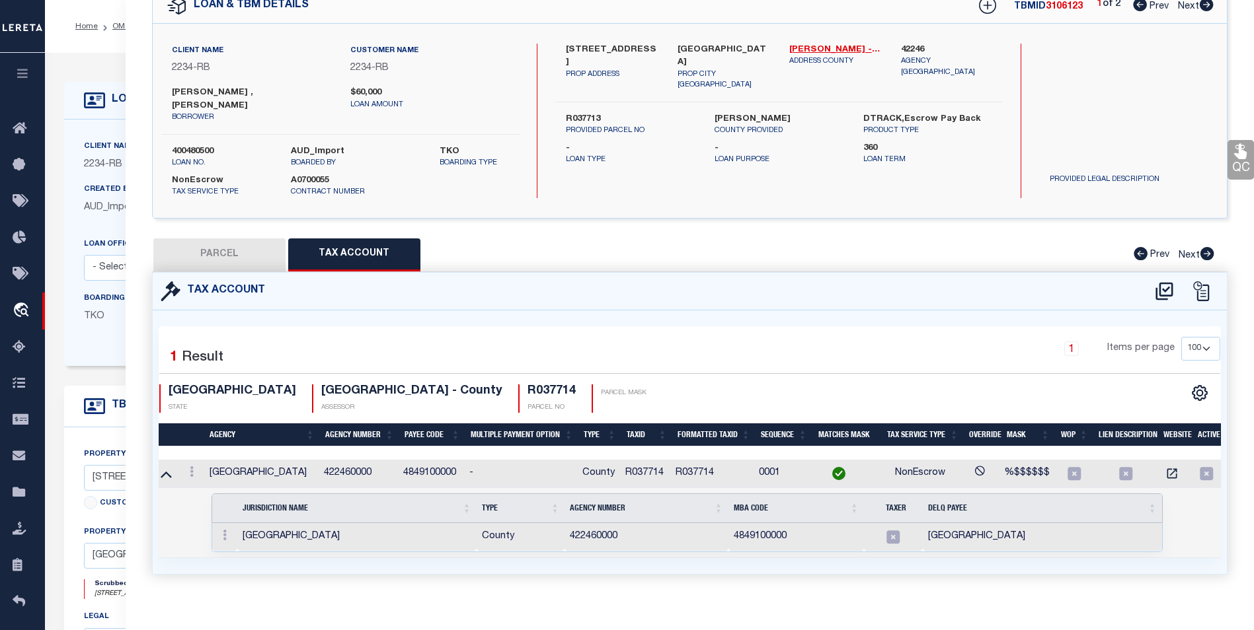
scroll to position [0, 0]
click at [250, 252] on button "PARCEL" at bounding box center [219, 255] width 132 height 33
select select "AS"
checkbox input "false"
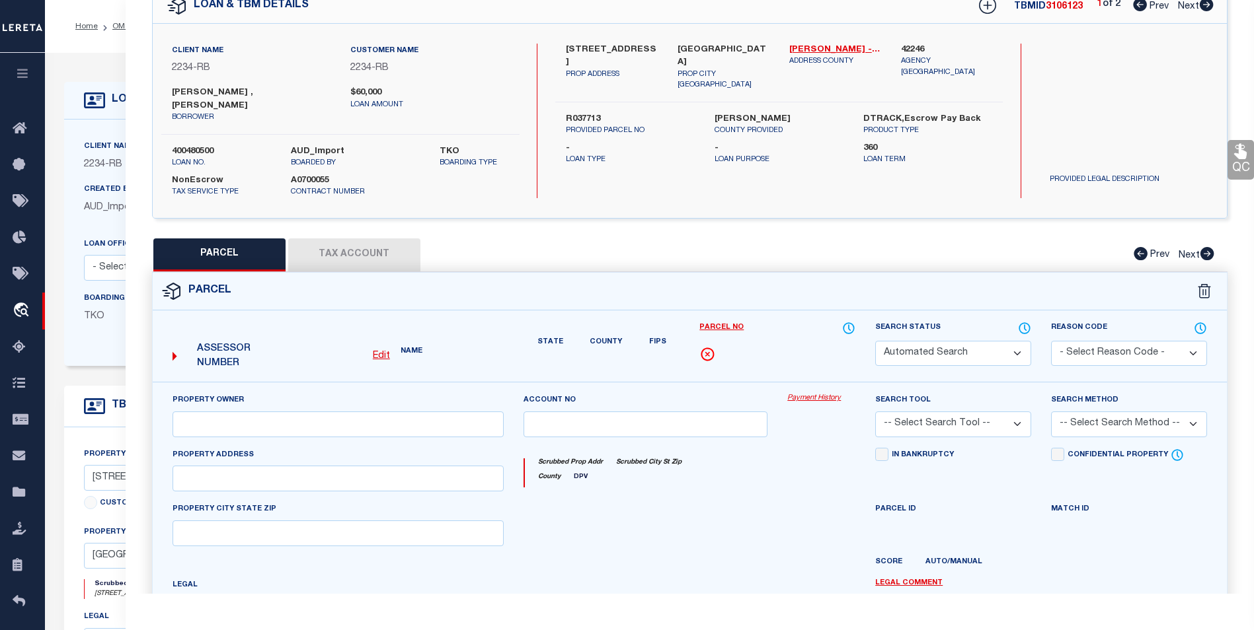
select select "CP"
type input "[PERSON_NAME] & [PERSON_NAME]"
type input "R-17-W343-200C-0014-0009"
type input "[STREET_ADDRESS]"
type input "[GEOGRAPHIC_DATA]"
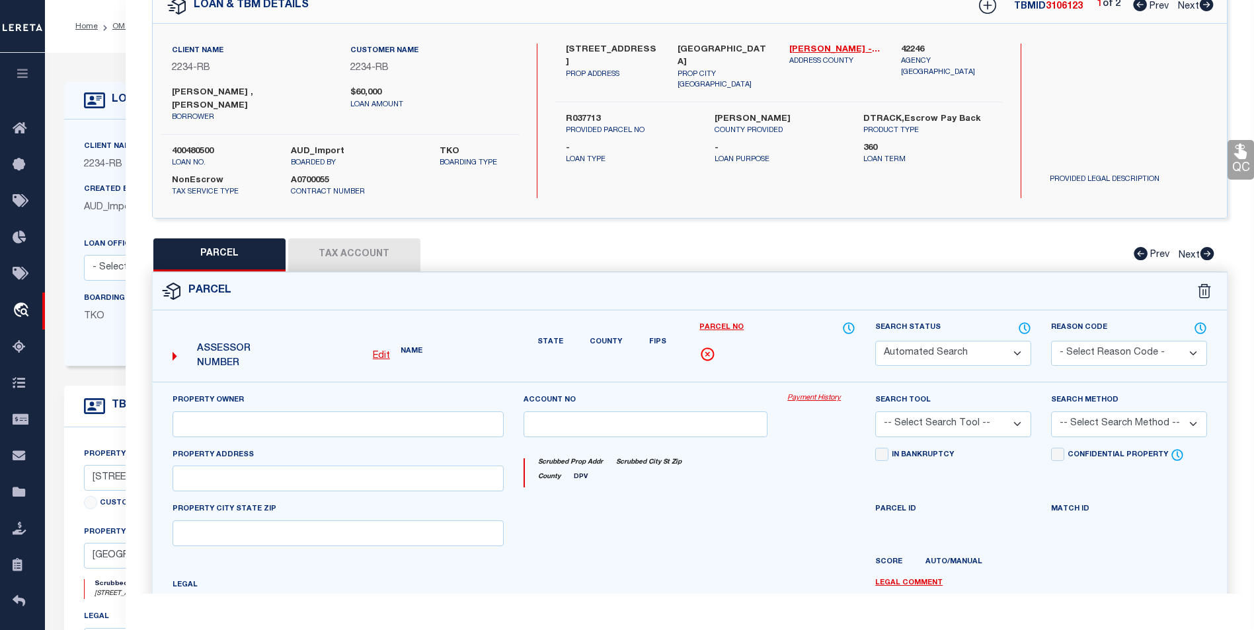
type textarea "[STREET_ADDRESS]"
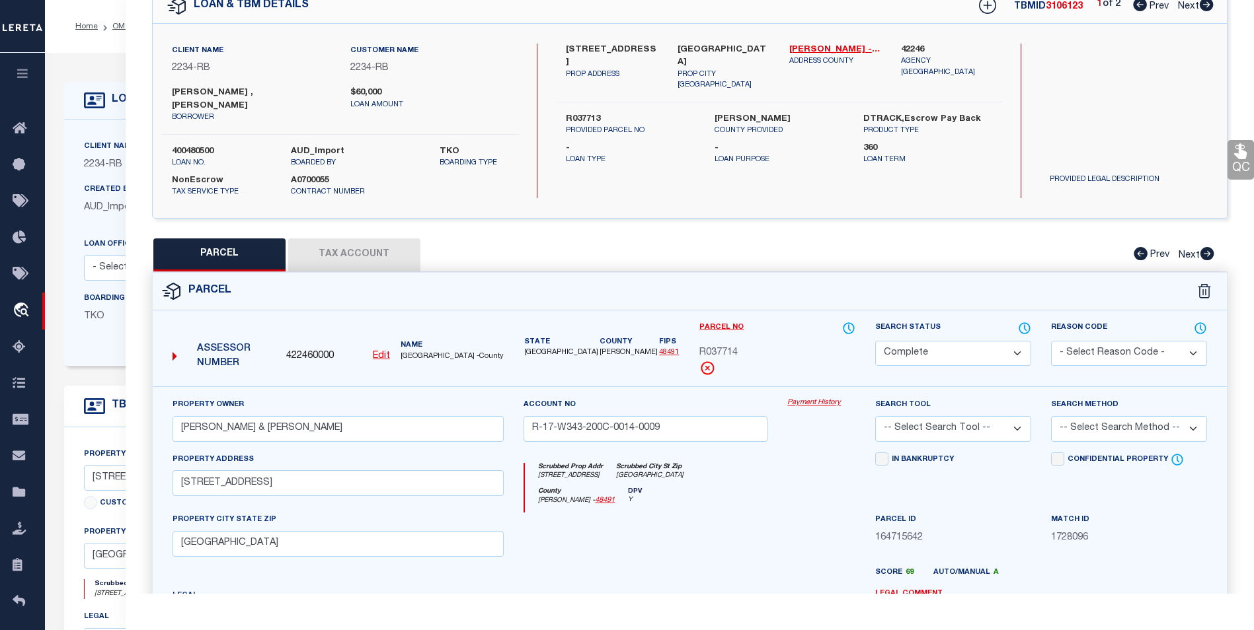
click at [174, 351] on icon at bounding box center [174, 357] width 5 height 12
click at [173, 352] on icon at bounding box center [174, 356] width 5 height 9
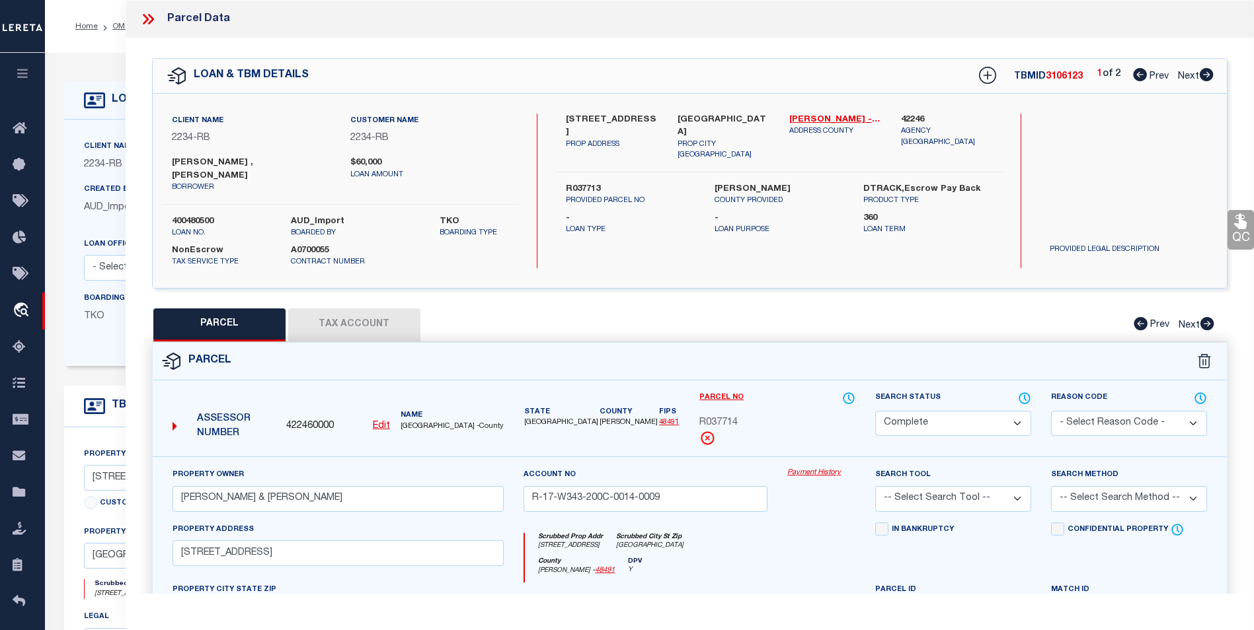
click at [659, 419] on link "48491" at bounding box center [669, 422] width 20 height 7
click at [155, 20] on icon at bounding box center [147, 19] width 17 height 17
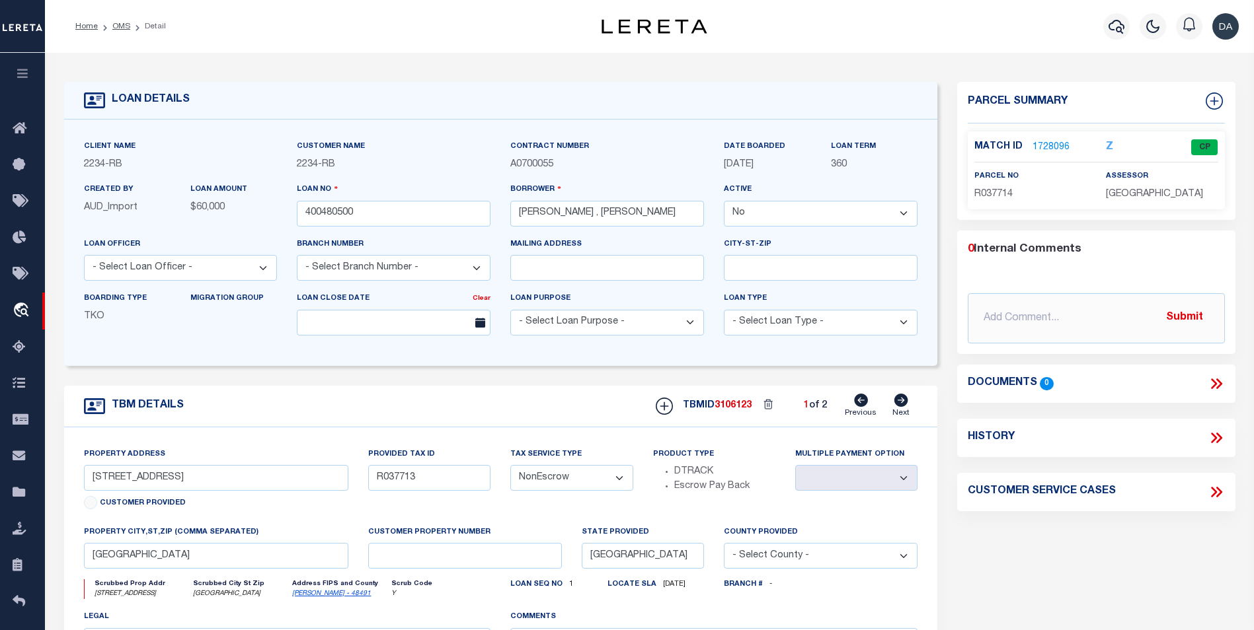
click at [1048, 145] on link "1728096" at bounding box center [1050, 148] width 37 height 14
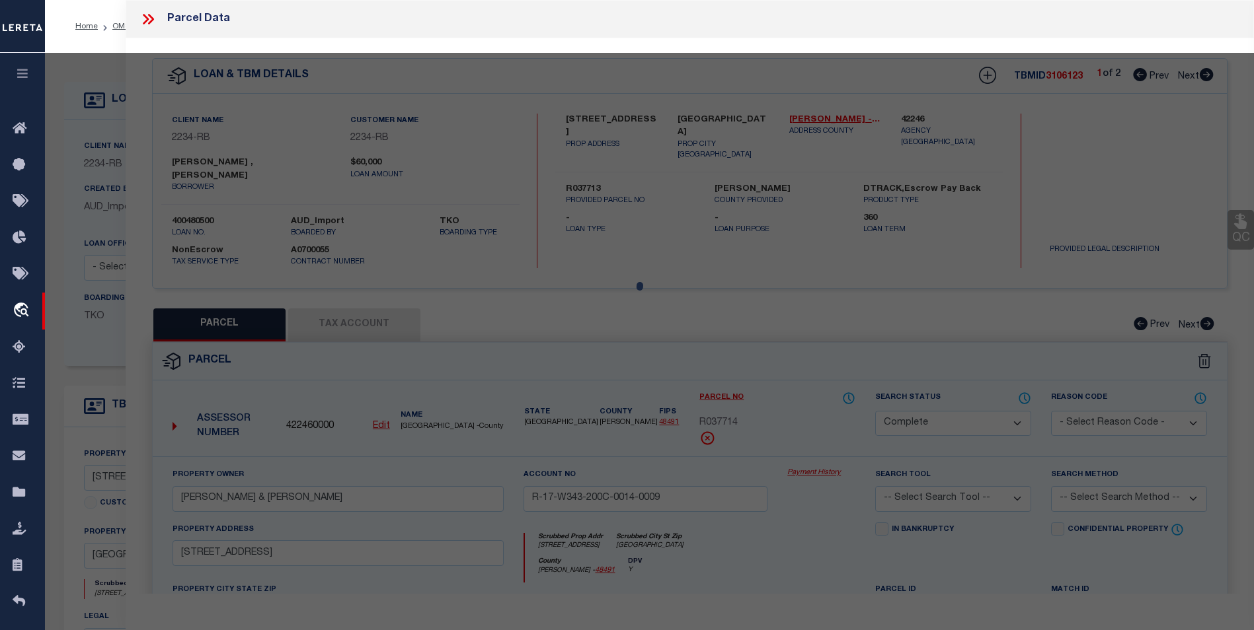
select select "AS"
checkbox input "false"
select select "CP"
type input "[PERSON_NAME] & [PERSON_NAME]"
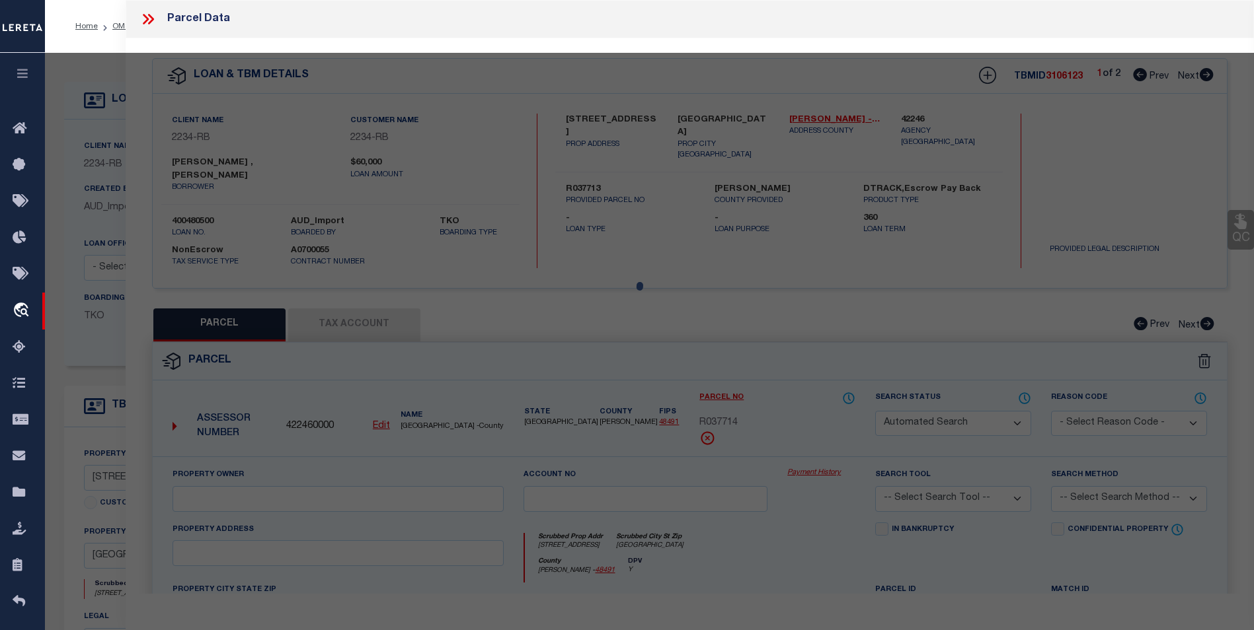
type input "R-17-W343-200C-0014-0009"
type input "[STREET_ADDRESS]"
type input "[GEOGRAPHIC_DATA]"
type textarea "[STREET_ADDRESS]"
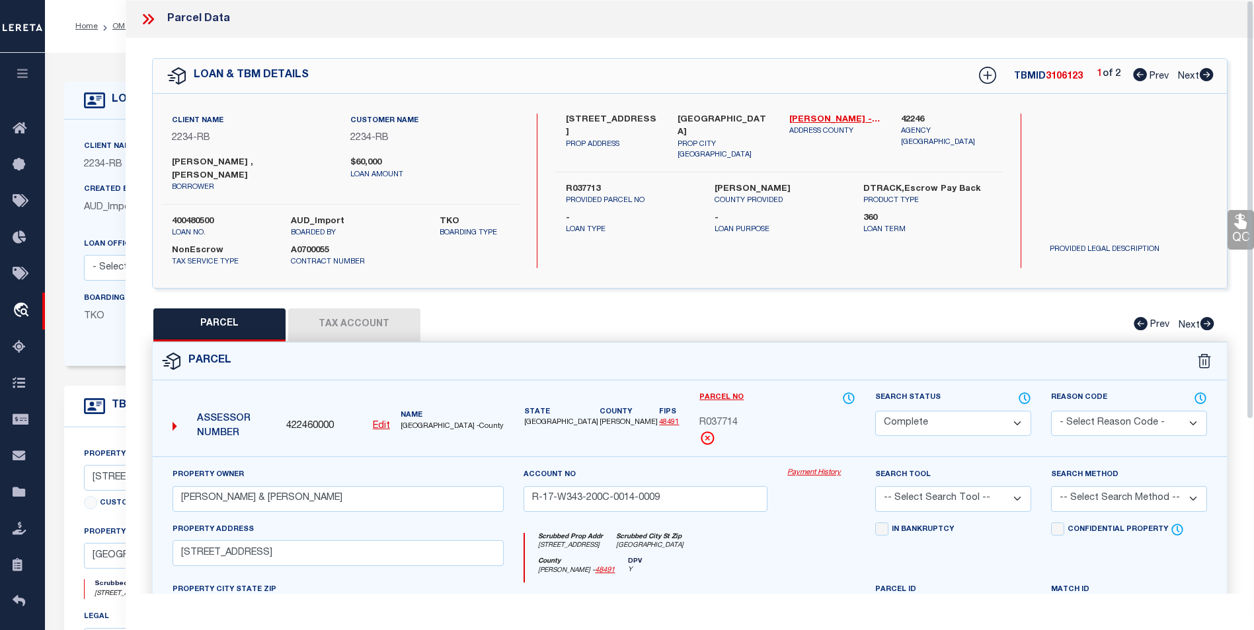
click at [783, 309] on div "PARCEL Tax Account Prev Next" at bounding box center [689, 325] width 1075 height 33
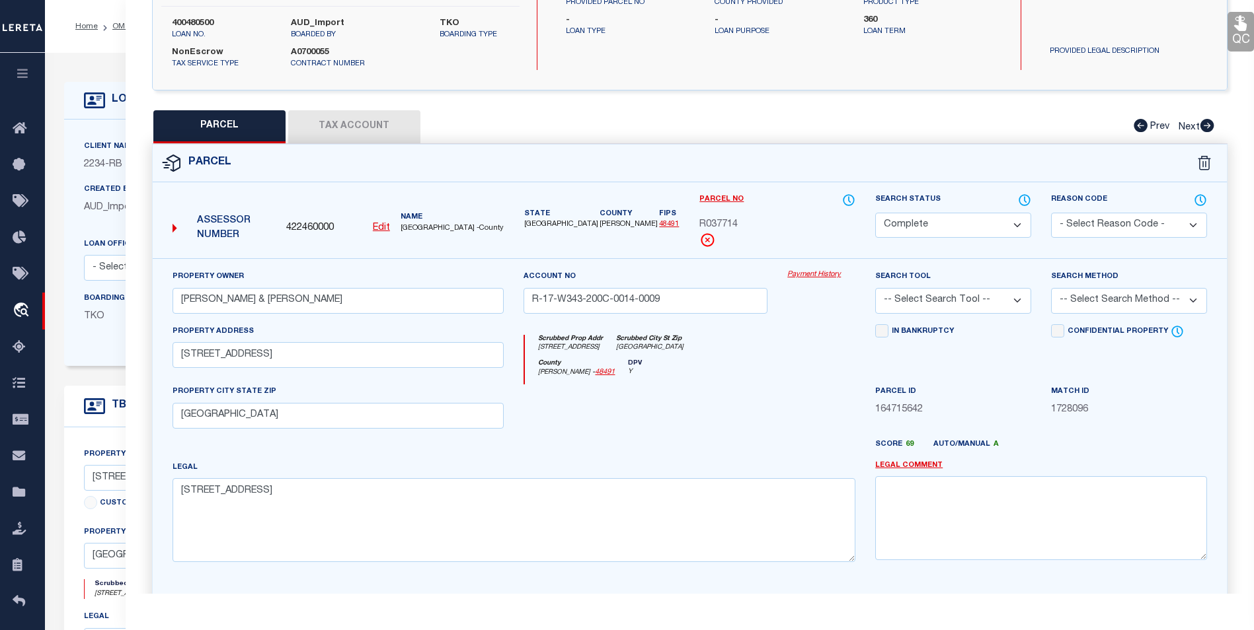
click at [382, 115] on button "Tax Account" at bounding box center [354, 126] width 132 height 33
select select "100"
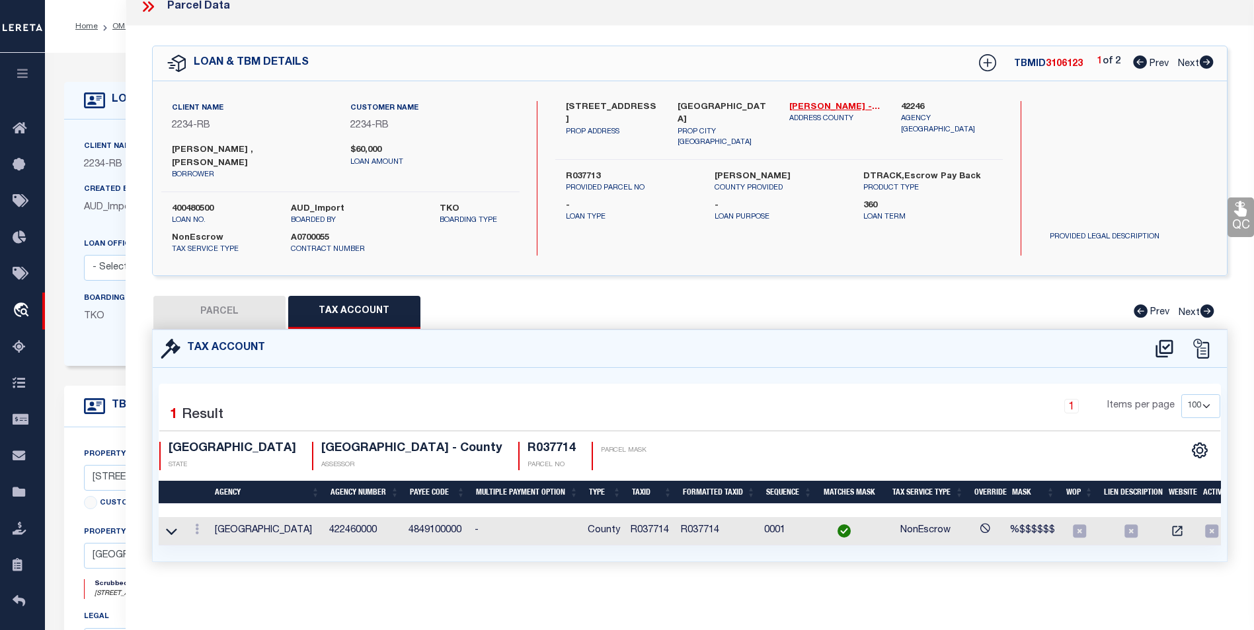
scroll to position [0, 0]
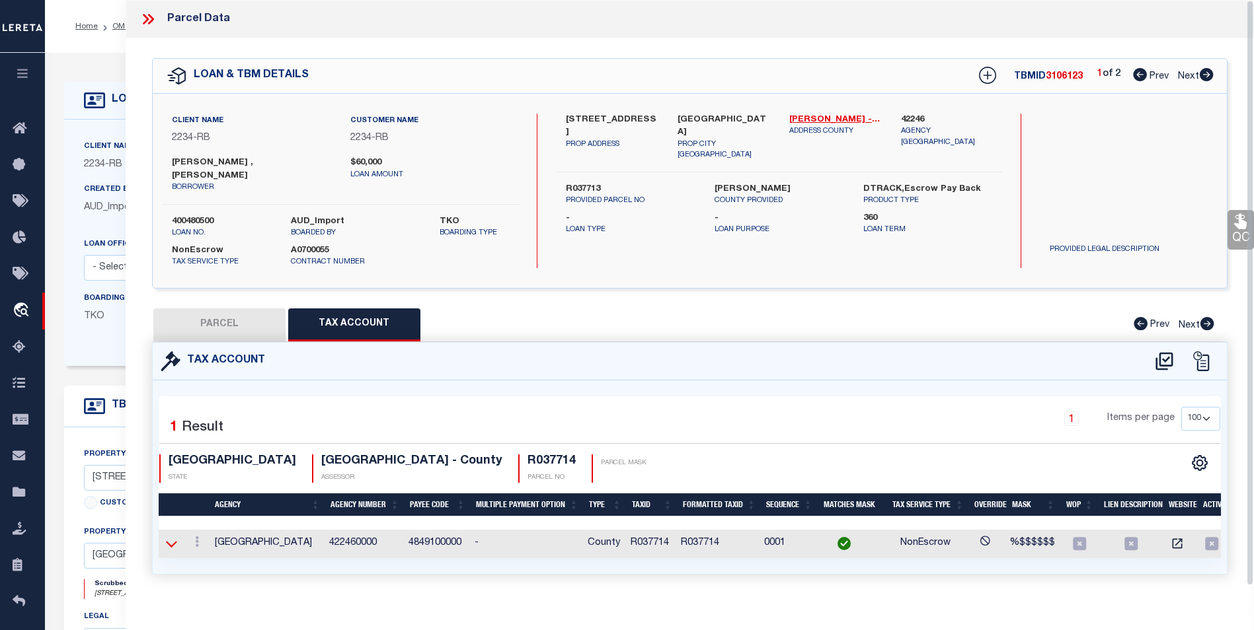
click at [173, 537] on icon at bounding box center [171, 544] width 11 height 14
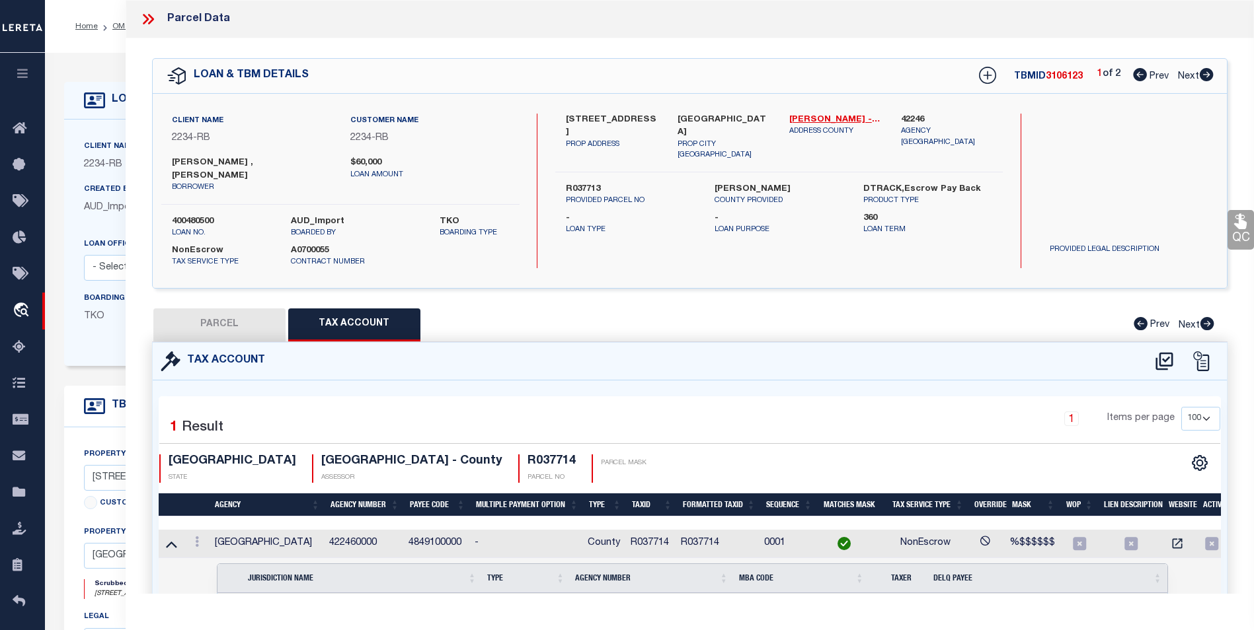
click at [247, 315] on button "PARCEL" at bounding box center [219, 325] width 132 height 33
select select "AS"
checkbox input "false"
select select "CP"
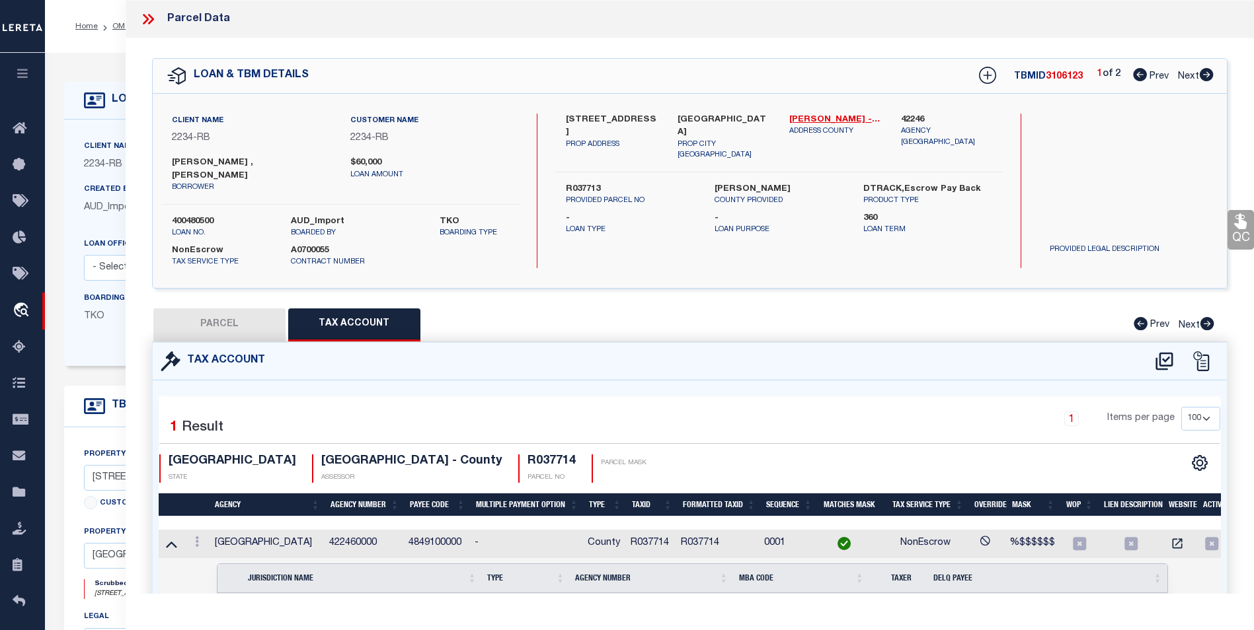
type input "[PERSON_NAME] & [PERSON_NAME]"
type input "R-17-W343-200C-0014-0009"
type input "[STREET_ADDRESS]"
type input "[GEOGRAPHIC_DATA]"
type textarea "[STREET_ADDRESS]"
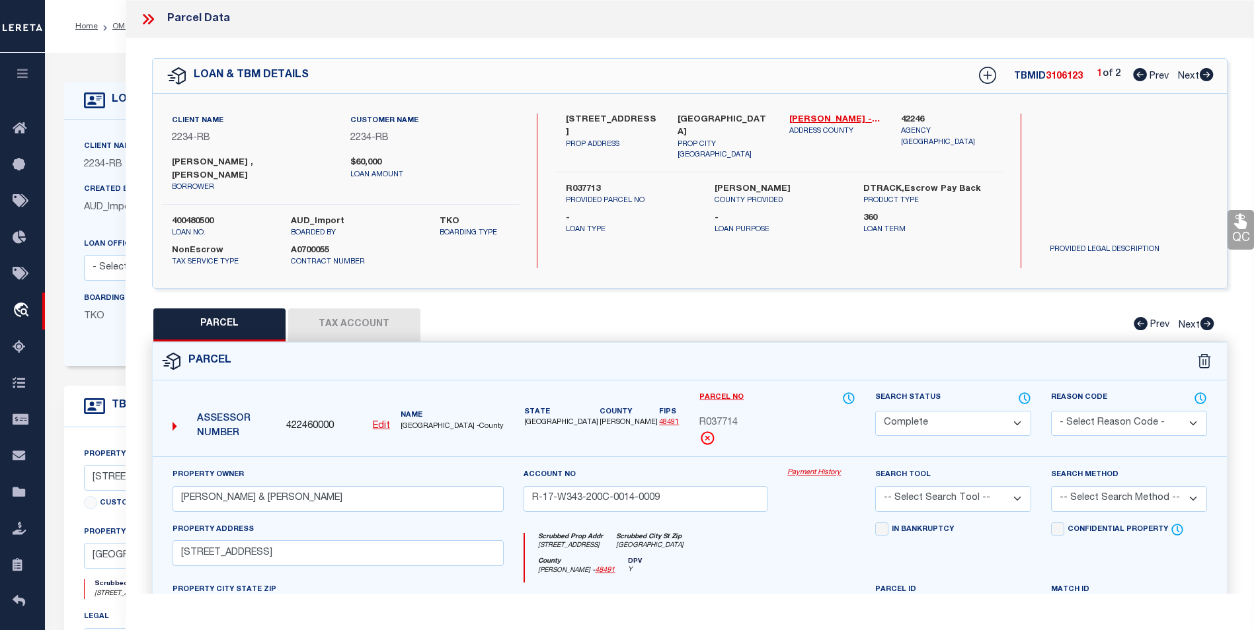
click at [813, 468] on link "Payment History" at bounding box center [821, 473] width 68 height 11
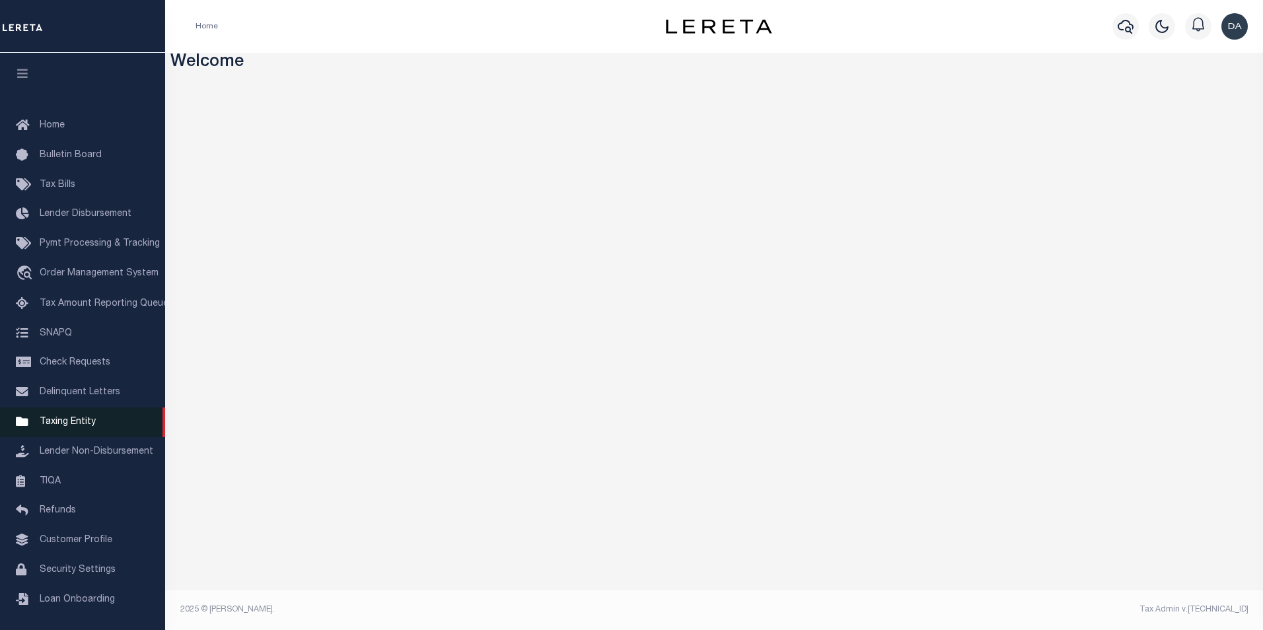
click at [69, 427] on span "Taxing Entity" at bounding box center [68, 422] width 56 height 9
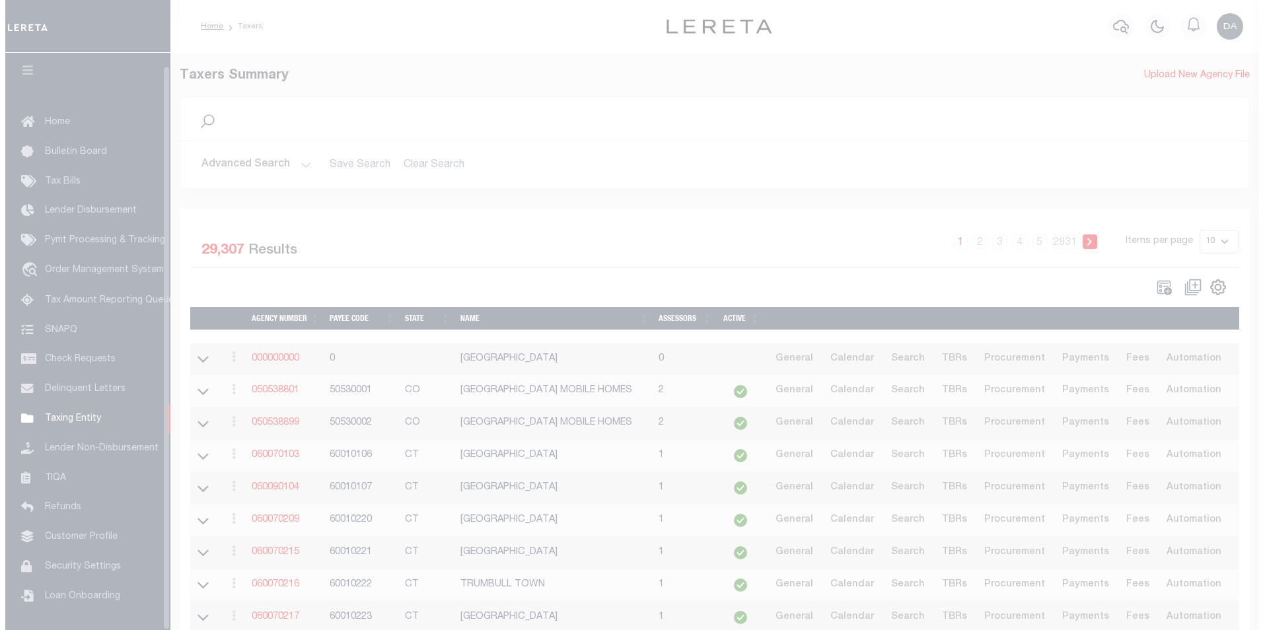
scroll to position [13, 0]
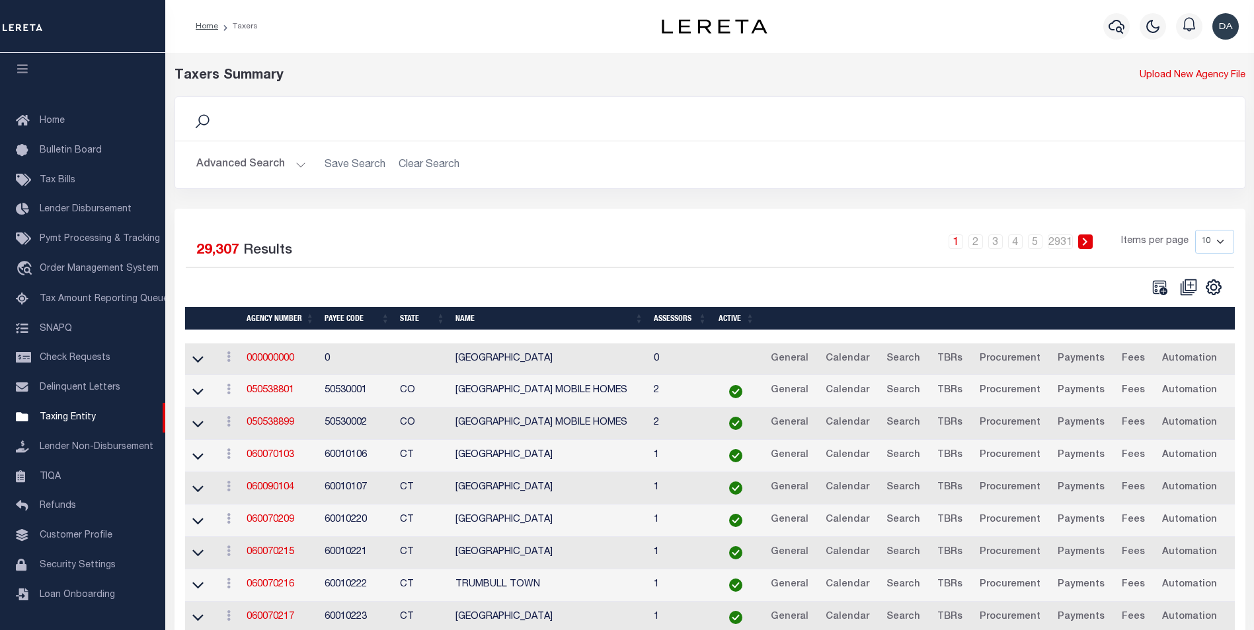
click at [289, 169] on button "Advanced Search" at bounding box center [251, 165] width 110 height 26
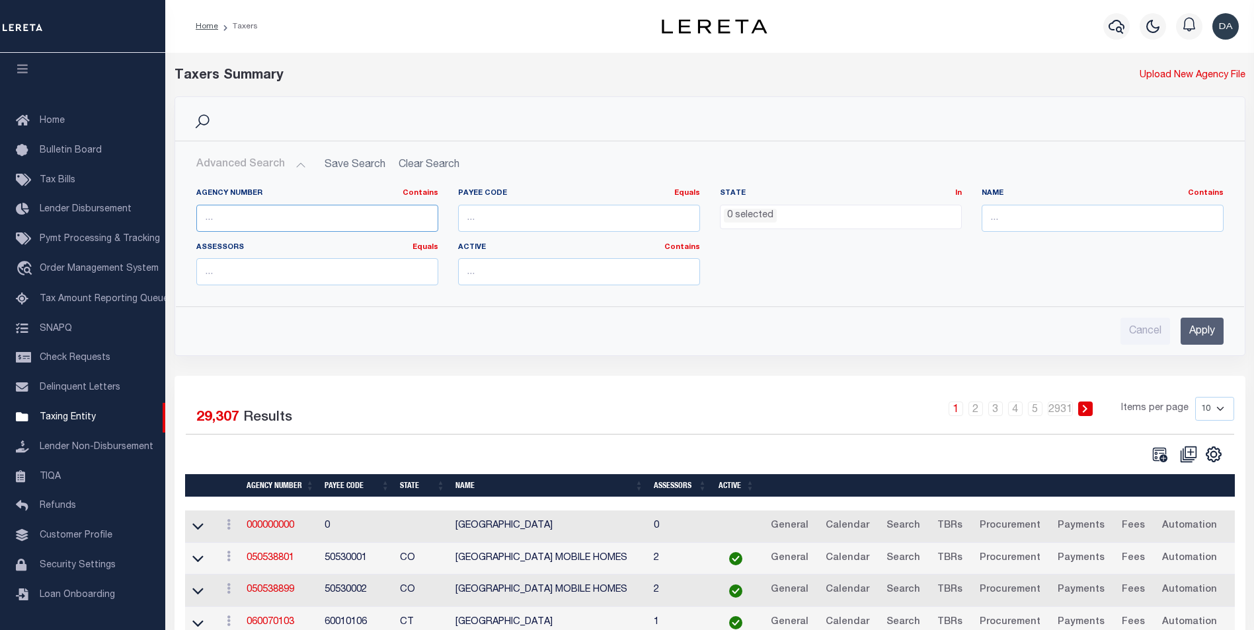
click at [323, 219] on input "text" at bounding box center [317, 218] width 242 height 27
paste input "2193583"
type input "2193583"
click at [1184, 329] on input "Apply" at bounding box center [1201, 331] width 43 height 27
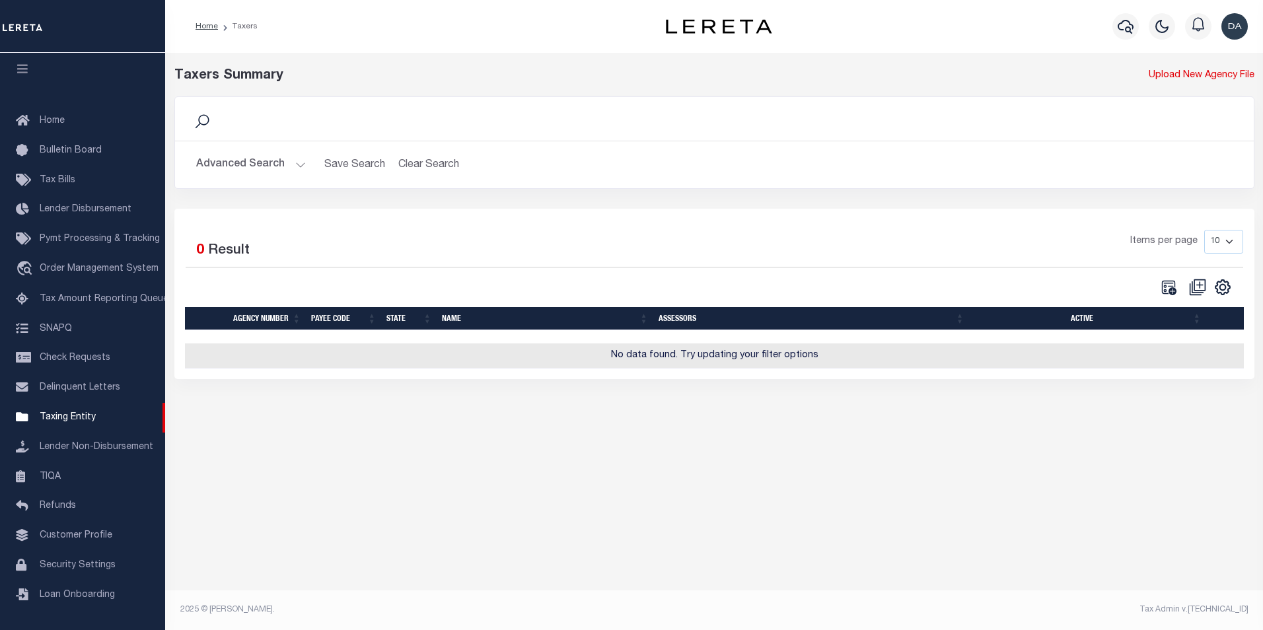
click at [255, 162] on button "Advanced Search" at bounding box center [251, 165] width 110 height 26
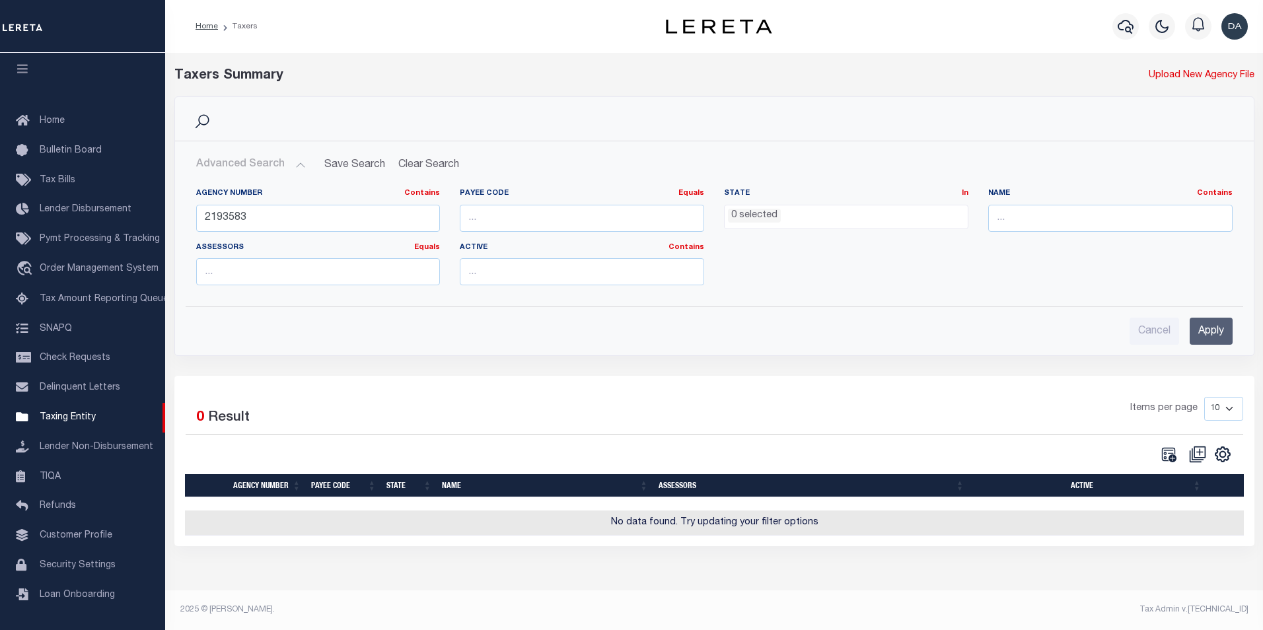
click at [255, 162] on button "Advanced Search" at bounding box center [251, 165] width 110 height 26
click at [241, 218] on input "2193583" at bounding box center [318, 218] width 244 height 27
paste input "422460000"
type input "422460000"
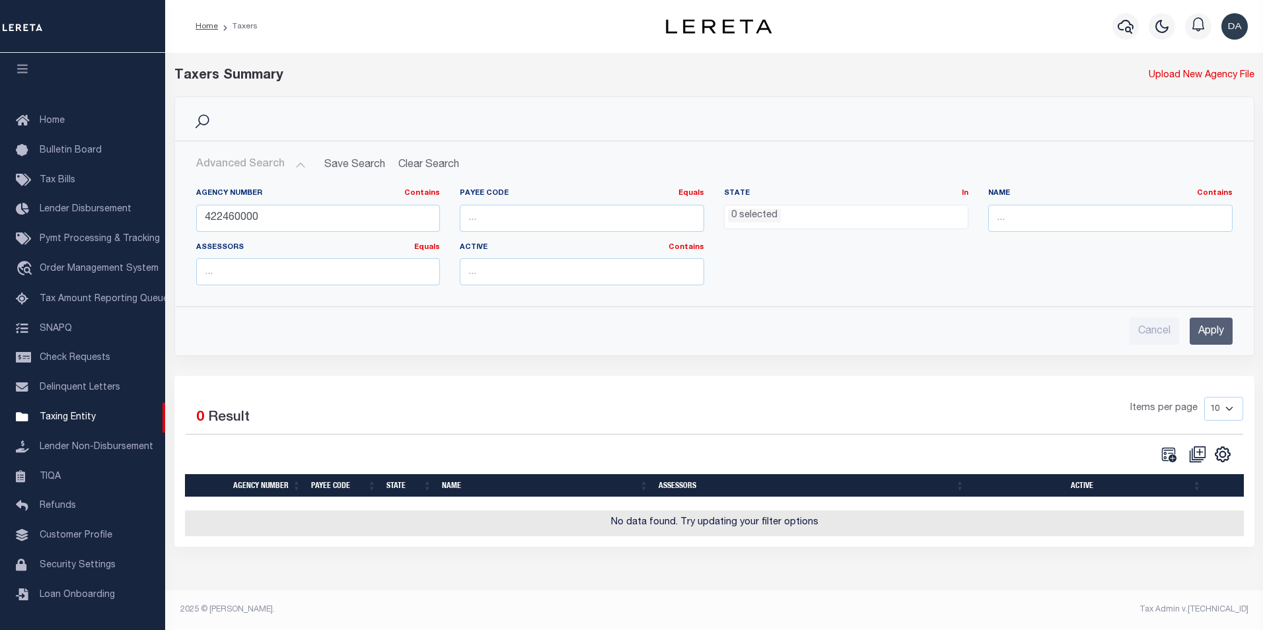
click at [1200, 335] on input "Apply" at bounding box center [1211, 331] width 43 height 27
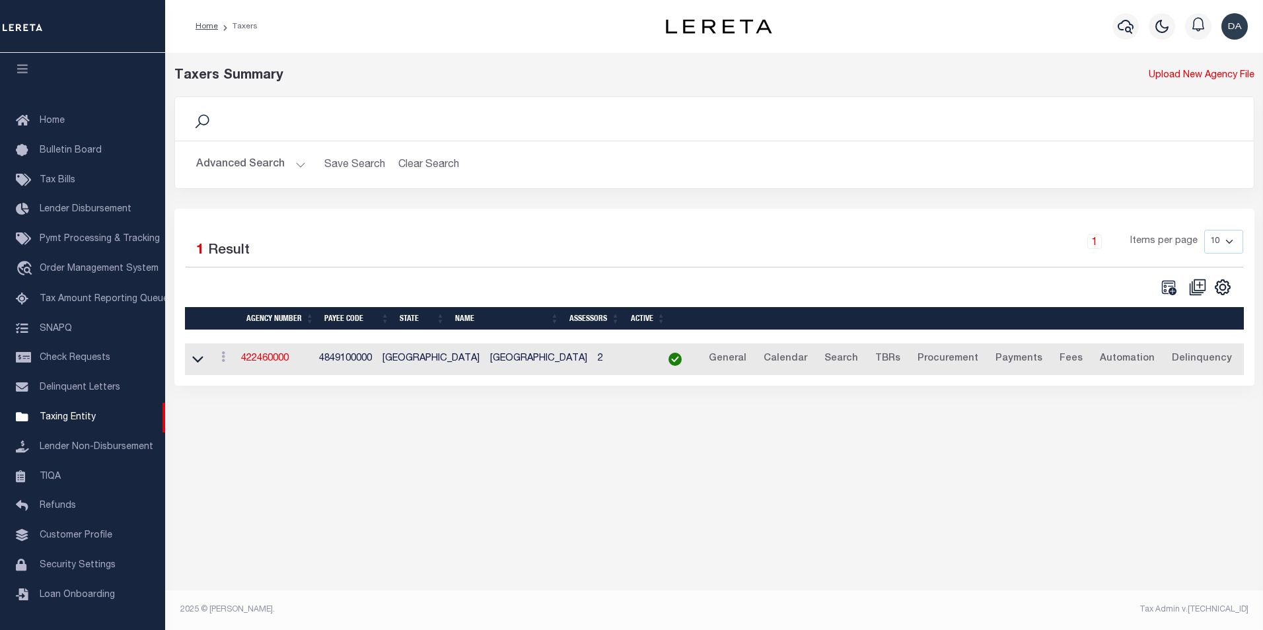
click at [270, 354] on td "422460000" at bounding box center [275, 360] width 78 height 32
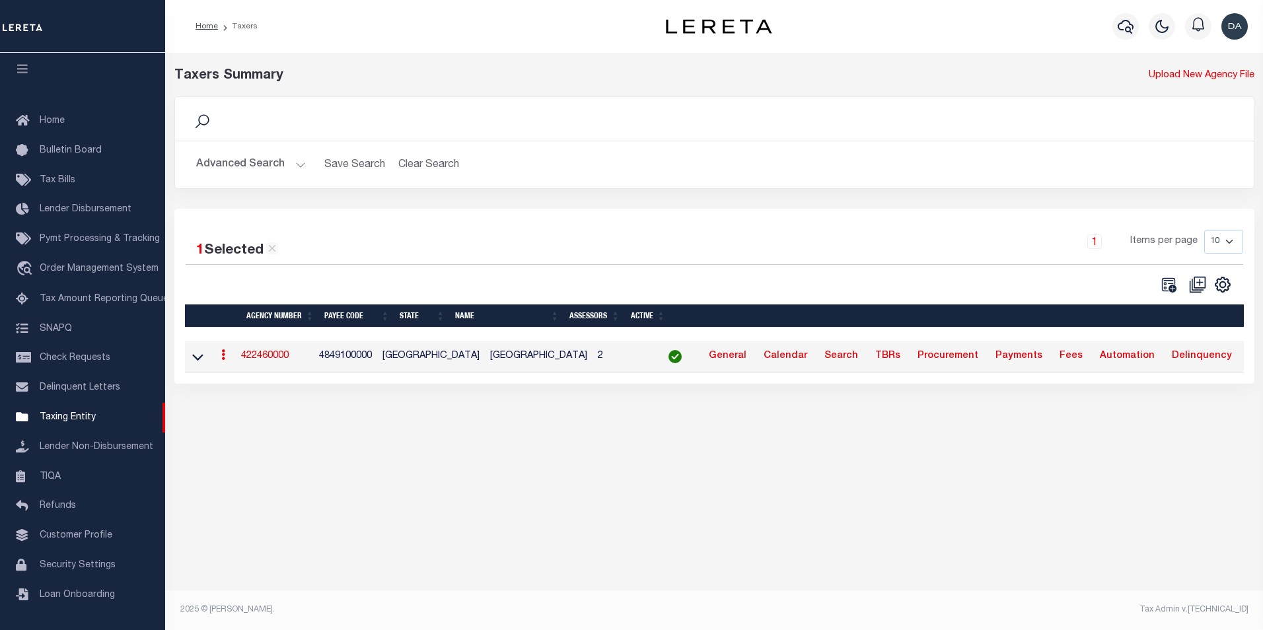
click at [270, 354] on link "422460000" at bounding box center [265, 356] width 48 height 9
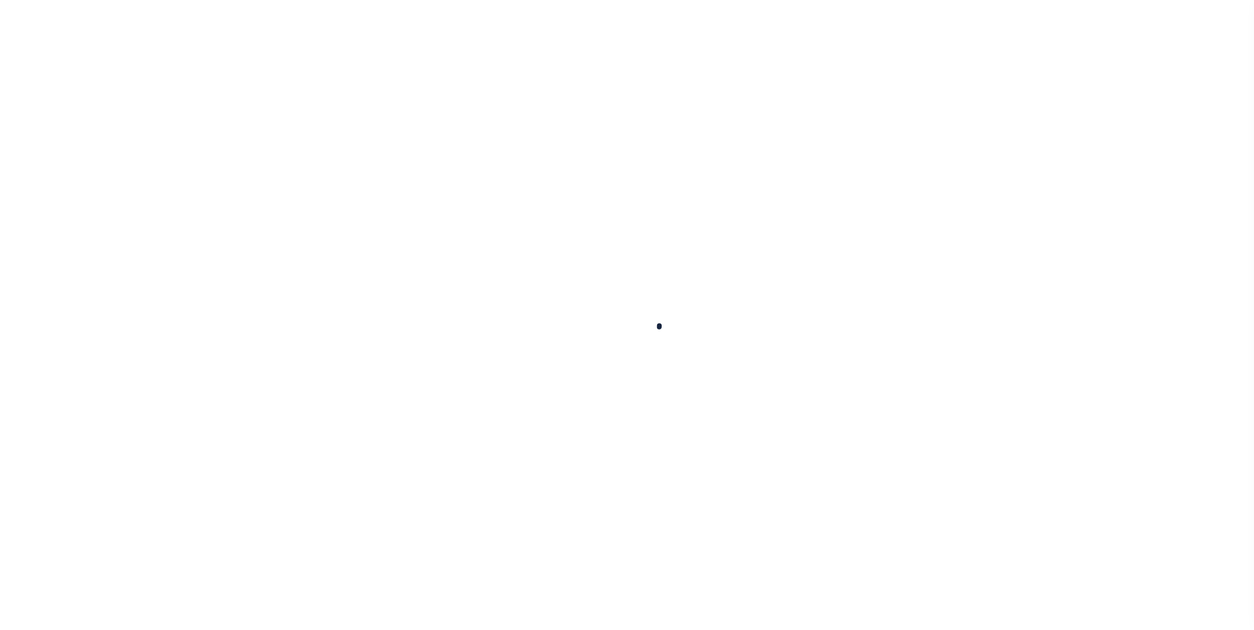
select select
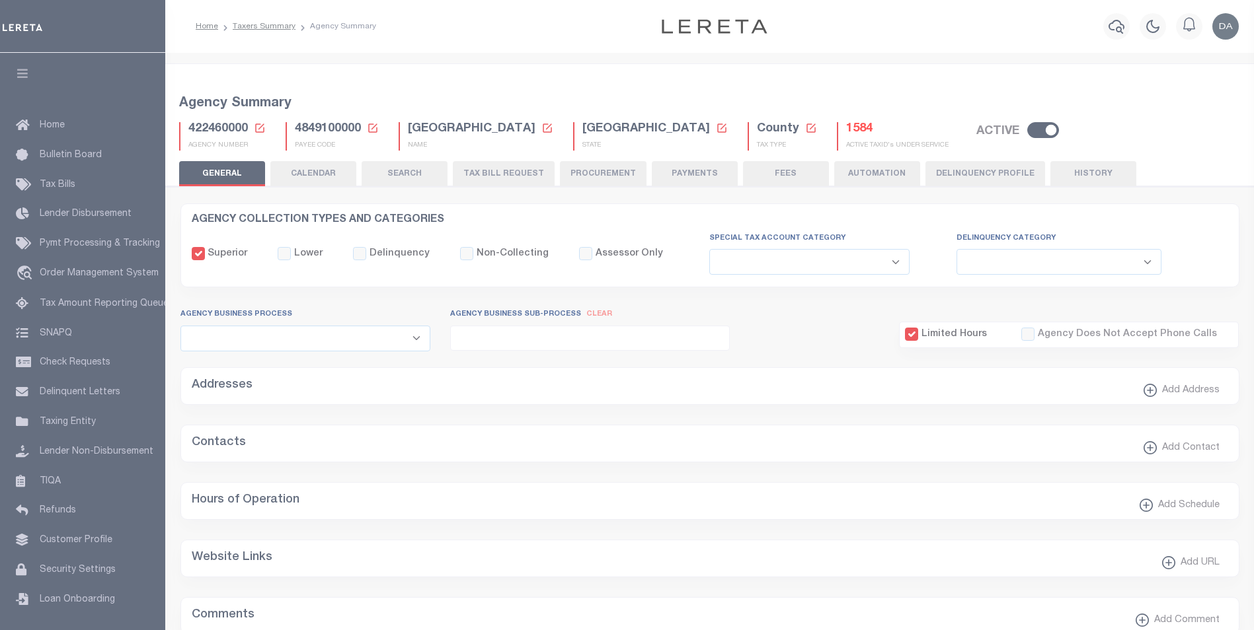
checkbox input "false"
type input "4849100000"
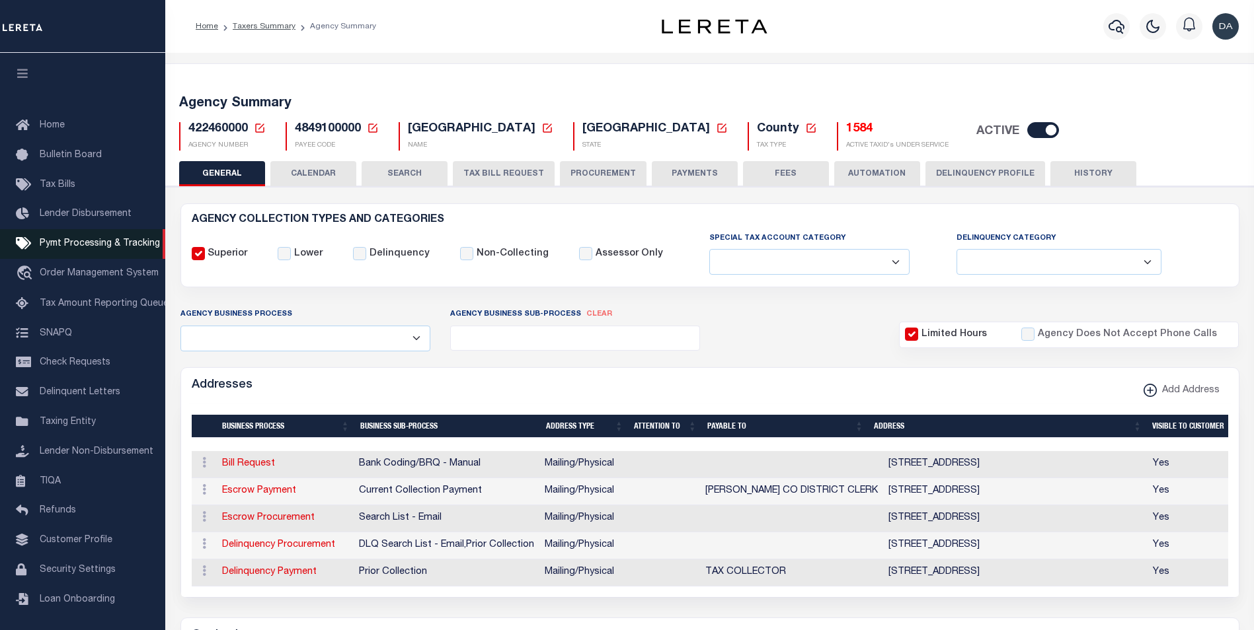
click at [92, 248] on span "Pymt Processing & Tracking" at bounding box center [100, 243] width 120 height 9
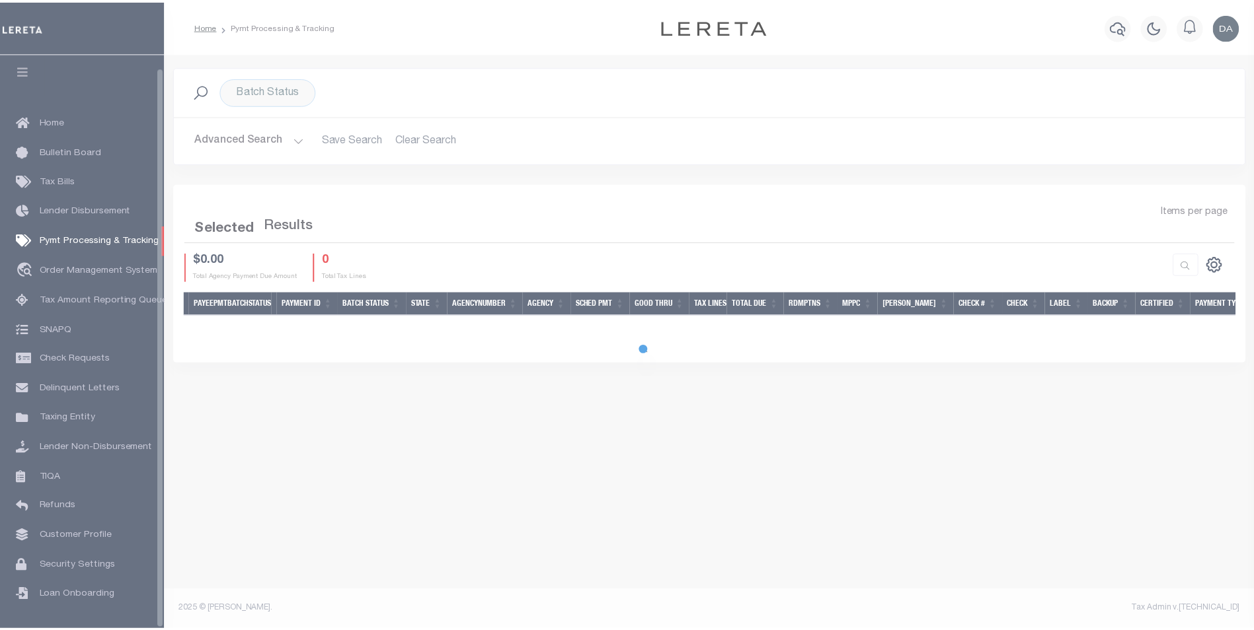
scroll to position [13, 0]
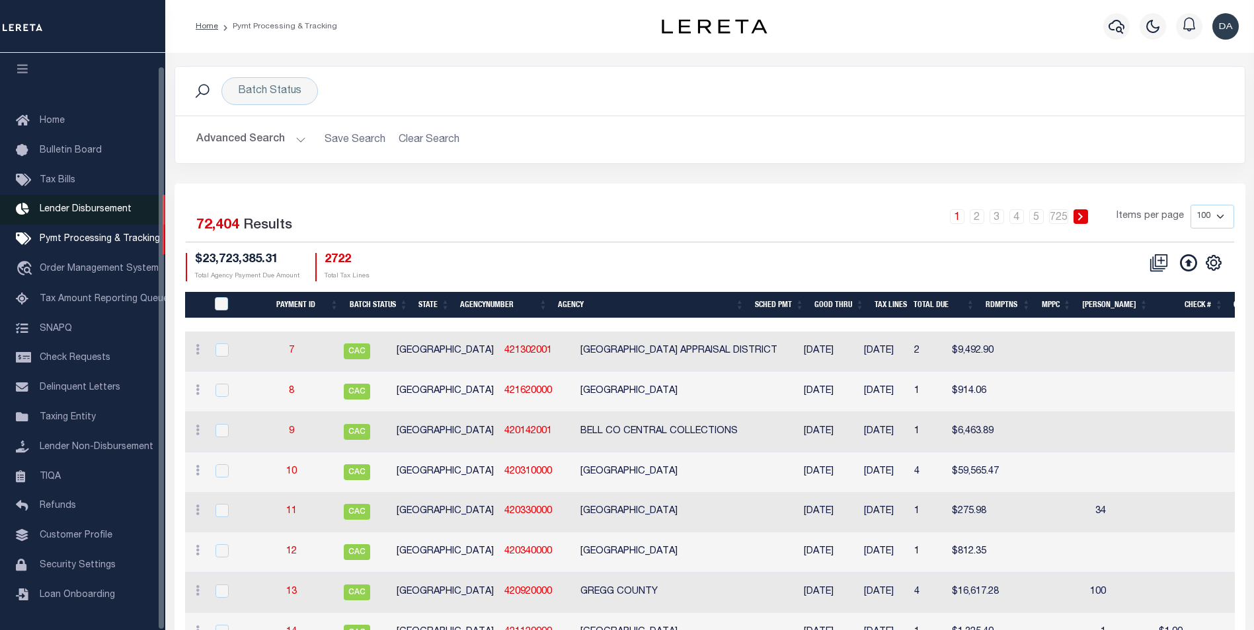
click at [112, 206] on span "Lender Disbursement" at bounding box center [86, 209] width 92 height 9
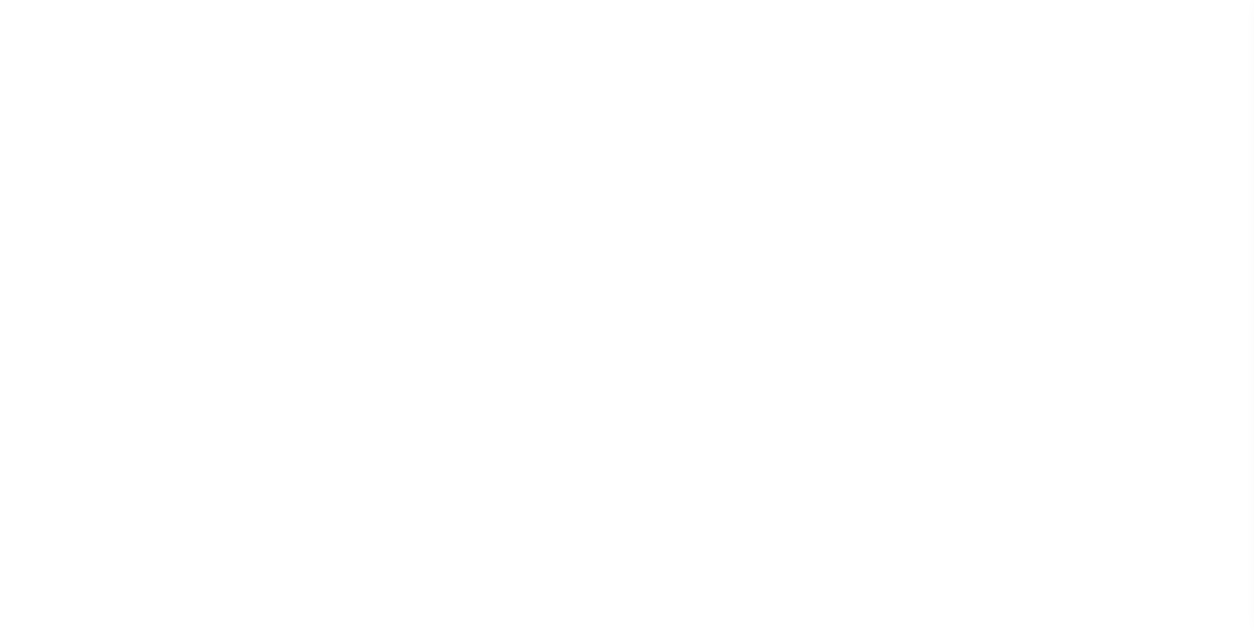
scroll to position [13, 0]
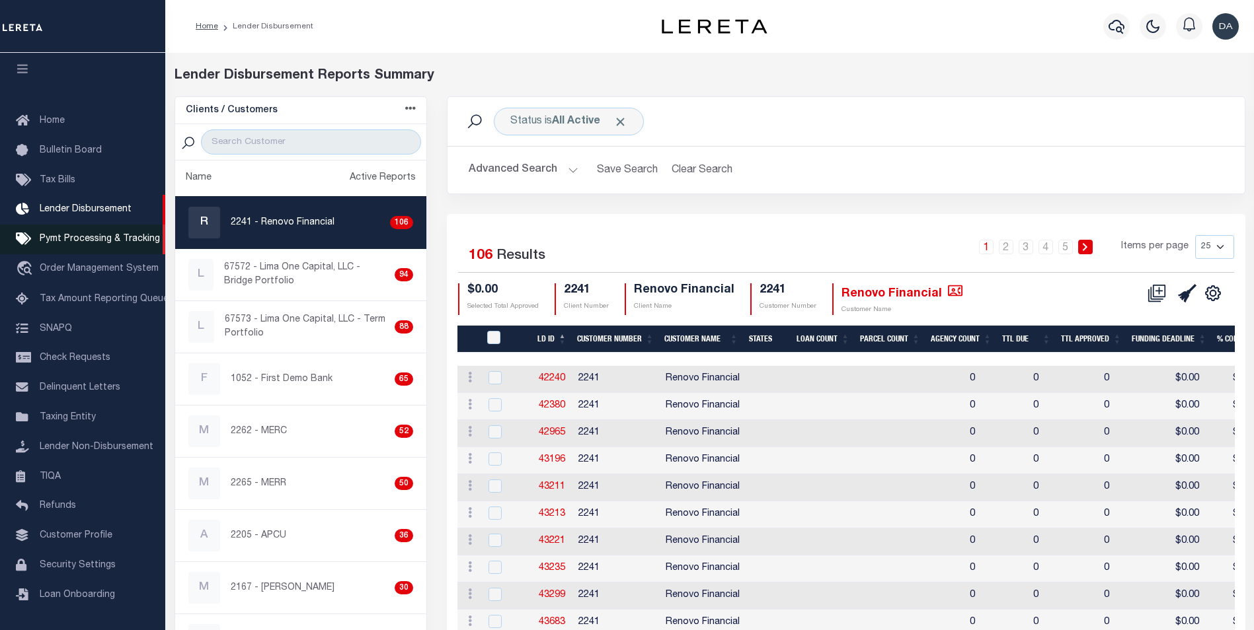
click at [98, 235] on span "Pymt Processing & Tracking" at bounding box center [100, 239] width 120 height 9
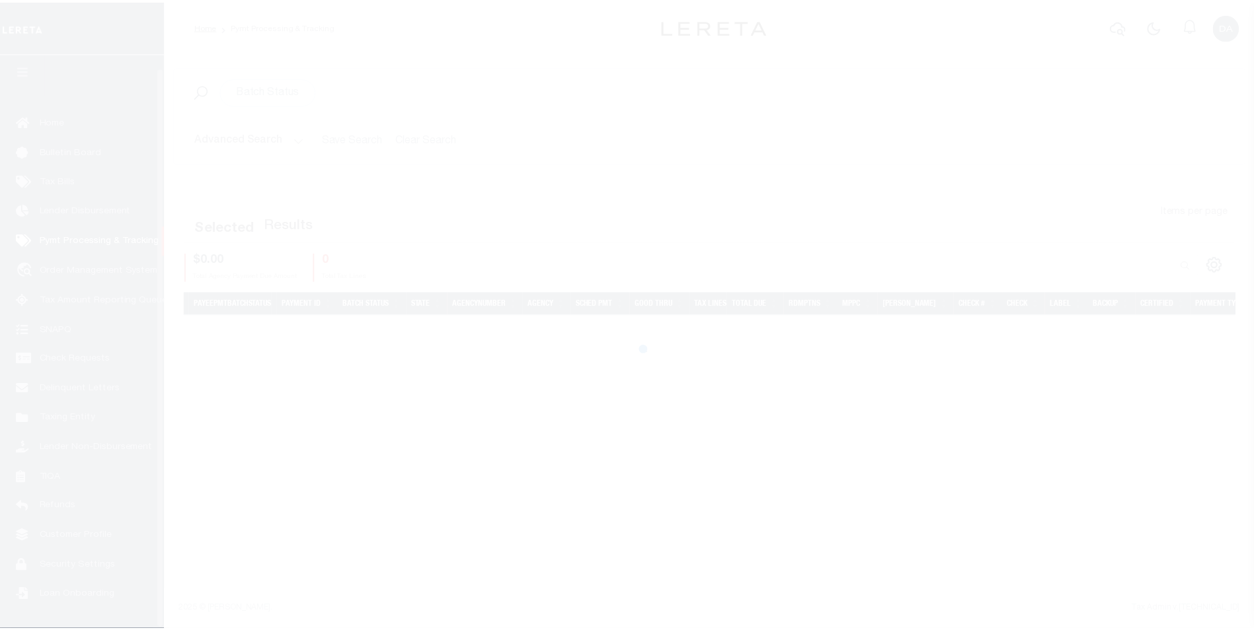
scroll to position [13, 0]
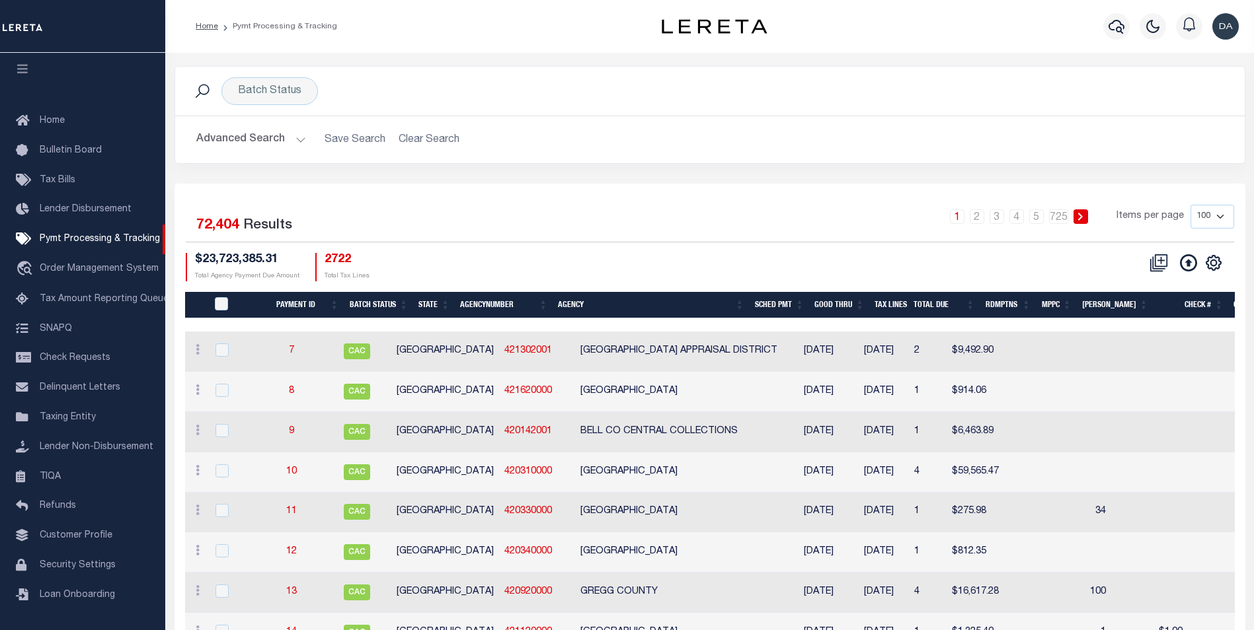
click at [296, 141] on button "Advanced Search" at bounding box center [251, 140] width 110 height 26
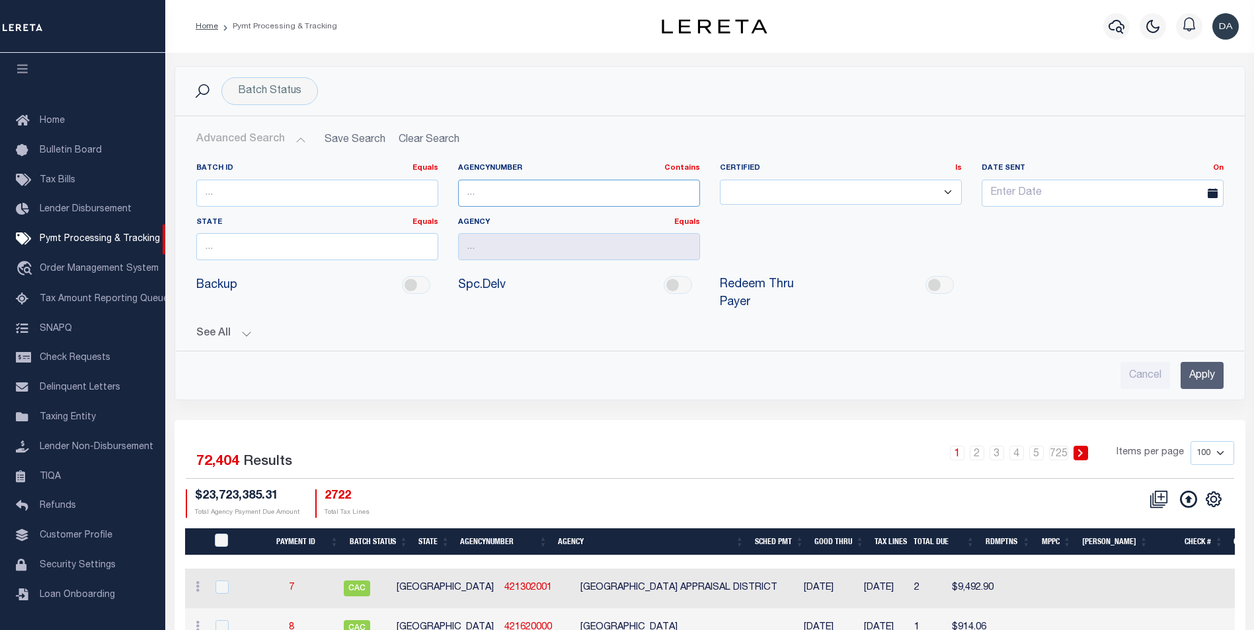
click at [511, 192] on input "text" at bounding box center [579, 193] width 242 height 27
paste input "422460000"
type input "422460000"
click at [1196, 362] on input "Apply" at bounding box center [1201, 375] width 43 height 27
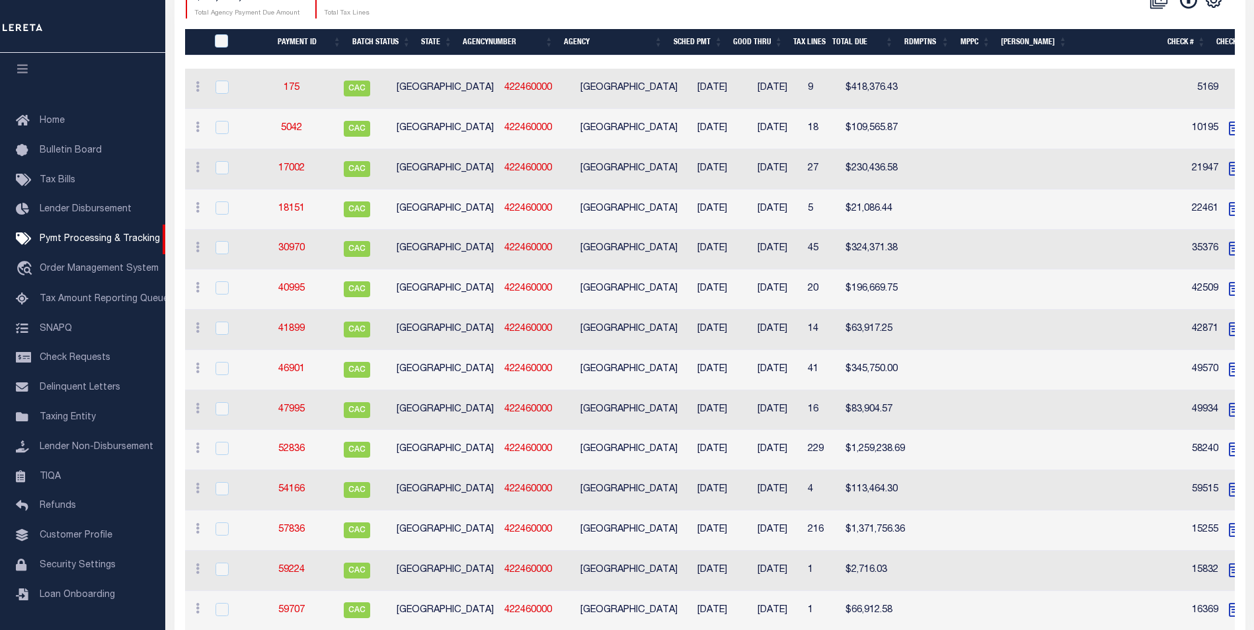
scroll to position [0, 0]
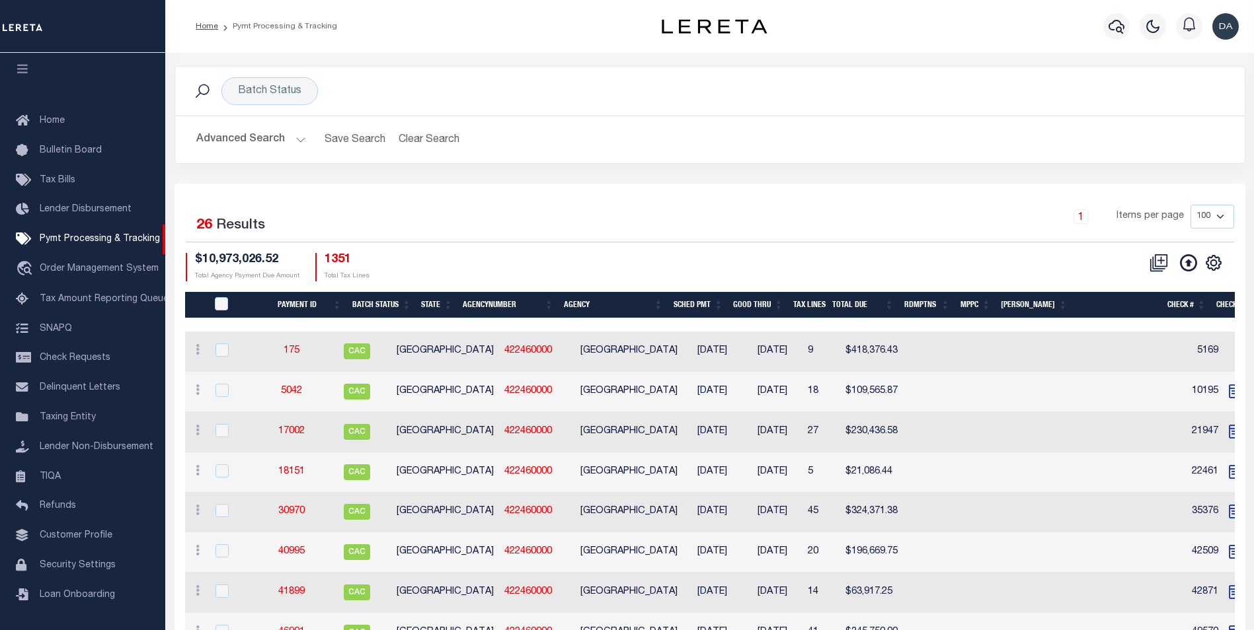
click at [460, 212] on div "1 Items per page 100 200 500 1000" at bounding box center [843, 222] width 781 height 34
click at [299, 143] on button "Advanced Search" at bounding box center [251, 140] width 110 height 26
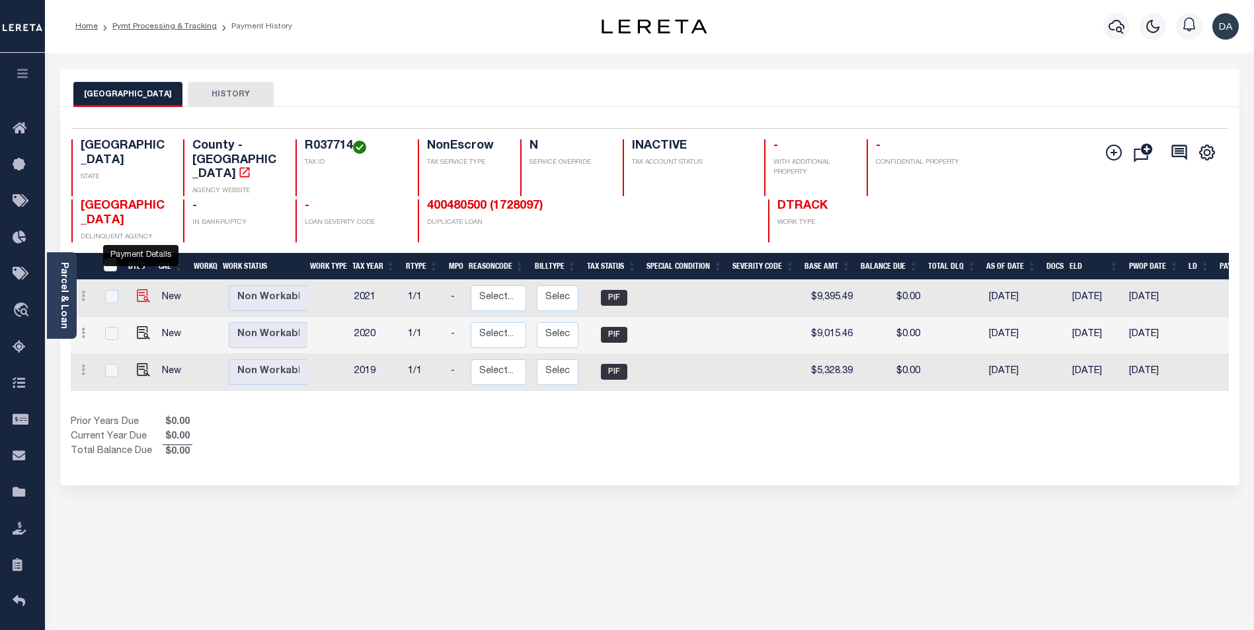
click at [141, 289] on img "" at bounding box center [143, 295] width 13 height 13
checkbox input "true"
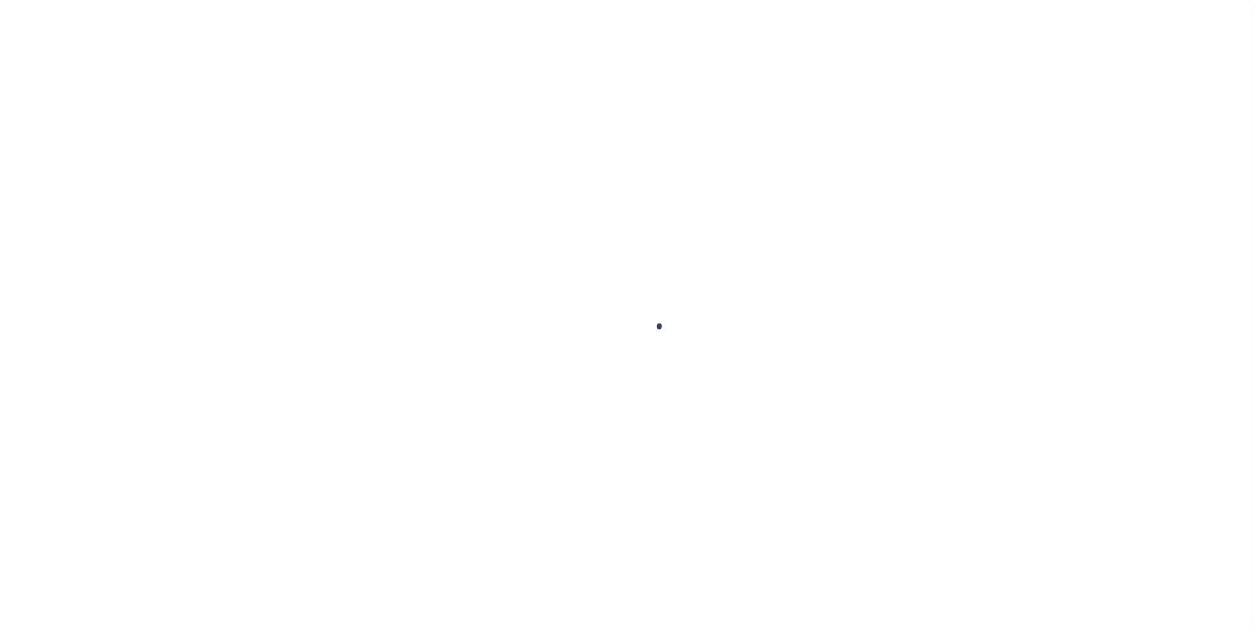
type input "[DATE]"
type input "$9,395.49"
type input "$0"
select select "PIF"
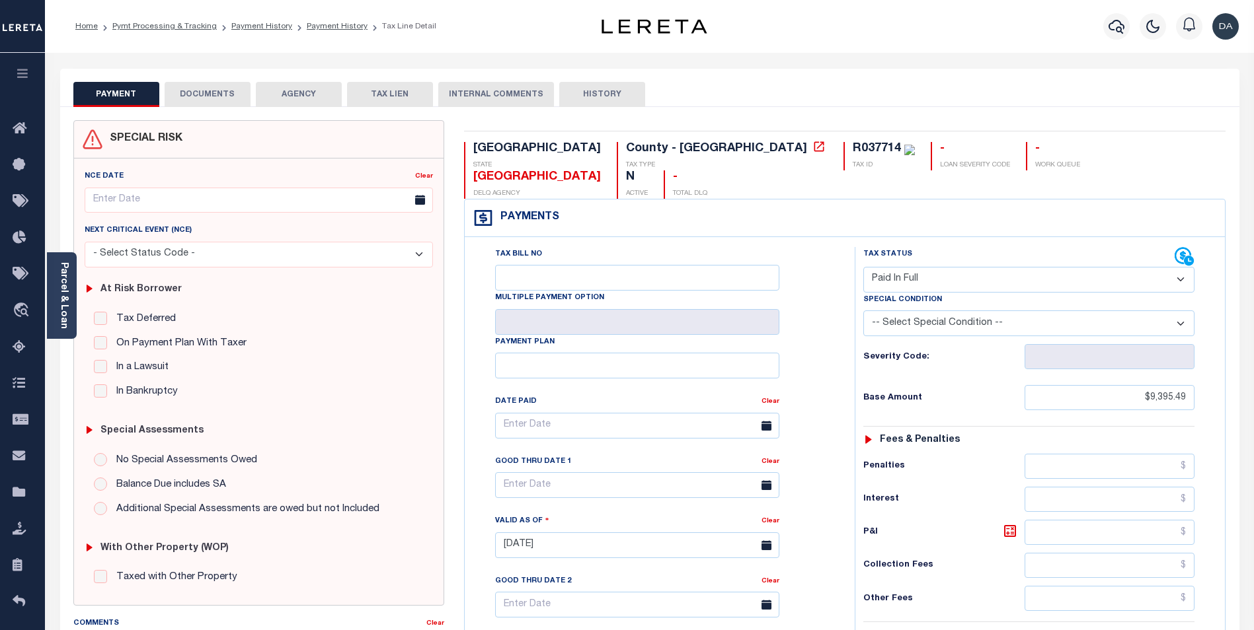
click at [194, 95] on button "DOCUMENTS" at bounding box center [208, 94] width 86 height 25
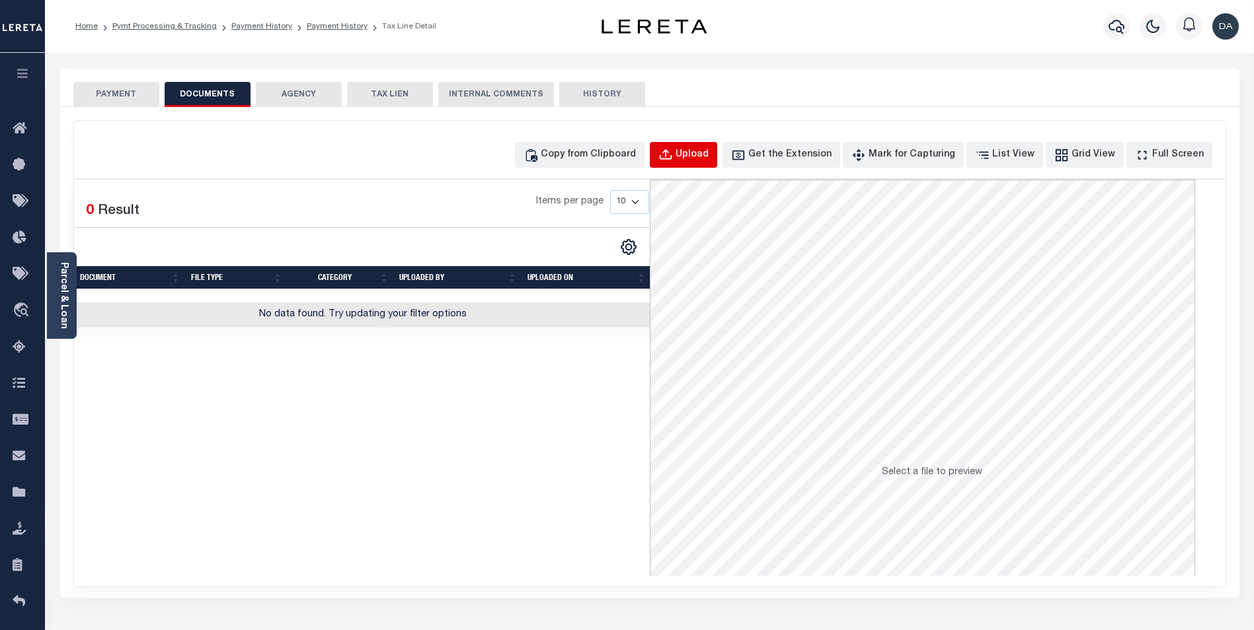
click at [708, 150] on div "Upload" at bounding box center [691, 155] width 33 height 15
select select "POP"
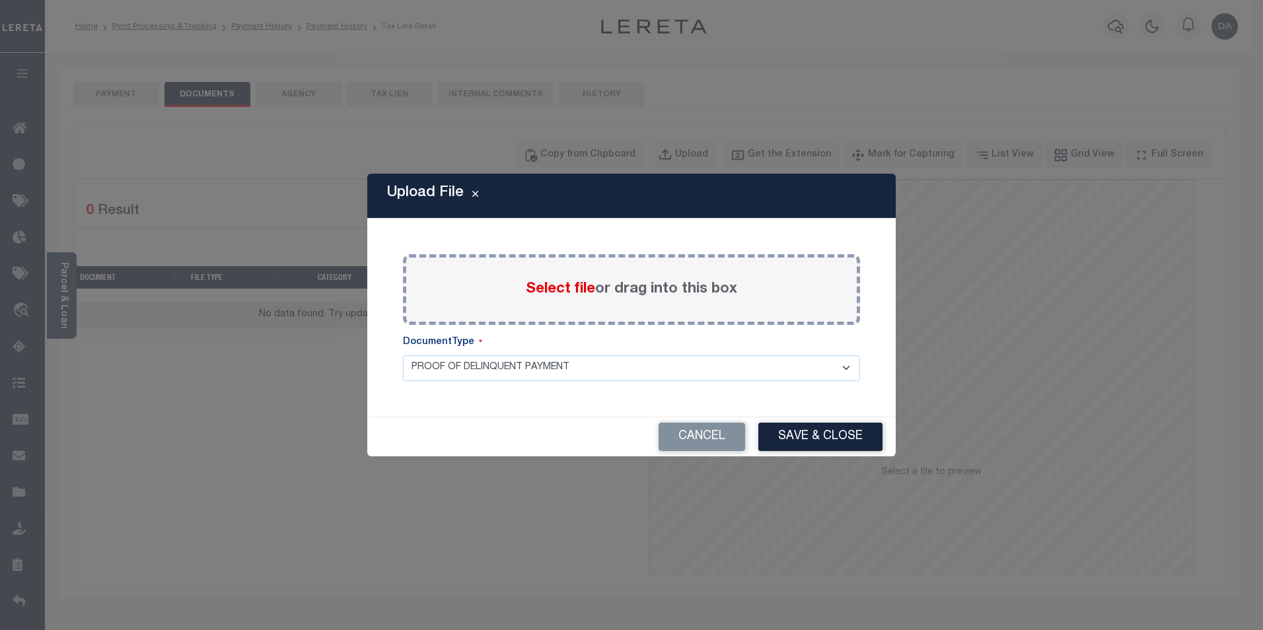
click at [556, 291] on span "Select file" at bounding box center [560, 289] width 69 height 15
click at [0, 0] on input "Select file or drag into this box" at bounding box center [0, 0] width 0 height 0
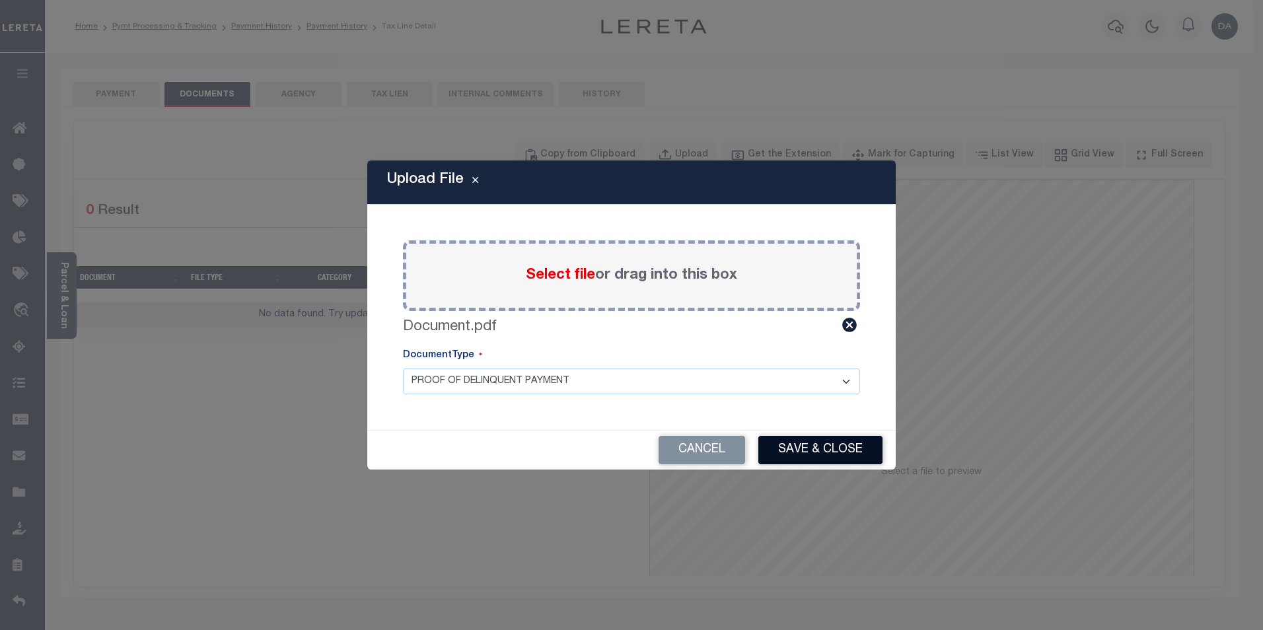
click at [804, 453] on button "Save & Close" at bounding box center [821, 450] width 124 height 28
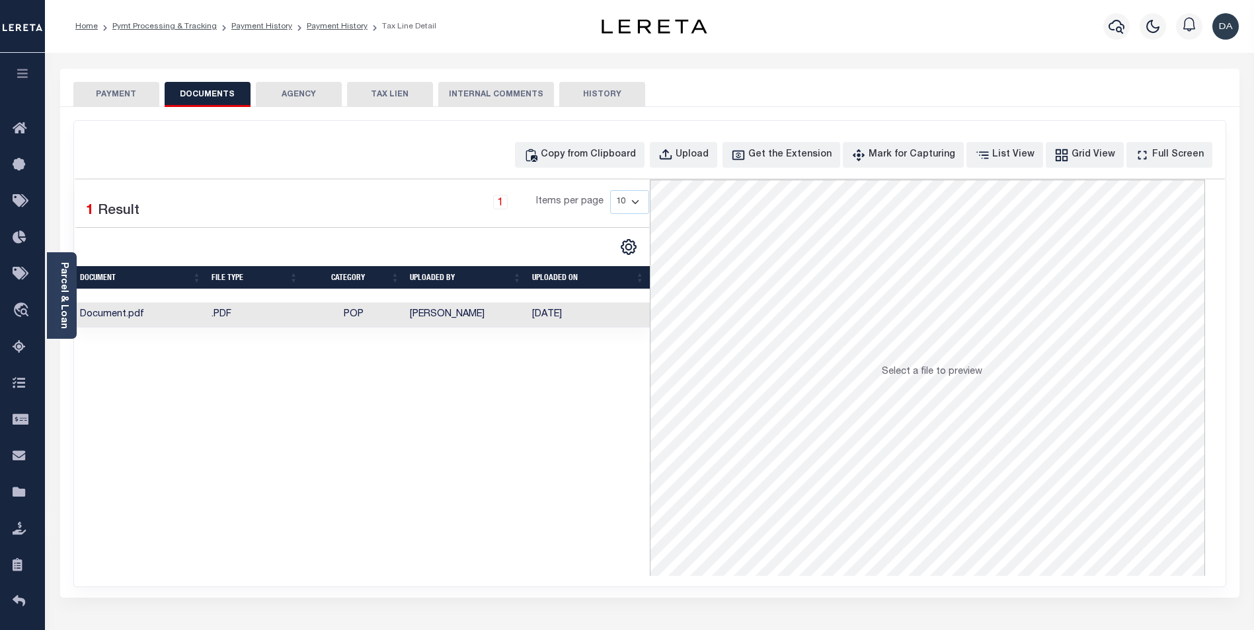
click at [169, 317] on td "Document.pdf" at bounding box center [141, 316] width 132 height 26
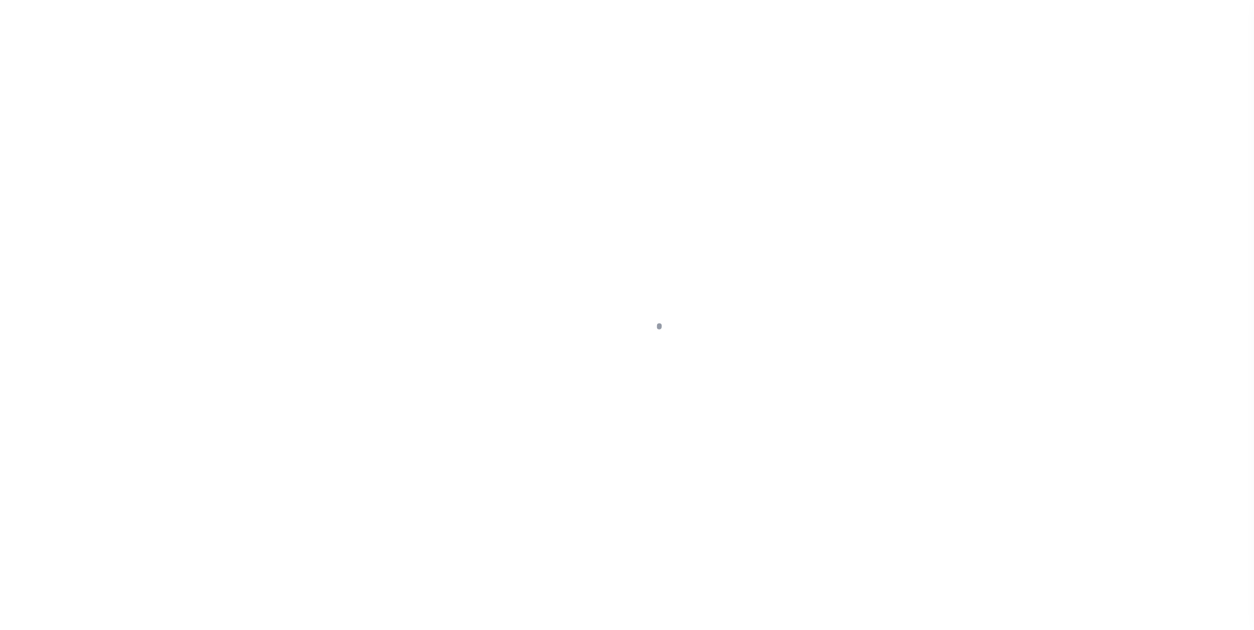
select select "False"
select select "NonEscrow"
select select "False"
select select "NonEscrow"
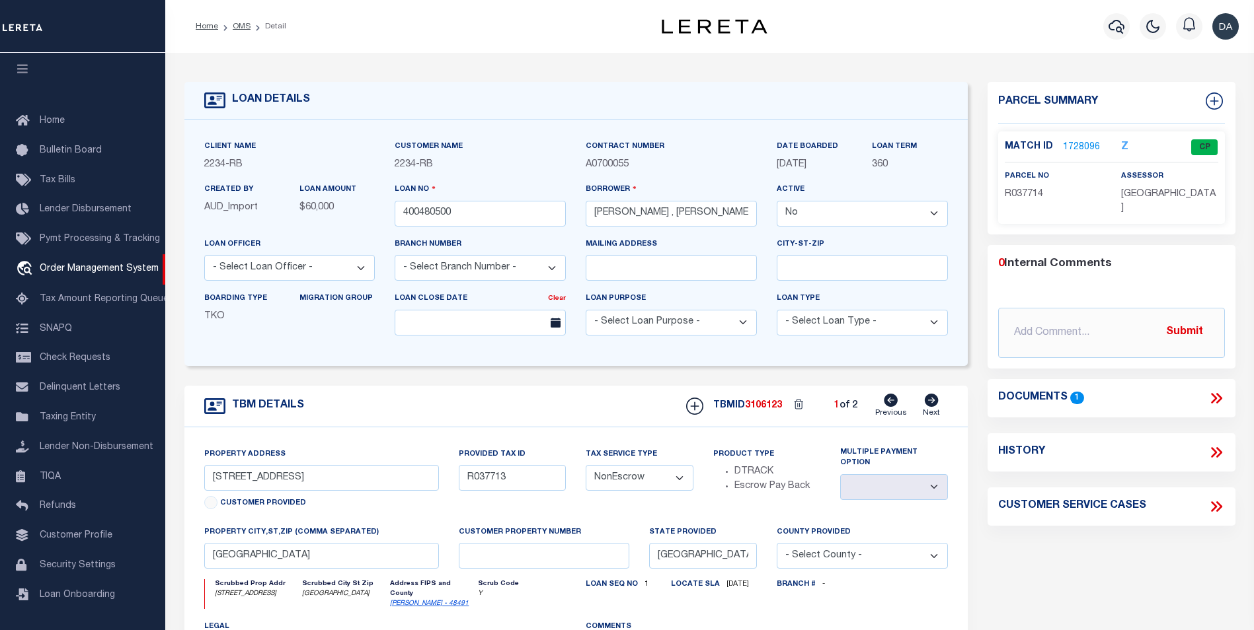
click at [927, 403] on icon at bounding box center [931, 400] width 14 height 13
type input "R037714"
select select
click at [885, 406] on icon at bounding box center [890, 400] width 14 height 13
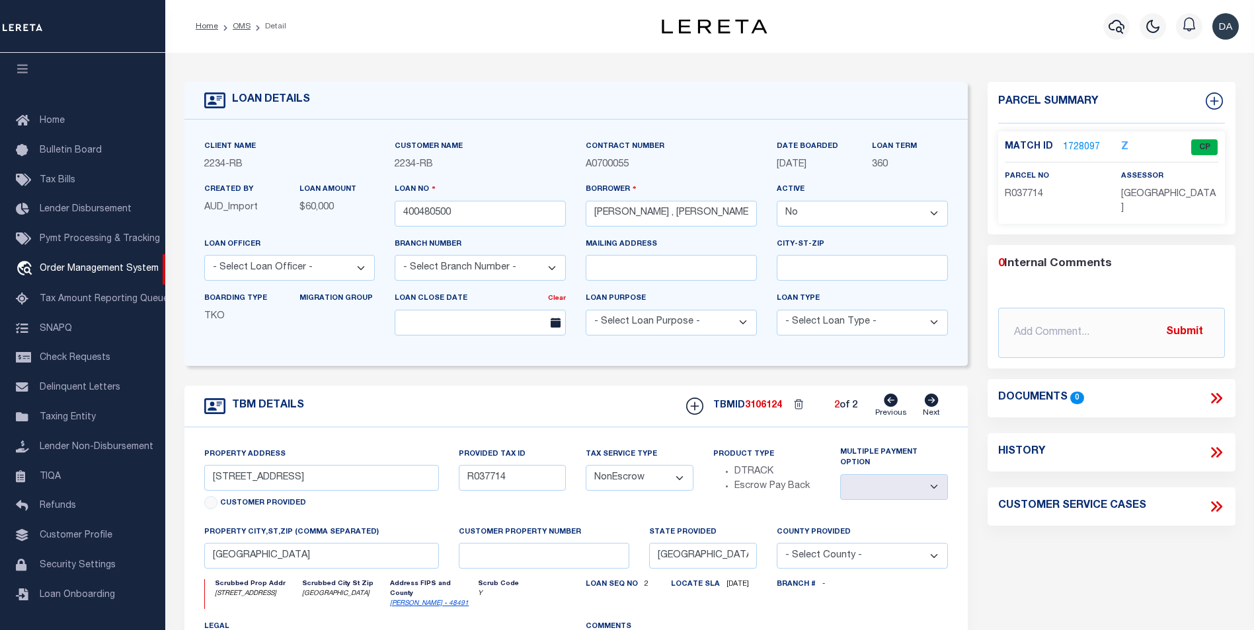
type input "R037713"
select select
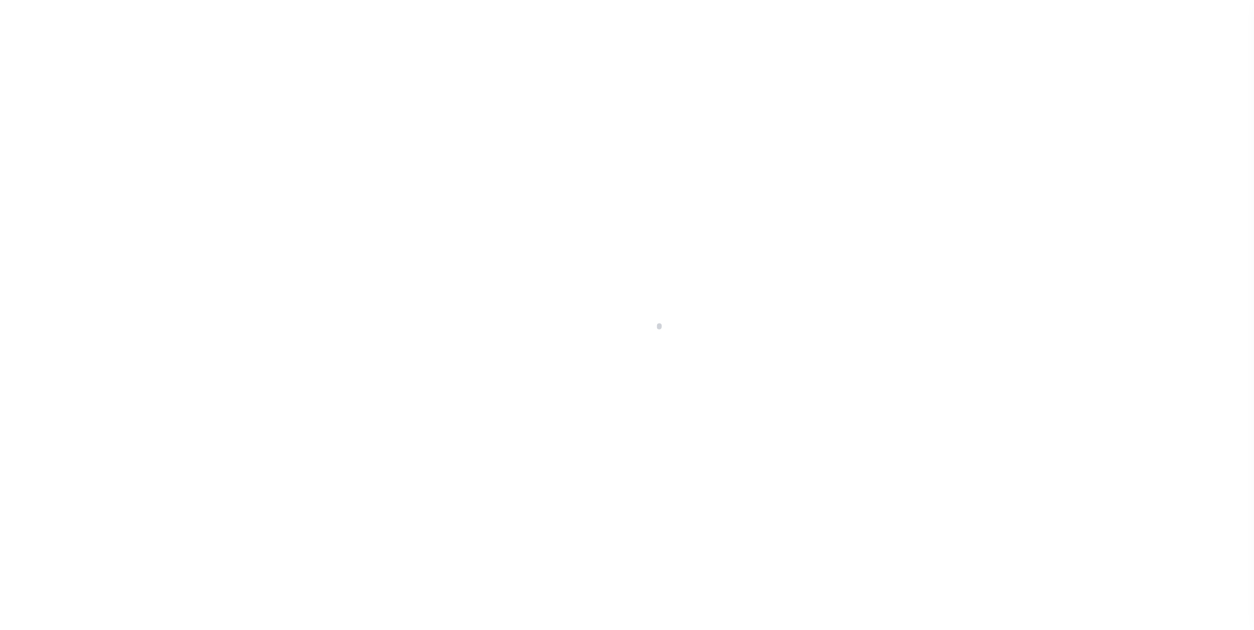
select select "False"
select select "NonEscrow"
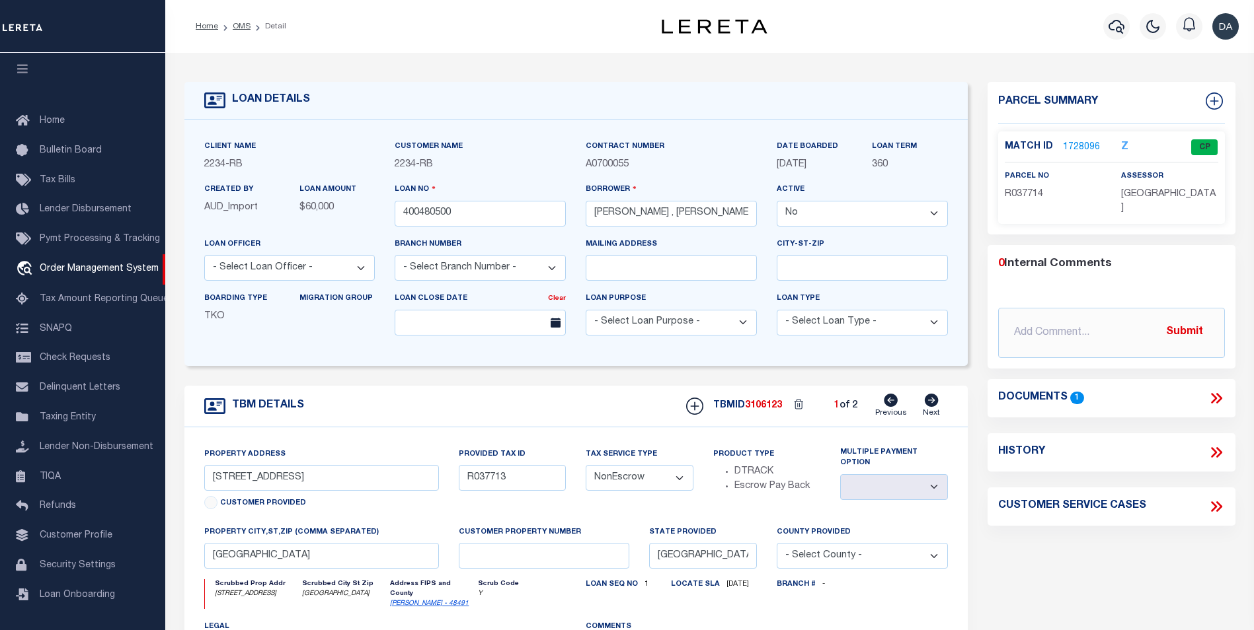
click at [1081, 143] on link "1728096" at bounding box center [1081, 148] width 37 height 14
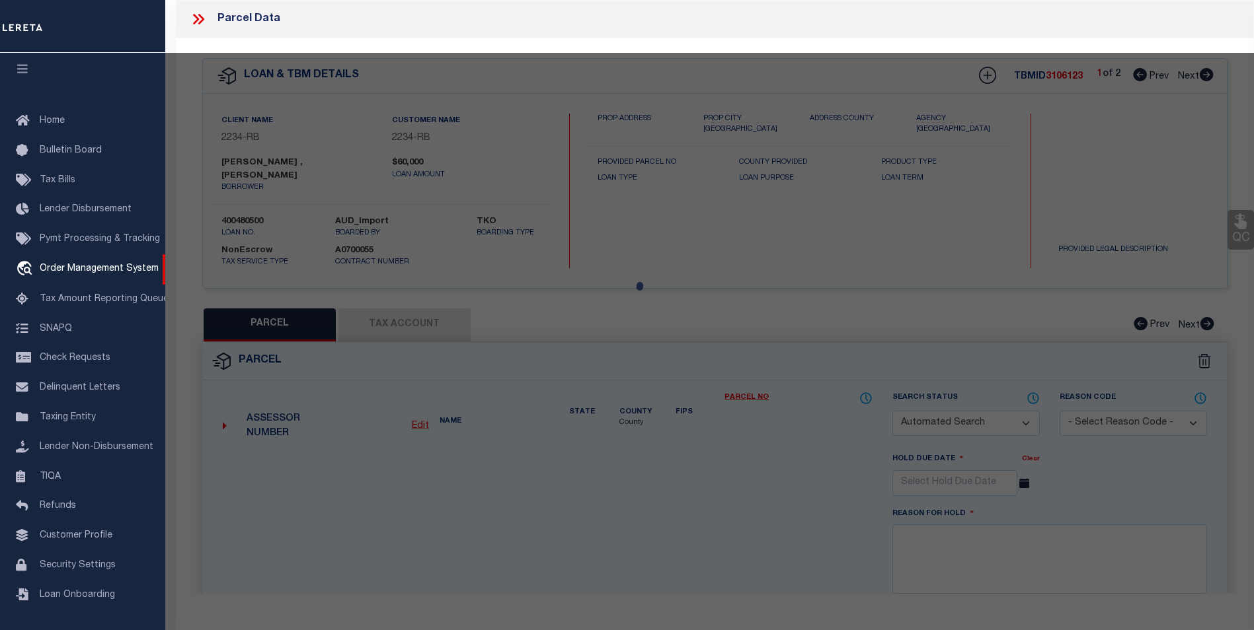
checkbox input "false"
select select "CP"
type input "[PERSON_NAME] & [PERSON_NAME]"
type input "R-17-W343-200C-0014-0009"
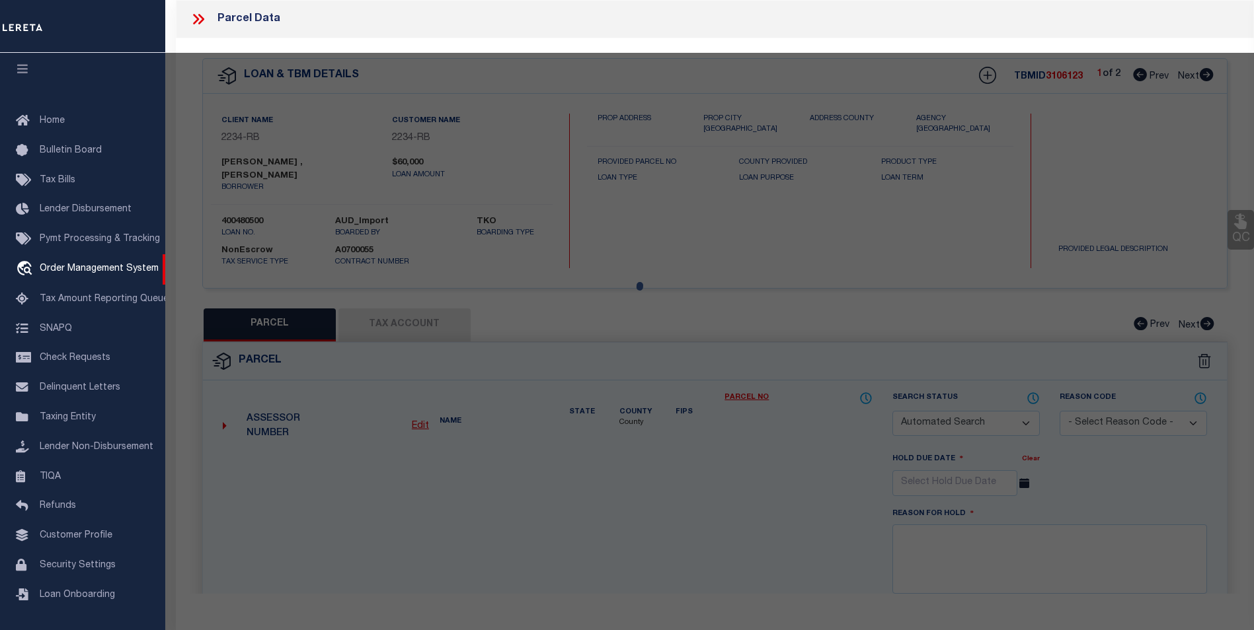
type input "[STREET_ADDRESS]"
type input "[GEOGRAPHIC_DATA]"
type textarea "[STREET_ADDRESS]"
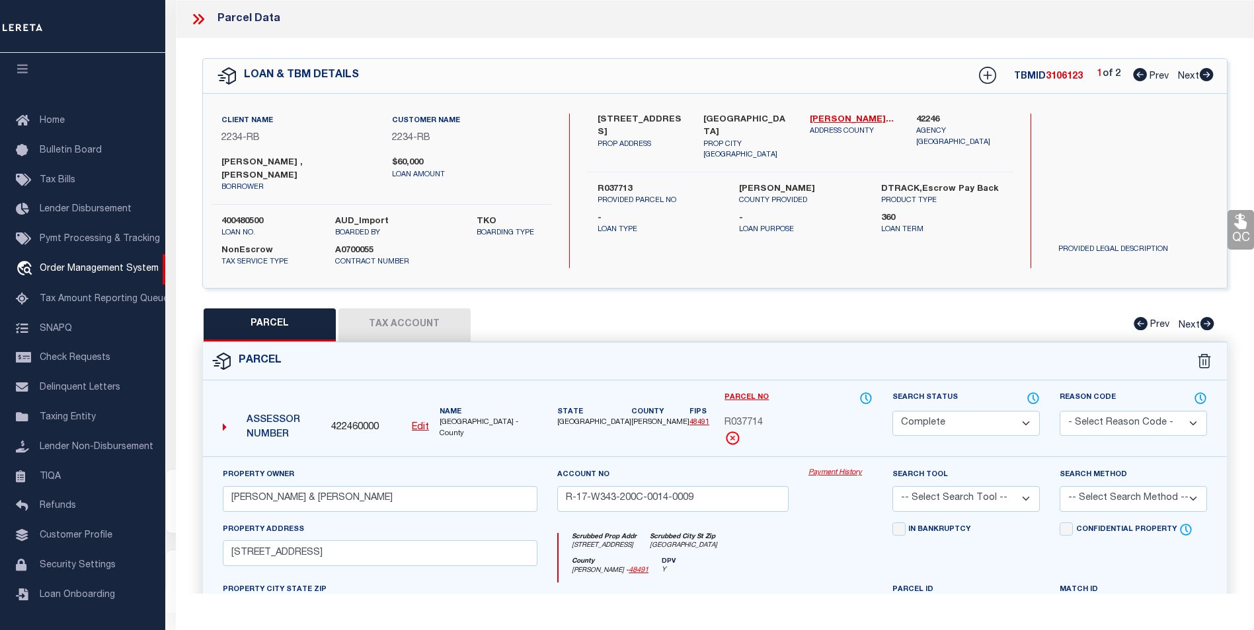
click at [414, 314] on button "Tax Account" at bounding box center [404, 325] width 132 height 33
select select "100"
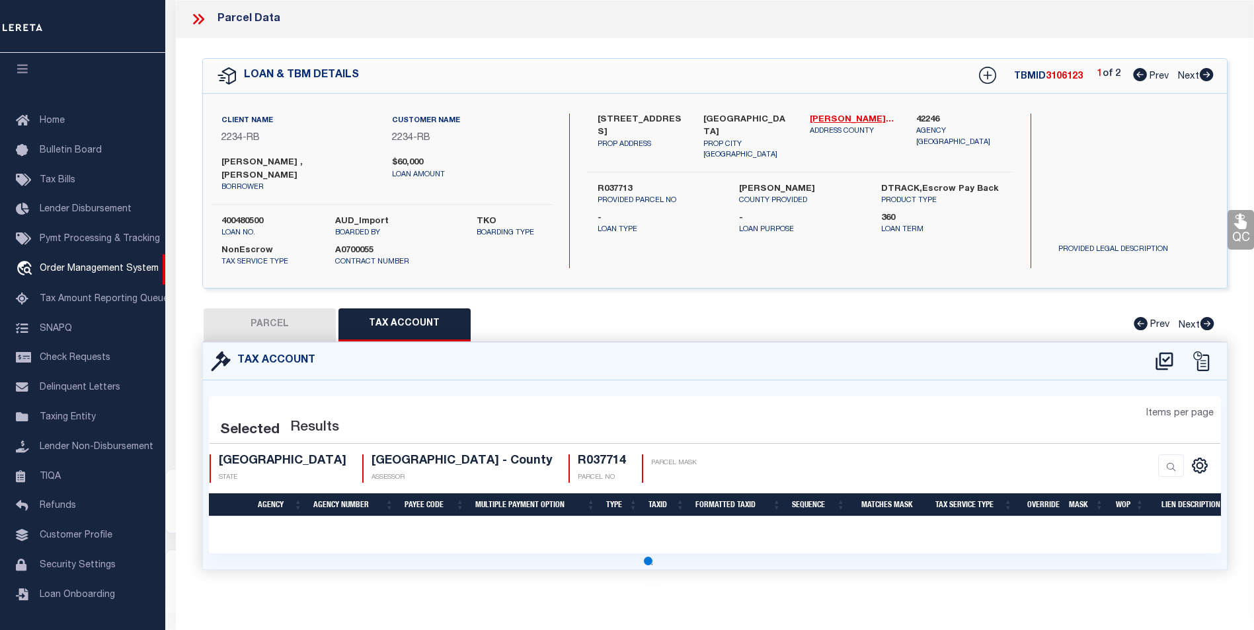
select select "100"
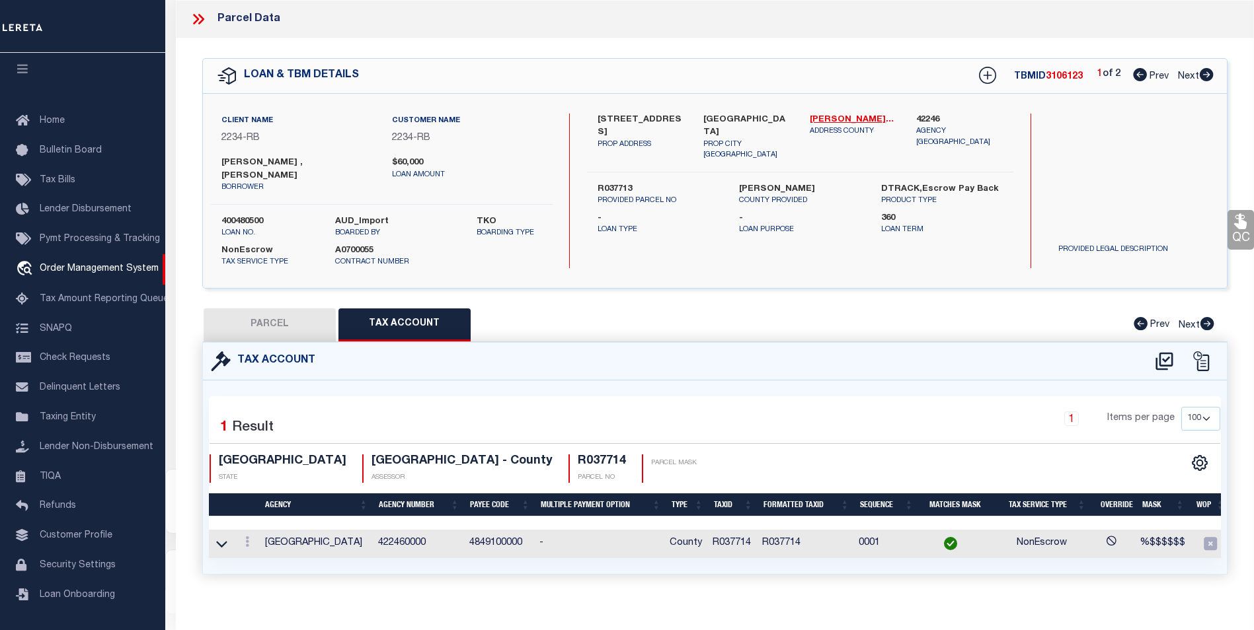
click at [264, 311] on button "PARCEL" at bounding box center [270, 325] width 132 height 33
select select "AS"
checkbox input "false"
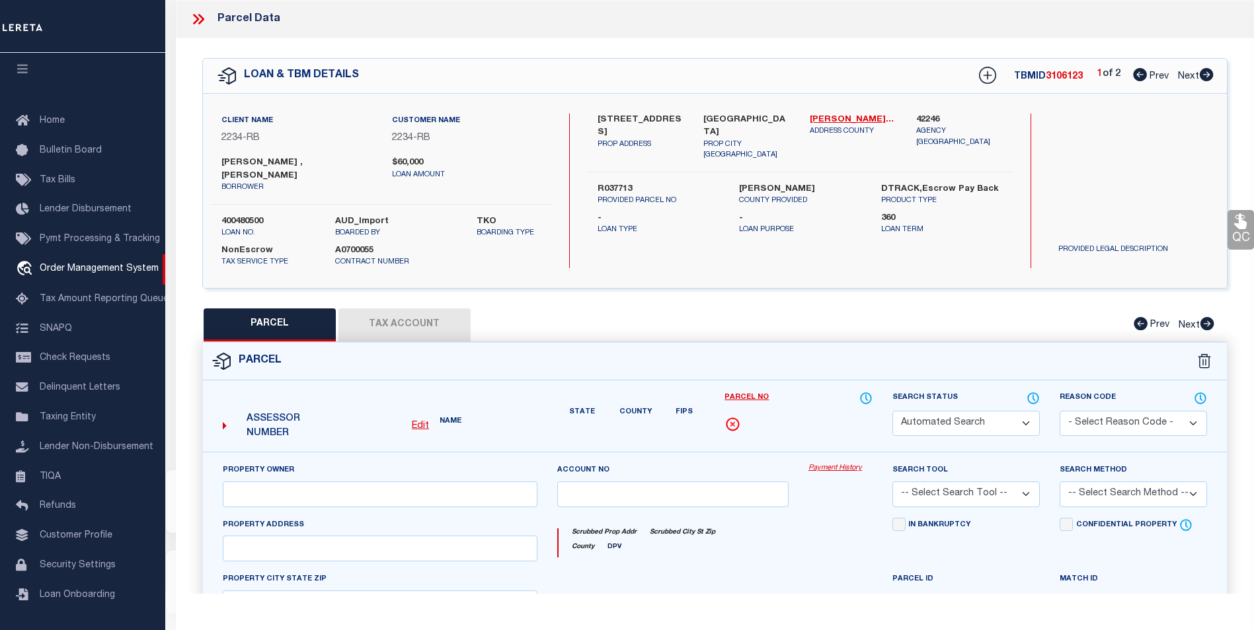
select select "CP"
type input "[PERSON_NAME] & [PERSON_NAME]"
type input "R-17-W343-200C-0014-0009"
type input "[STREET_ADDRESS]"
type input "[GEOGRAPHIC_DATA]"
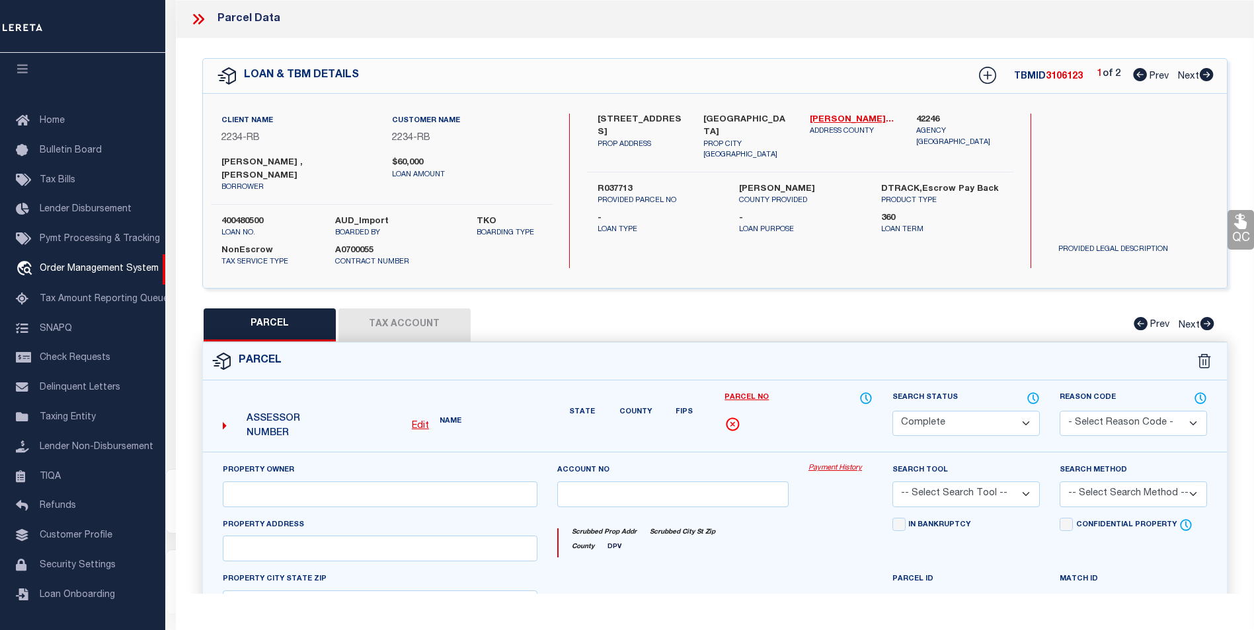
type textarea "[STREET_ADDRESS]"
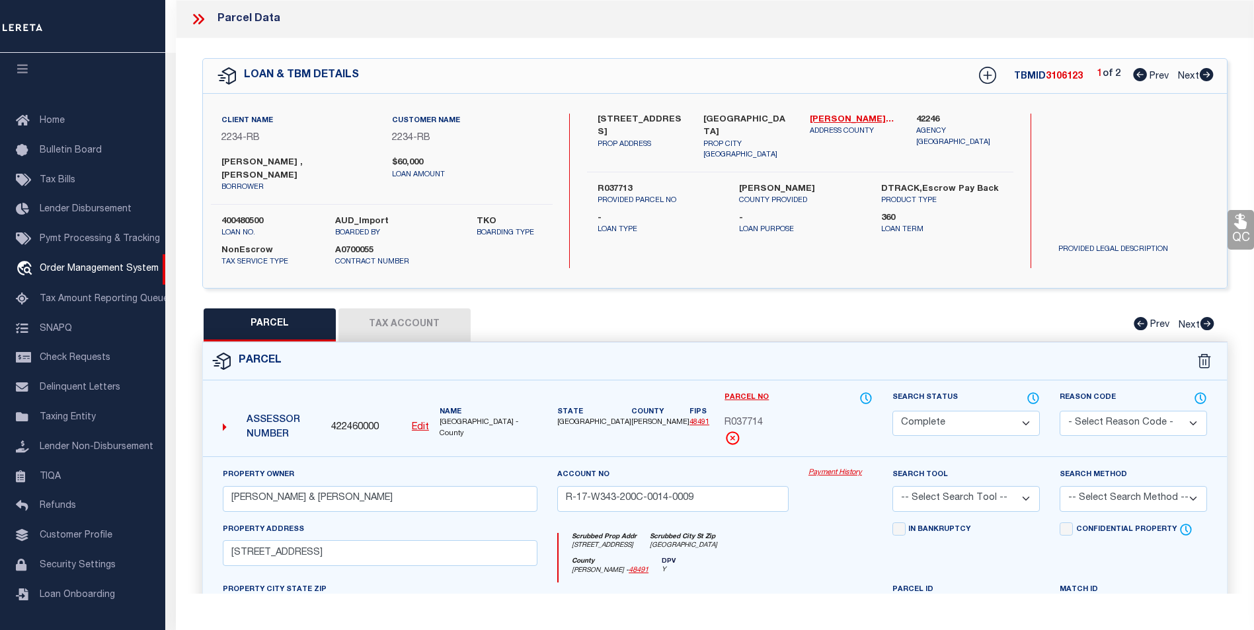
click at [196, 22] on icon at bounding box center [198, 19] width 17 height 17
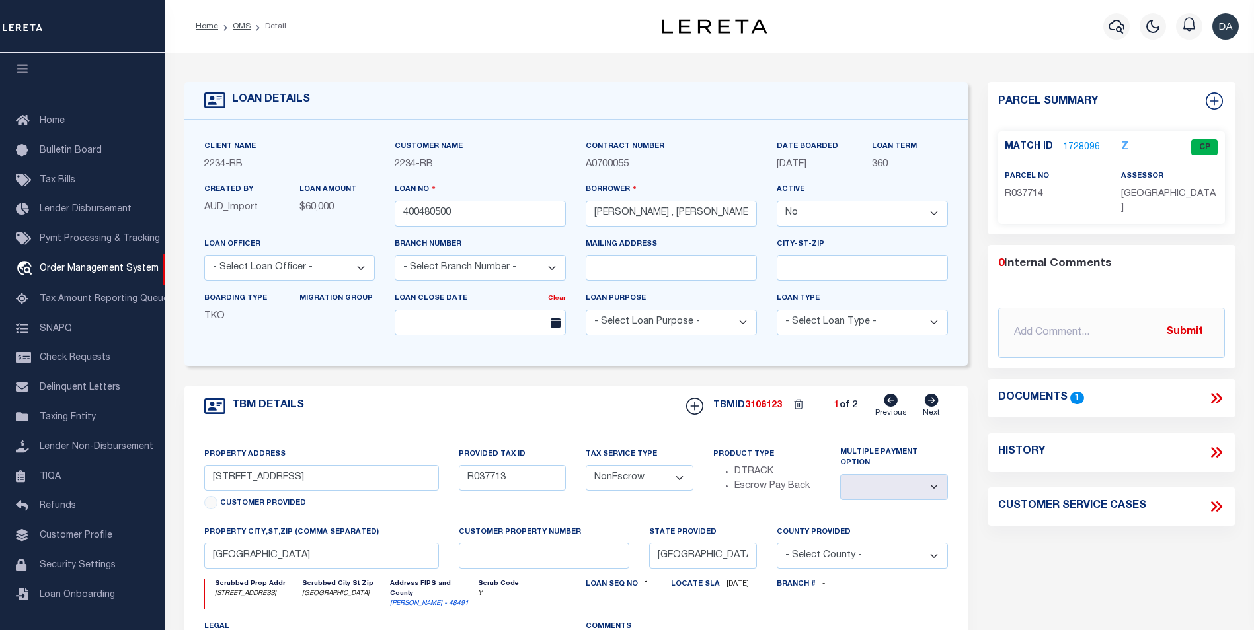
scroll to position [390, 0]
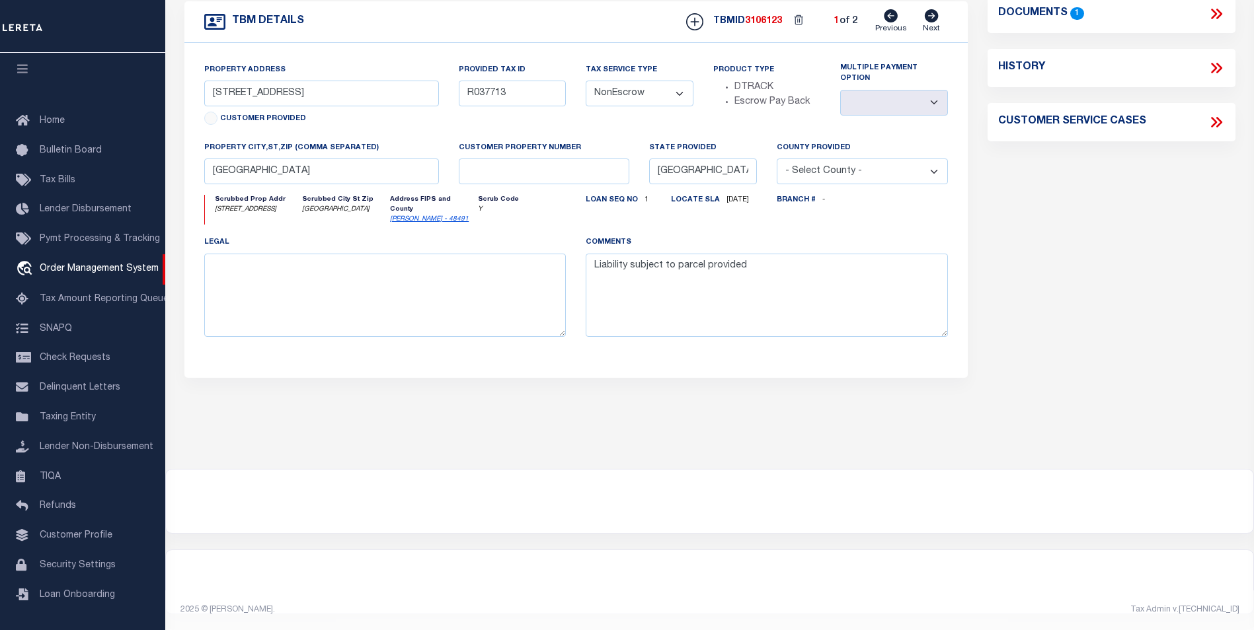
click at [890, 477] on div at bounding box center [709, 501] width 1087 height 63
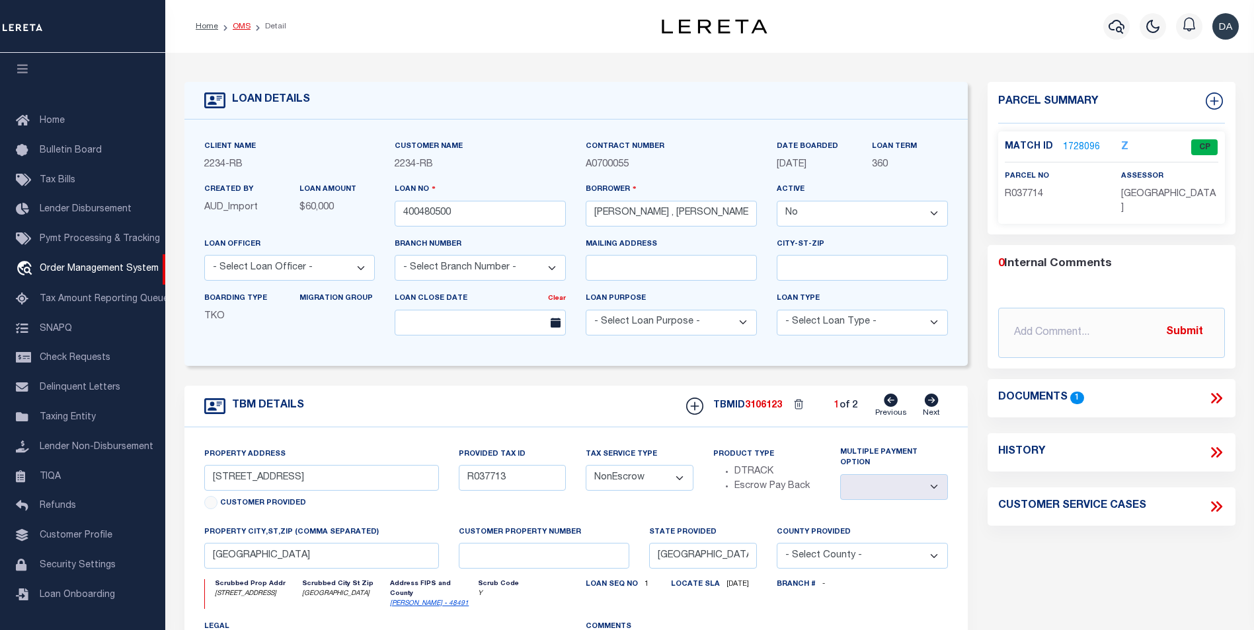
click at [247, 22] on link "OMS" at bounding box center [242, 26] width 18 height 8
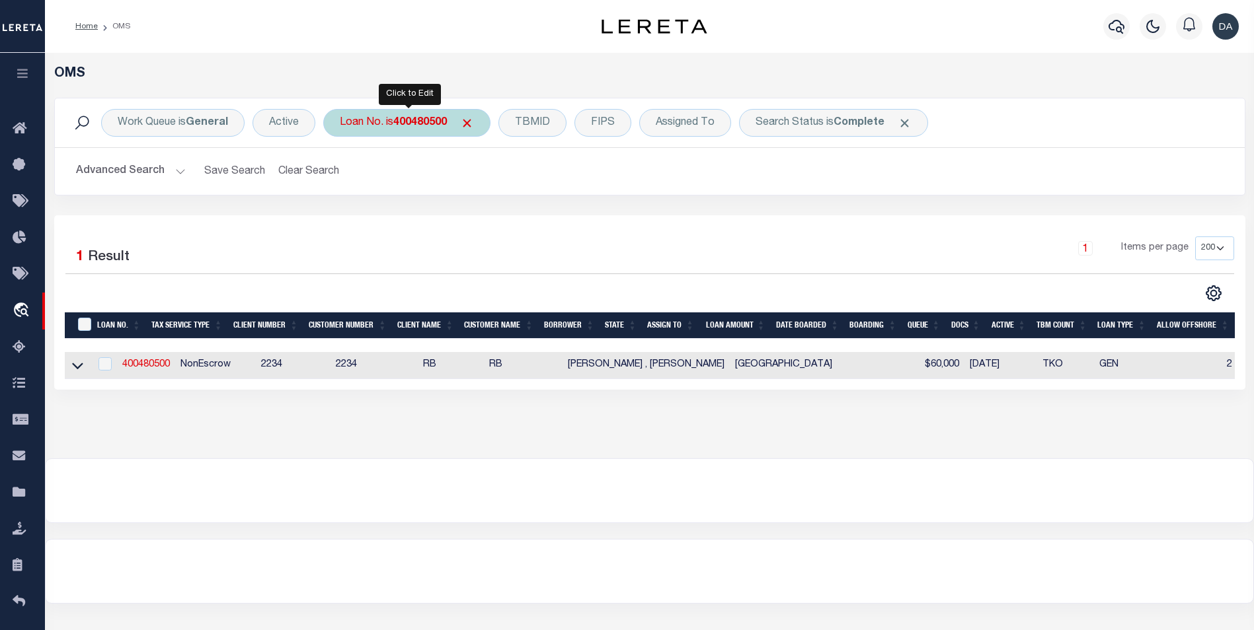
click at [379, 120] on div "Loan No. is 400480500" at bounding box center [406, 123] width 167 height 28
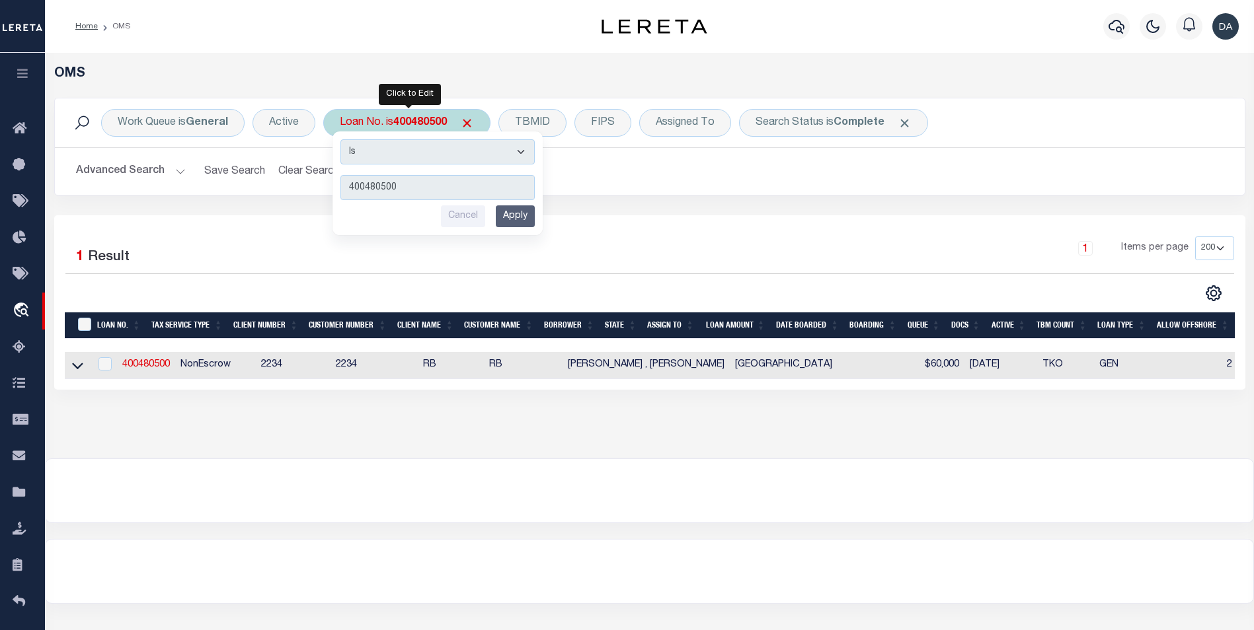
type input "400479100"
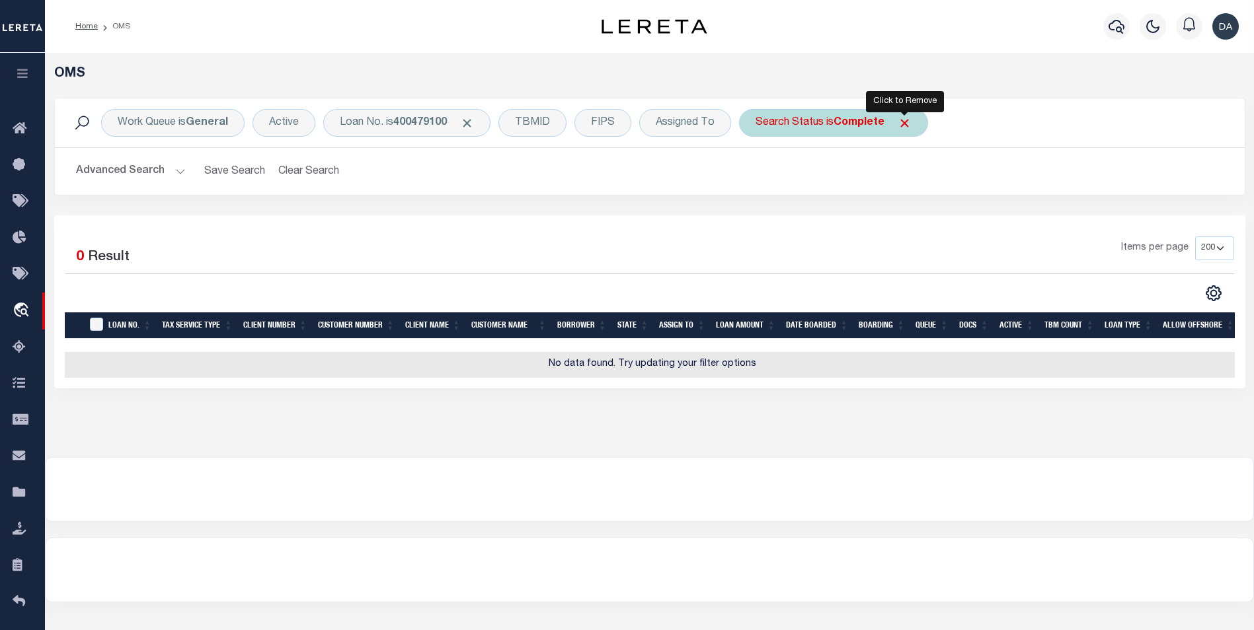
click at [902, 125] on span "Click to Remove" at bounding box center [904, 123] width 14 height 14
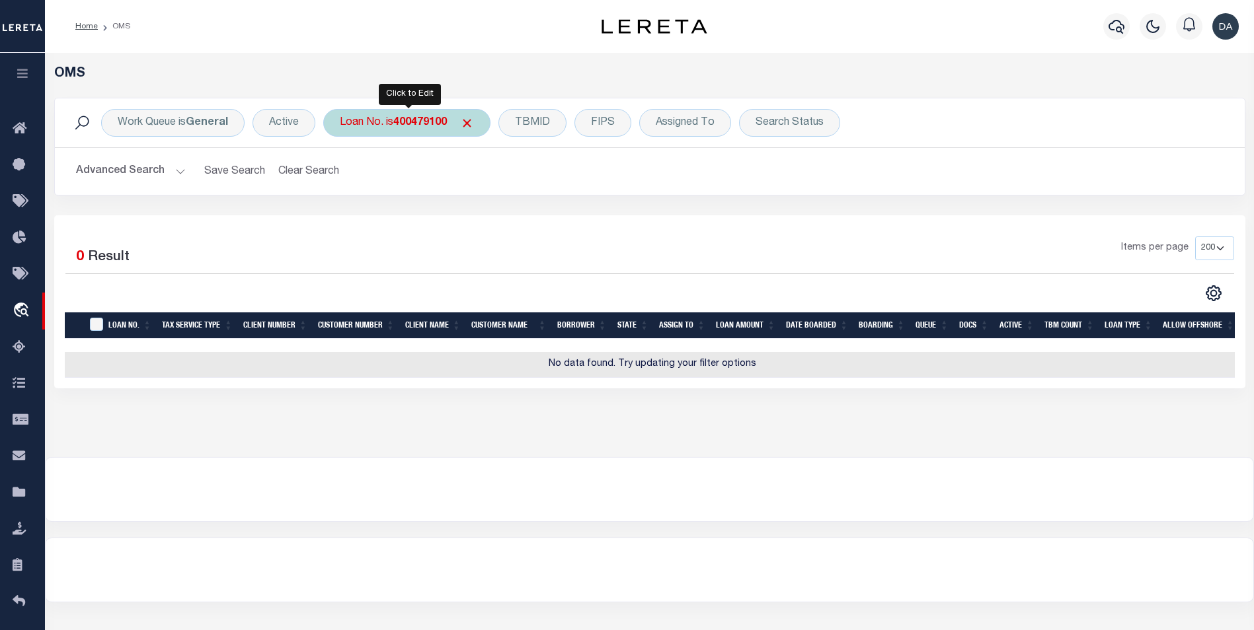
click at [416, 132] on div "Loan No. is 400479100" at bounding box center [406, 123] width 167 height 28
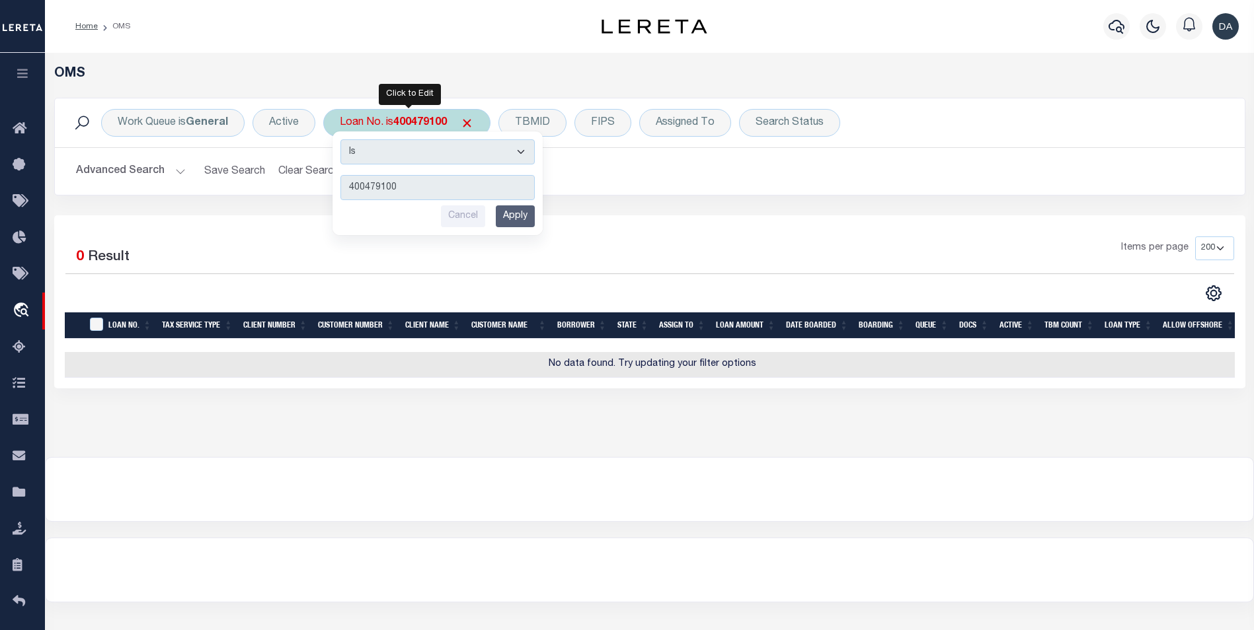
click at [419, 186] on input "400479100" at bounding box center [437, 187] width 194 height 25
click at [515, 221] on input "Apply" at bounding box center [515, 217] width 39 height 22
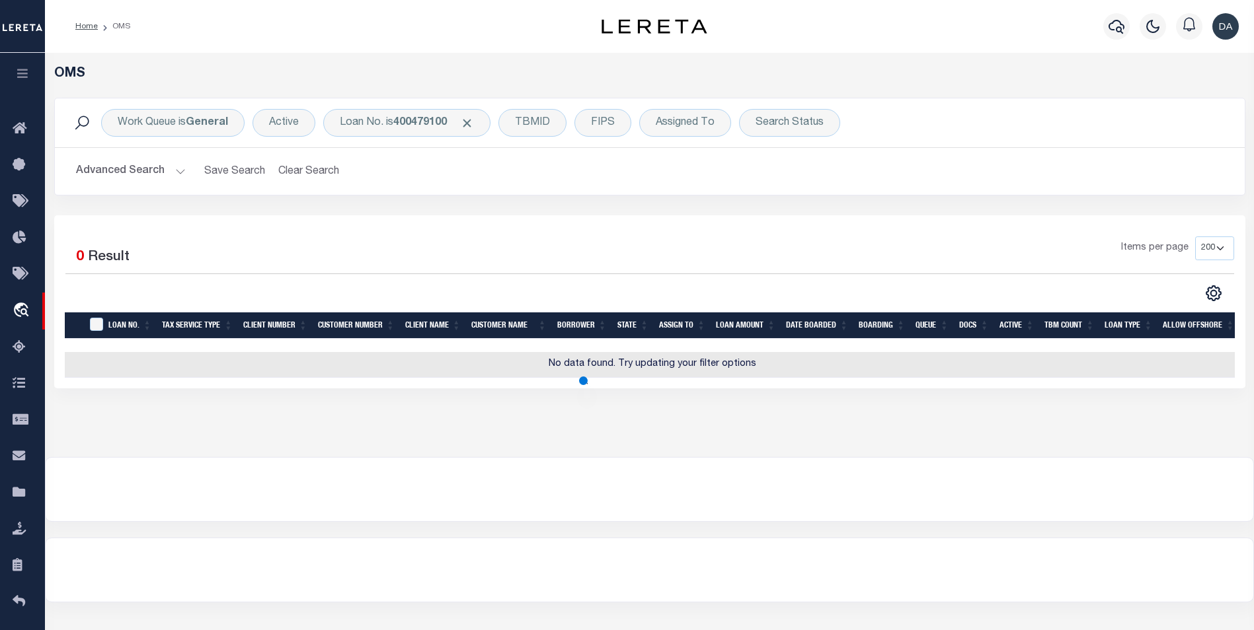
click at [524, 264] on div "Items per page 10 25 50 100 200" at bounding box center [798, 254] width 872 height 34
click at [198, 286] on div at bounding box center [357, 293] width 584 height 17
click at [231, 244] on div "Selected 0 Result" at bounding box center [204, 255] width 278 height 37
click at [786, 135] on div "Search Status" at bounding box center [789, 123] width 101 height 28
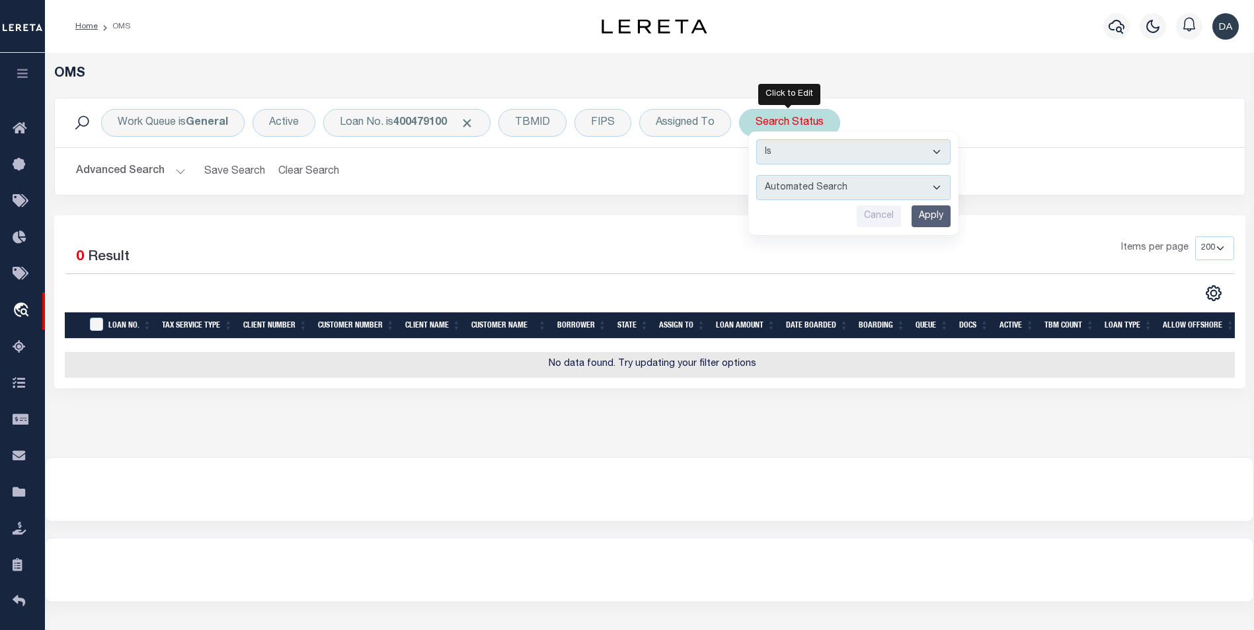
click at [797, 193] on select "Automated Search Bad Parcel Complete Duplicate Parcel High Dollar Reporting In …" at bounding box center [853, 187] width 194 height 25
select select "CP"
click at [756, 175] on select "Automated Search Bad Parcel Complete Duplicate Parcel High Dollar Reporting In …" at bounding box center [853, 187] width 194 height 25
click at [923, 215] on input "Apply" at bounding box center [930, 217] width 39 height 22
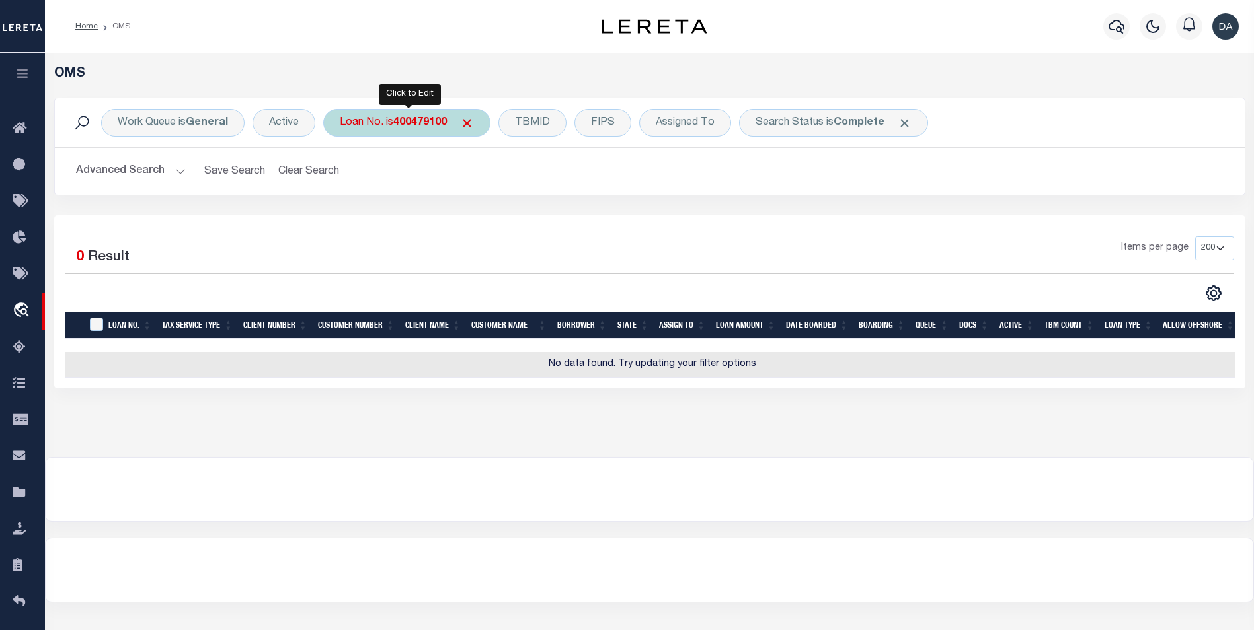
click at [395, 119] on div "Loan No. is 400479100" at bounding box center [406, 123] width 167 height 28
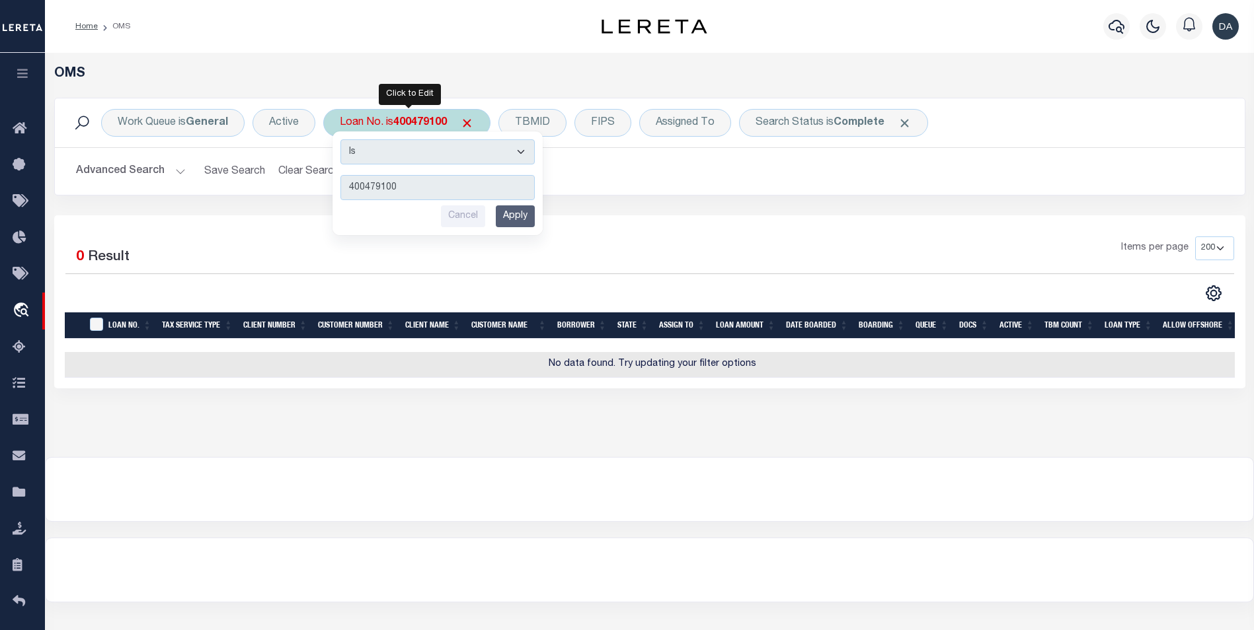
type input "500726200"
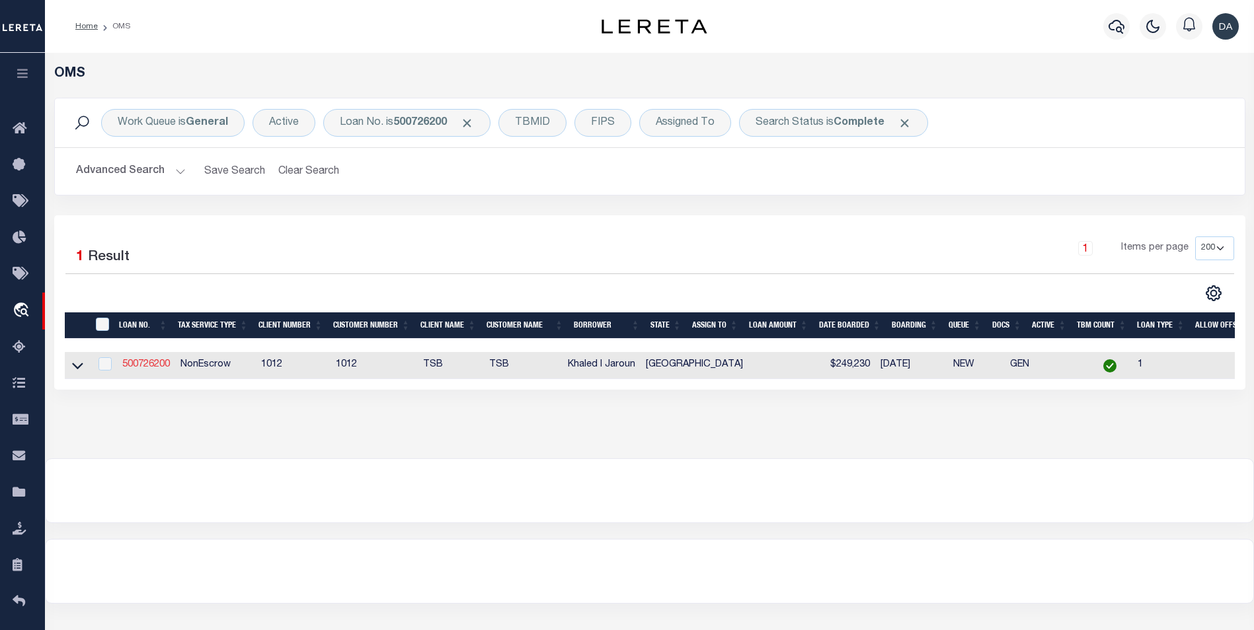
click at [130, 369] on link "500726200" at bounding box center [146, 364] width 48 height 9
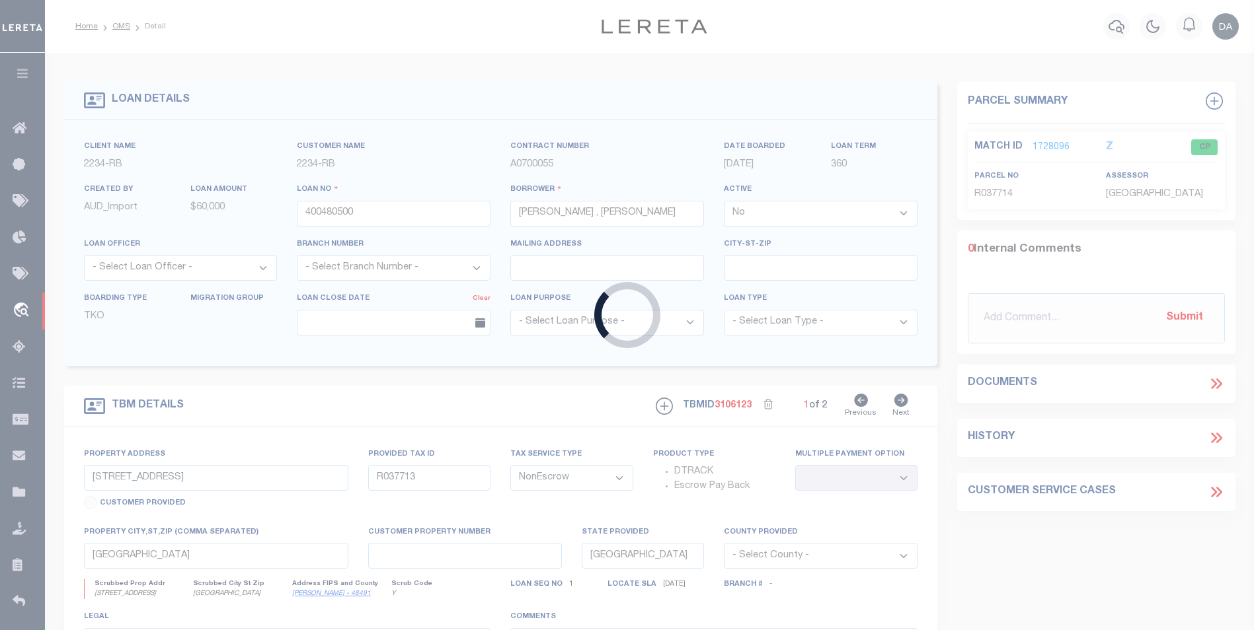
type input "500726200"
type input "Khaled I Jaroun"
select select "True"
select select
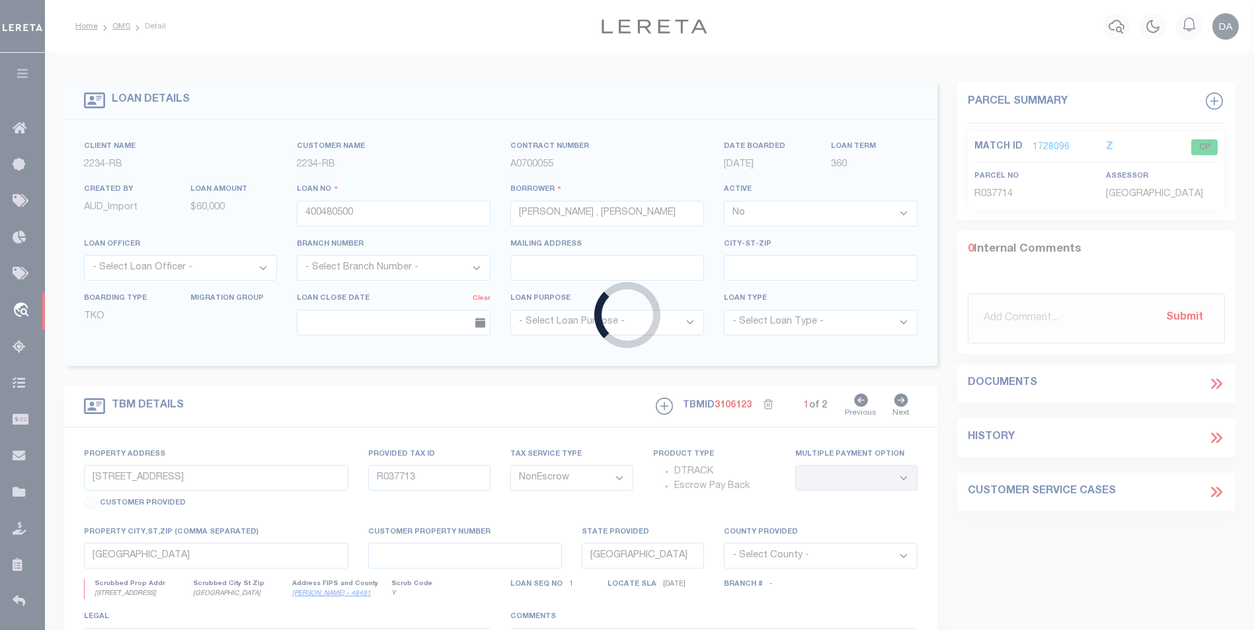
select select "100"
select select "9845"
type input "[STREET_ADDRESS]"
select select
type input "[PERSON_NAME][GEOGRAPHIC_DATA]"
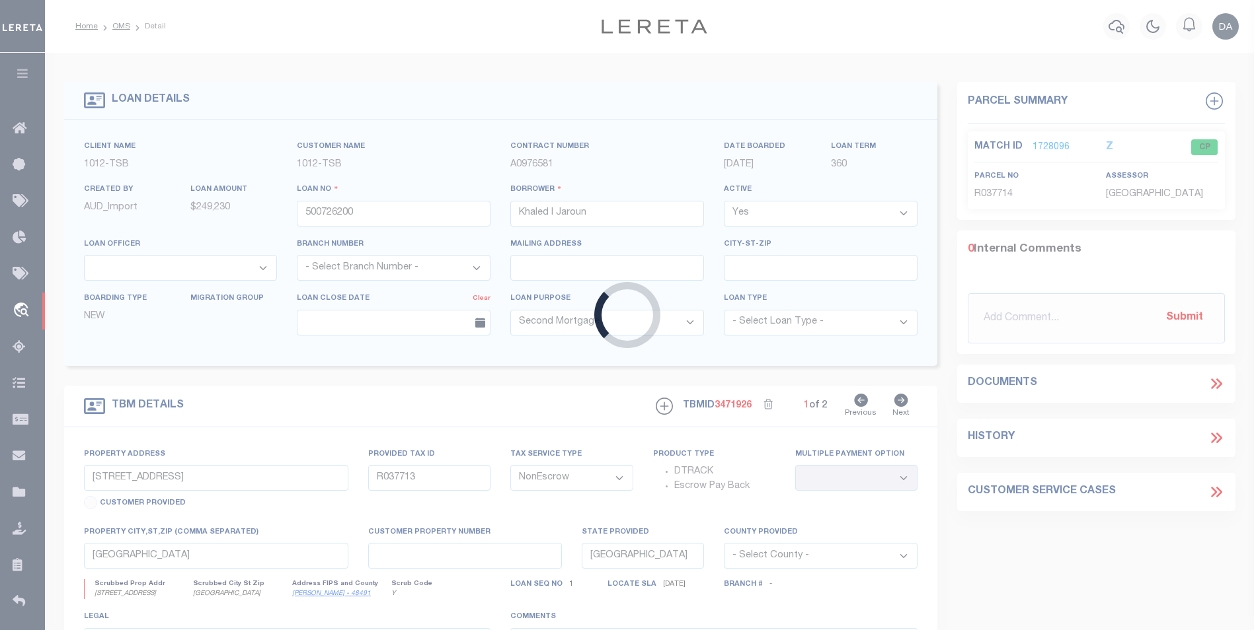
select select
select select "4117"
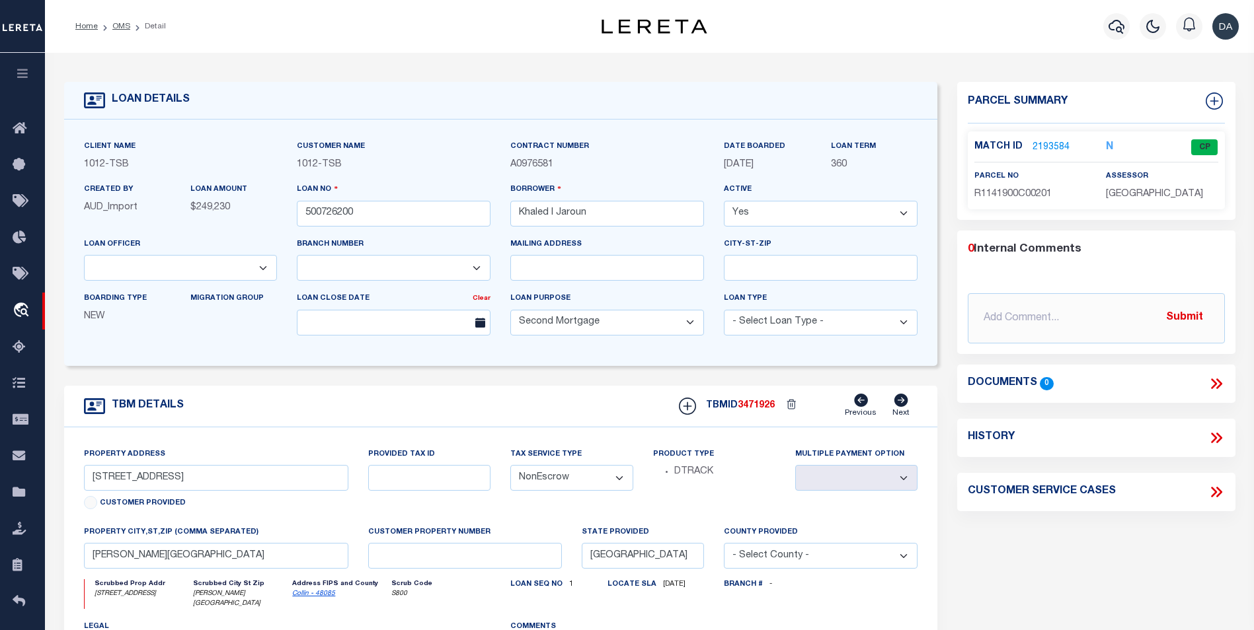
click at [1215, 380] on icon at bounding box center [1215, 383] width 17 height 17
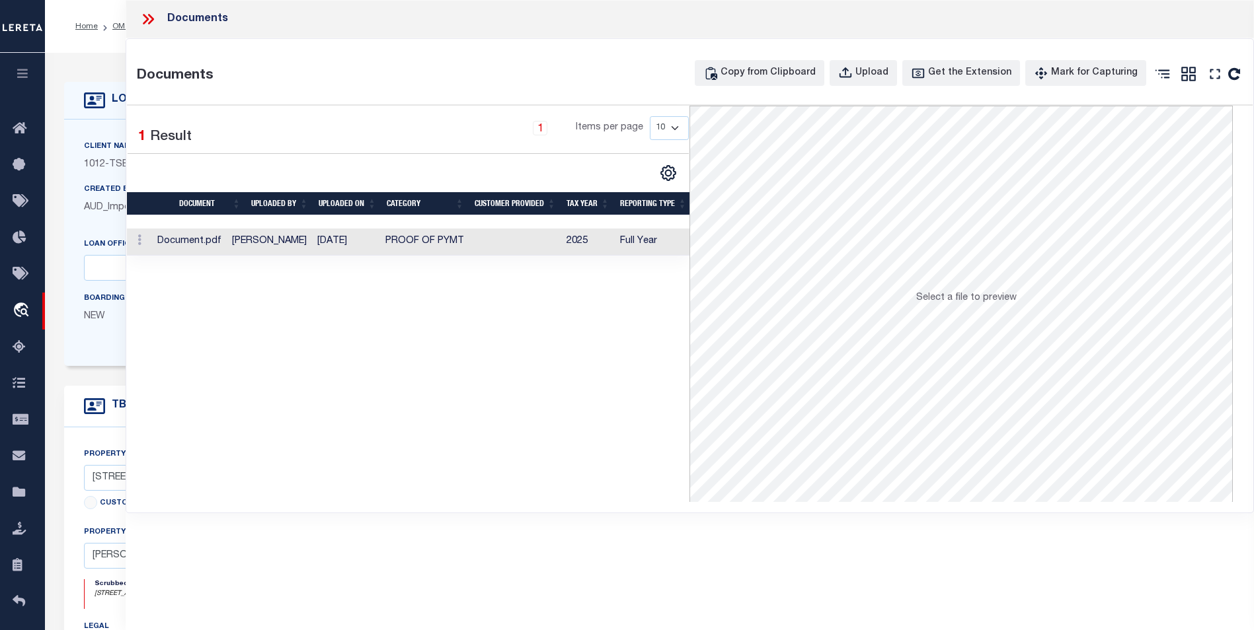
click at [152, 237] on td at bounding box center [139, 242] width 25 height 27
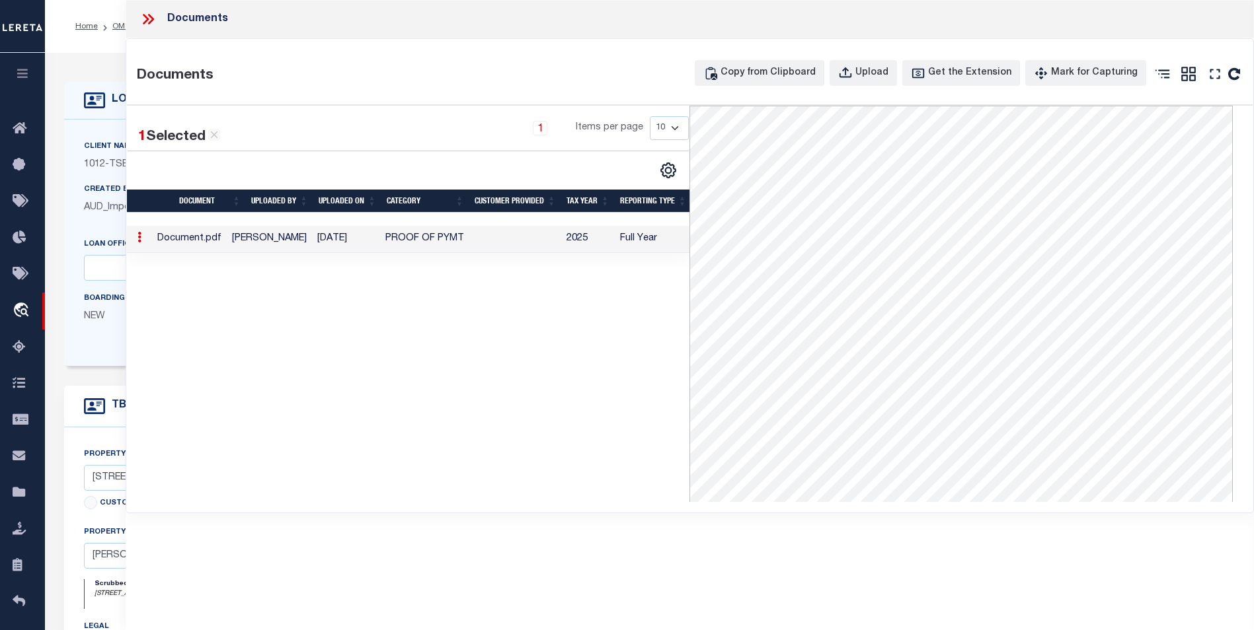
scroll to position [0, 2]
click at [147, 24] on icon at bounding box center [147, 19] width 17 height 17
